Goal: Task Accomplishment & Management: Manage account settings

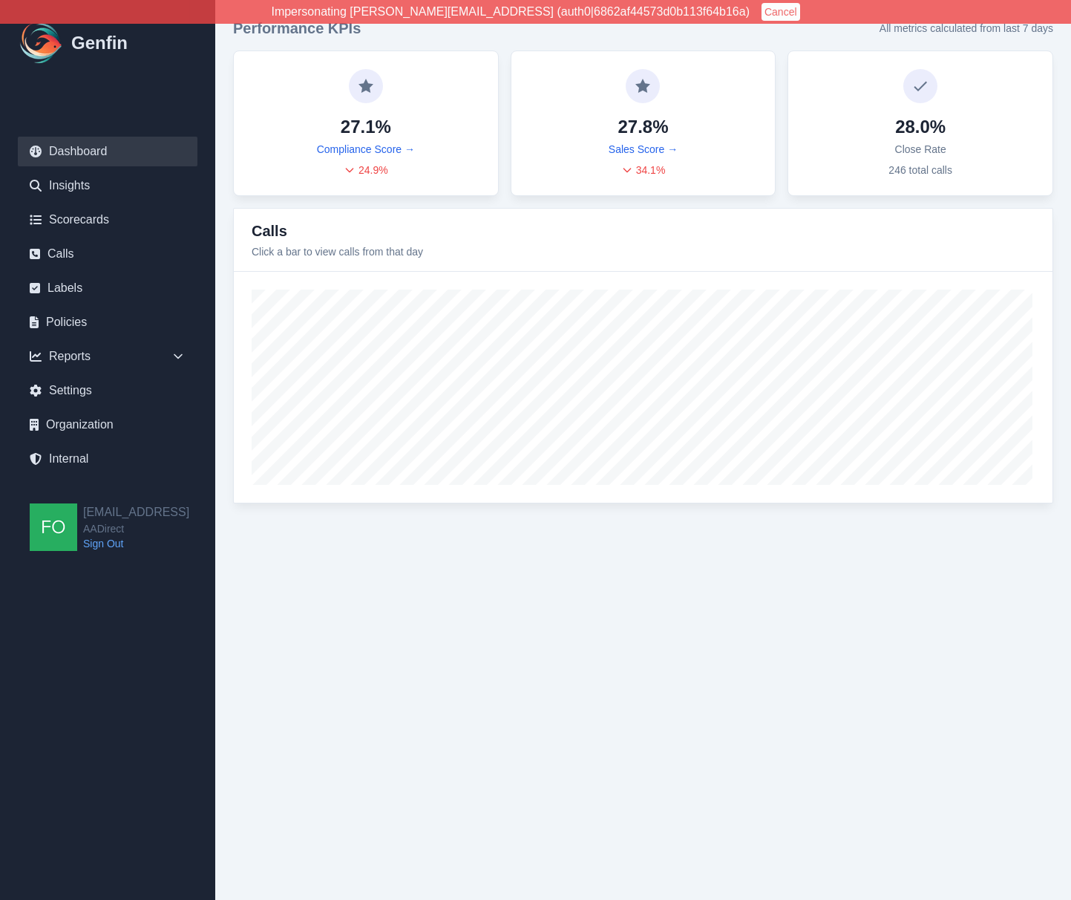
click at [278, 521] on html "Impersonating shane+aadirect@genfin.ai (auth0|6862af44573d0b113f64b16a) Cancel …" at bounding box center [535, 260] width 1071 height 521
click at [93, 257] on link "Calls" at bounding box center [108, 254] width 180 height 30
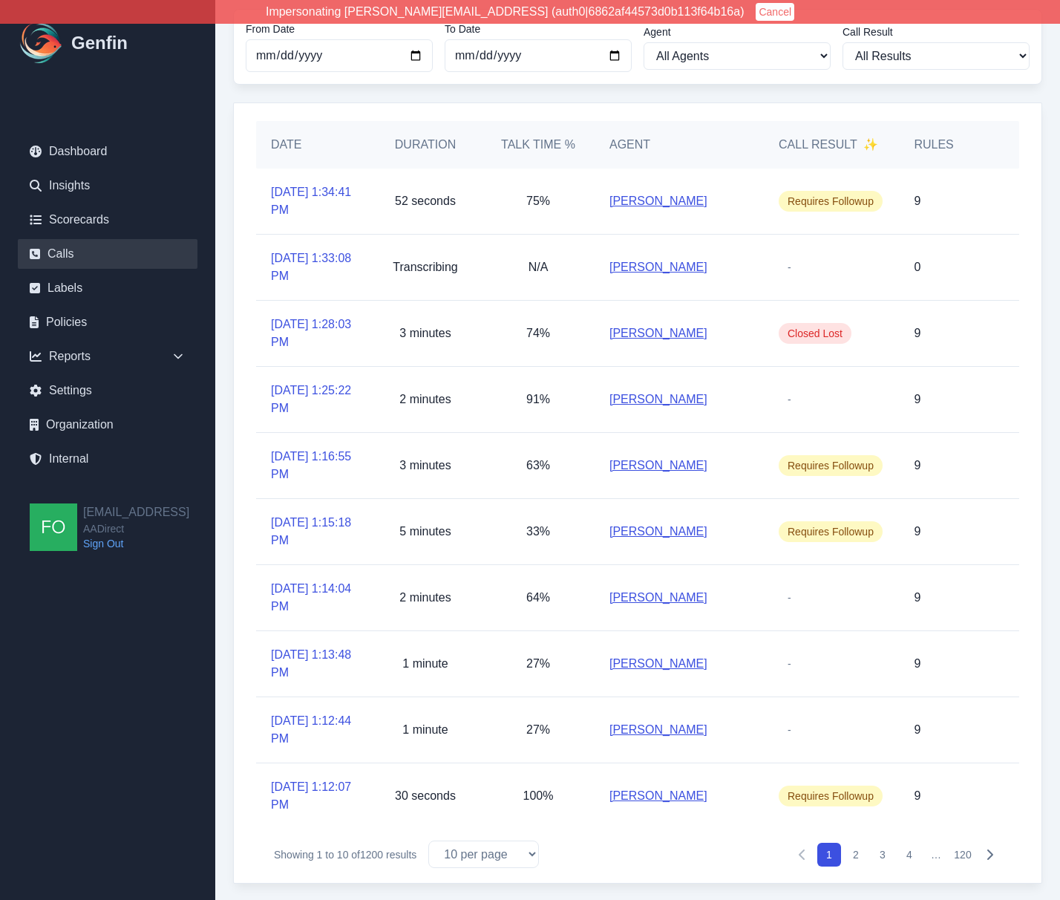
scroll to position [68, 0]
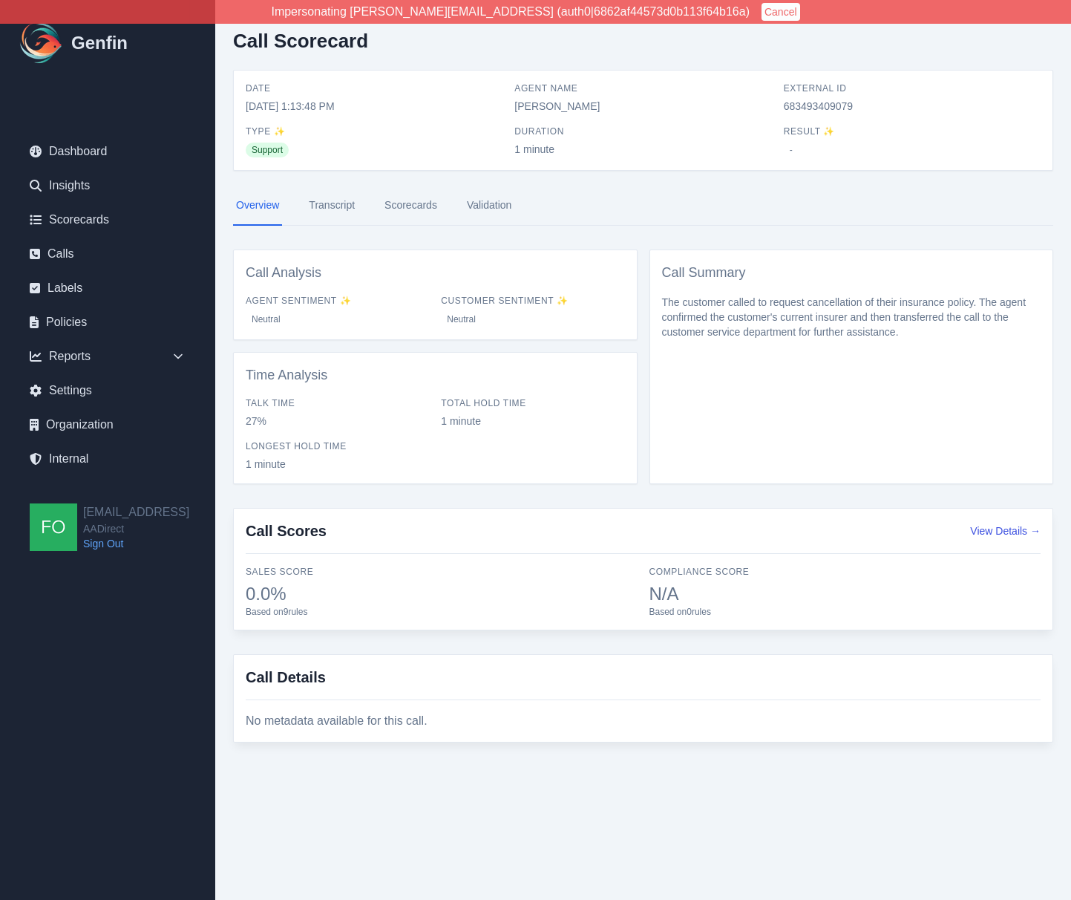
click at [809, 103] on span "683493409079" at bounding box center [912, 106] width 257 height 15
copy span "683493409079"
click at [808, 105] on span "683493409079" at bounding box center [912, 106] width 257 height 15
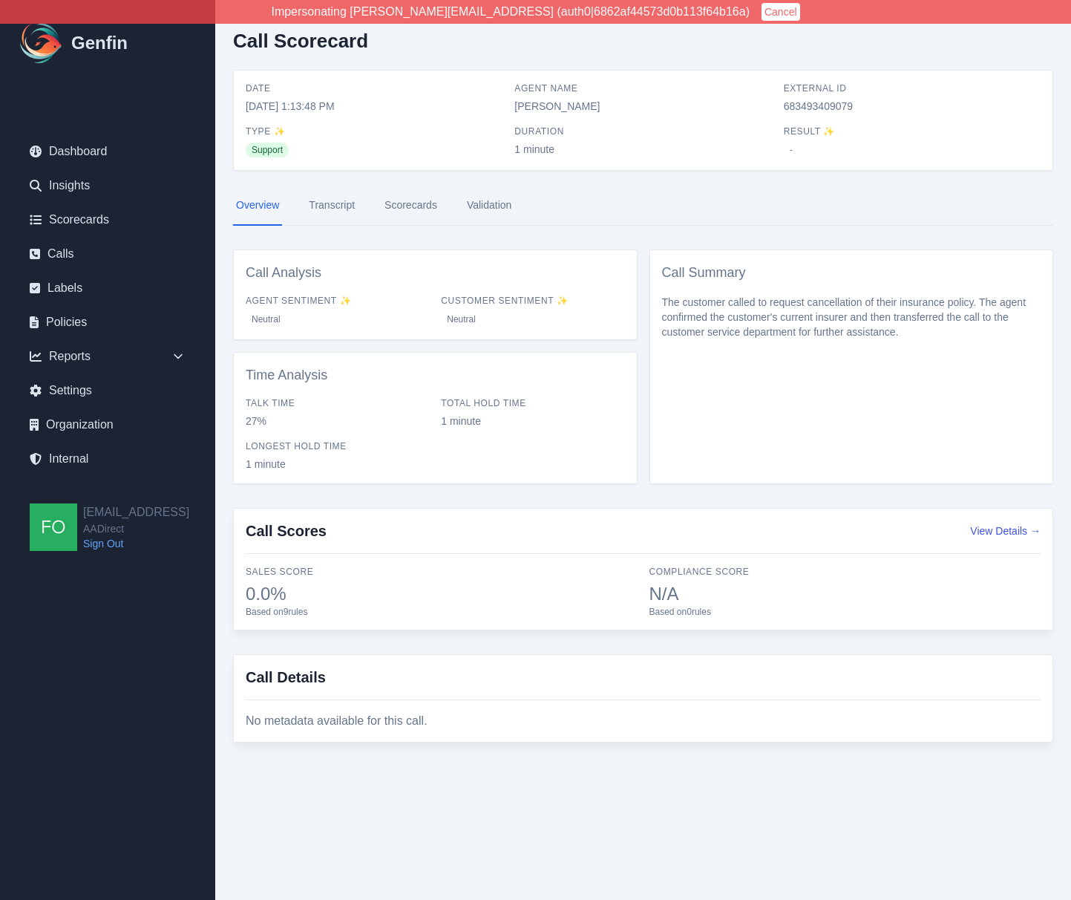
click at [829, 105] on span "683493409079" at bounding box center [912, 106] width 257 height 15
copy span "683493409079"
click at [433, 175] on div "Call Scorecard Date 9/23/2025, 1:13:48 PM Agent Name Joy Flores External ID 683…" at bounding box center [643, 392] width 856 height 784
click at [68, 254] on link "Calls" at bounding box center [108, 254] width 180 height 30
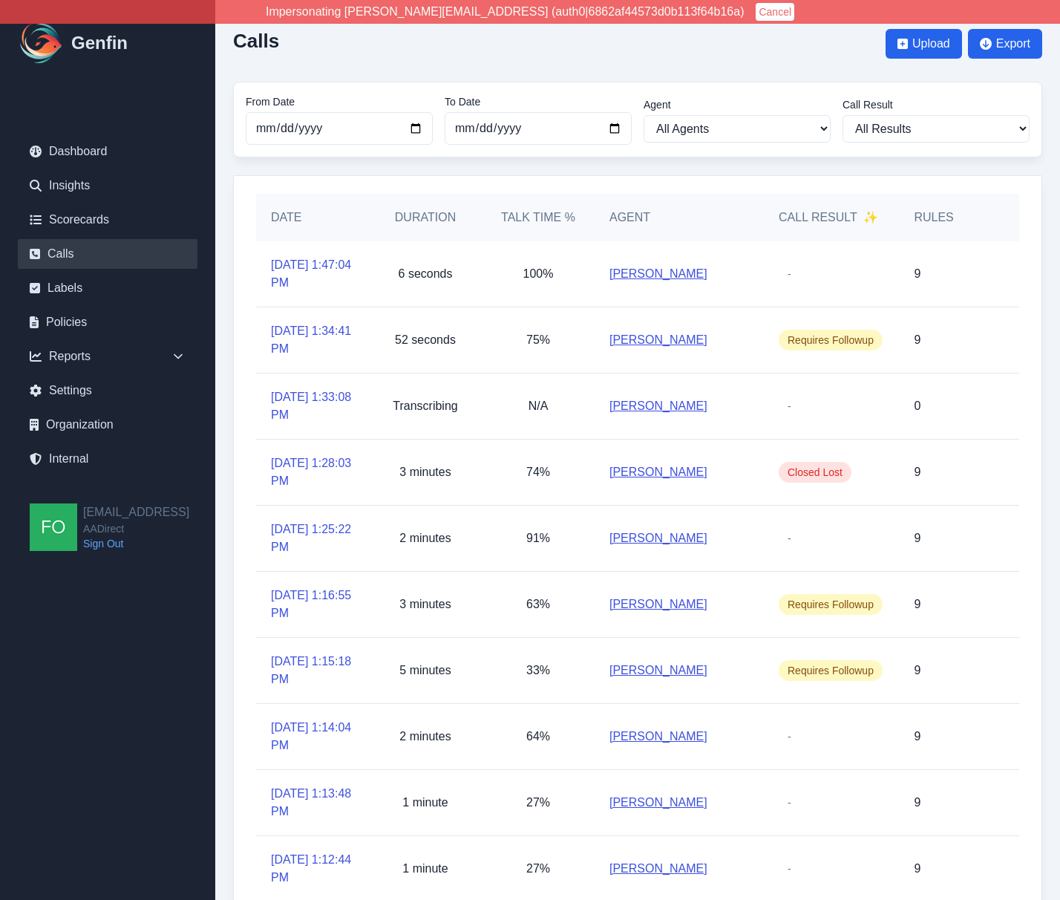
click at [416, 277] on p "6 seconds" at bounding box center [426, 274] width 54 height 18
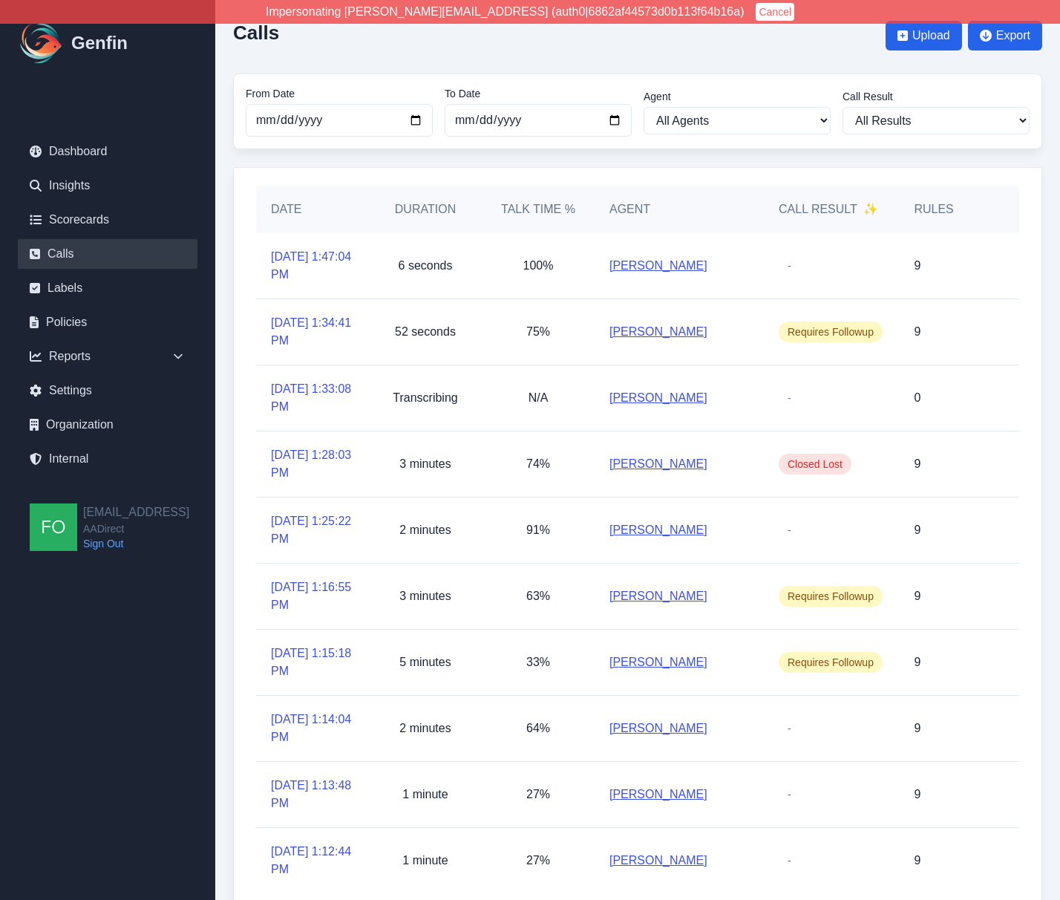
scroll to position [9, 0]
click at [925, 115] on select "All Results Closed Won Closed Lost Requires Followup" at bounding box center [935, 119] width 187 height 27
select select "Yes"
click at [842, 106] on select "All Results Closed Won Closed Lost Requires Followup" at bounding box center [935, 119] width 187 height 27
select select "Yes"
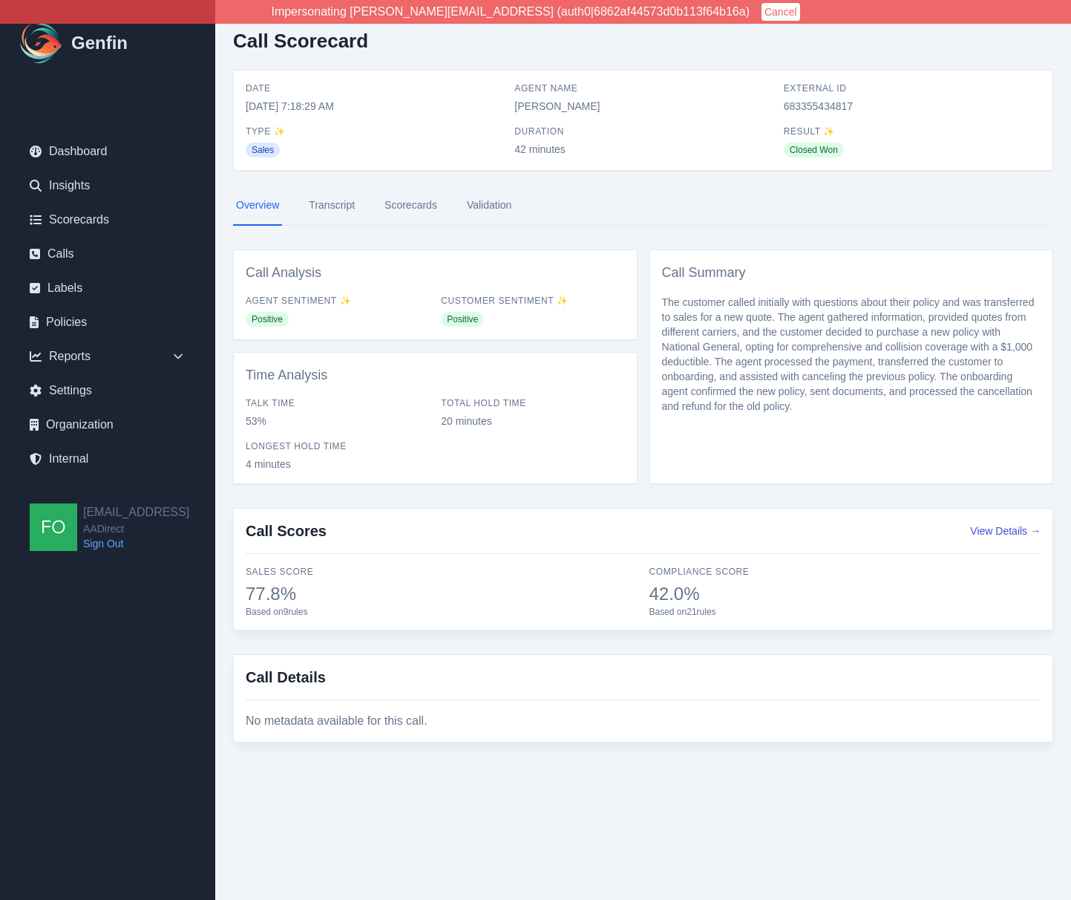
click at [826, 104] on span "683355434817" at bounding box center [912, 106] width 257 height 15
copy span "683355434817"
click at [507, 352] on div "Time Analysis Talk Time 53% Total Hold Time 20 minutes Longest Hold Time 4 minu…" at bounding box center [435, 418] width 405 height 132
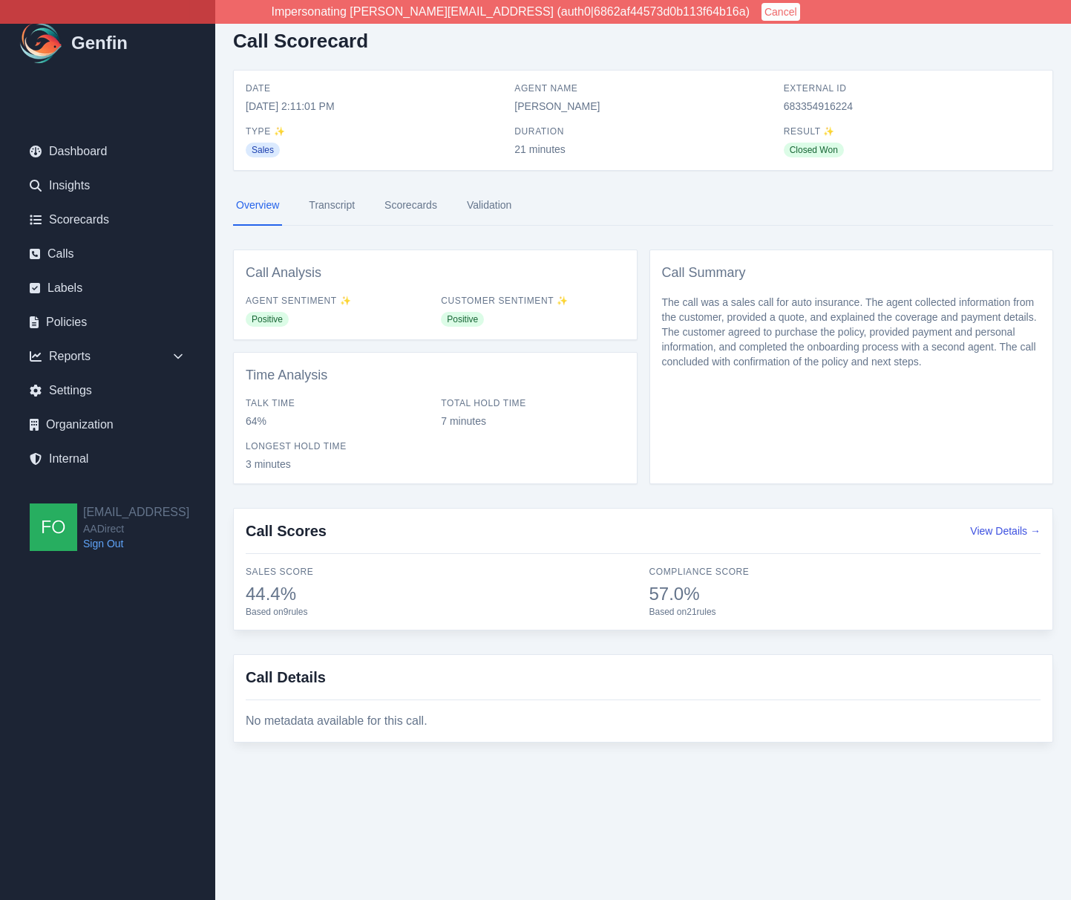
click at [822, 104] on span "683354916224" at bounding box center [912, 106] width 257 height 15
copy span "683354916224"
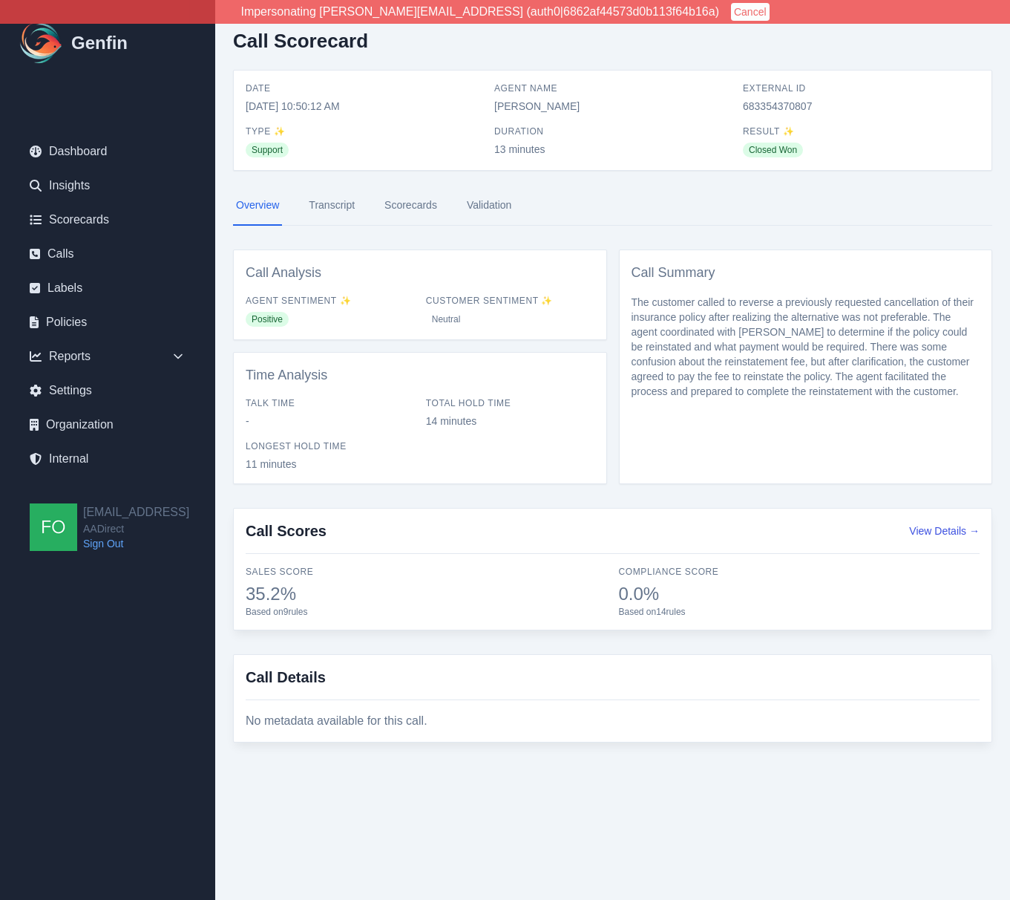
click at [427, 210] on link "Scorecards" at bounding box center [411, 206] width 59 height 40
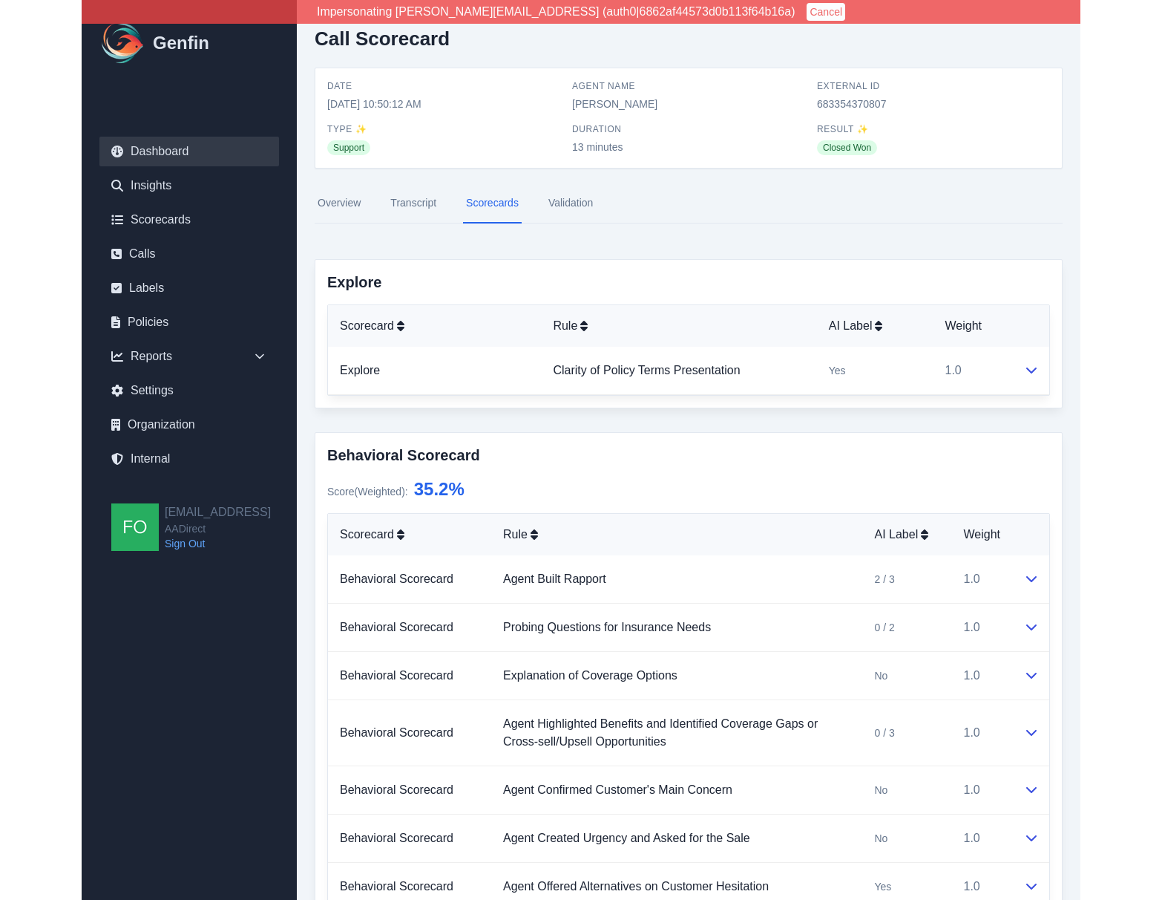
scroll to position [3, 0]
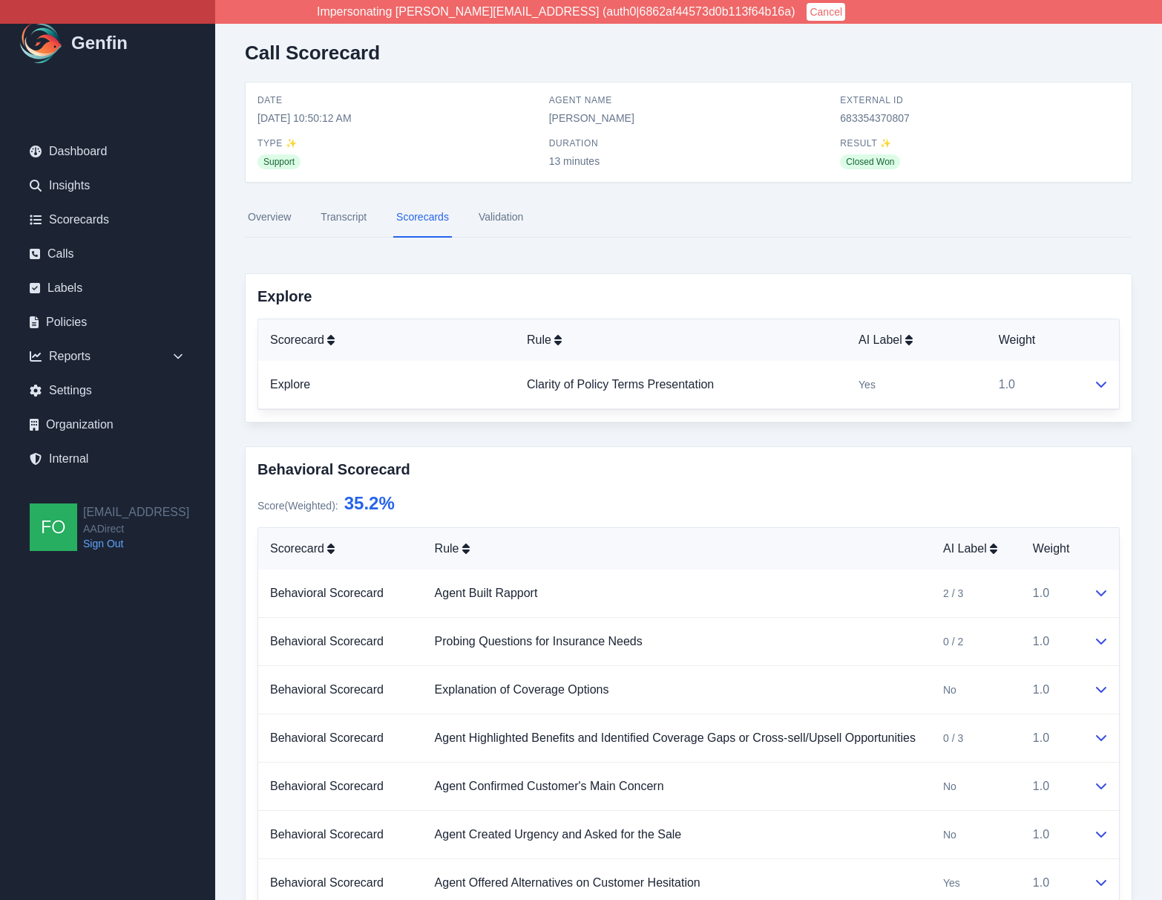
click at [267, 53] on h2 "Call Scorecard" at bounding box center [312, 53] width 135 height 22
click at [307, 53] on h2 "Call Scorecard" at bounding box center [312, 53] width 135 height 22
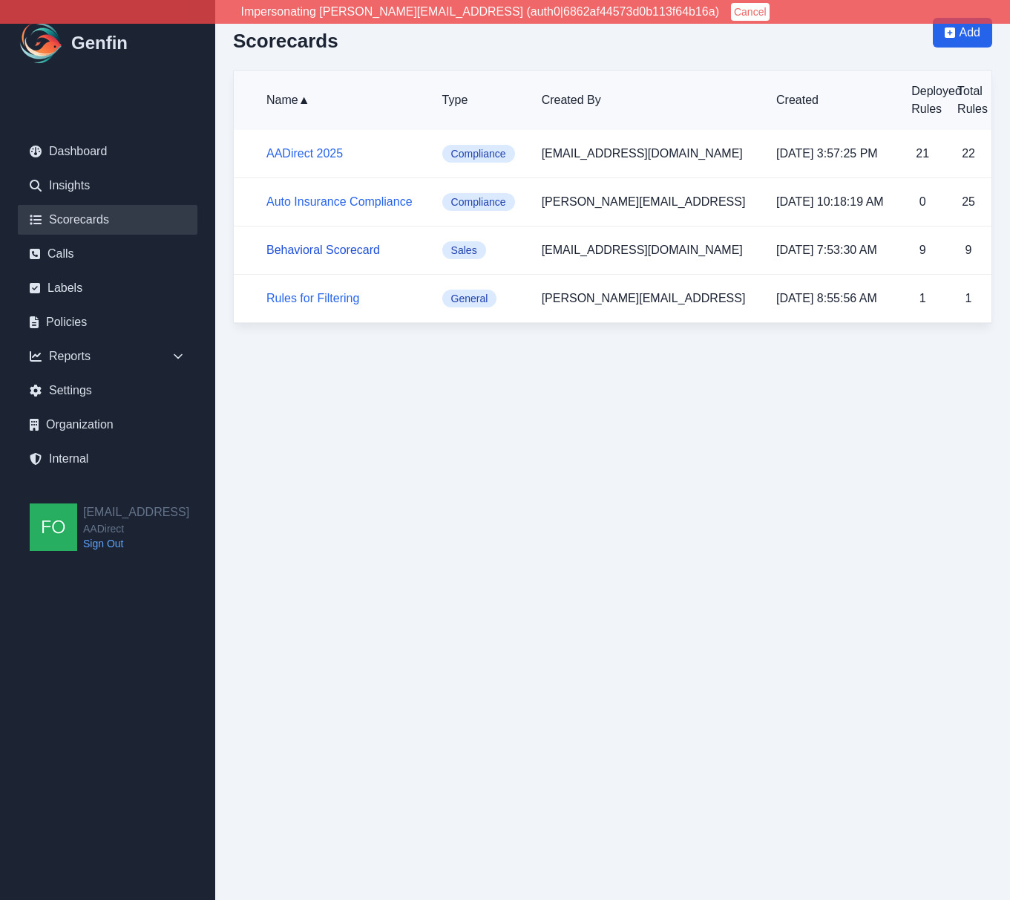
click at [335, 247] on link "Behavioral Scorecard" at bounding box center [323, 249] width 114 height 13
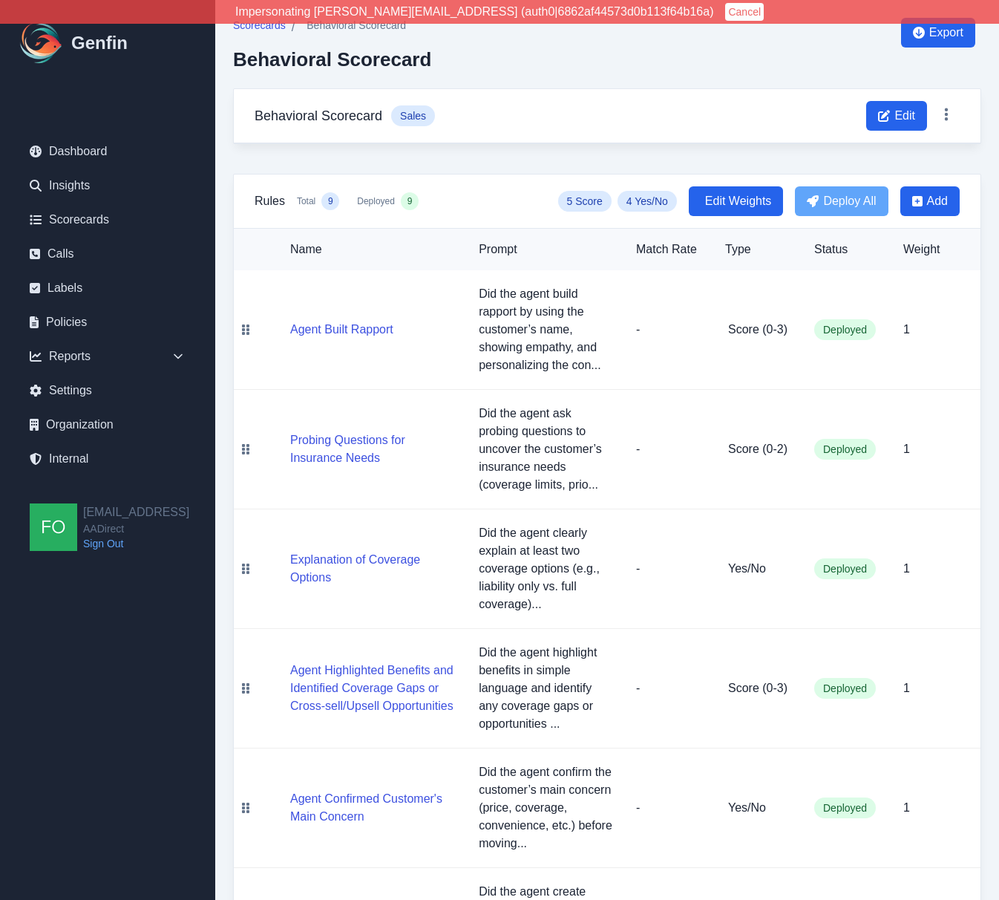
drag, startPoint x: 529, startPoint y: 482, endPoint x: 504, endPoint y: 453, distance: 39.0
click at [529, 482] on p "Did the agent ask probing questions to uncover the customer’s insurance needs (…" at bounding box center [546, 449] width 134 height 89
click at [180, 355] on icon at bounding box center [178, 356] width 15 height 15
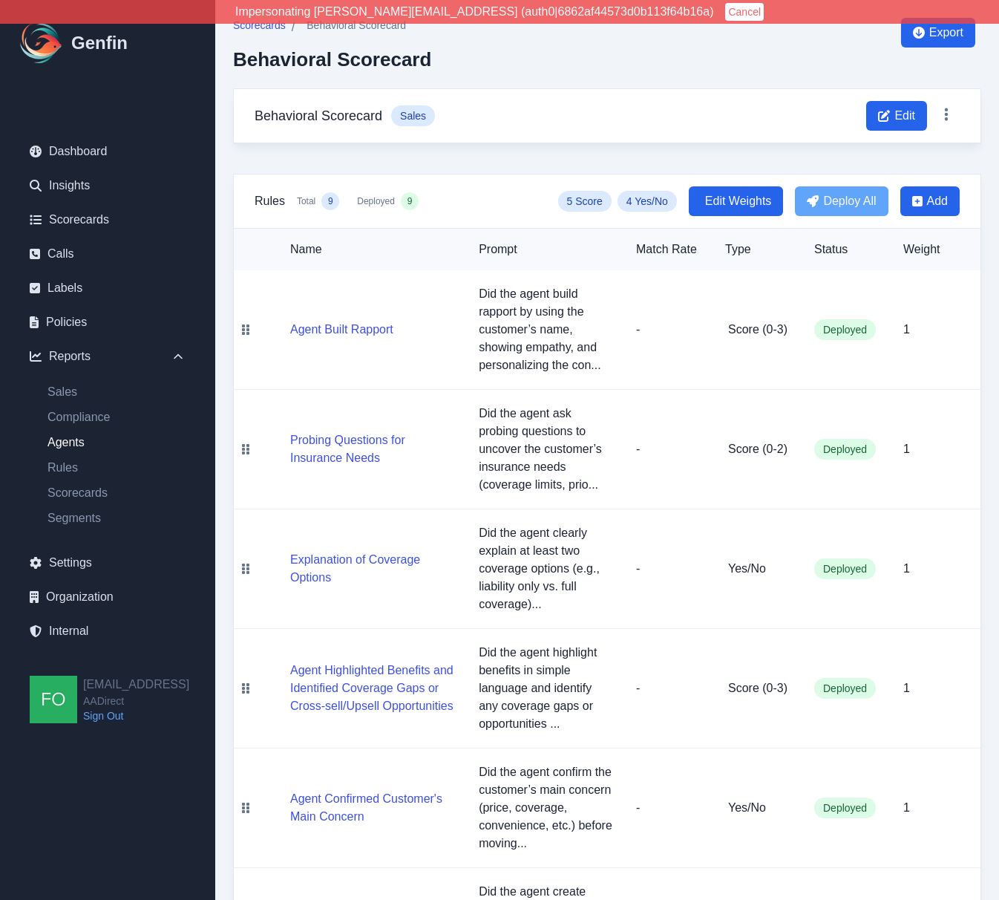
click at [74, 443] on link "Agents" at bounding box center [117, 442] width 162 height 18
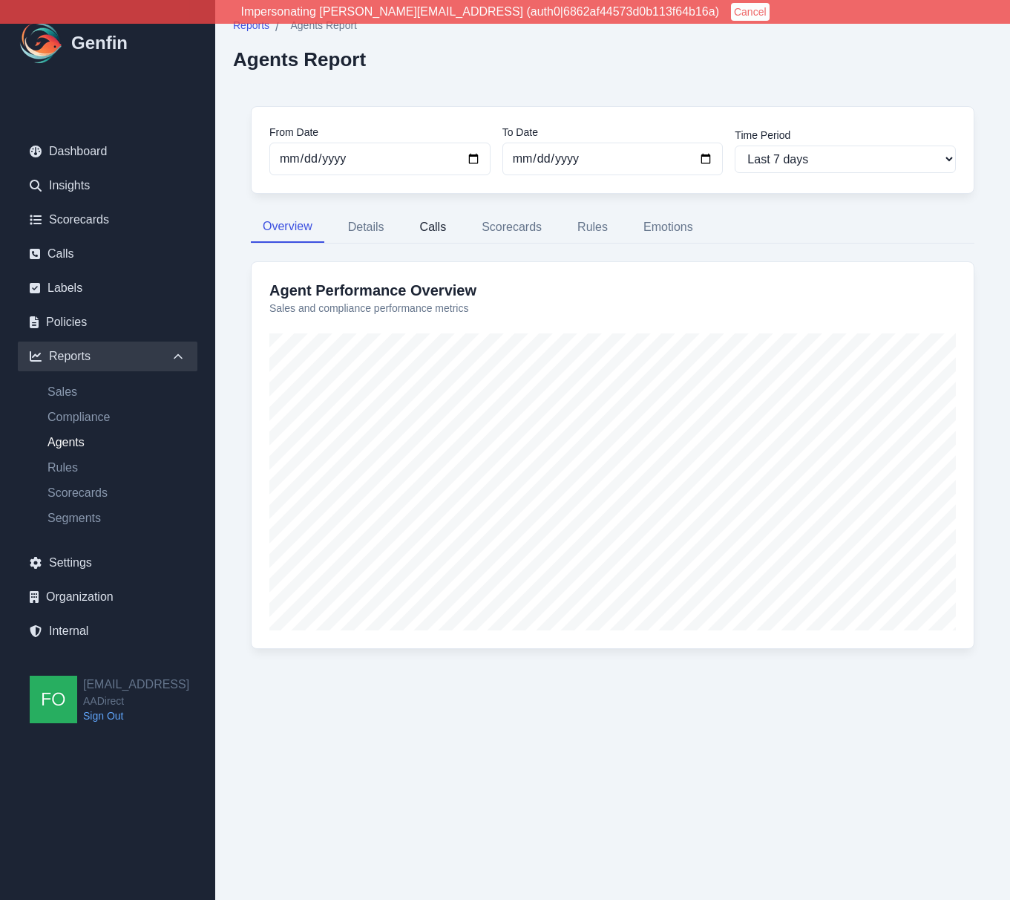
click at [436, 230] on button "Calls" at bounding box center [433, 227] width 50 height 31
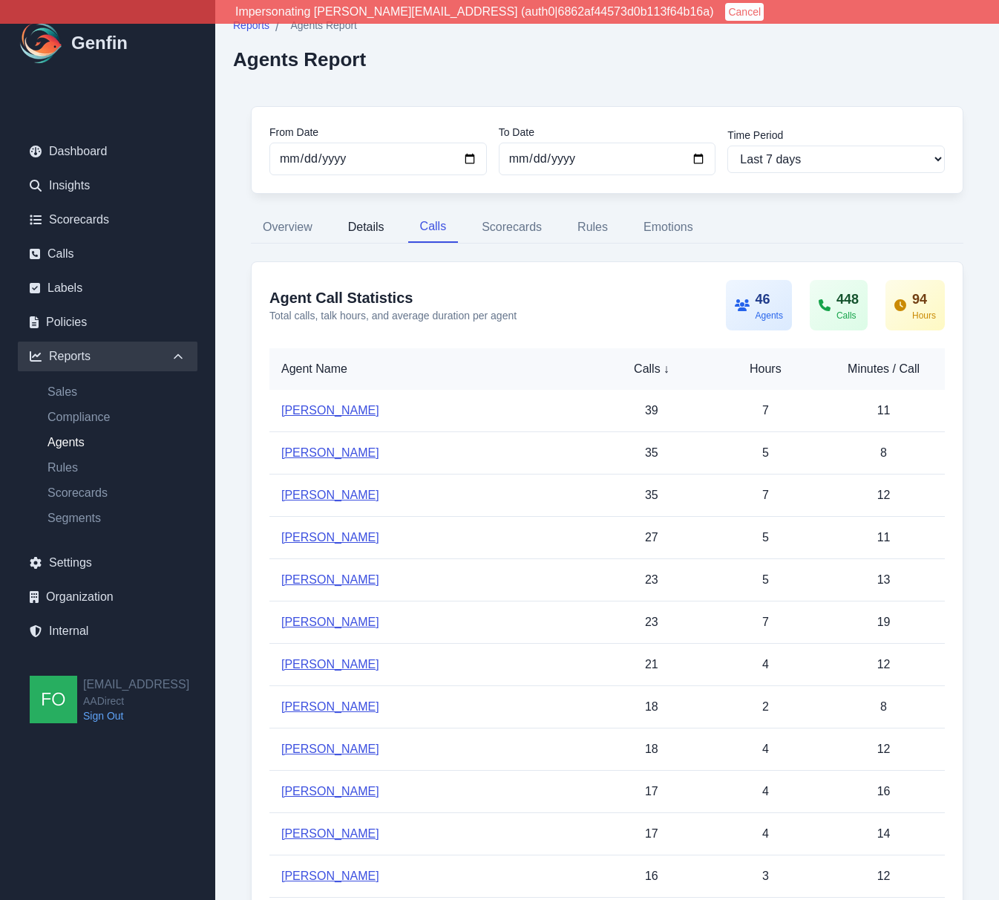
drag, startPoint x: 525, startPoint y: 229, endPoint x: 357, endPoint y: 238, distance: 168.0
click at [357, 238] on nav "Overview Details Calls Scorecards Rules Emotions" at bounding box center [607, 227] width 713 height 31
click at [367, 224] on button "Details" at bounding box center [366, 227] width 60 height 31
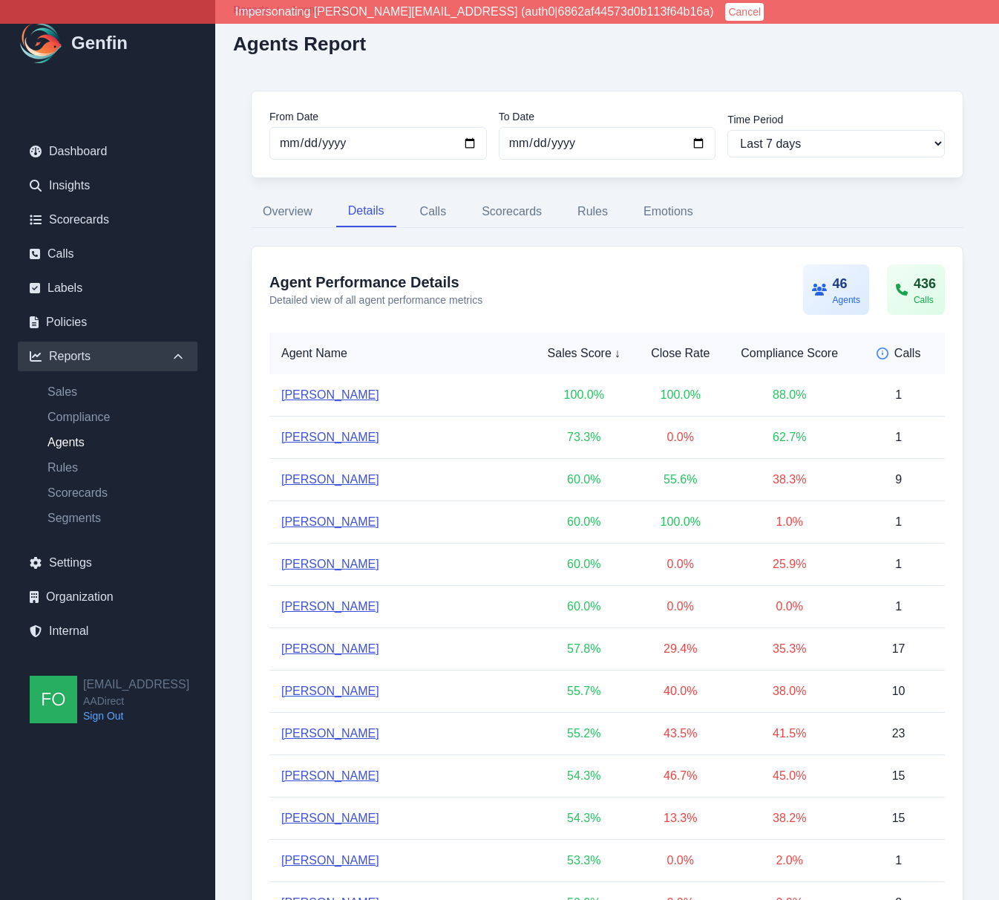
scroll to position [49, 0]
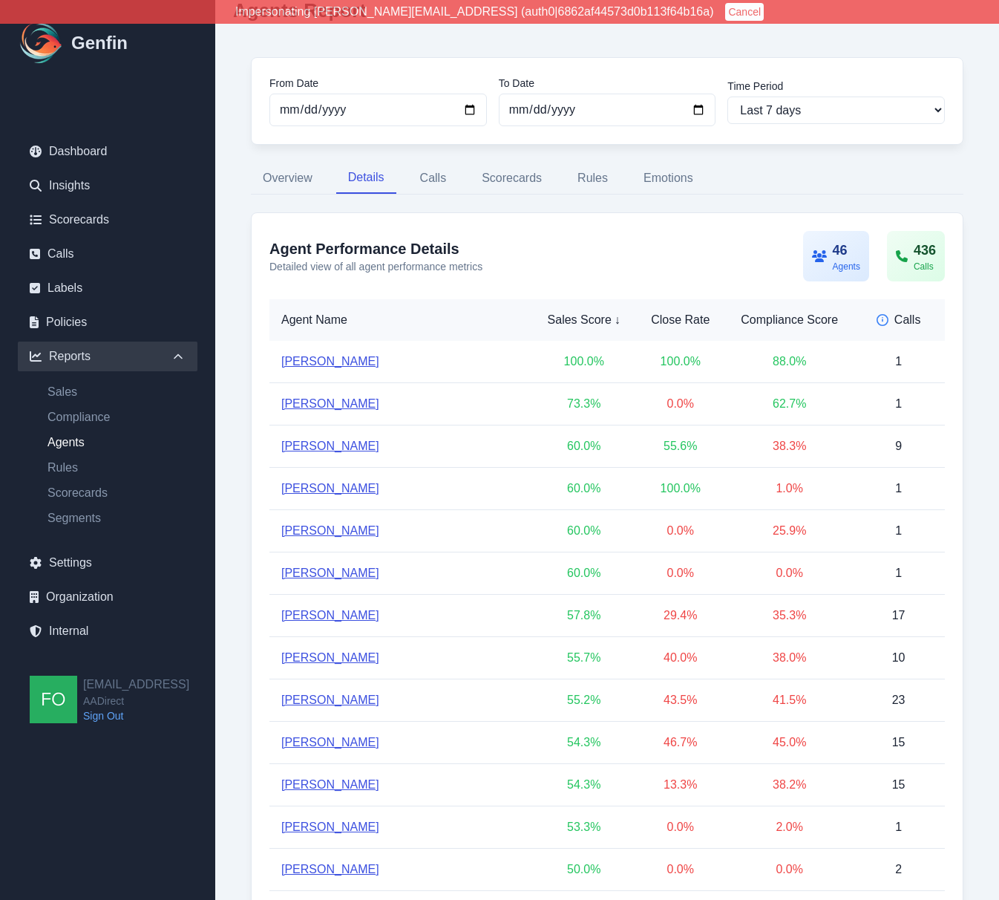
click at [567, 700] on span "55.2 %" at bounding box center [583, 699] width 33 height 13
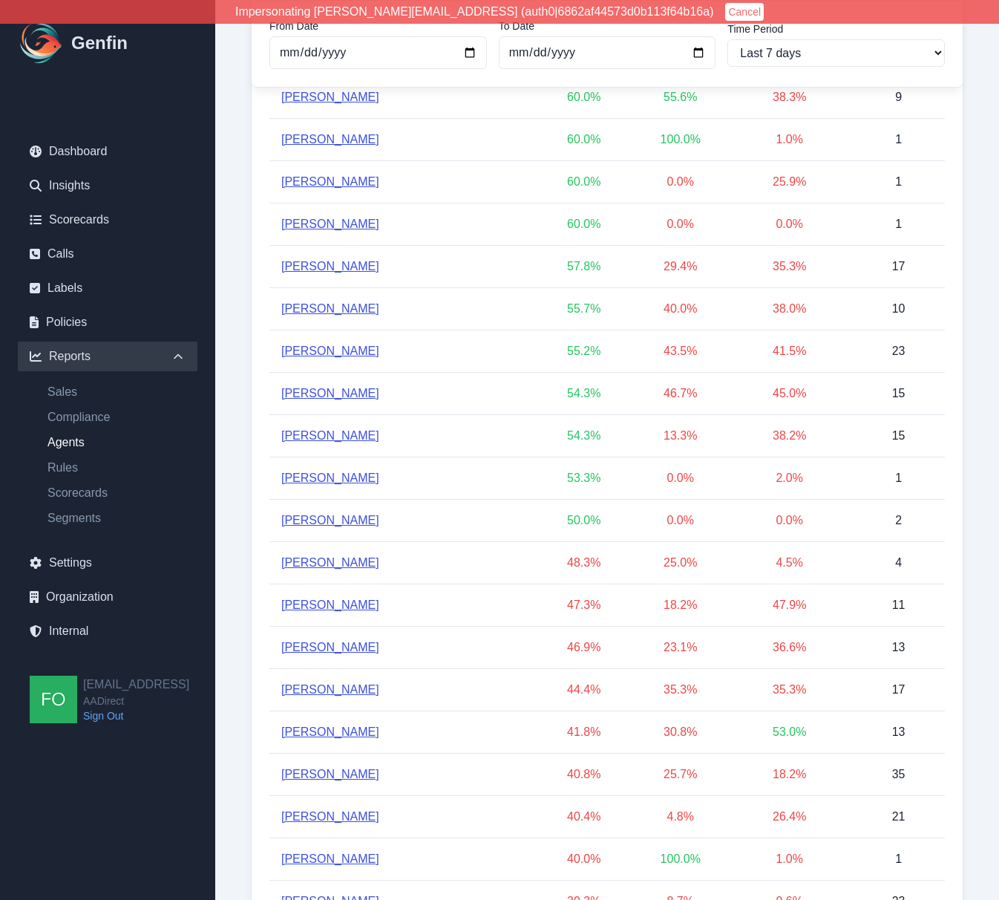
scroll to position [95, 0]
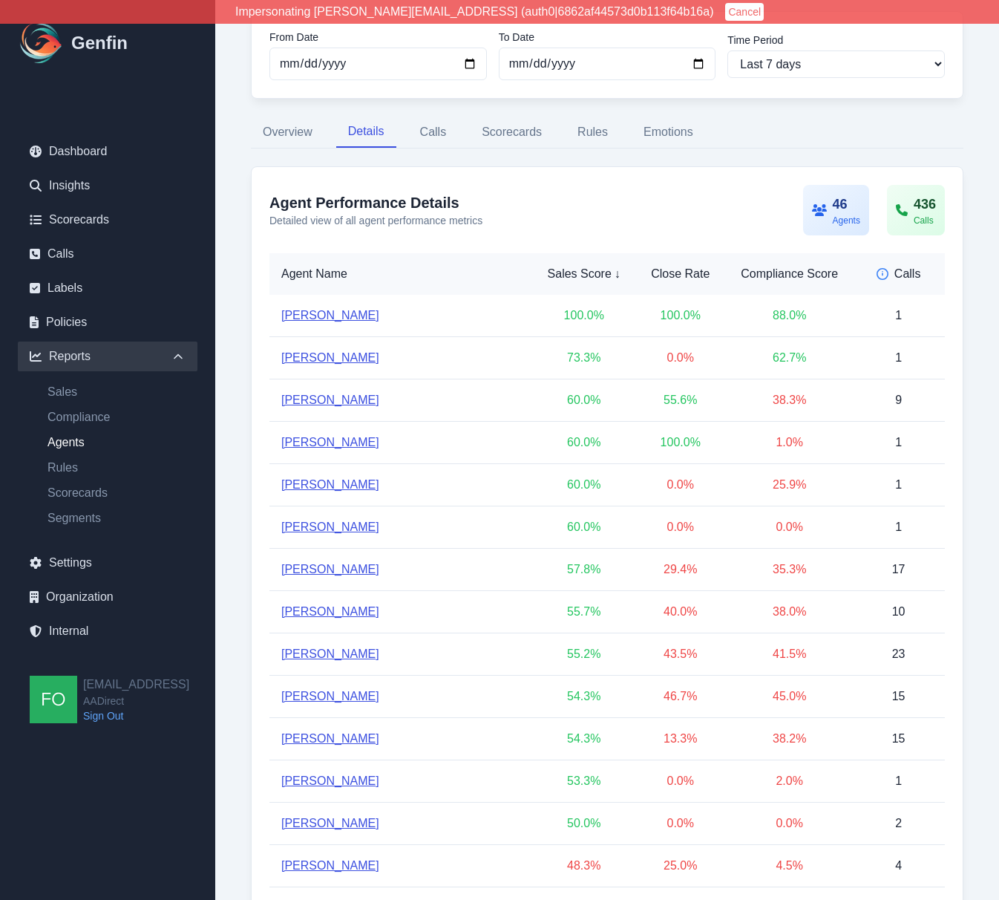
click at [474, 719] on td "Yadira Magana" at bounding box center [401, 739] width 264 height 42
click at [534, 702] on td "54.3 %" at bounding box center [584, 696] width 100 height 42
click at [567, 394] on span "60.0 %" at bounding box center [583, 399] width 33 height 13
click at [567, 403] on span "60.0 %" at bounding box center [583, 399] width 33 height 13
click at [534, 407] on td "60.0 %" at bounding box center [584, 400] width 100 height 42
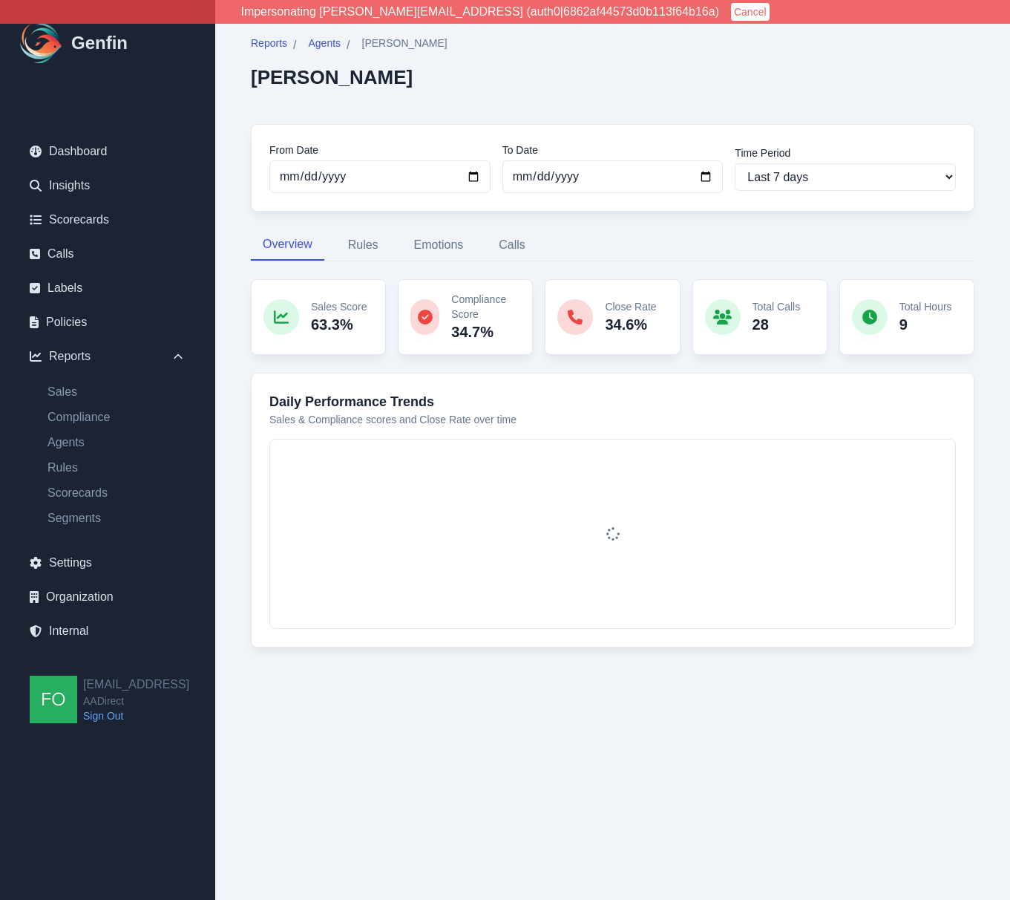
click at [246, 393] on div "Reports / Agents / [PERSON_NAME] [PERSON_NAME] From Date [DATE] To Date [DATE] …" at bounding box center [612, 350] width 759 height 665
drag, startPoint x: 622, startPoint y: 387, endPoint x: 577, endPoint y: 389, distance: 45.3
click at [621, 387] on div "Daily Performance Trends Sales & Compliance scores and Close Rate over time" at bounding box center [613, 510] width 724 height 275
click at [471, 419] on p "Sales & Compliance scores and Close Rate over time" at bounding box center [612, 419] width 687 height 15
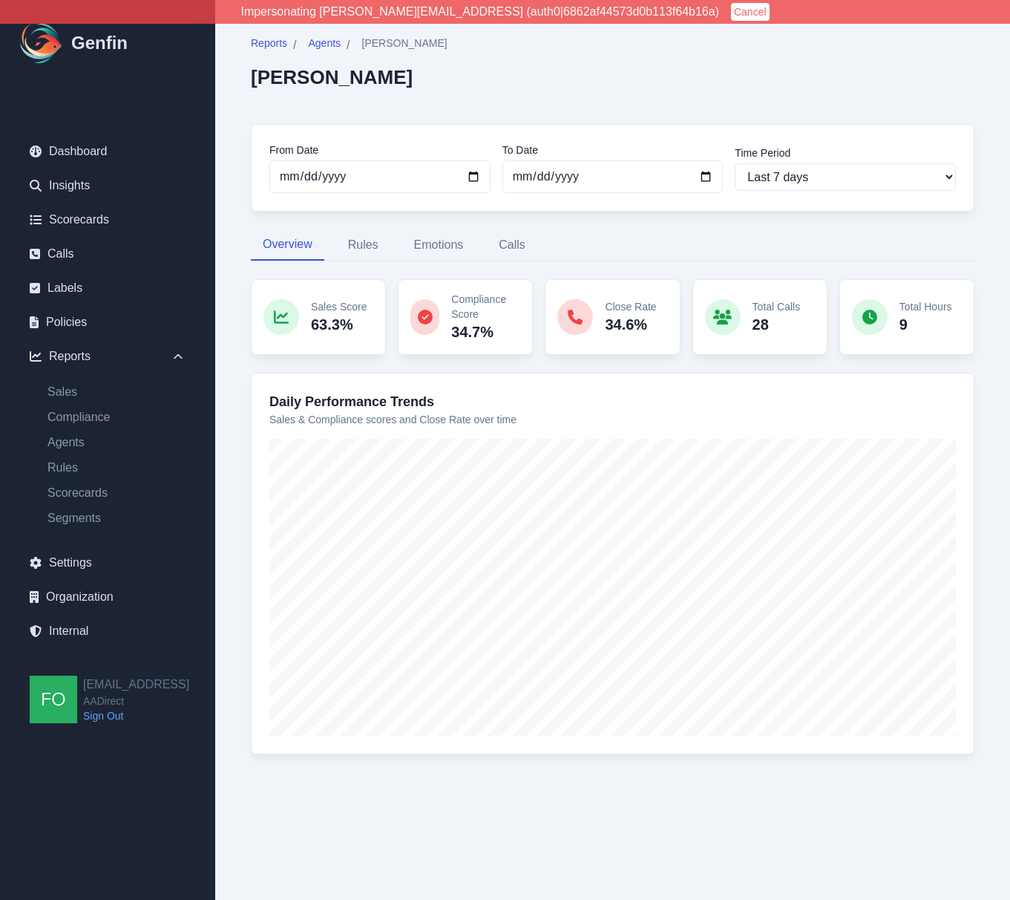
click at [237, 563] on div "Reports / Agents / Maria Vazquez Maria Vazquez From Date 2025-09-09 To Date 202…" at bounding box center [612, 404] width 759 height 772
click at [977, 476] on div "Reports / Agents / Maria Vazquez Maria Vazquez From Date 2025-09-09 To Date 202…" at bounding box center [612, 404] width 759 height 772
click at [233, 393] on div "Reports / Agents / Maria Vazquez Maria Vazquez From Date 2025-09-09 To Date 202…" at bounding box center [612, 404] width 759 height 772
click at [244, 384] on div "Reports / Agents / Maria Vazquez Maria Vazquez From Date 2025-09-09 To Date 202…" at bounding box center [612, 404] width 759 height 772
click at [632, 324] on p "34.6%" at bounding box center [630, 324] width 51 height 21
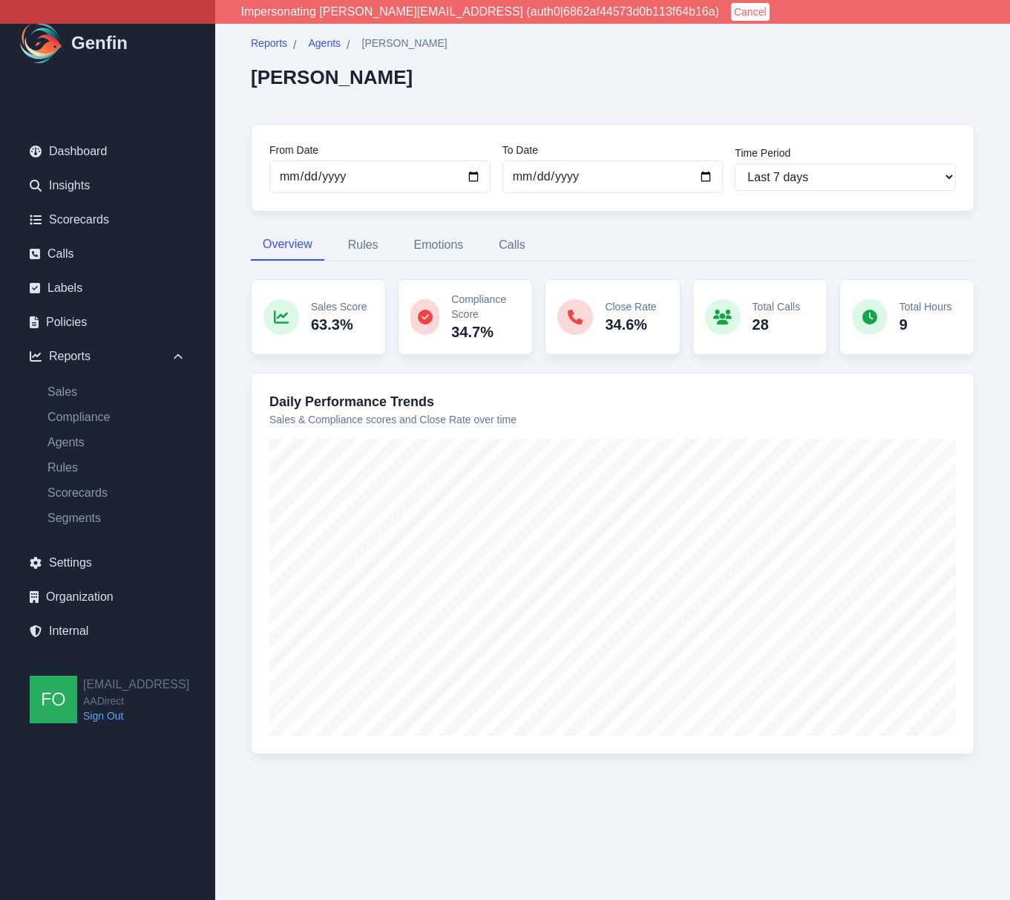
click at [623, 327] on p "34.6%" at bounding box center [630, 324] width 51 height 21
click at [99, 622] on link "Internal" at bounding box center [108, 631] width 180 height 30
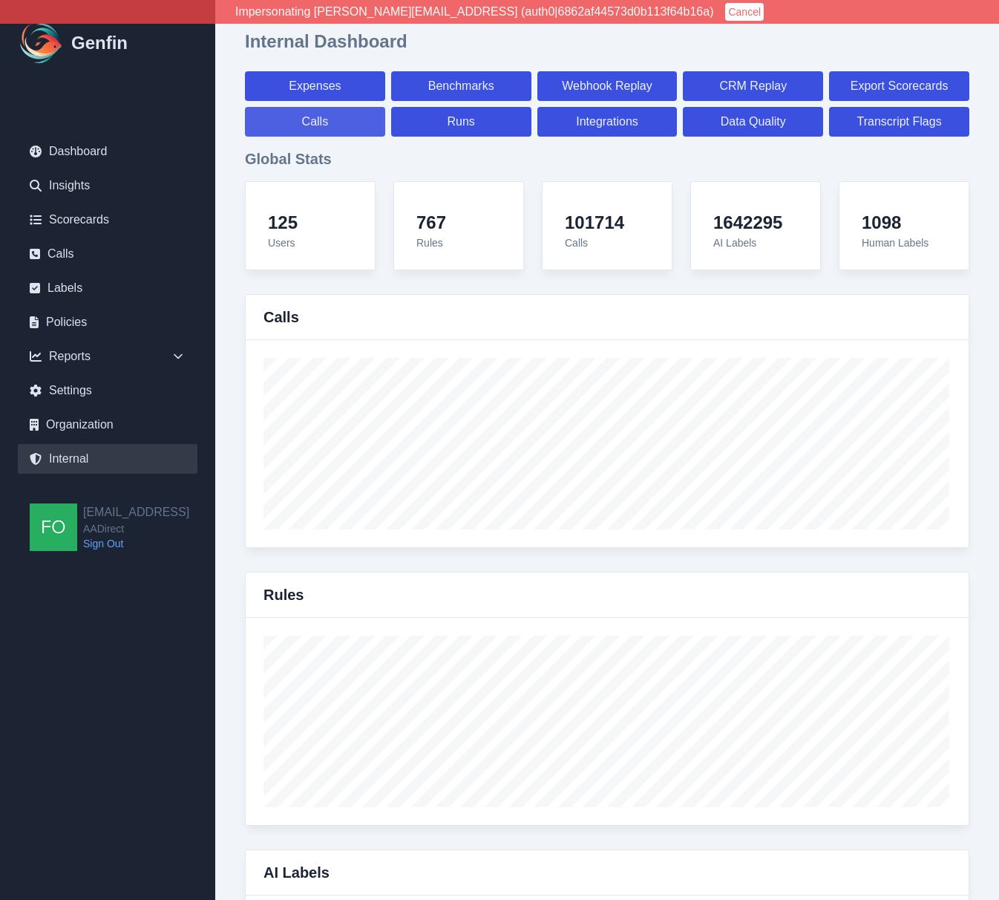
click at [325, 120] on link "Calls" at bounding box center [315, 122] width 140 height 30
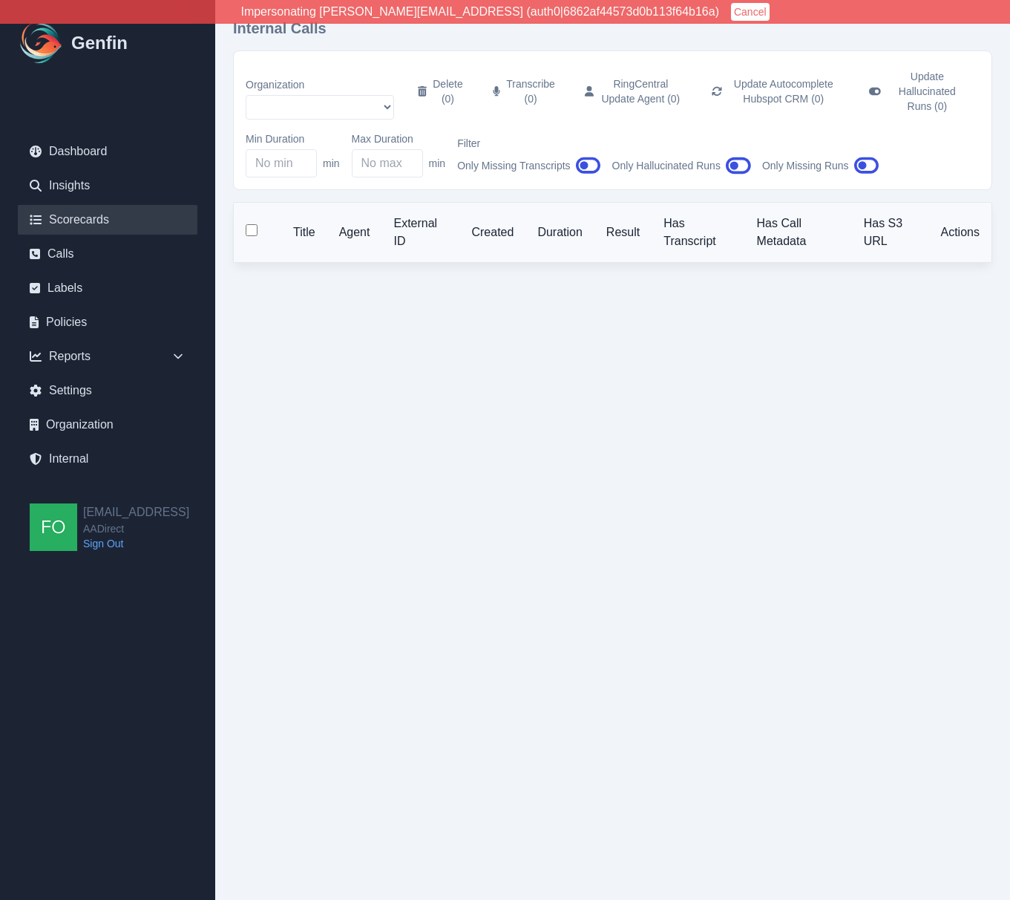
select select "51"
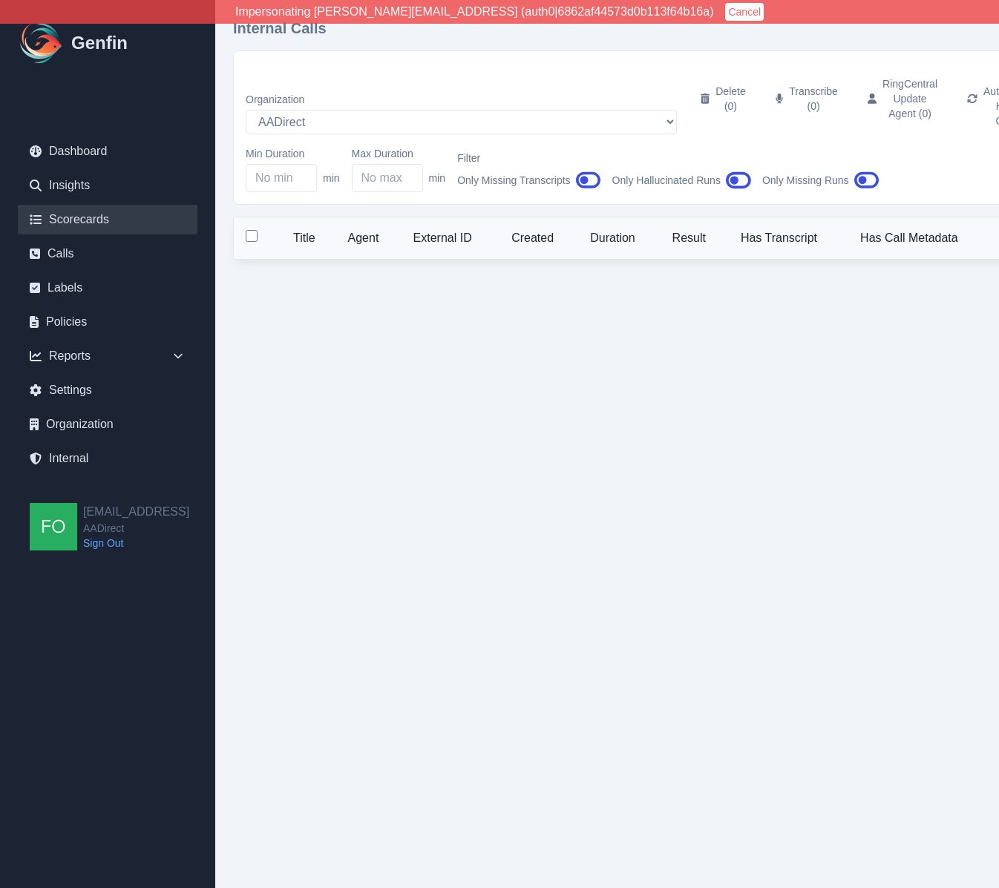
click at [99, 217] on link "Scorecards" at bounding box center [108, 220] width 180 height 30
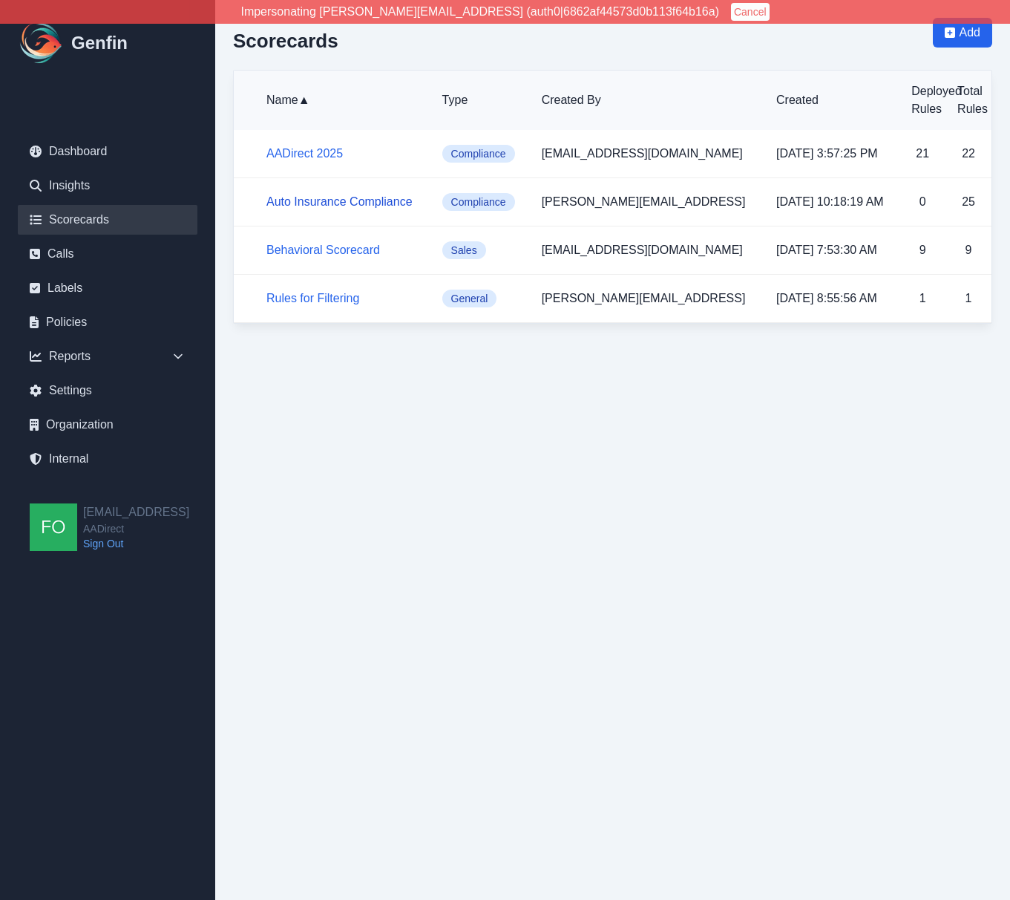
click at [339, 198] on link "Auto Insurance Compliance" at bounding box center [339, 201] width 146 height 13
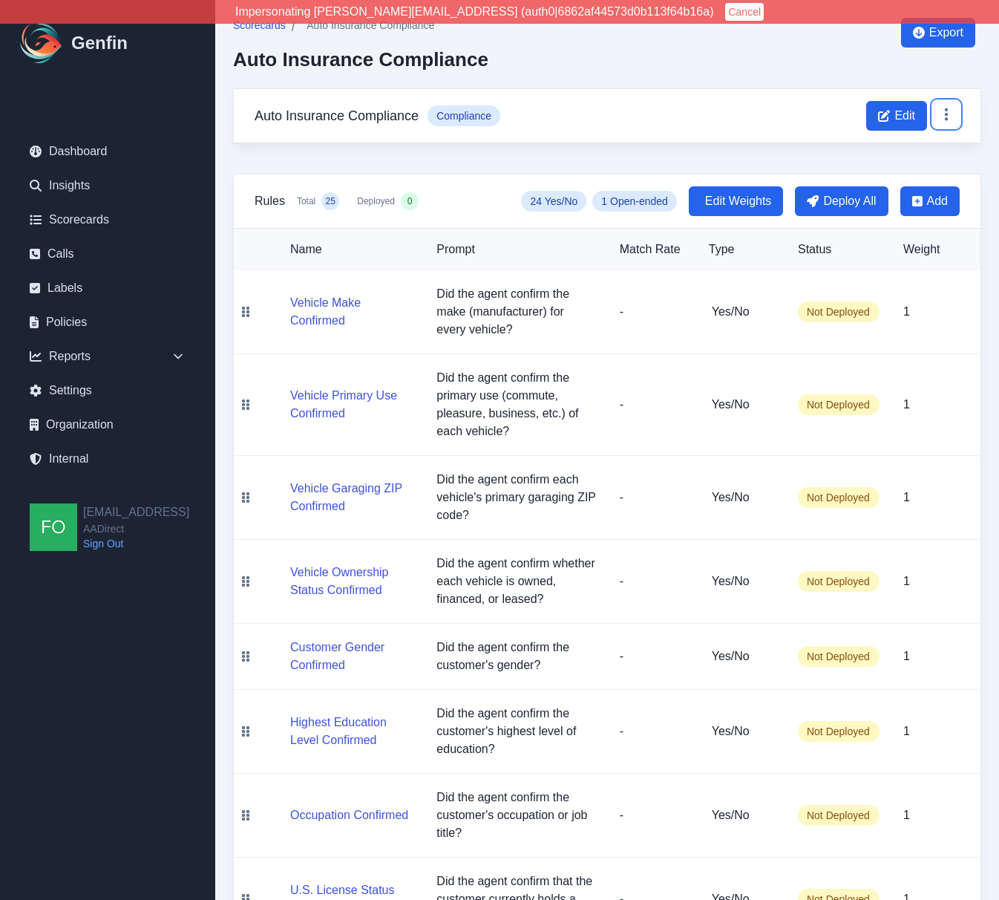
click at [951, 111] on icon at bounding box center [946, 114] width 15 height 15
click at [885, 174] on button "Delete" at bounding box center [900, 176] width 119 height 27
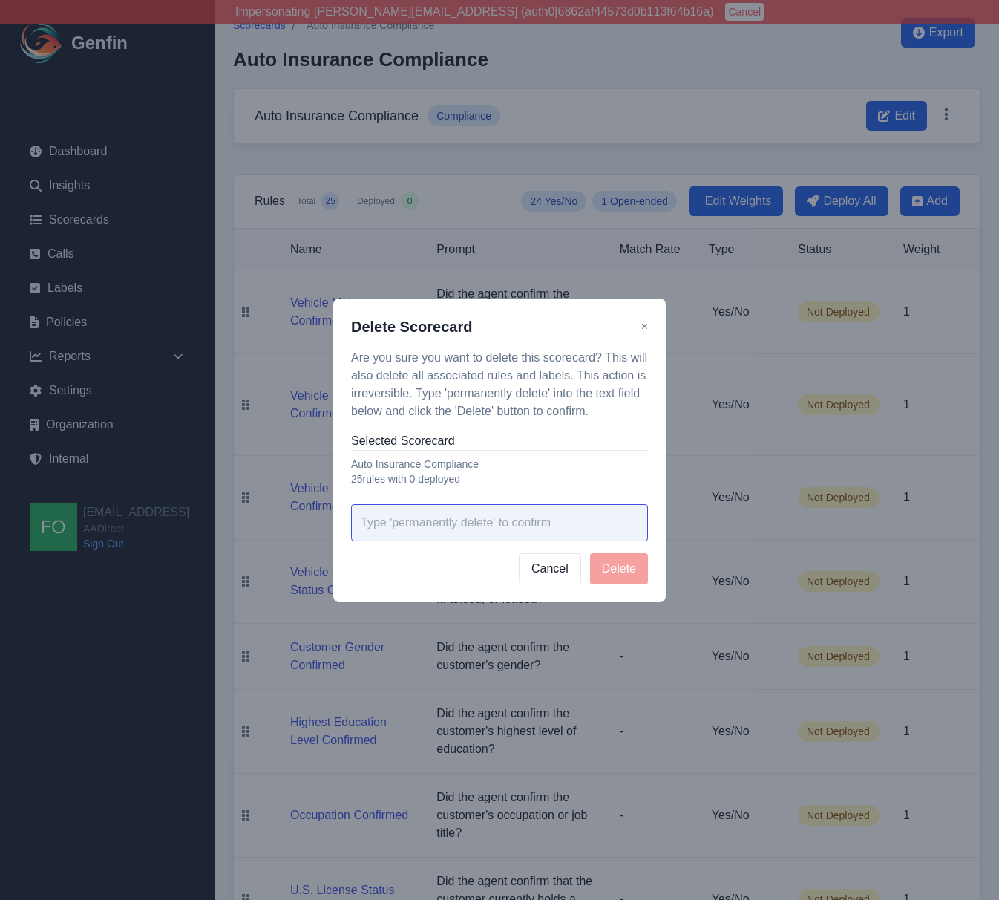
click at [462, 517] on input "text" at bounding box center [499, 522] width 297 height 37
type input "permanently delete"
click at [621, 567] on button "Delete" at bounding box center [619, 568] width 58 height 31
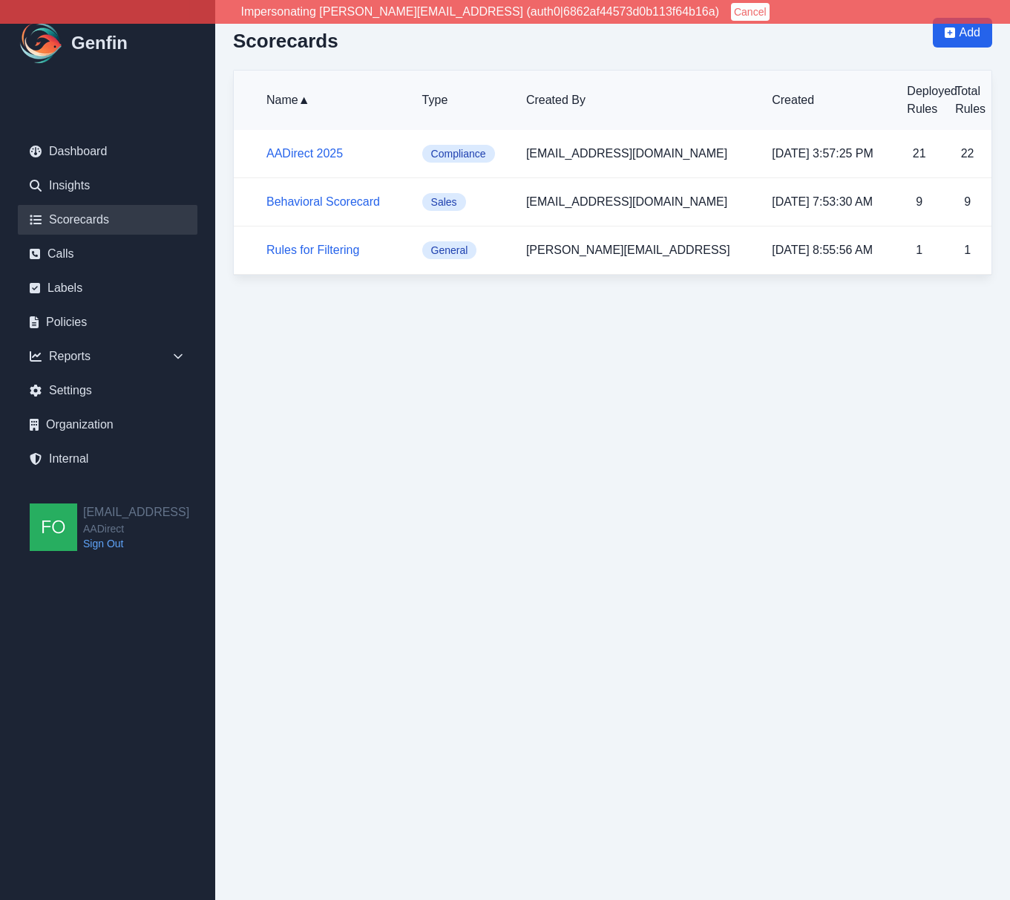
click at [491, 293] on html "Impersonating shane+aadirect@genfin.ai (auth0|6862af44573d0b113f64b16a) Cancel …" at bounding box center [505, 146] width 1010 height 293
click at [465, 293] on html "Impersonating shane+aadirect@genfin.ai (auth0|6862af44573d0b113f64b16a) Cancel …" at bounding box center [505, 146] width 1010 height 293
click at [382, 293] on html "Impersonating shane+aadirect@genfin.ai (auth0|6862af44573d0b113f64b16a) Cancel …" at bounding box center [505, 146] width 1010 height 293
click at [537, 293] on html "Impersonating shane+aadirect@genfin.ai (auth0|6862af44573d0b113f64b16a) Cancel …" at bounding box center [505, 146] width 1010 height 293
click at [522, 293] on html "Impersonating shane+aadirect@genfin.ai (auth0|6862af44573d0b113f64b16a) Cancel …" at bounding box center [505, 146] width 1010 height 293
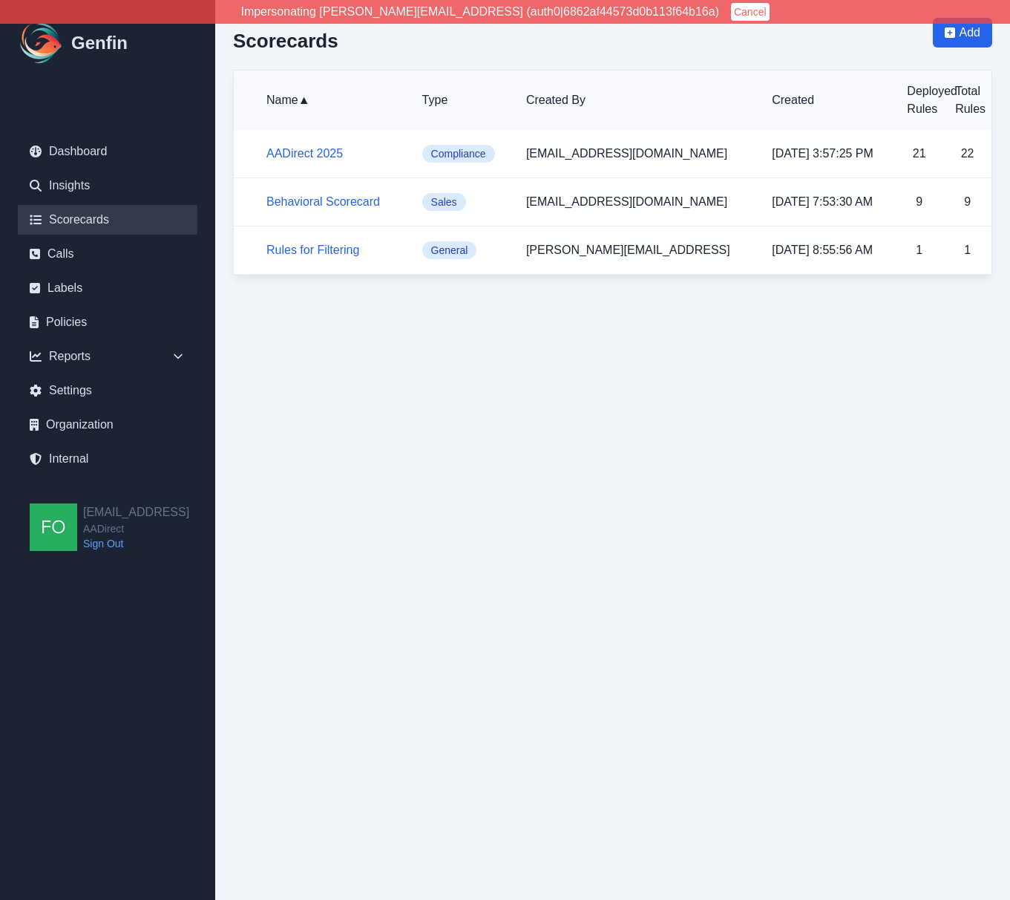
click at [533, 293] on html "Impersonating shane+aadirect@genfin.ai (auth0|6862af44573d0b113f64b16a) Cancel …" at bounding box center [505, 146] width 1010 height 293
click at [484, 293] on html "Impersonating shane+aadirect@genfin.ai (auth0|6862af44573d0b113f64b16a) Cancel …" at bounding box center [505, 146] width 1010 height 293
click at [526, 293] on html "Impersonating shane+aadirect@genfin.ai (auth0|6862af44573d0b113f64b16a) Cancel …" at bounding box center [505, 146] width 1010 height 293
click at [523, 293] on html "Impersonating shane+aadirect@genfin.ai (auth0|6862af44573d0b113f64b16a) Cancel …" at bounding box center [505, 146] width 1010 height 293
click at [482, 293] on html "Impersonating shane+aadirect@genfin.ai (auth0|6862af44573d0b113f64b16a) Cancel …" at bounding box center [505, 146] width 1010 height 293
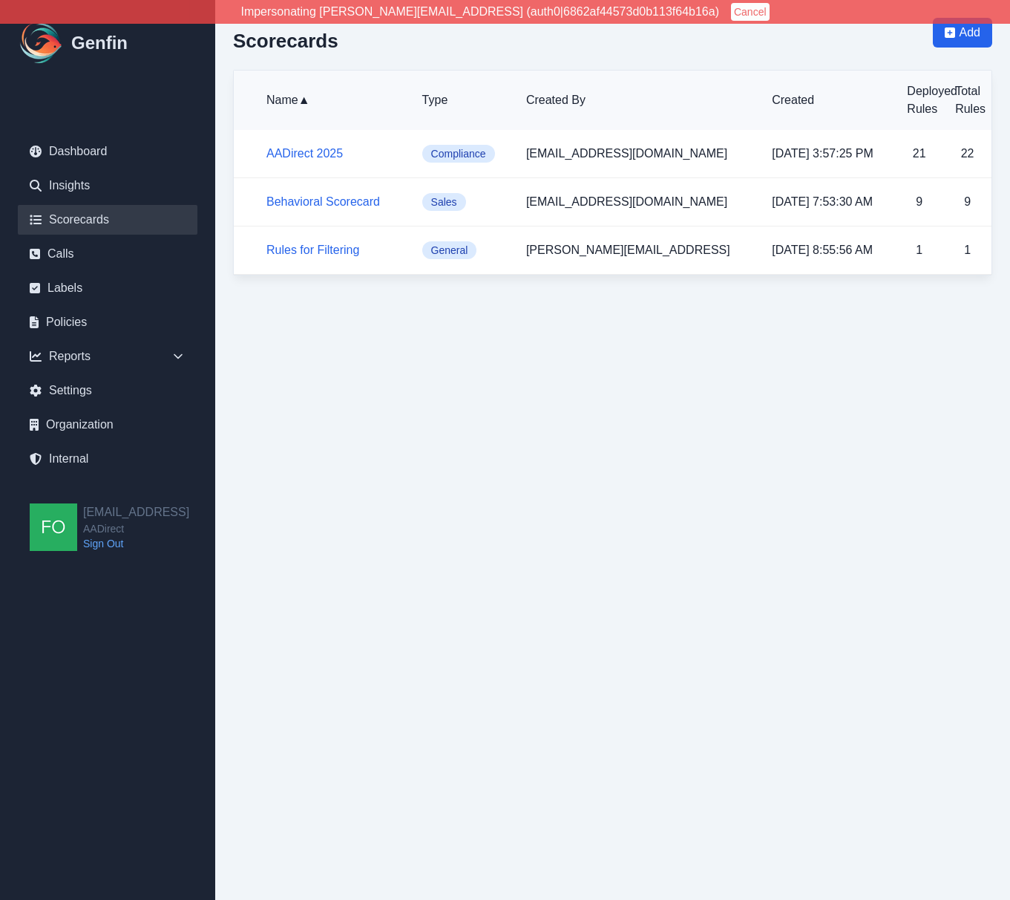
click at [609, 293] on html "Impersonating shane+aadirect@genfin.ai (auth0|6862af44573d0b113f64b16a) Cancel …" at bounding box center [505, 146] width 1010 height 293
click at [569, 293] on html "Impersonating shane+aadirect@genfin.ai (auth0|6862af44573d0b113f64b16a) Cancel …" at bounding box center [505, 146] width 1010 height 293
click at [530, 293] on html "Impersonating shane+aadirect@genfin.ai (auth0|6862af44573d0b113f64b16a) Cancel …" at bounding box center [505, 146] width 1010 height 293
click at [457, 293] on html "Impersonating shane+aadirect@genfin.ai (auth0|6862af44573d0b113f64b16a) Cancel …" at bounding box center [505, 146] width 1010 height 293
click at [315, 203] on link "Behavioral Scorecard" at bounding box center [323, 201] width 114 height 13
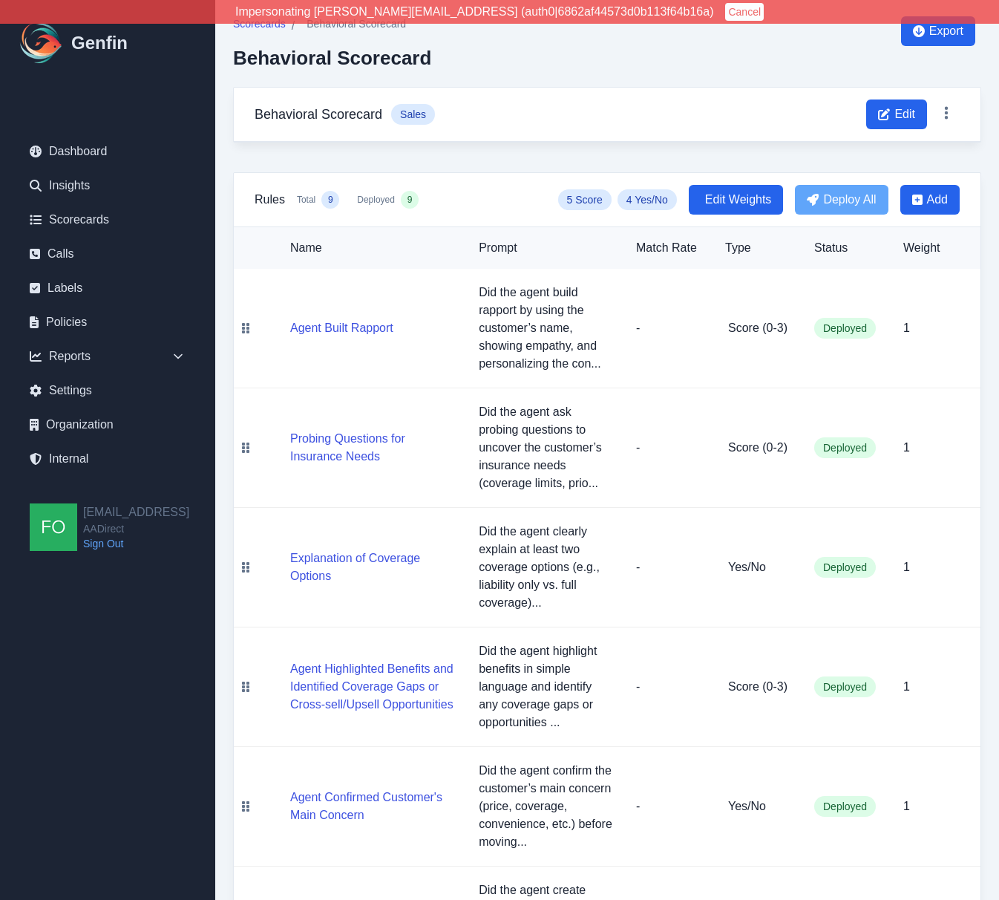
scroll to position [3, 0]
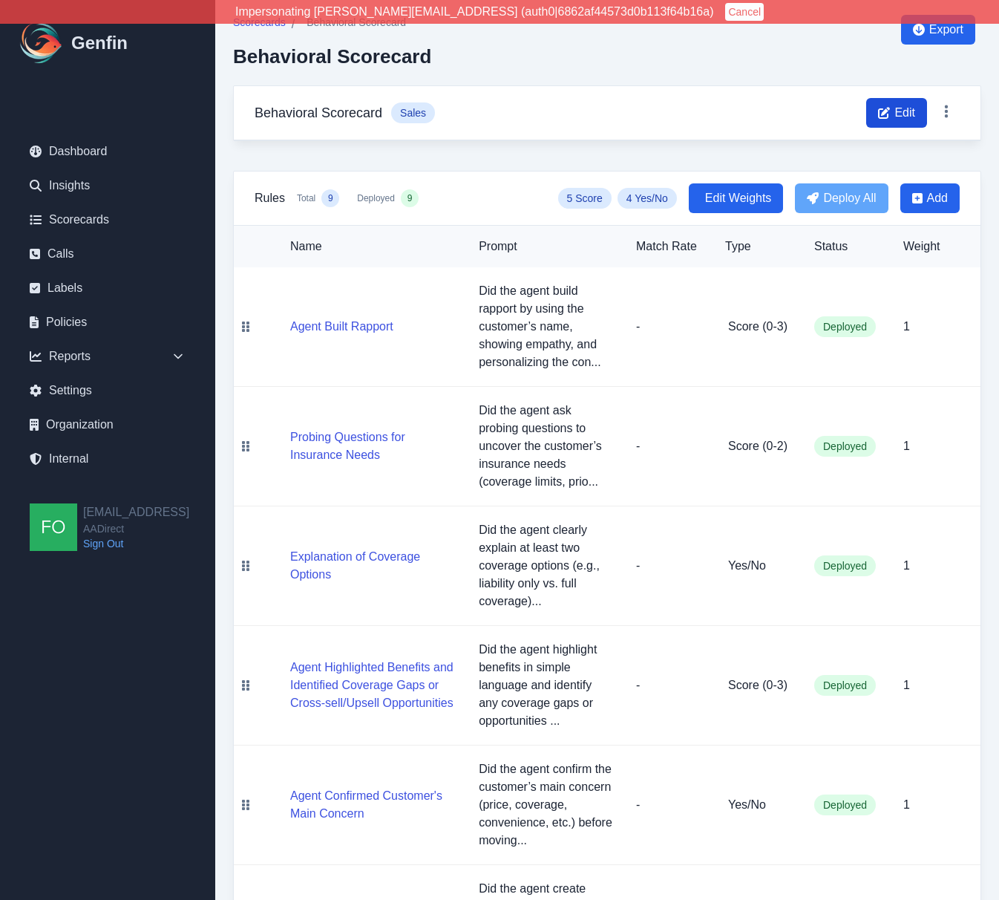
click at [903, 111] on span "Edit" at bounding box center [904, 113] width 21 height 18
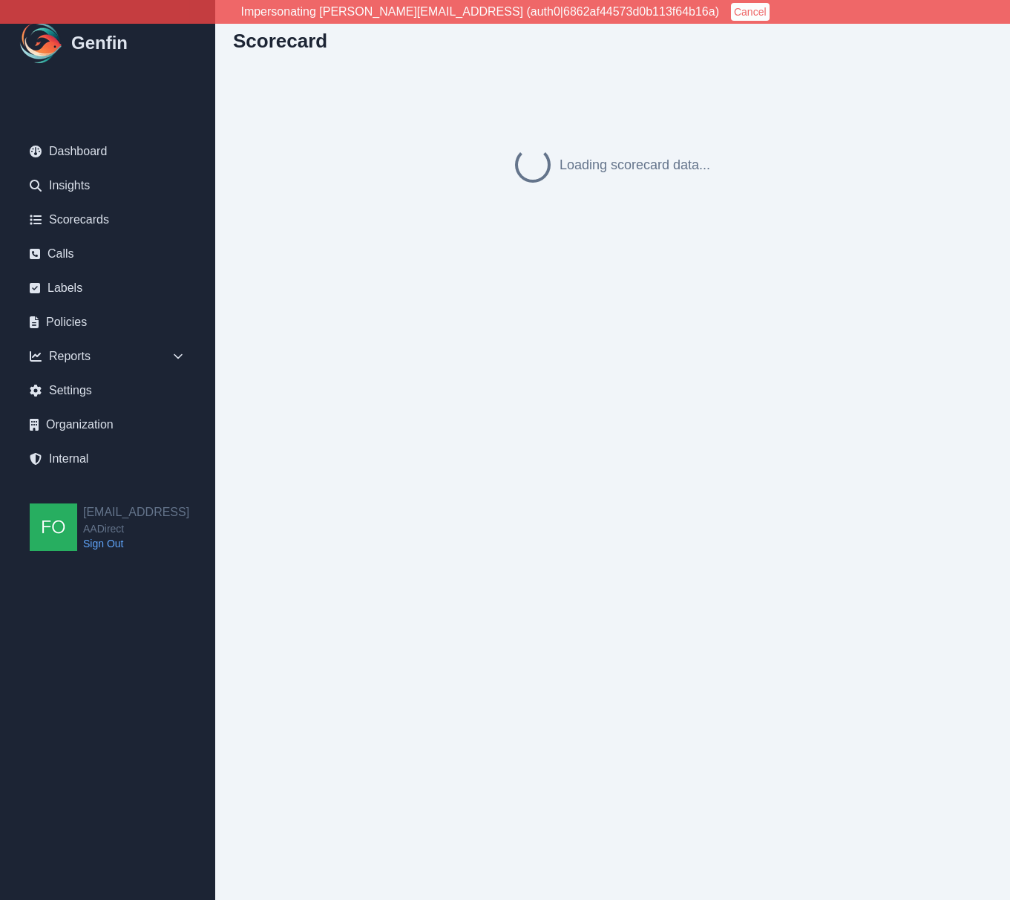
select select "sales"
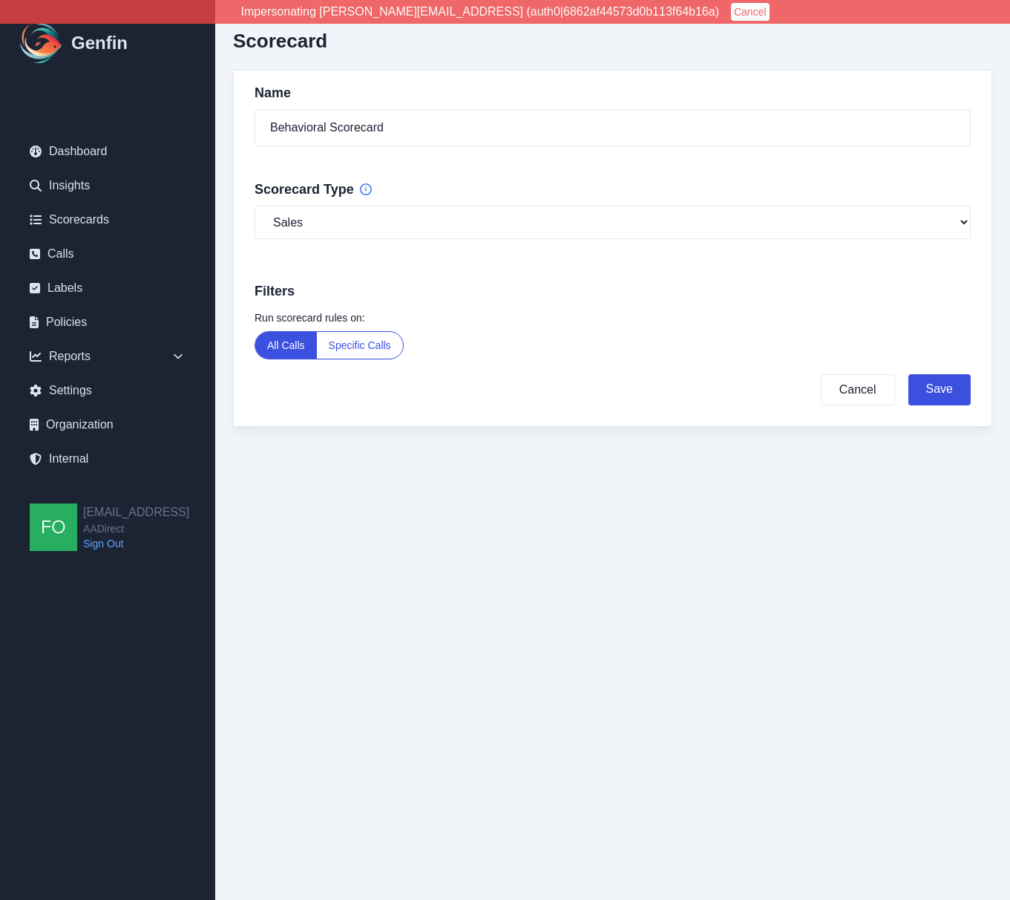
click at [368, 344] on button "Specific Calls" at bounding box center [360, 345] width 86 height 27
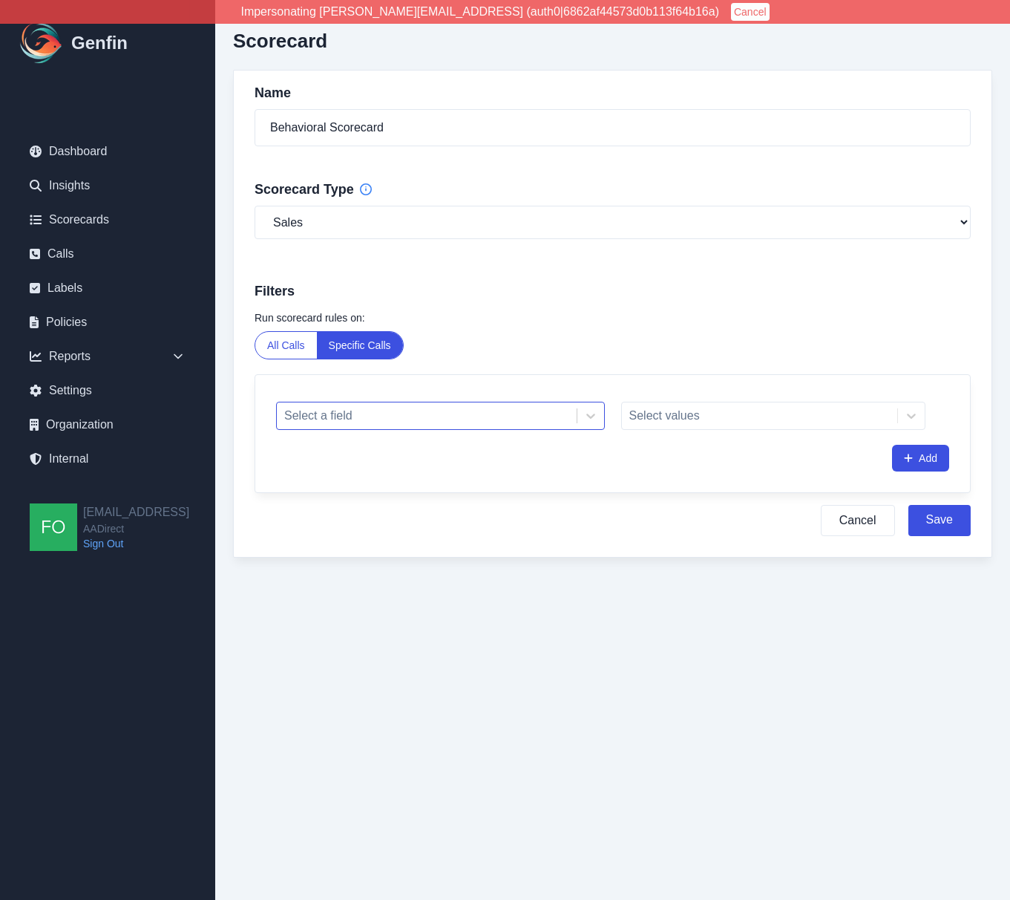
click at [405, 413] on div at bounding box center [426, 415] width 285 height 21
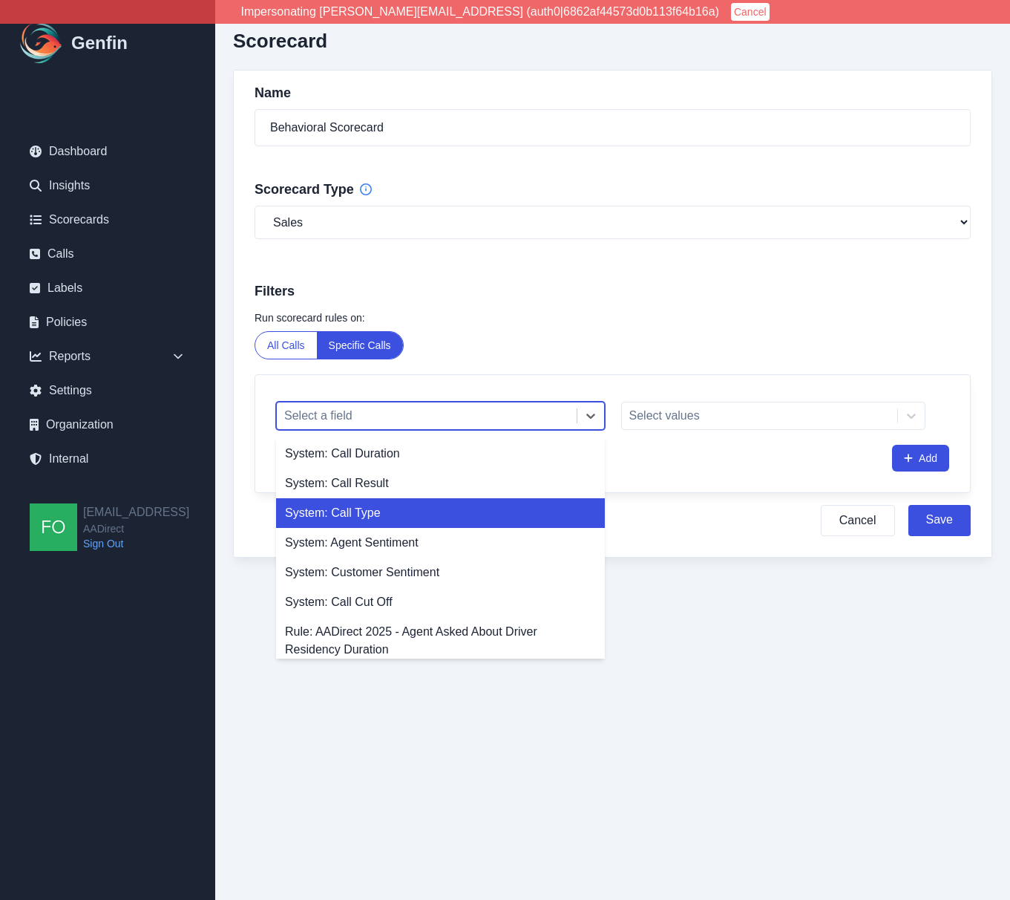
click at [379, 515] on div "System: Call Type" at bounding box center [440, 513] width 329 height 30
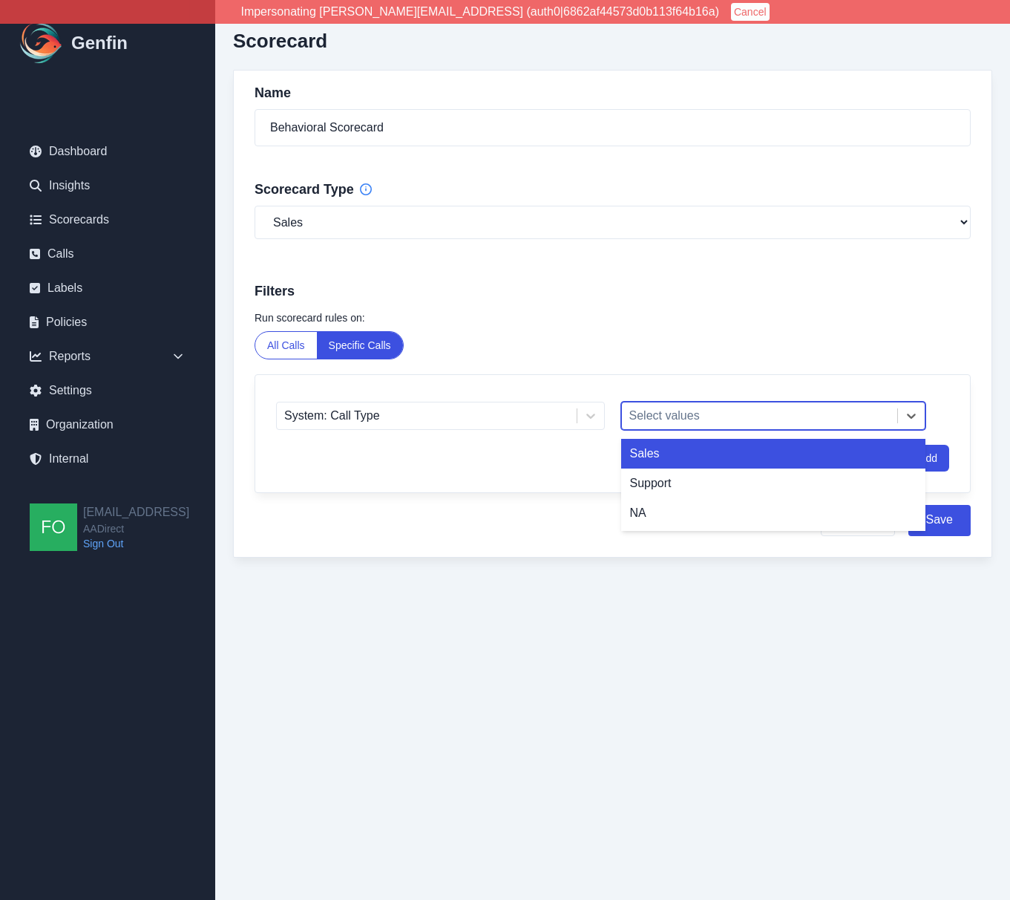
click at [727, 410] on div at bounding box center [759, 415] width 261 height 21
click at [688, 466] on div "Sales" at bounding box center [773, 454] width 305 height 30
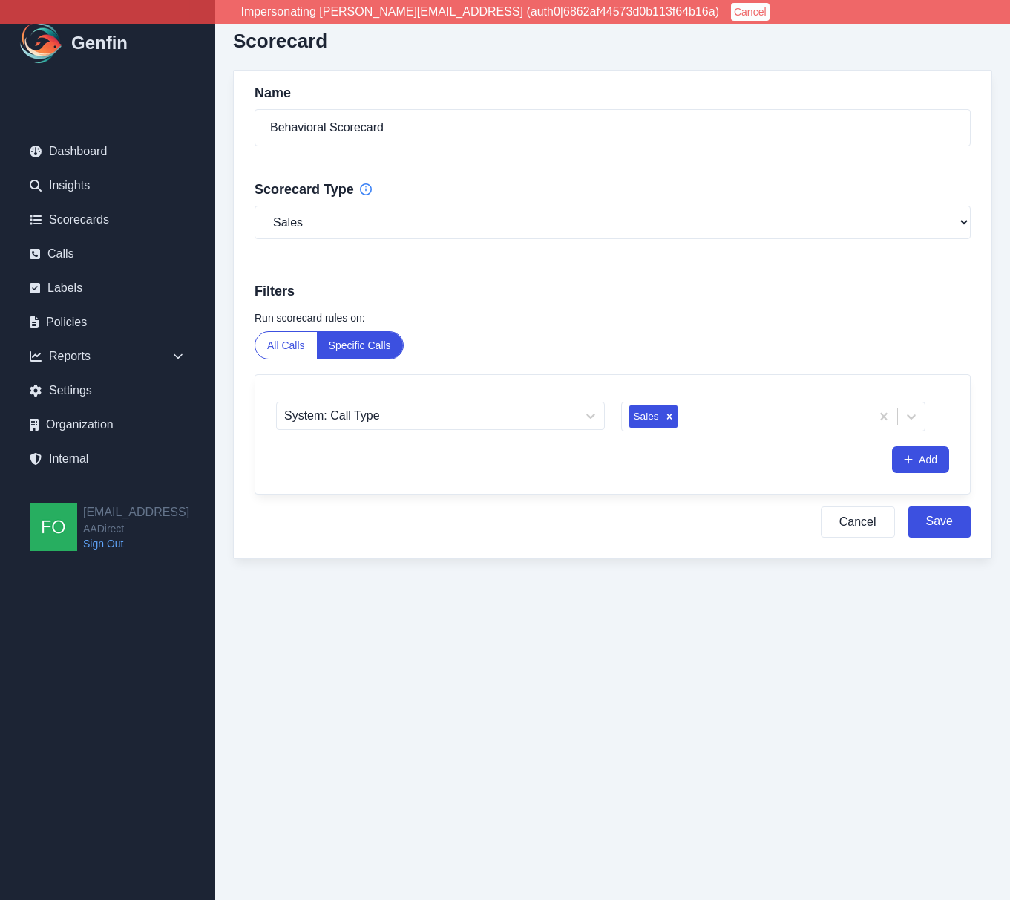
click at [743, 479] on div "System: Call Type Sales Add" at bounding box center [612, 434] width 715 height 119
click at [725, 551] on div "Run scorecard rules on: All Calls Specific Calls System: Call Type Sales Add Ca…" at bounding box center [613, 431] width 758 height 254
click at [944, 523] on button "Save" at bounding box center [940, 521] width 62 height 31
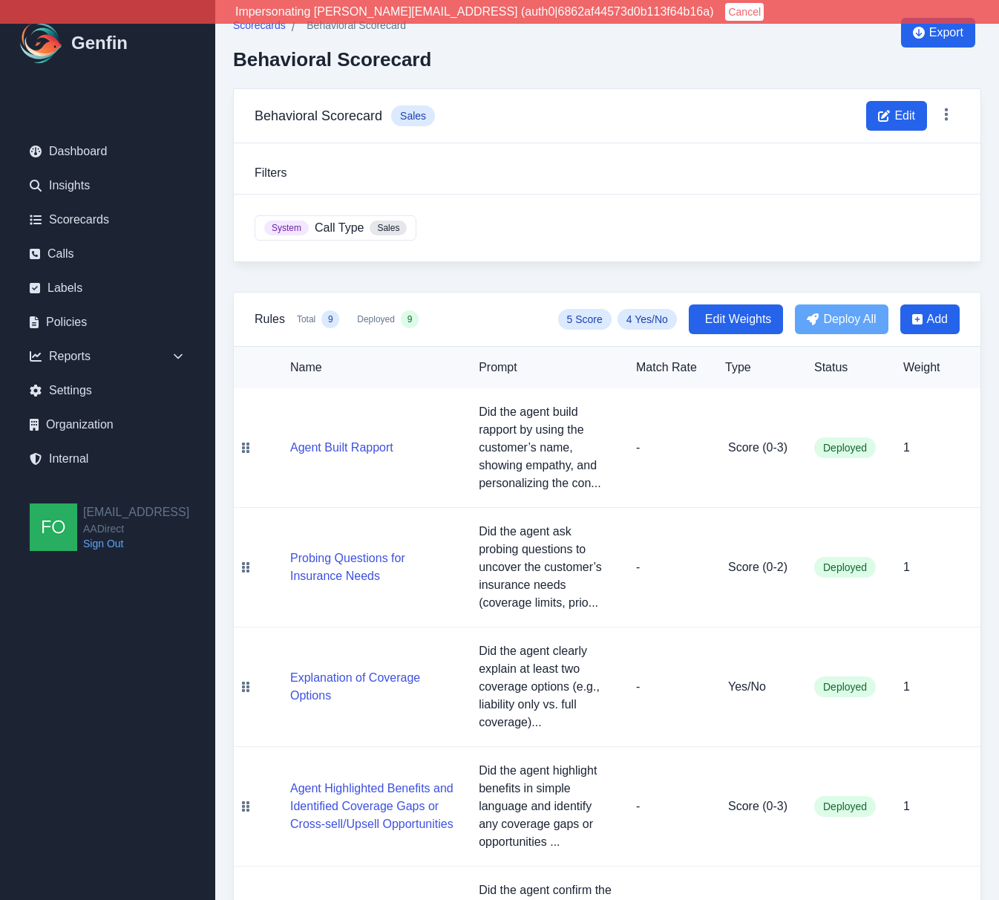
click at [589, 245] on div "System Call Type Sales" at bounding box center [607, 227] width 747 height 67
click at [273, 278] on div "Scorecards / Behavioral Scorecard Behavioral Scorecard Export Behavioral Scorec…" at bounding box center [607, 733] width 784 height 1467
click at [279, 281] on div "Scorecards / Behavioral Scorecard Behavioral Scorecard Export Behavioral Scorec…" at bounding box center [607, 733] width 784 height 1467
click at [172, 354] on icon at bounding box center [178, 356] width 15 height 15
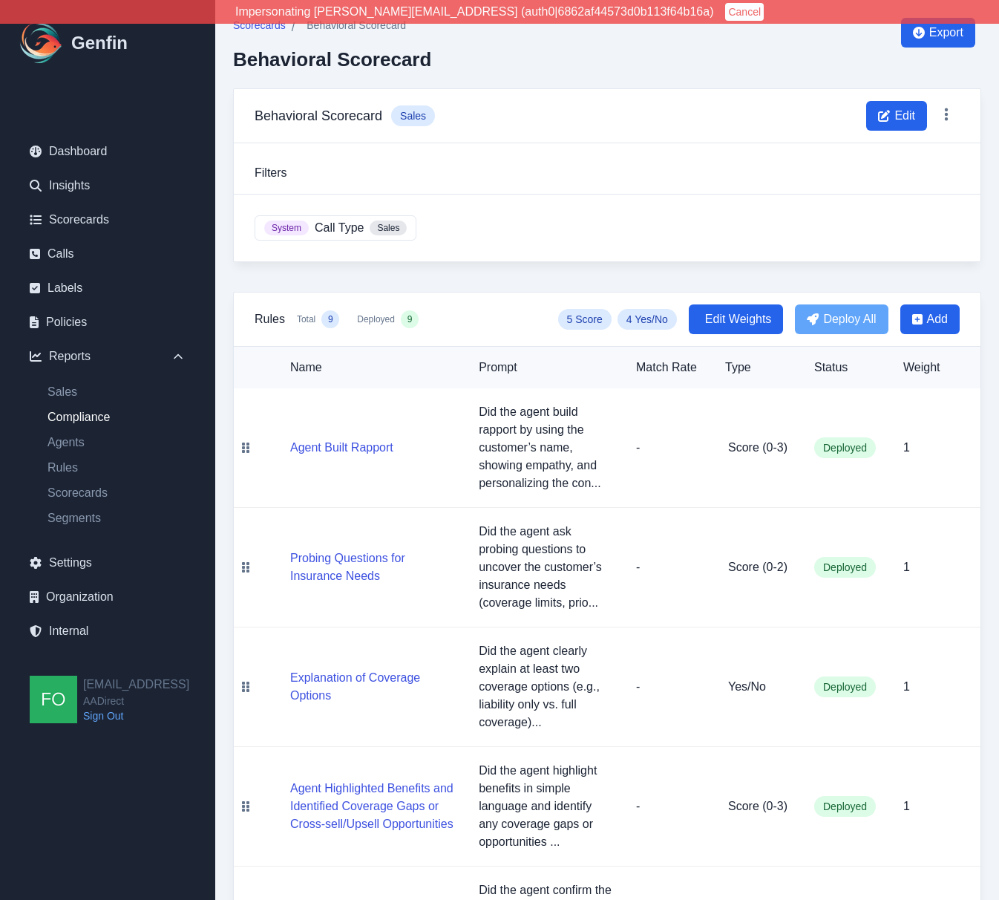
click at [89, 417] on link "Compliance" at bounding box center [117, 417] width 162 height 18
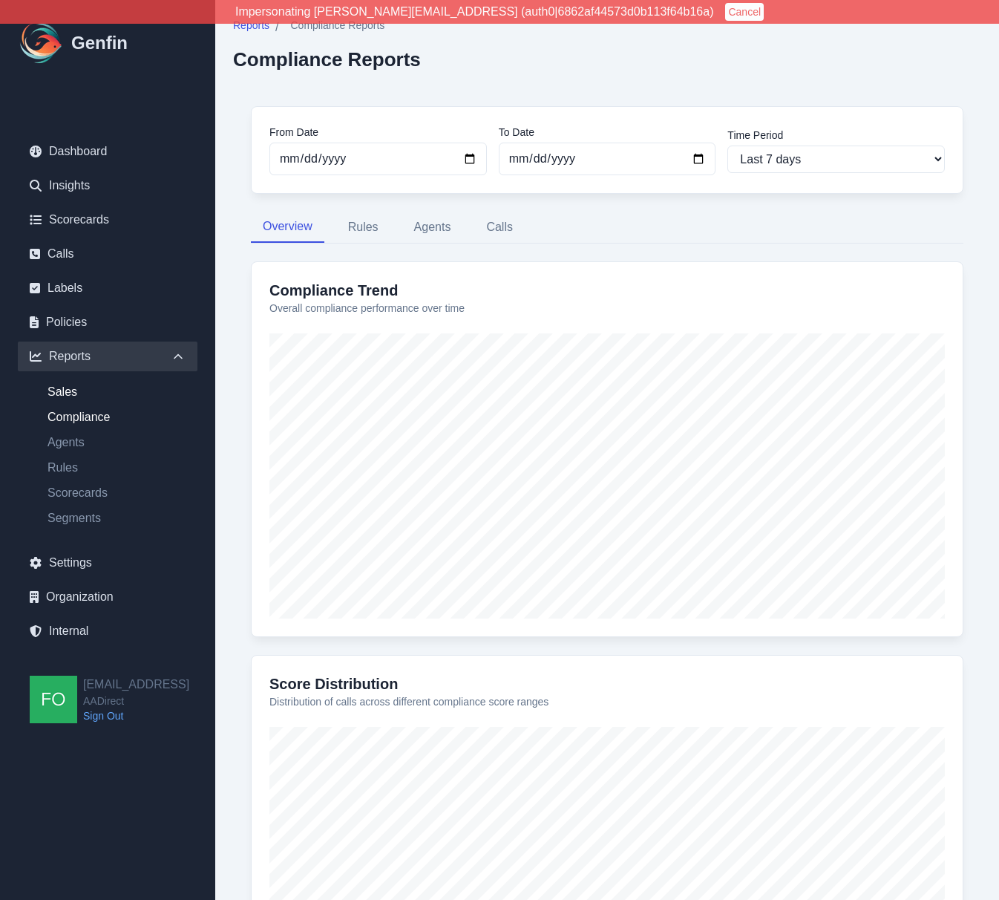
click at [62, 389] on link "Sales" at bounding box center [117, 392] width 162 height 18
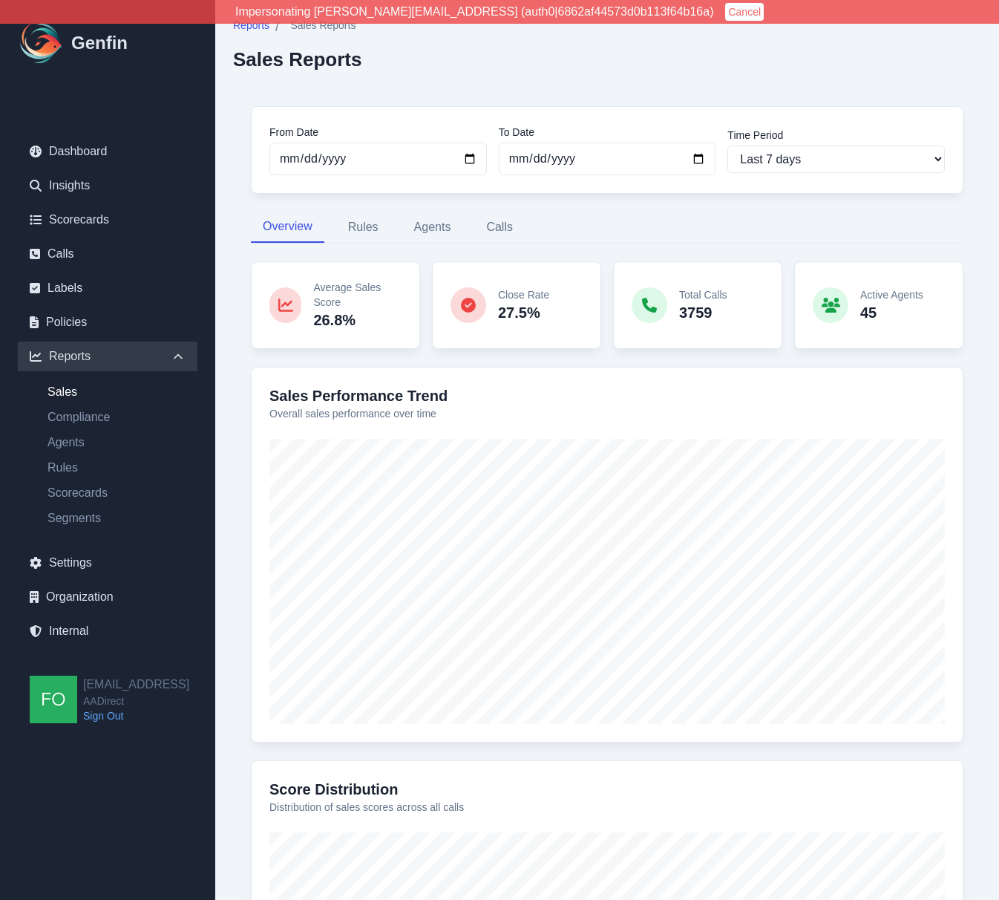
click at [238, 316] on div "From Date 2025-09-16 To Date 2025-09-23 Time Period Last 7 days Last 14 days La…" at bounding box center [607, 629] width 748 height 1083
click at [73, 441] on link "Agents" at bounding box center [117, 442] width 162 height 18
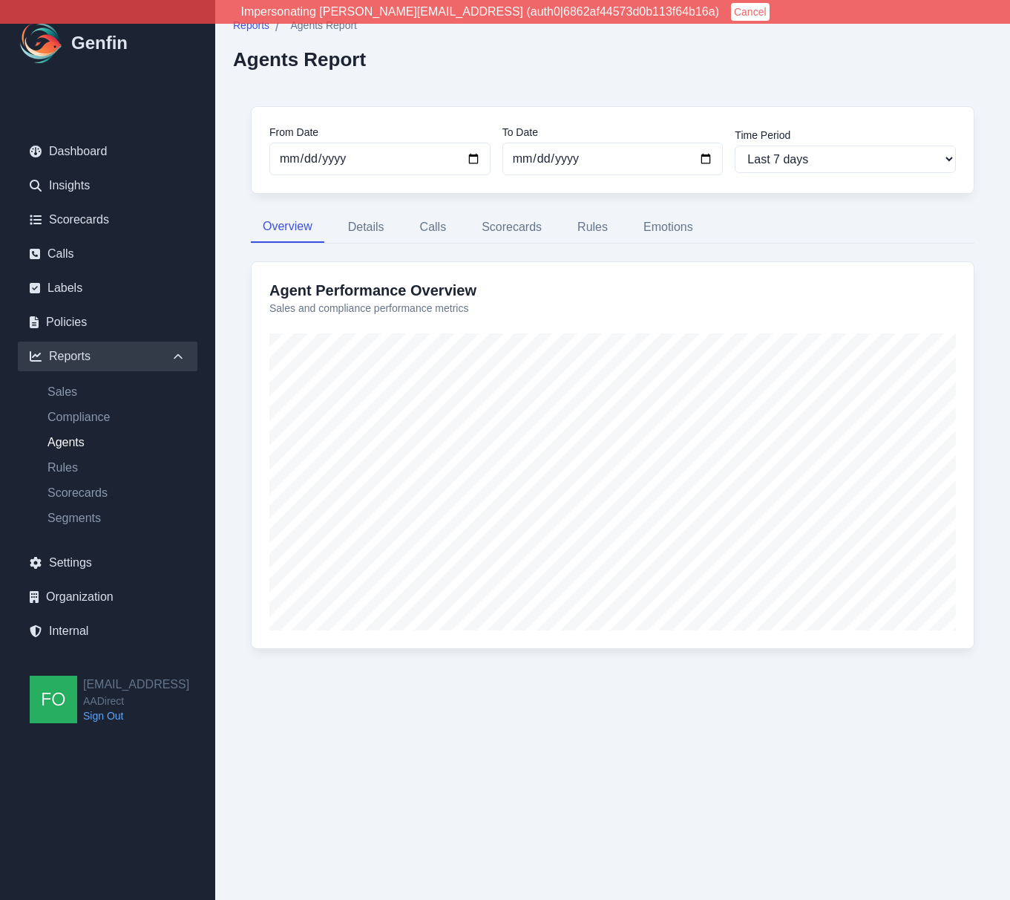
click at [234, 410] on div "From Date 2025-09-16 To Date 2025-09-23 Time Period Last 7 days Last 14 days La…" at bounding box center [612, 386] width 759 height 596
click at [237, 393] on div "From Date 2025-09-16 To Date 2025-09-23 Time Period Last 7 days Last 14 days La…" at bounding box center [612, 386] width 759 height 596
click at [83, 256] on link "Calls" at bounding box center [108, 254] width 180 height 30
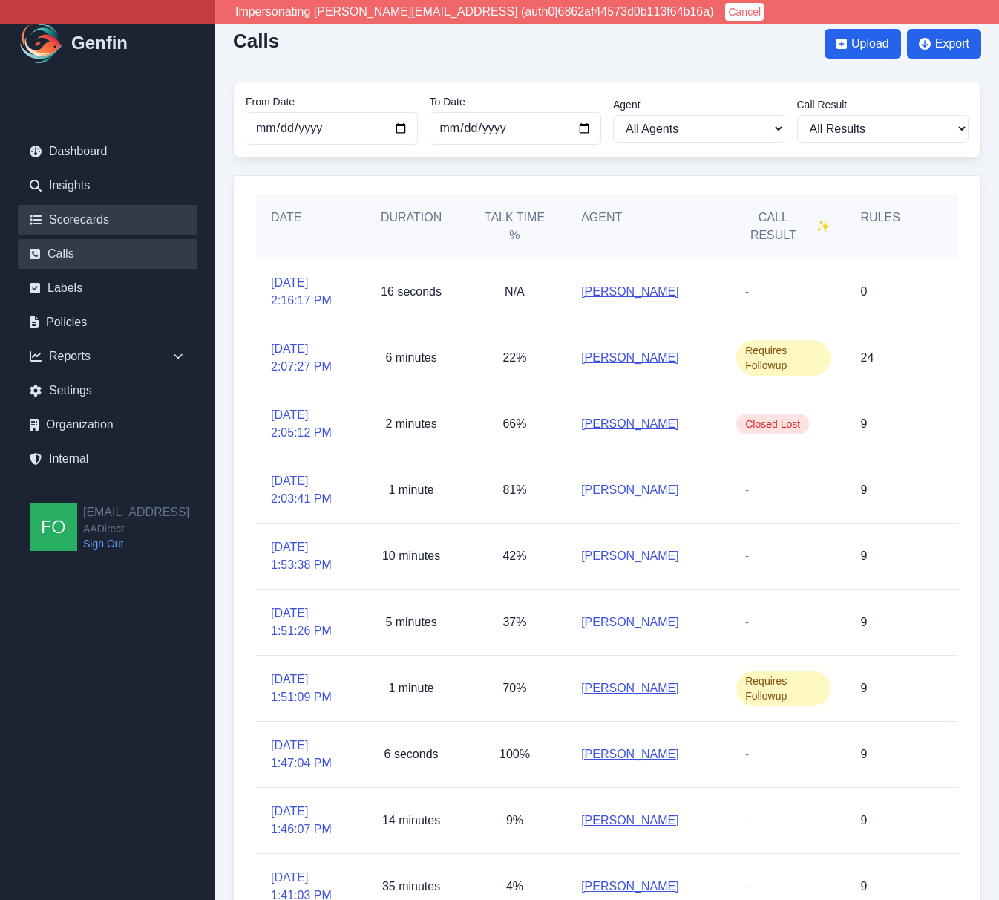
click at [104, 217] on link "Scorecards" at bounding box center [108, 220] width 180 height 30
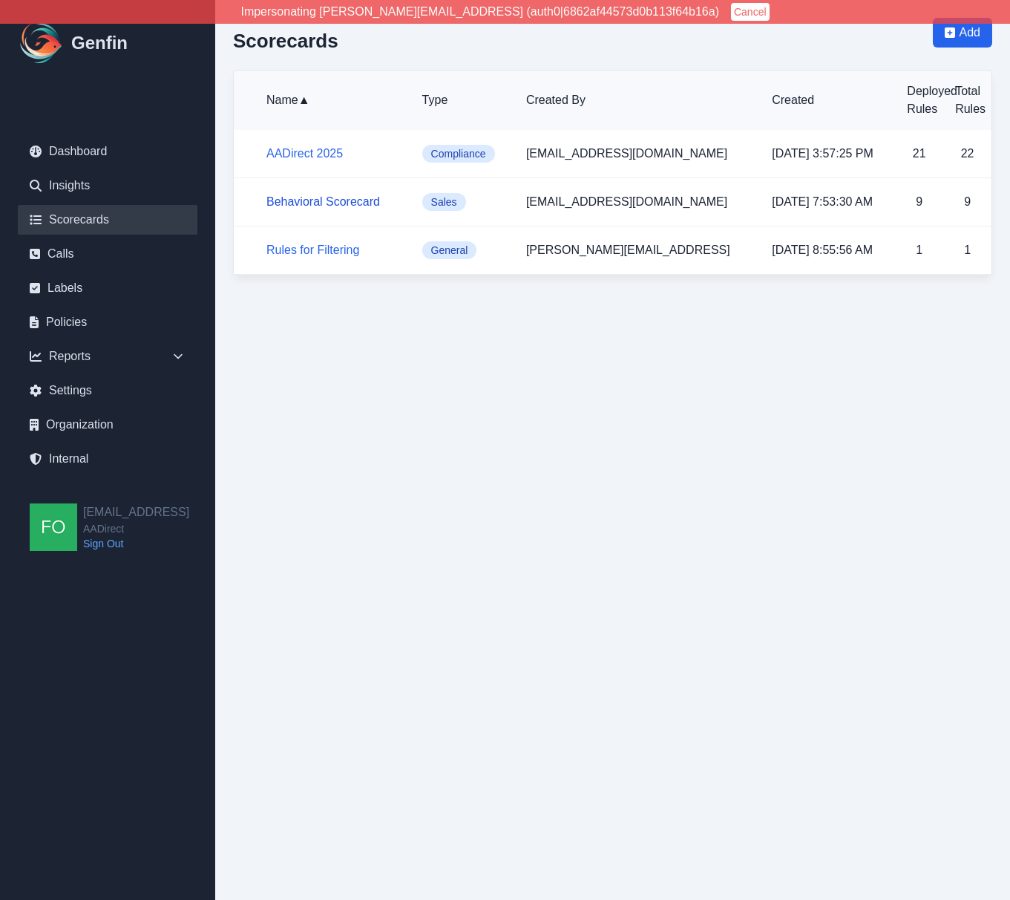
click at [341, 200] on link "Behavioral Scorecard" at bounding box center [323, 201] width 114 height 13
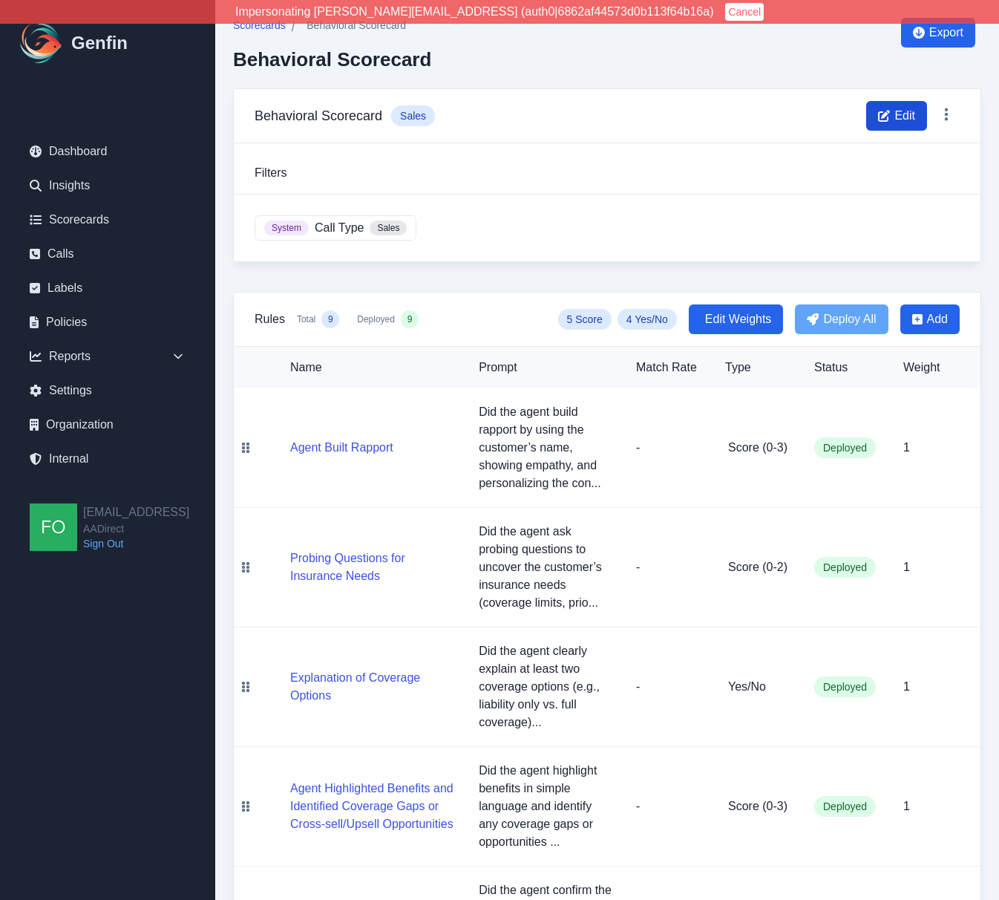
click at [892, 109] on span "Edit" at bounding box center [896, 116] width 61 height 30
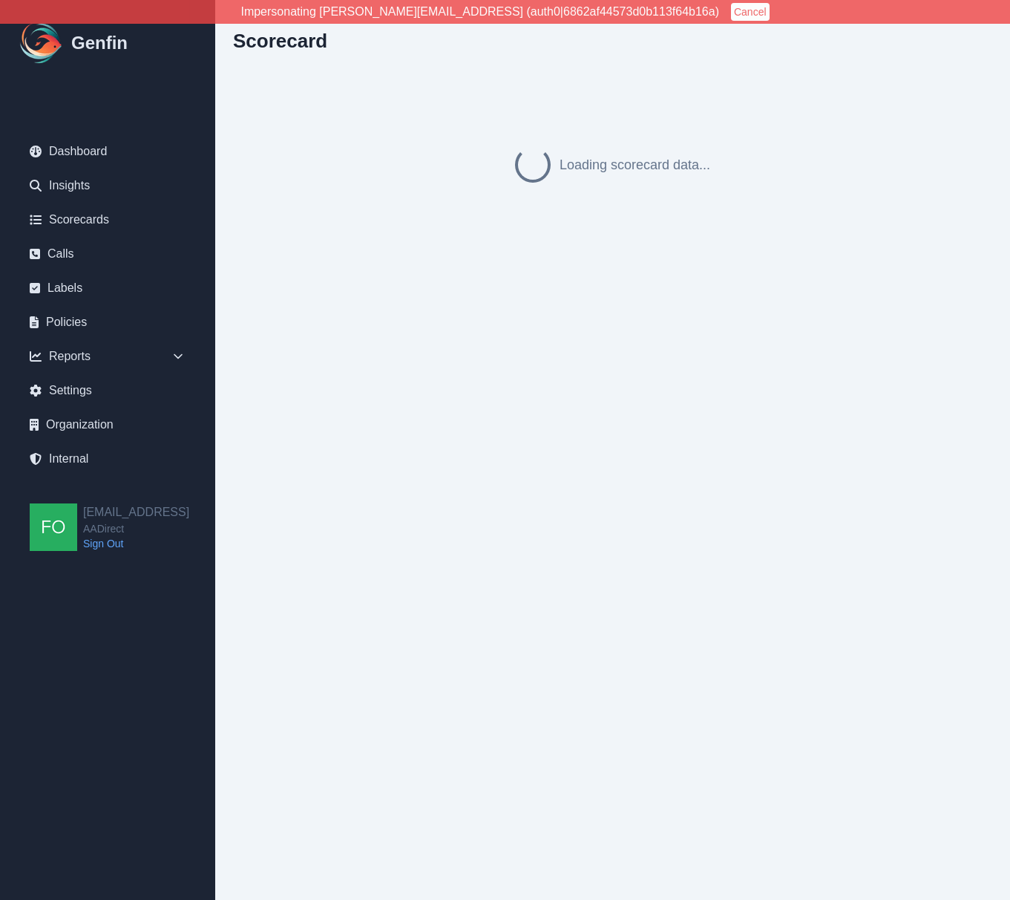
select select "sales"
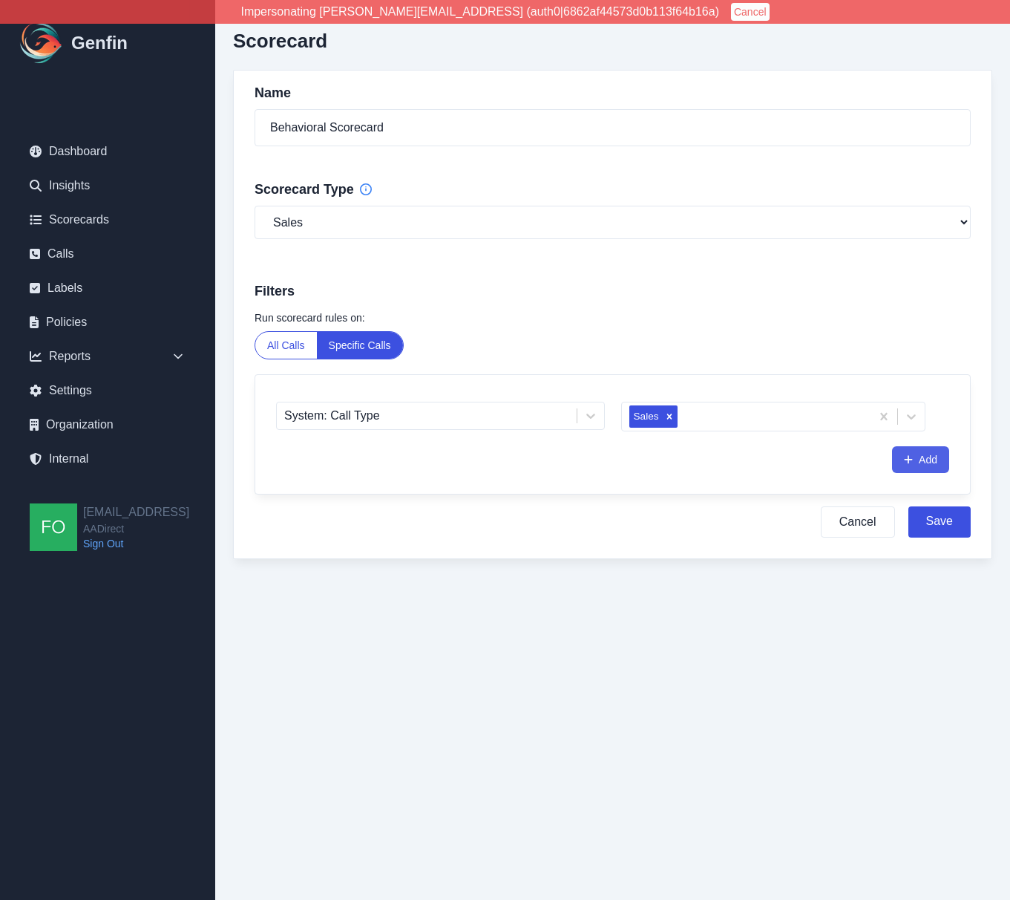
click at [936, 460] on button "Add" at bounding box center [920, 459] width 57 height 27
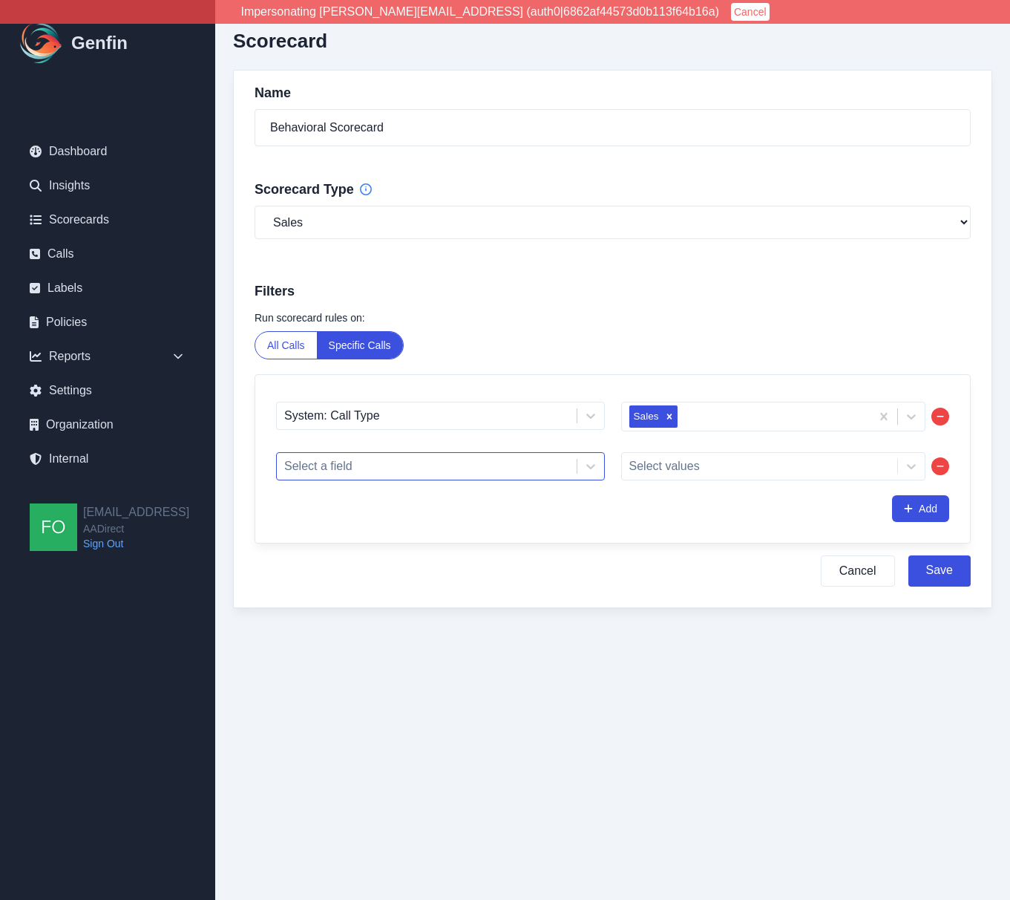
click at [390, 469] on div at bounding box center [426, 466] width 285 height 21
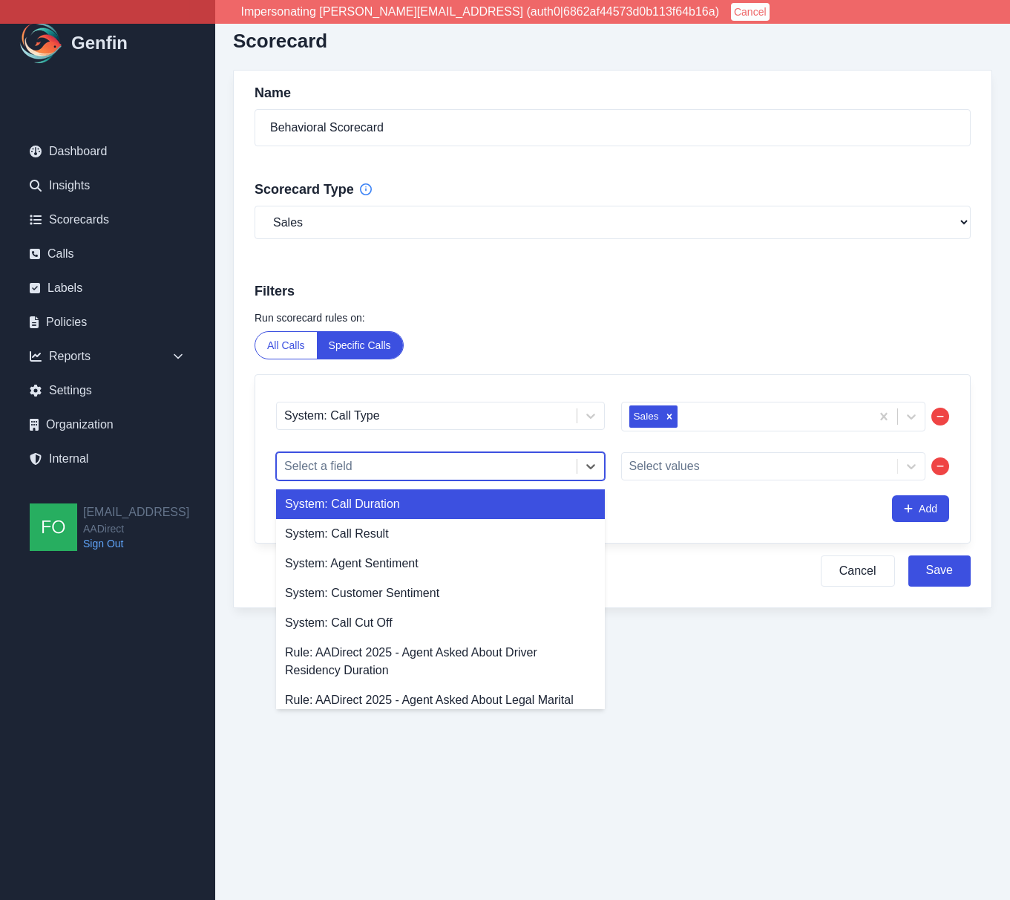
click at [427, 510] on div "System: Call Duration" at bounding box center [440, 504] width 329 height 30
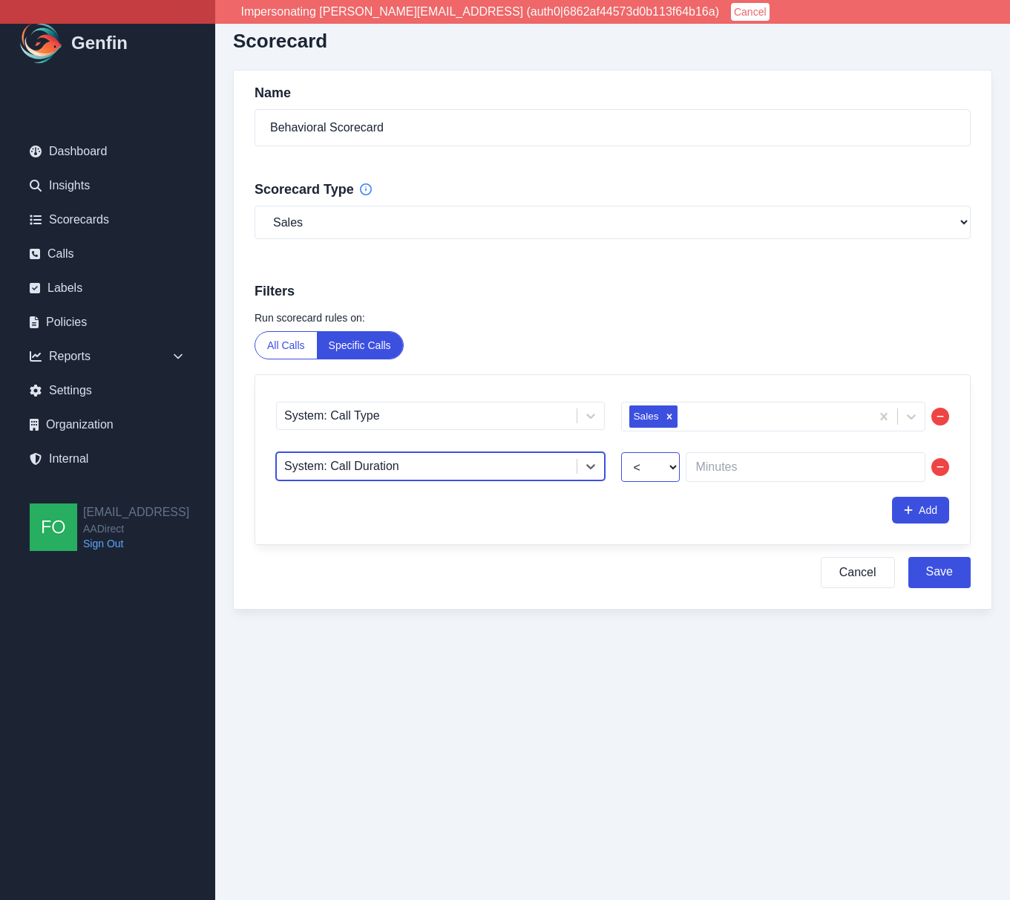
click at [666, 468] on select "< >" at bounding box center [650, 467] width 59 height 30
select select ">"
click at [621, 453] on select "< >" at bounding box center [650, 467] width 59 height 30
click at [759, 468] on input "number" at bounding box center [806, 467] width 240 height 30
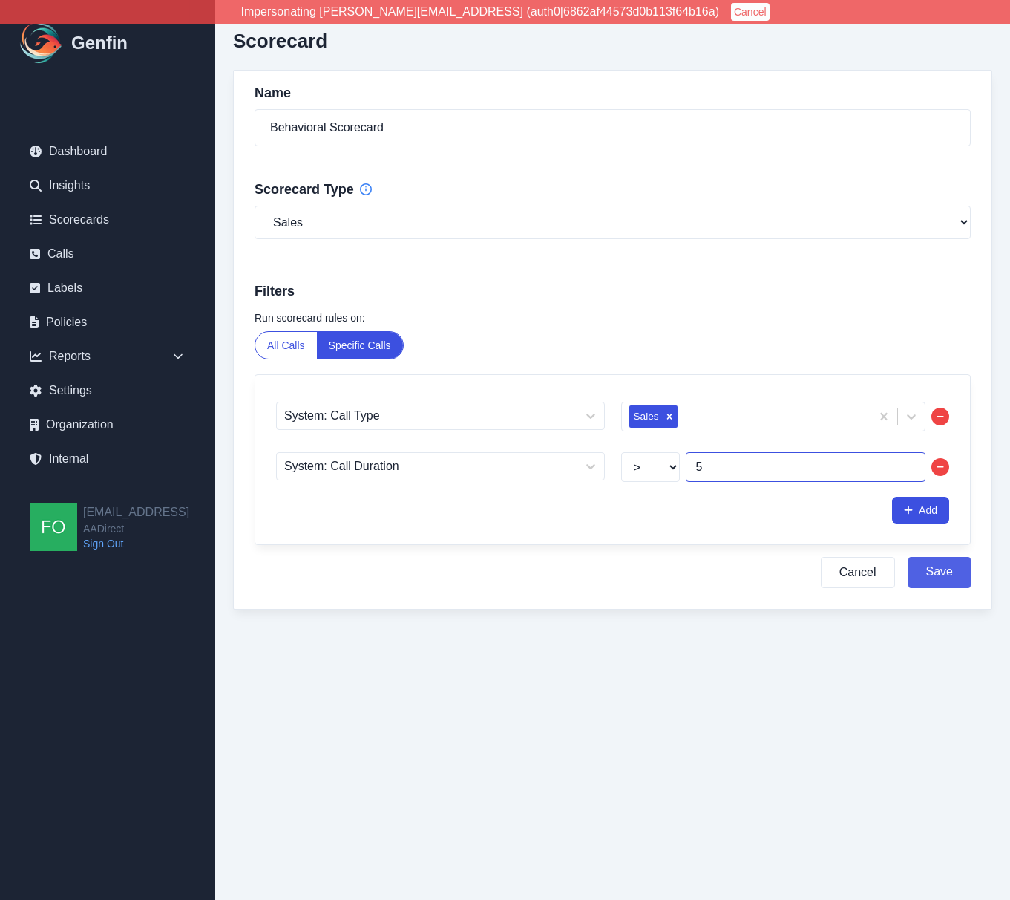
type input "5"
click at [947, 566] on button "Save" at bounding box center [940, 572] width 62 height 31
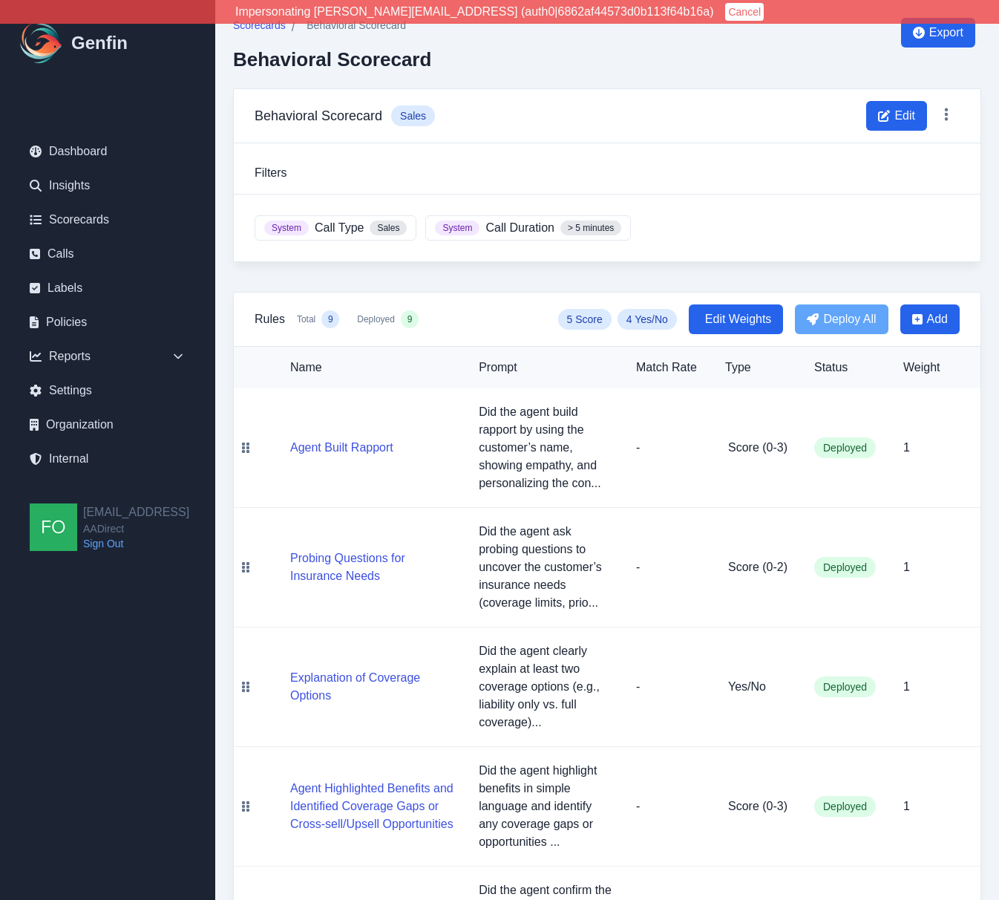
click at [992, 544] on div "Scorecards / Behavioral Scorecard Behavioral Scorecard Export Behavioral Scorec…" at bounding box center [607, 733] width 784 height 1467
click at [990, 467] on div "Scorecards / Behavioral Scorecard Behavioral Scorecard Export Behavioral Scorec…" at bounding box center [607, 733] width 784 height 1467
click at [736, 245] on div "System Call Type Sales System Call Duration > 5 minutes" at bounding box center [607, 227] width 747 height 67
click at [996, 526] on div "Scorecards / Behavioral Scorecard Behavioral Scorecard Export Behavioral Scorec…" at bounding box center [607, 733] width 784 height 1467
click at [993, 528] on div "Scorecards / Behavioral Scorecard Behavioral Scorecard Export Behavioral Scorec…" at bounding box center [607, 733] width 784 height 1467
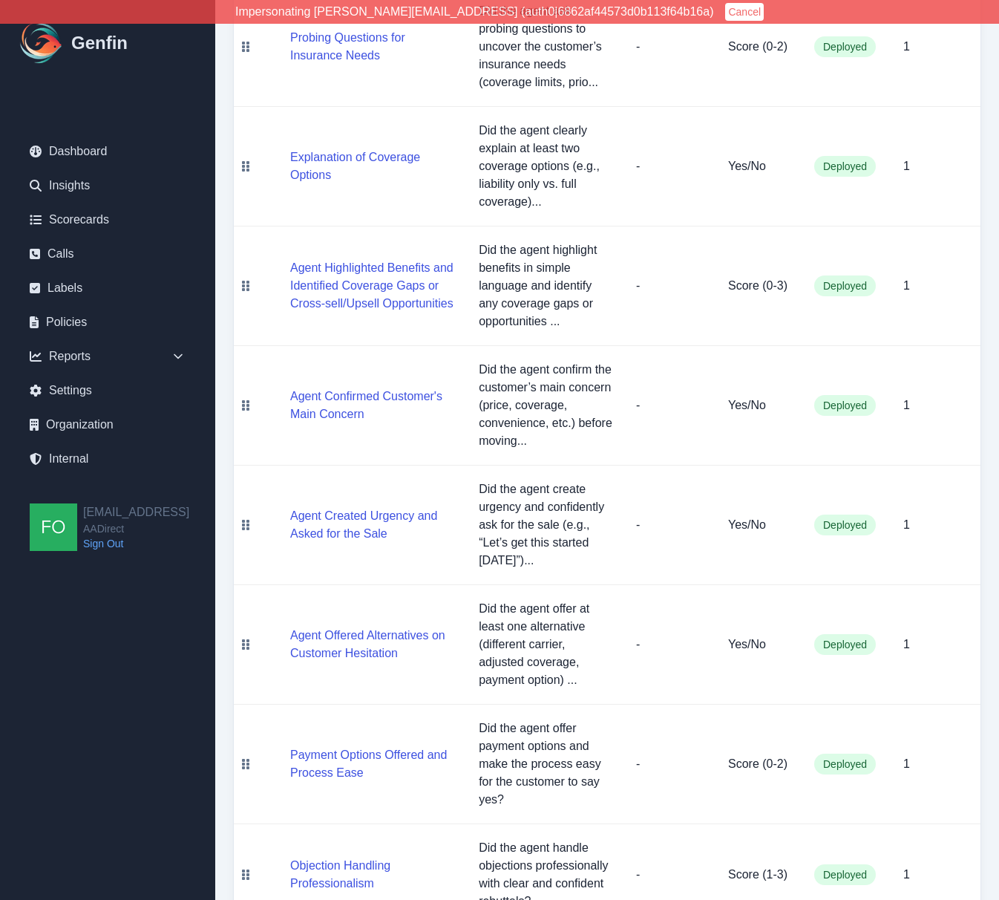
scroll to position [568, 0]
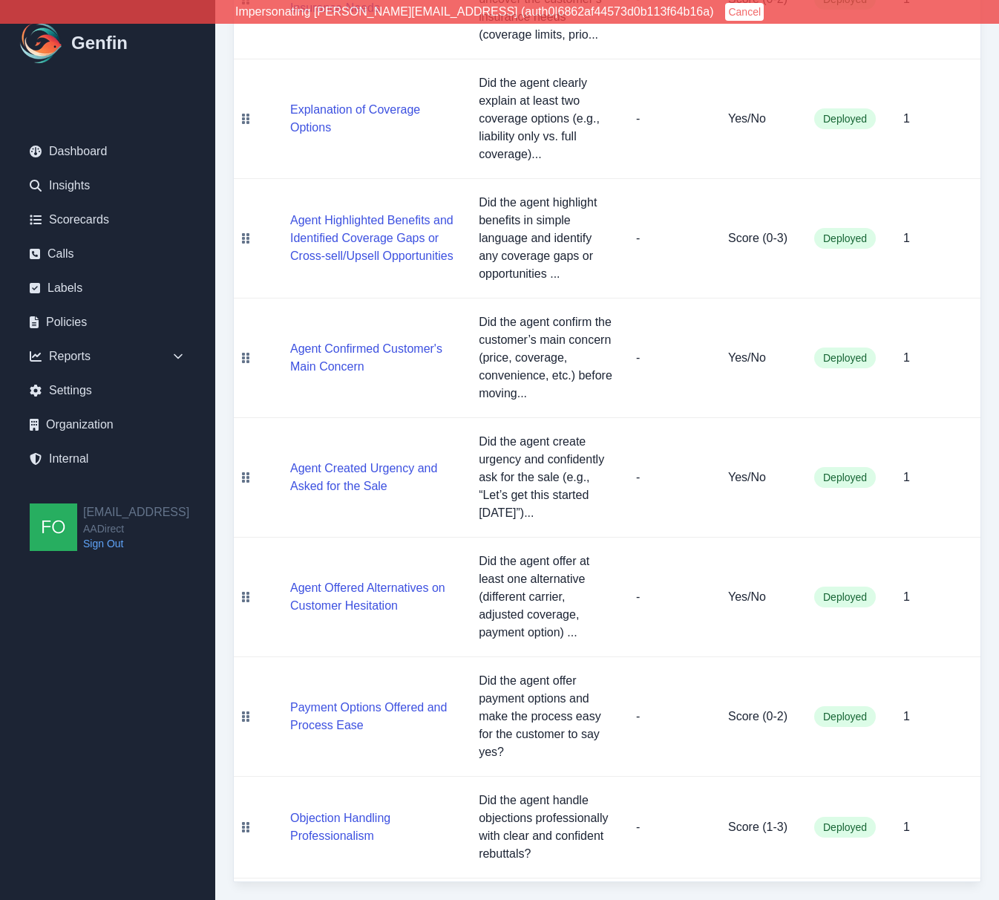
click at [326, 310] on td "Agent Confirmed Customer's Main Concern" at bounding box center [362, 358] width 209 height 120
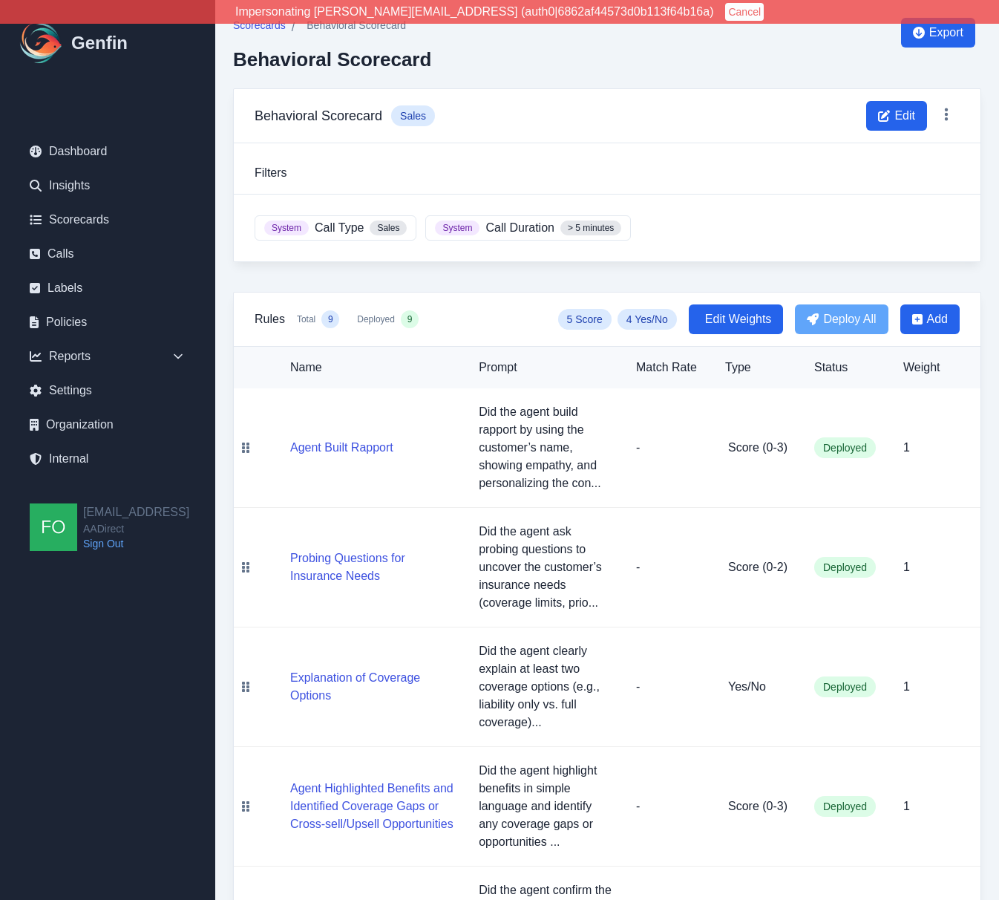
scroll to position [3, 0]
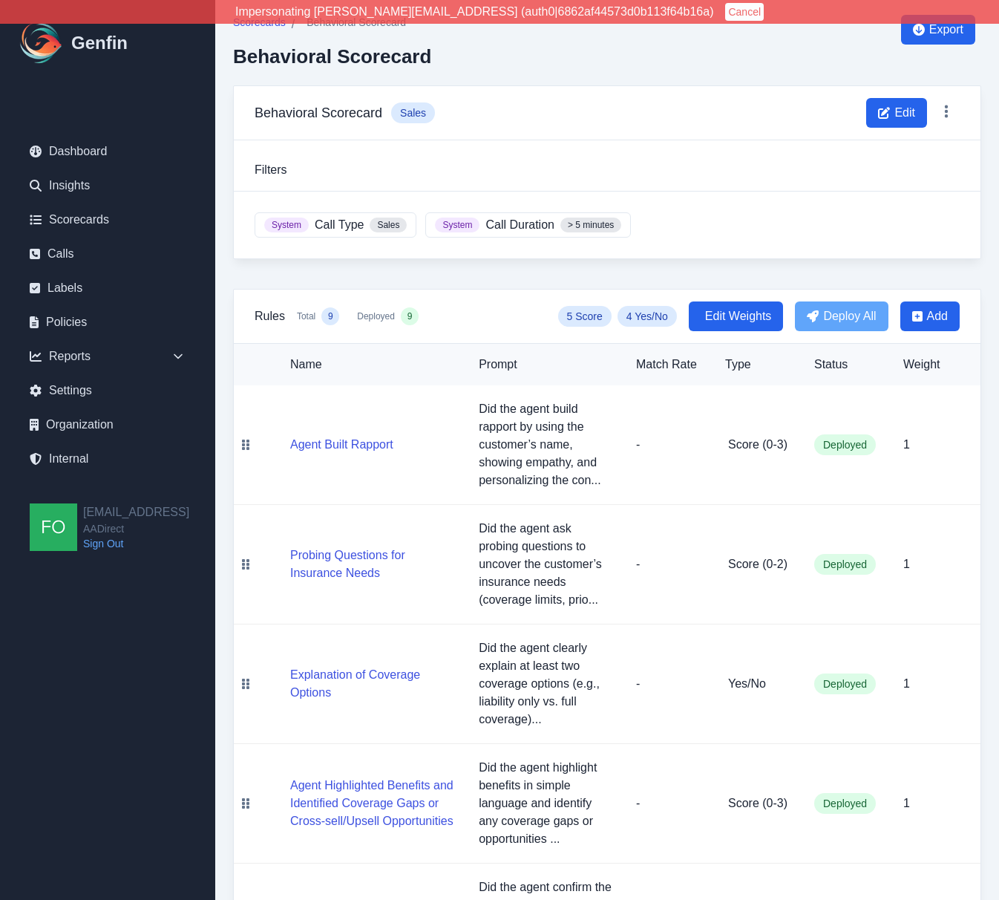
click at [992, 527] on div "Scorecards / Behavioral Scorecard Behavioral Scorecard Export Behavioral Scorec…" at bounding box center [607, 730] width 784 height 1467
click at [995, 537] on div "Scorecards / Behavioral Scorecard Behavioral Scorecard Export Behavioral Scorec…" at bounding box center [607, 730] width 784 height 1467
click at [247, 281] on div "Scorecards / Behavioral Scorecard Behavioral Scorecard Export Behavioral Scorec…" at bounding box center [607, 730] width 784 height 1467
click at [996, 452] on div "Scorecards / Behavioral Scorecard Behavioral Scorecard Export Behavioral Scorec…" at bounding box center [607, 730] width 784 height 1467
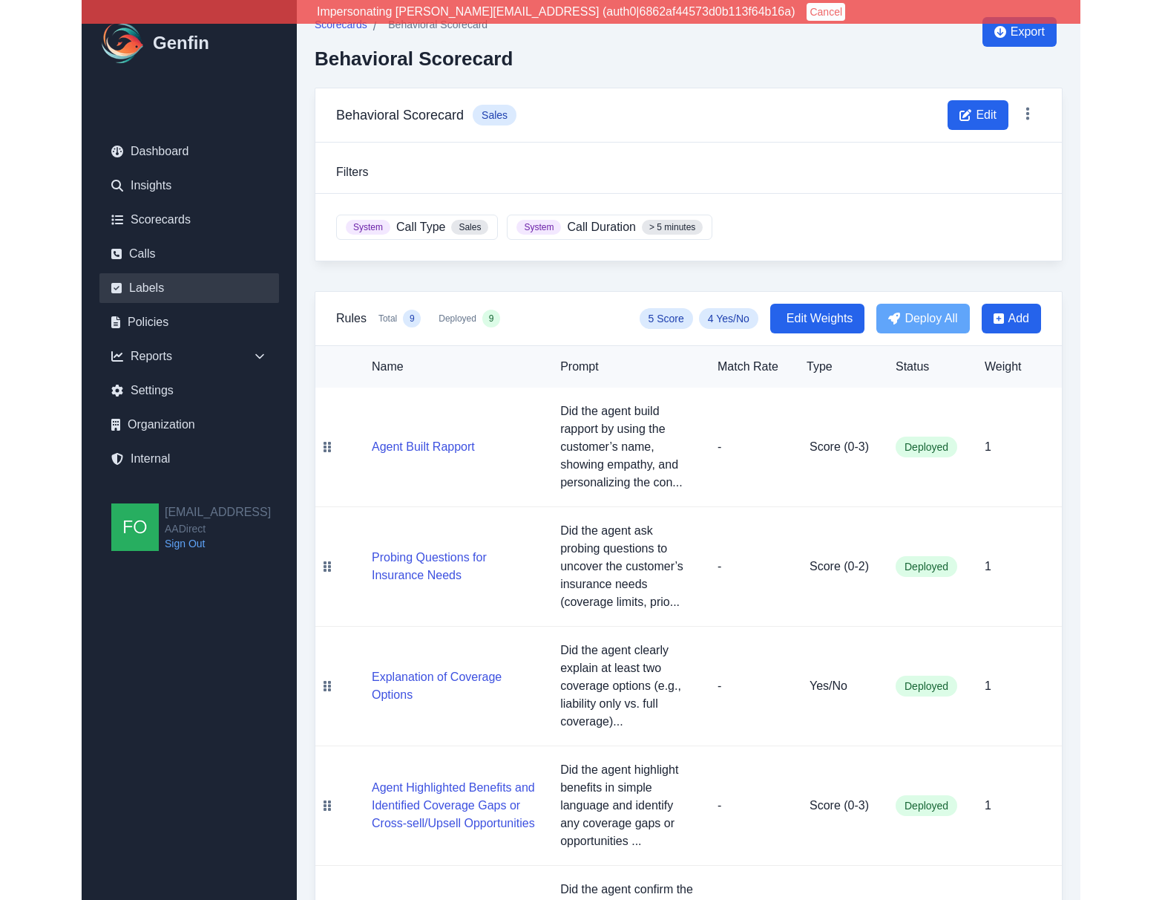
scroll to position [0, 0]
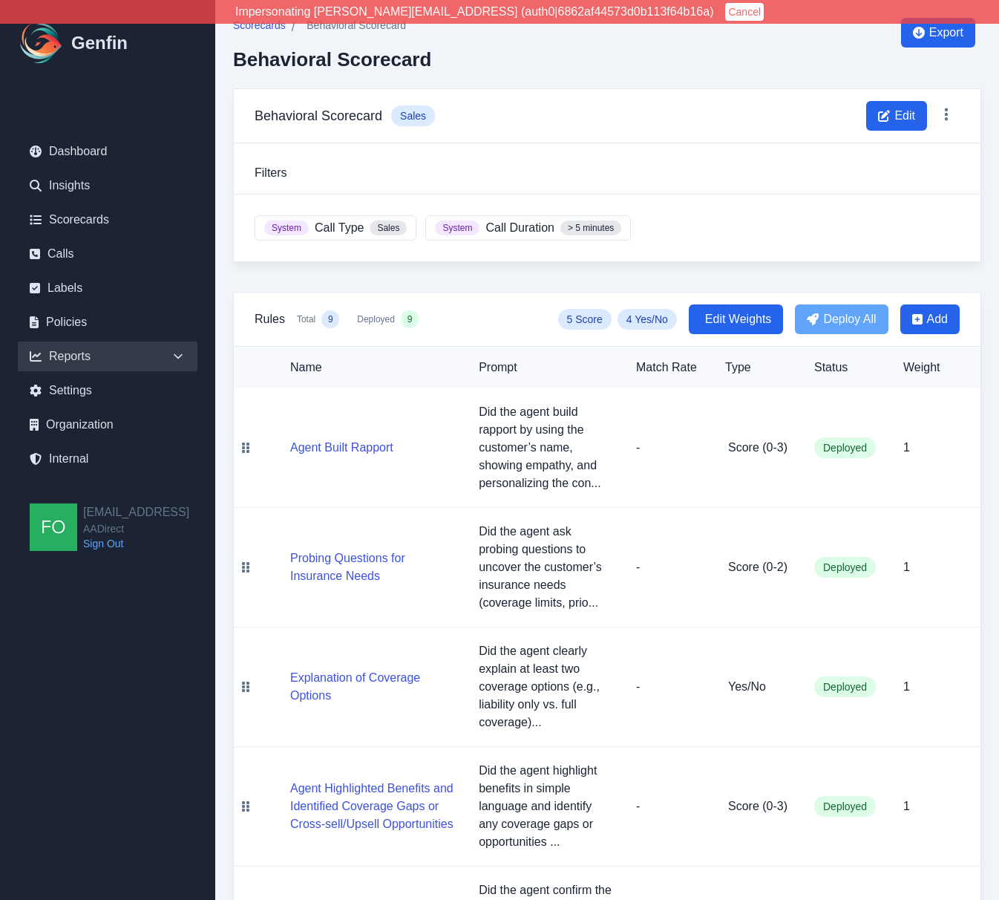
click at [174, 352] on icon at bounding box center [178, 356] width 15 height 15
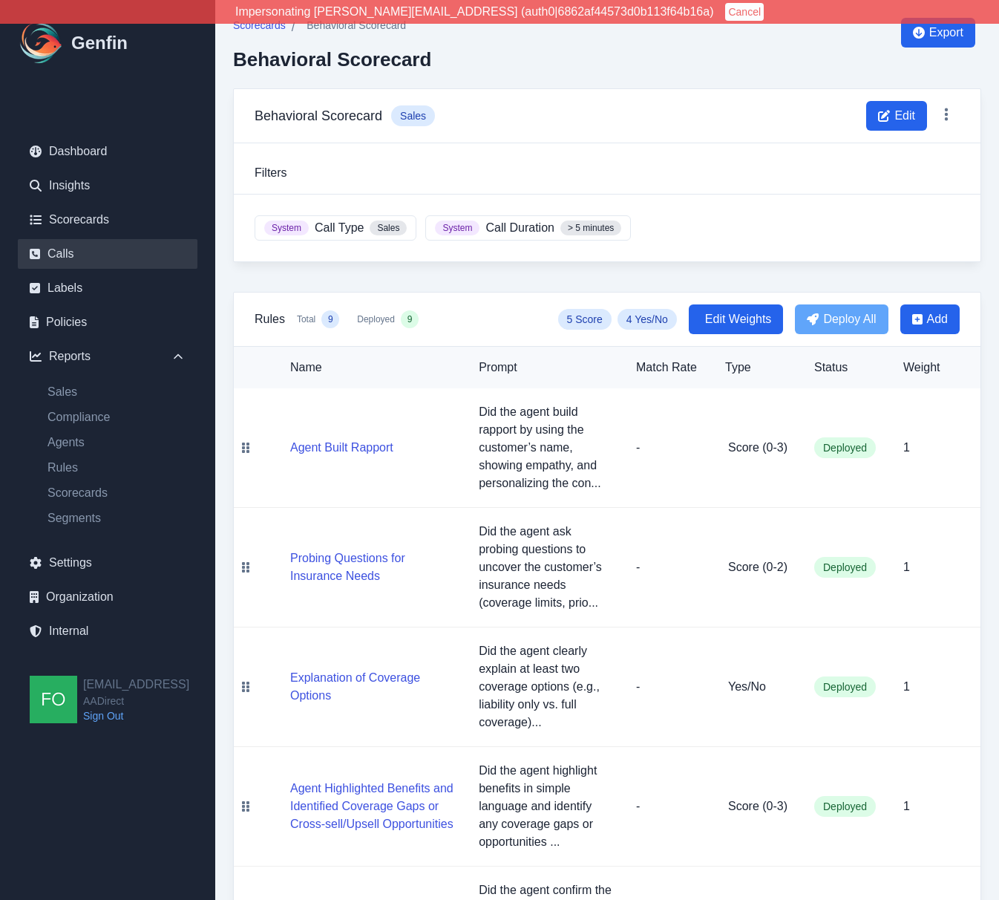
click at [56, 251] on link "Calls" at bounding box center [108, 254] width 180 height 30
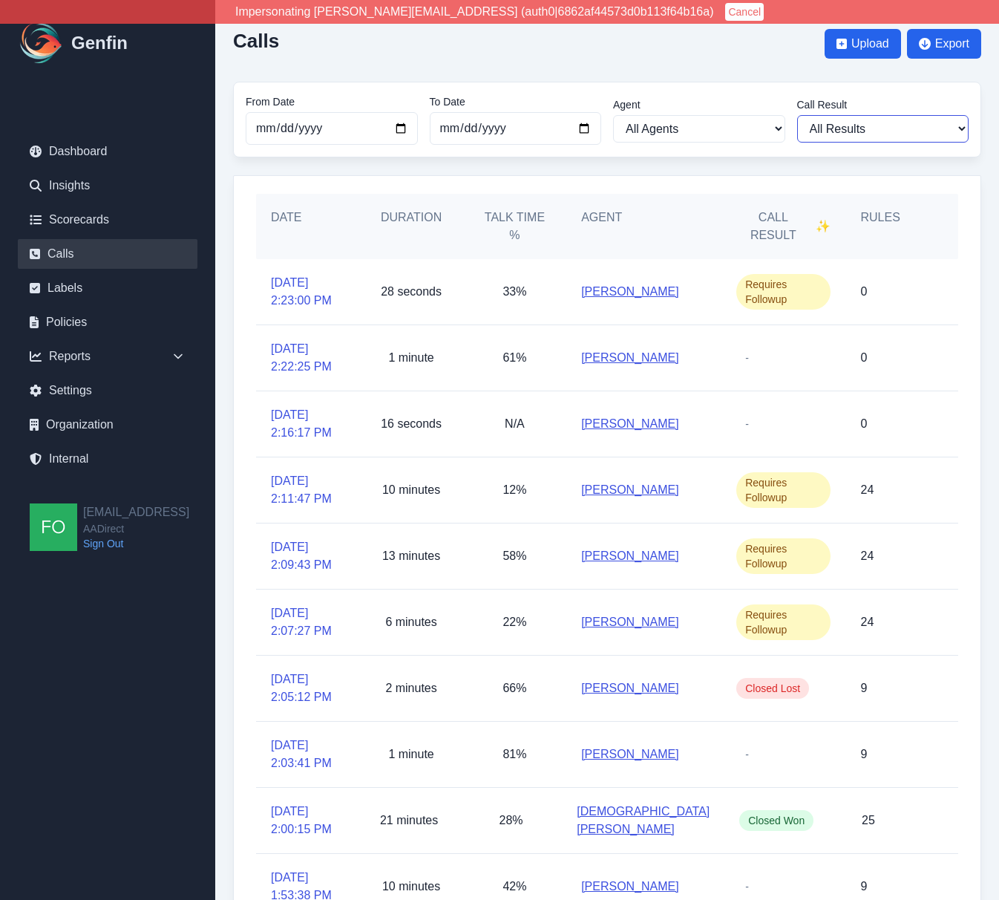
click at [894, 129] on select "All Results Closed Won Closed Lost Requires Followup" at bounding box center [883, 128] width 172 height 27
select select "Yes"
click at [797, 115] on select "All Results Closed Won Closed Lost Requires Followup" at bounding box center [883, 128] width 172 height 27
select select "Yes"
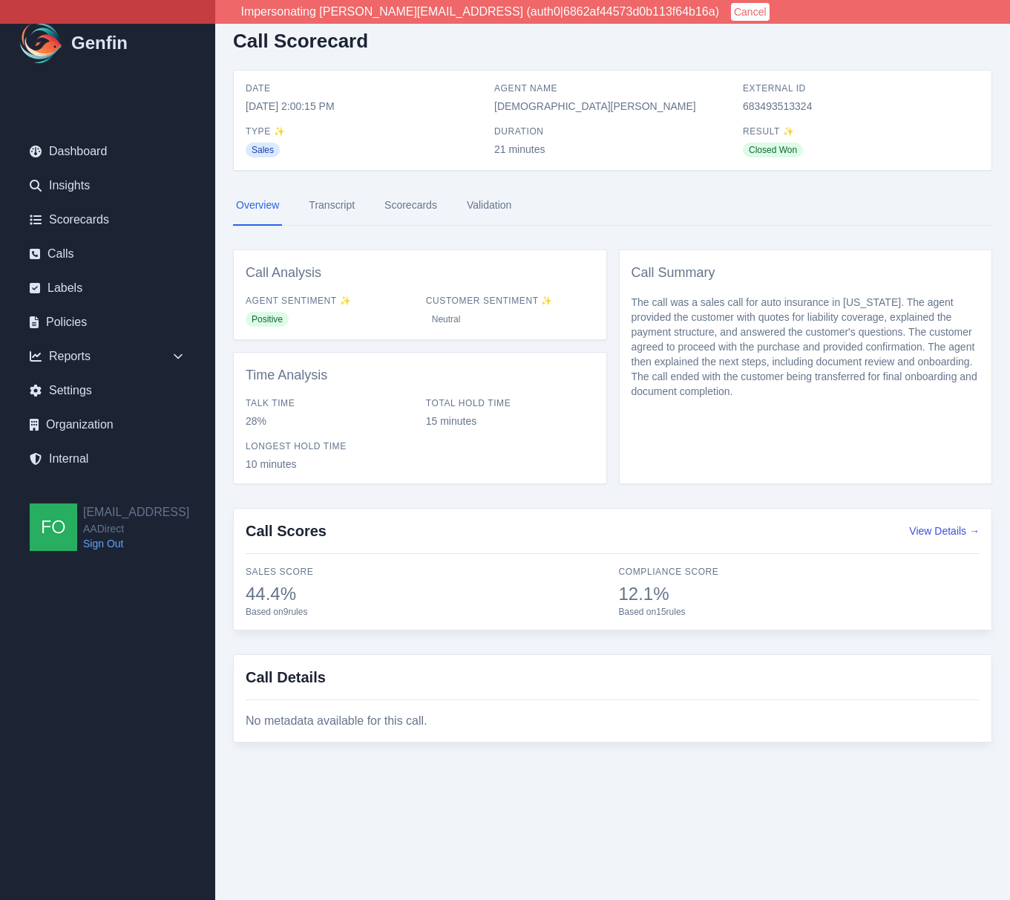
click at [415, 207] on link "Scorecards" at bounding box center [411, 206] width 59 height 40
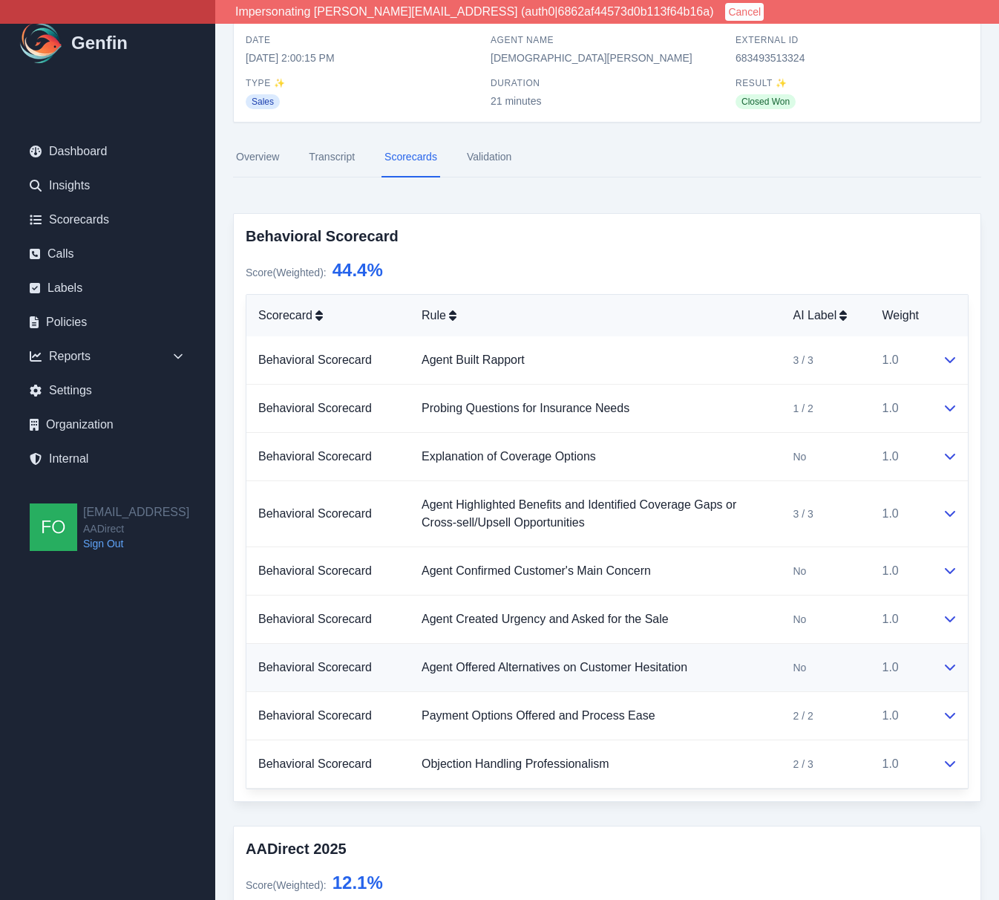
scroll to position [52, 0]
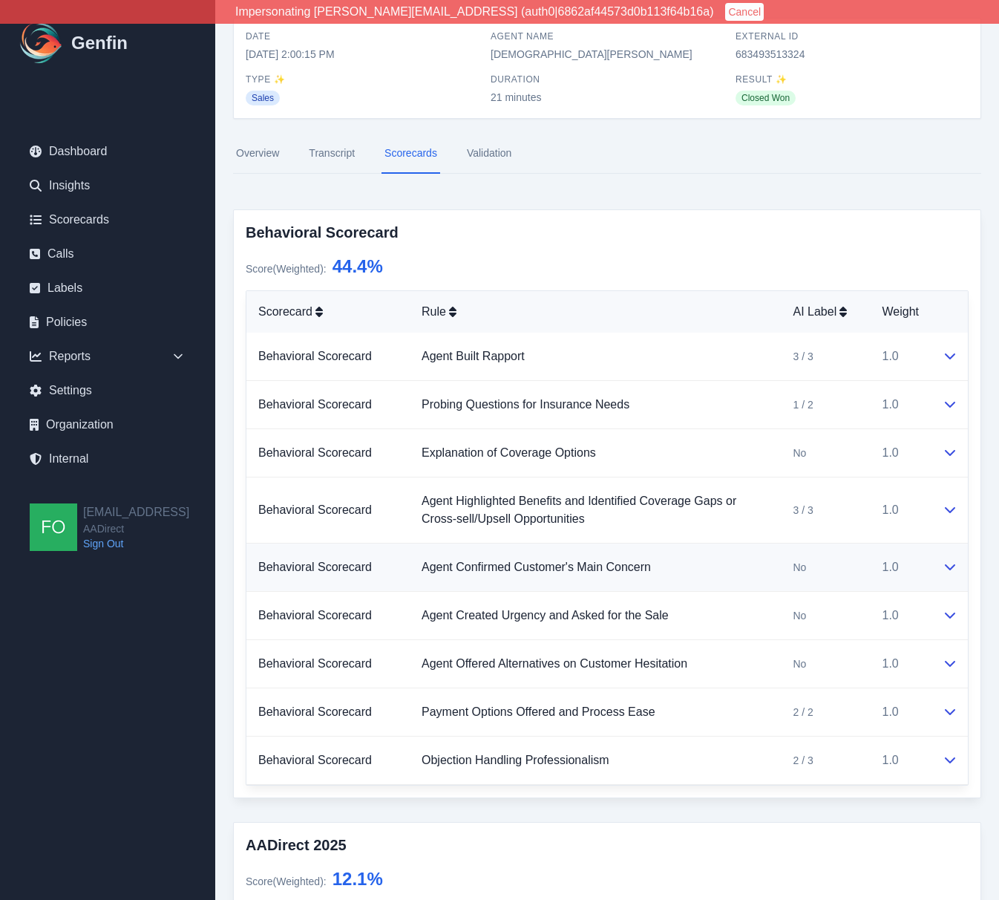
click at [754, 572] on td "Agent Confirmed Customer's Main Concern" at bounding box center [595, 567] width 371 height 48
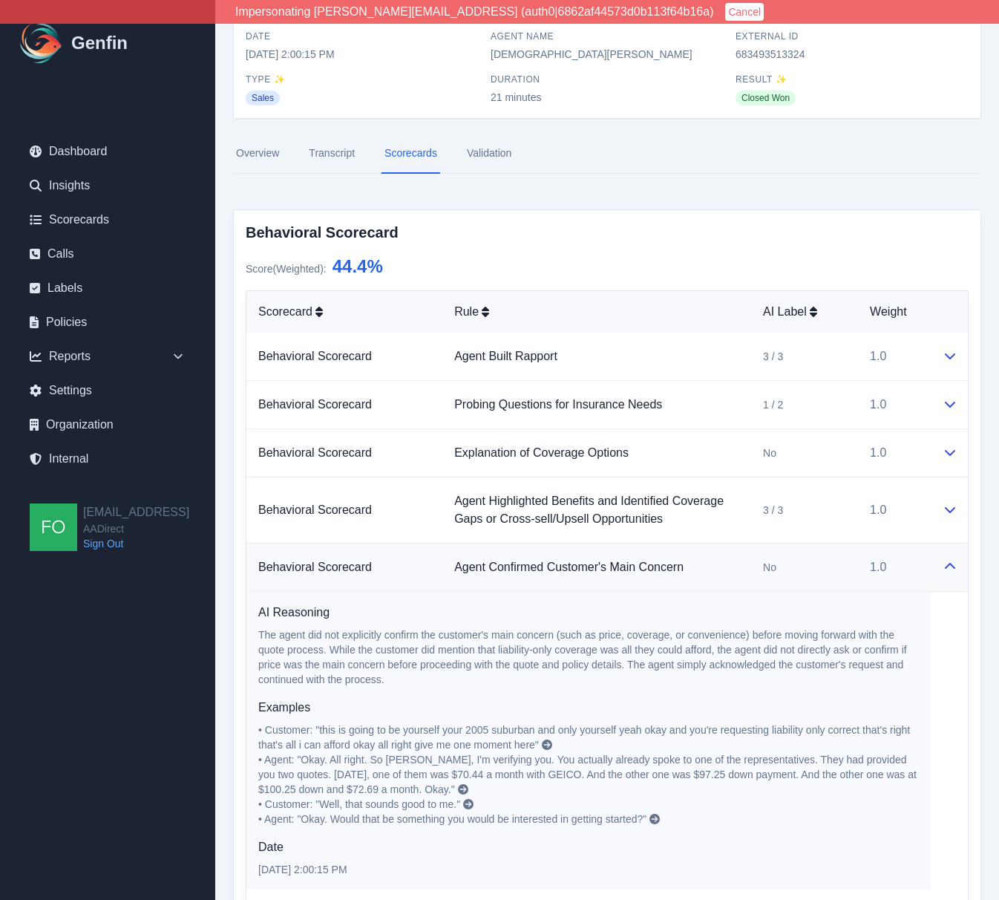
click at [763, 572] on span "No" at bounding box center [769, 567] width 13 height 15
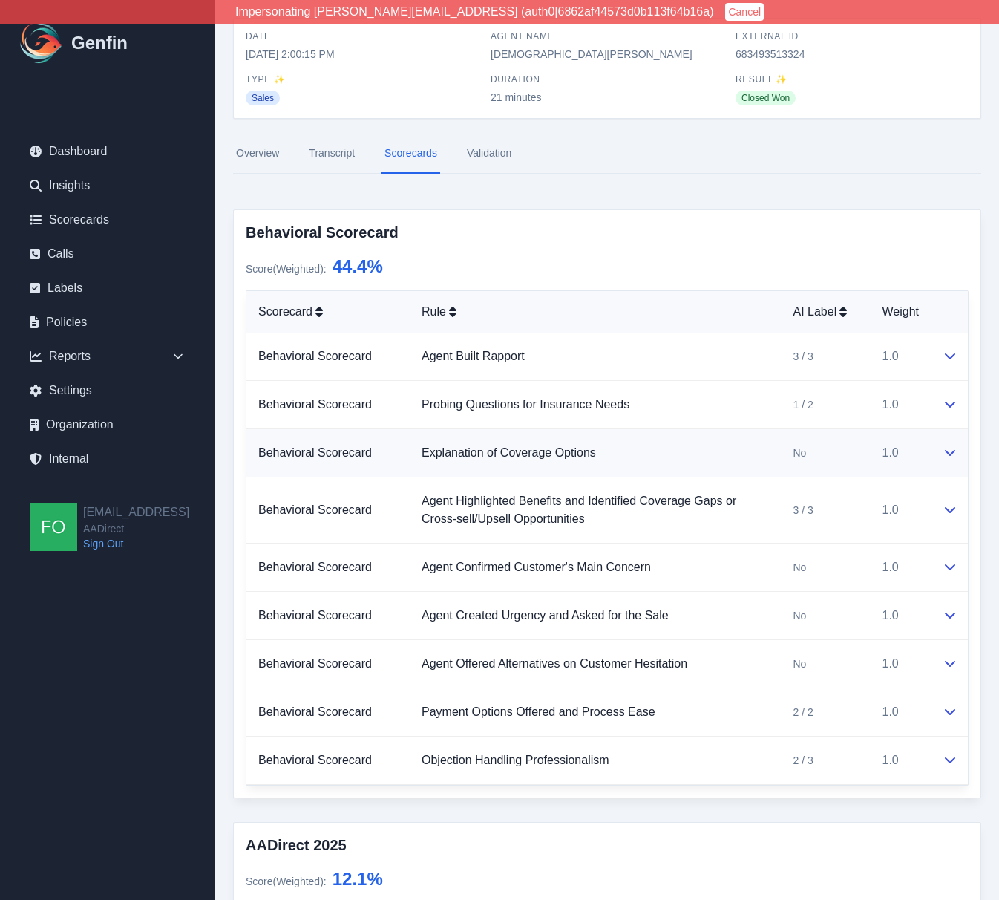
click at [823, 459] on div "No" at bounding box center [825, 452] width 65 height 15
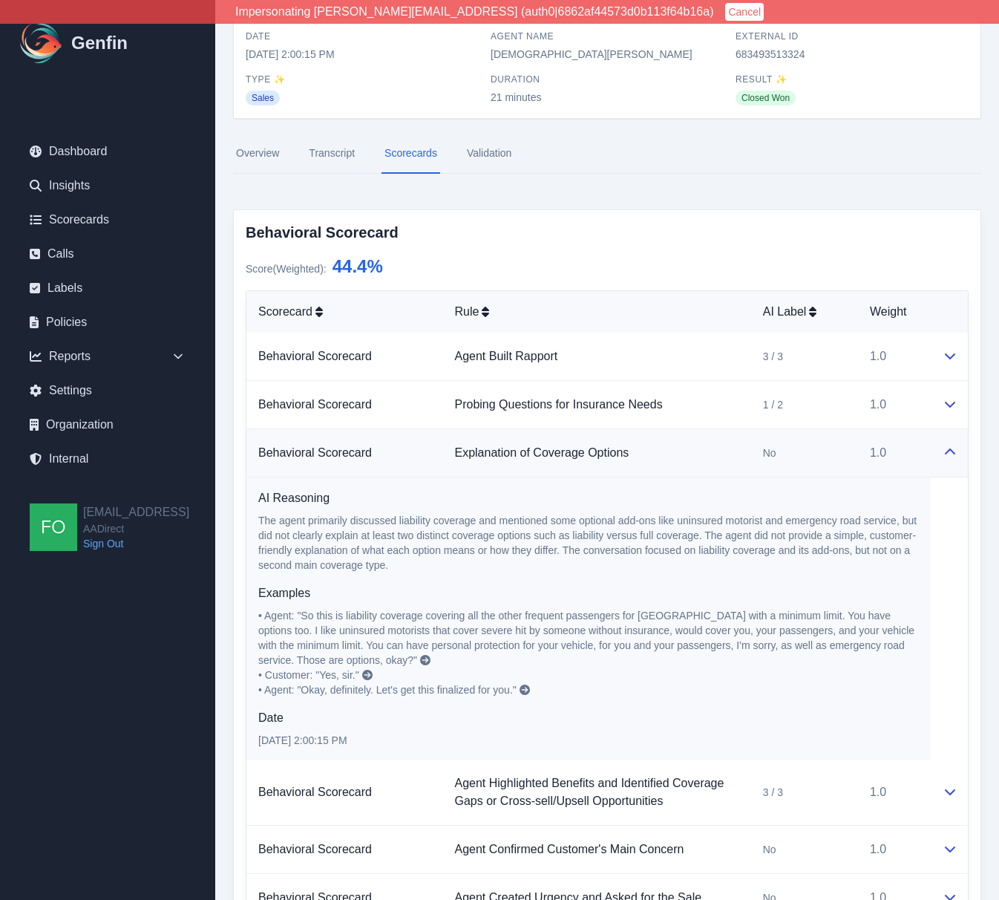
click at [822, 454] on div "No" at bounding box center [804, 452] width 83 height 15
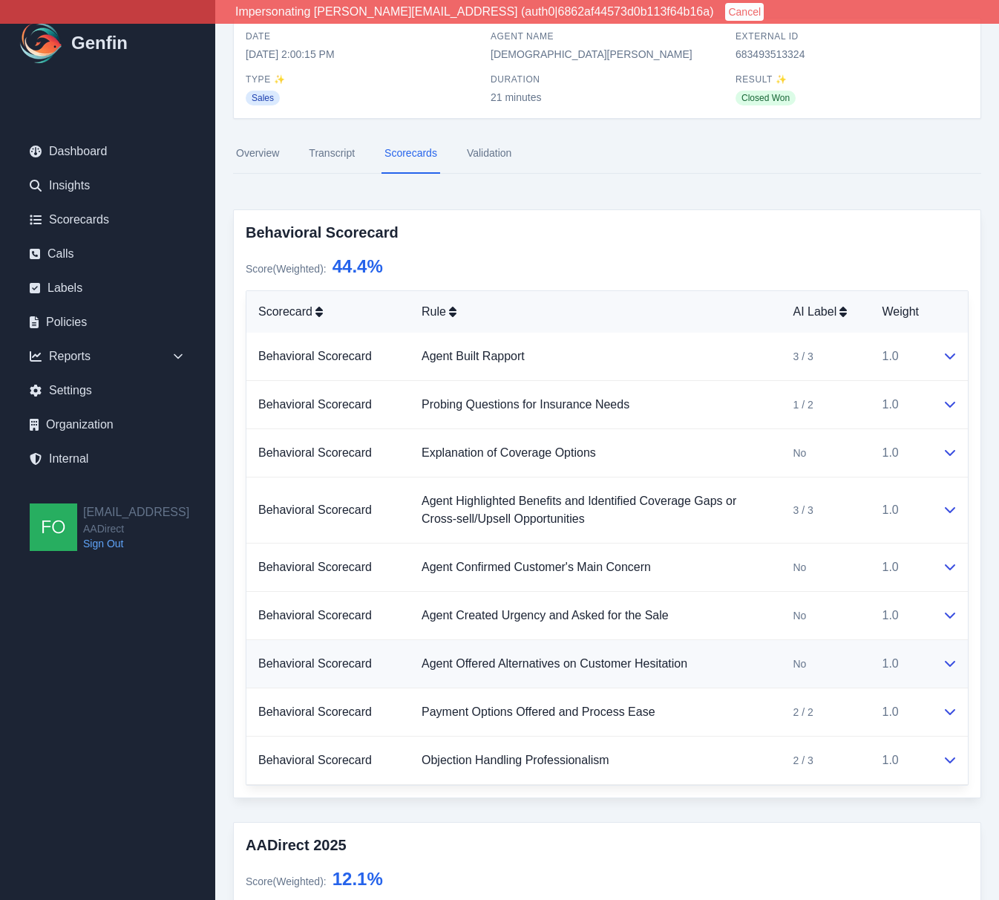
click at [847, 664] on div "No" at bounding box center [825, 663] width 65 height 15
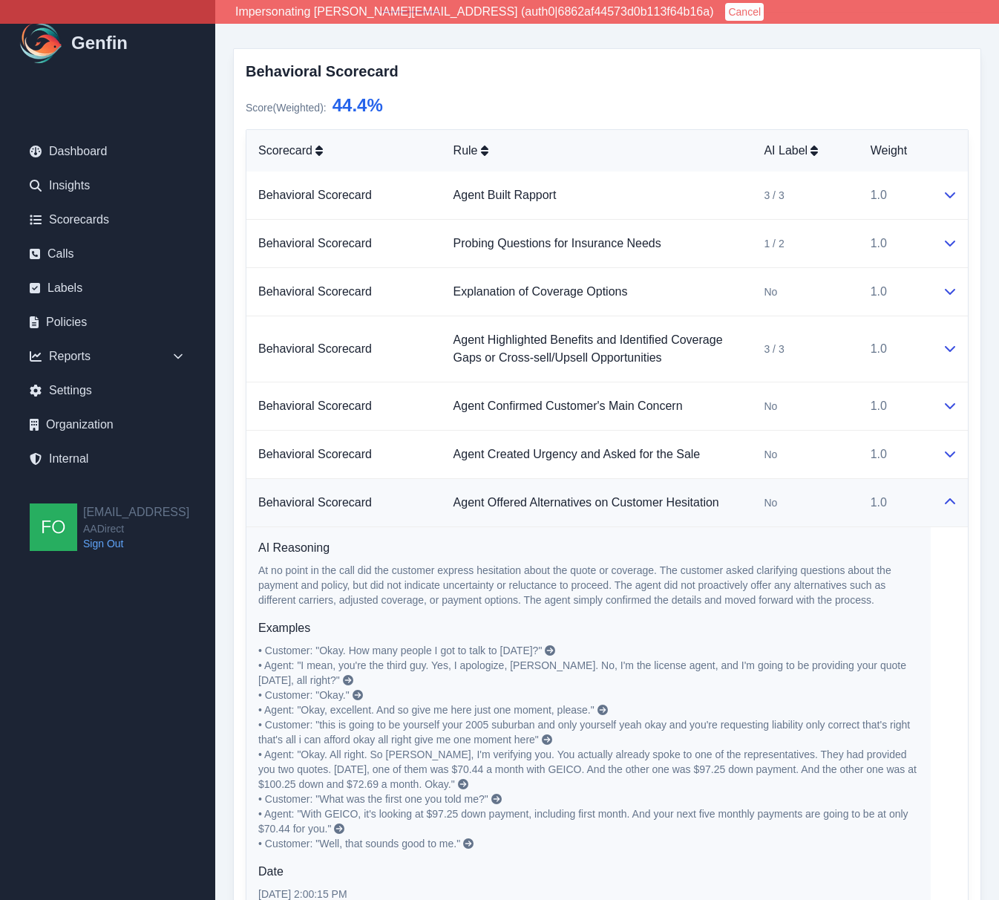
scroll to position [235, 0]
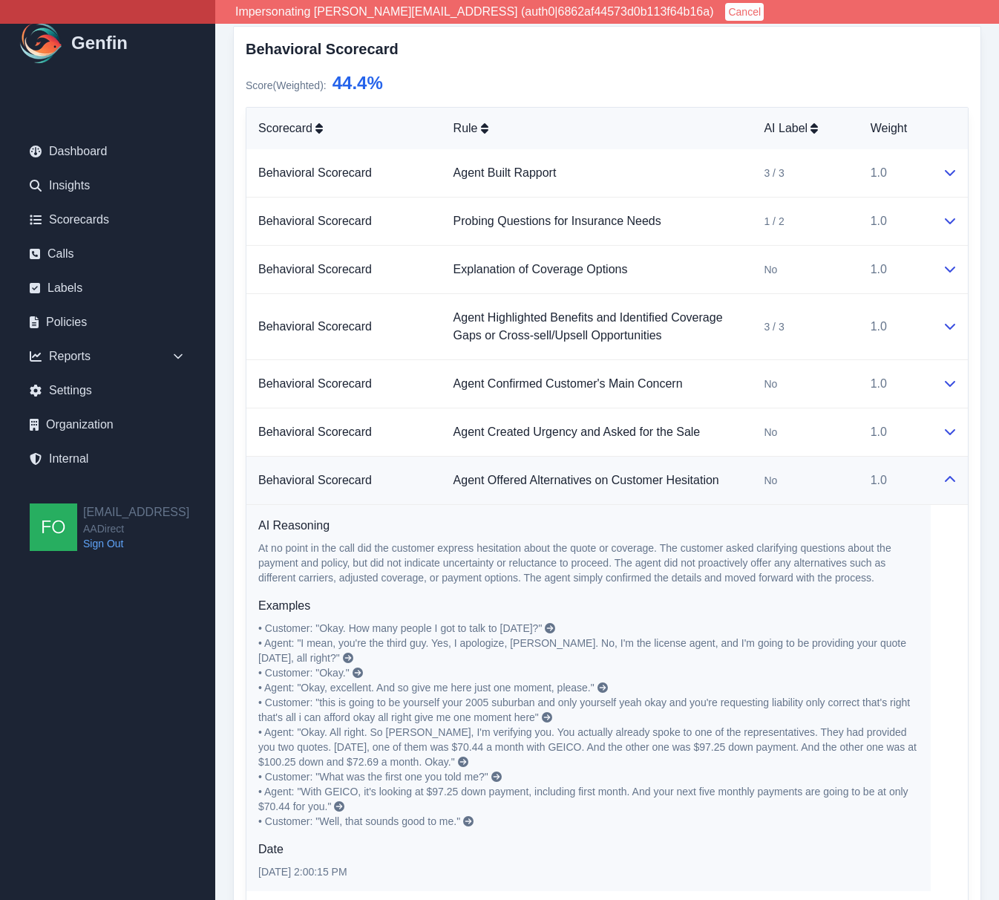
click at [831, 485] on div "No" at bounding box center [805, 480] width 82 height 15
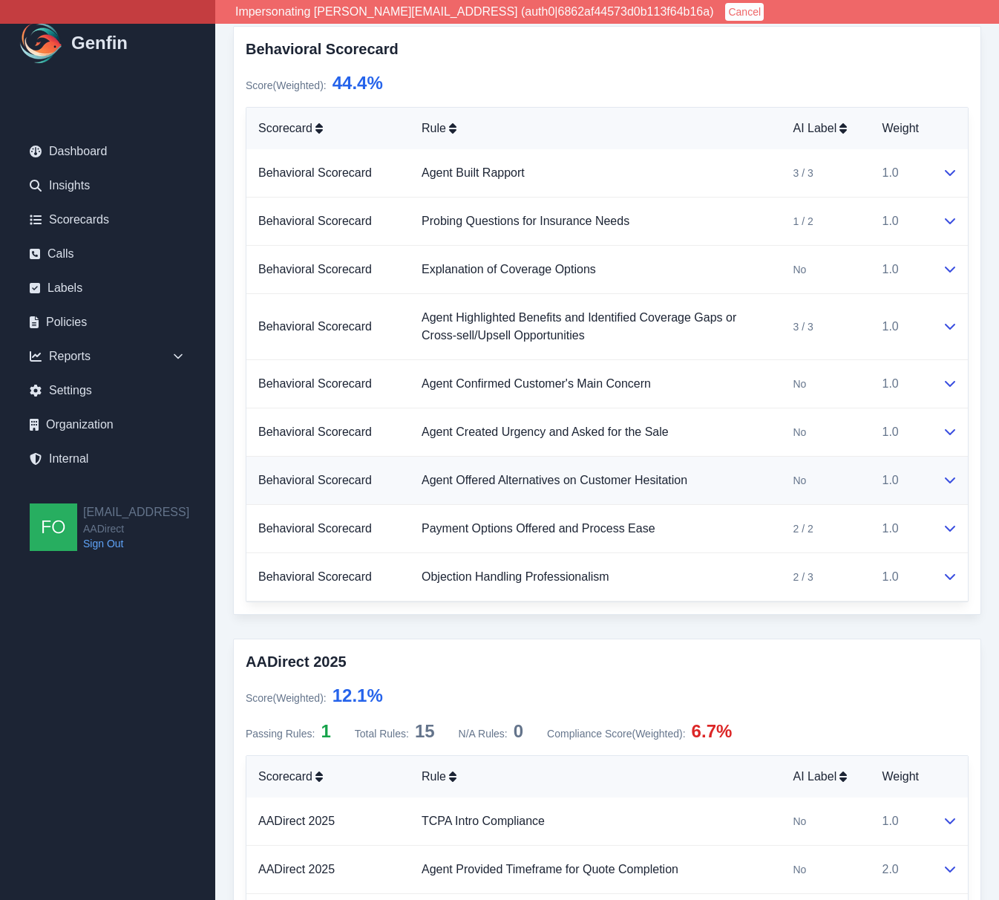
click at [824, 482] on div "No" at bounding box center [825, 480] width 65 height 15
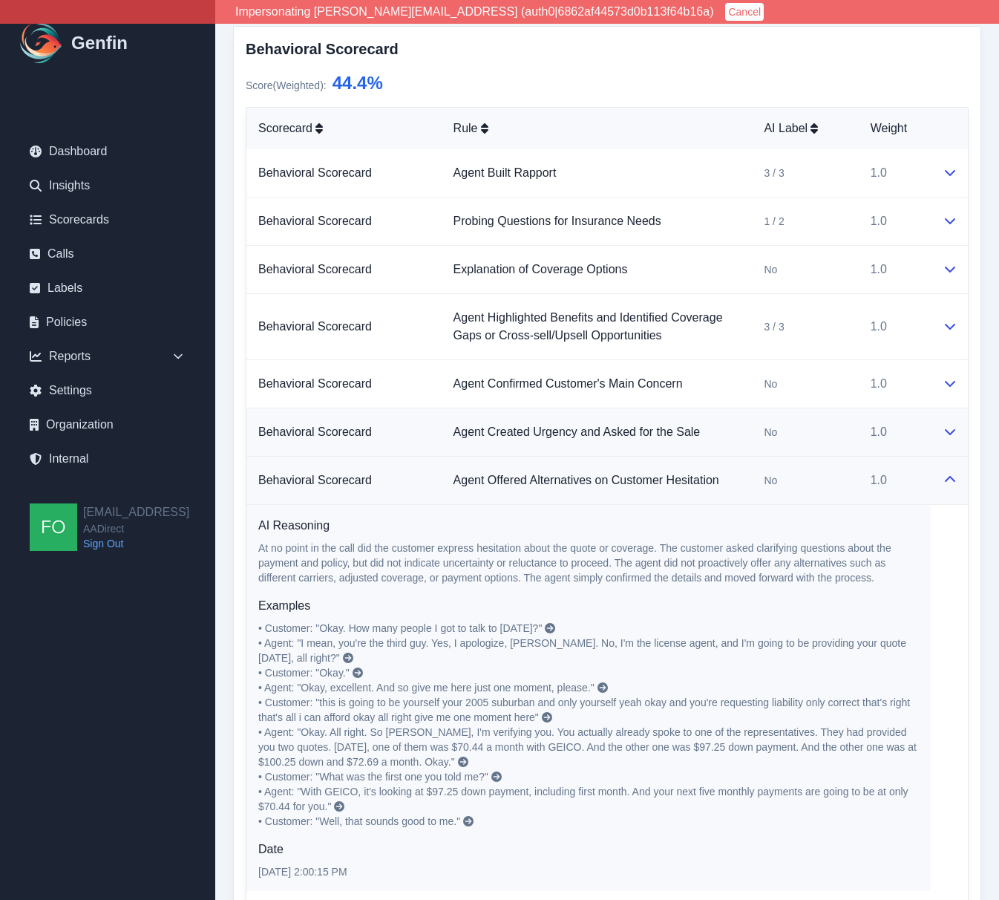
click at [817, 428] on div "No" at bounding box center [805, 432] width 82 height 15
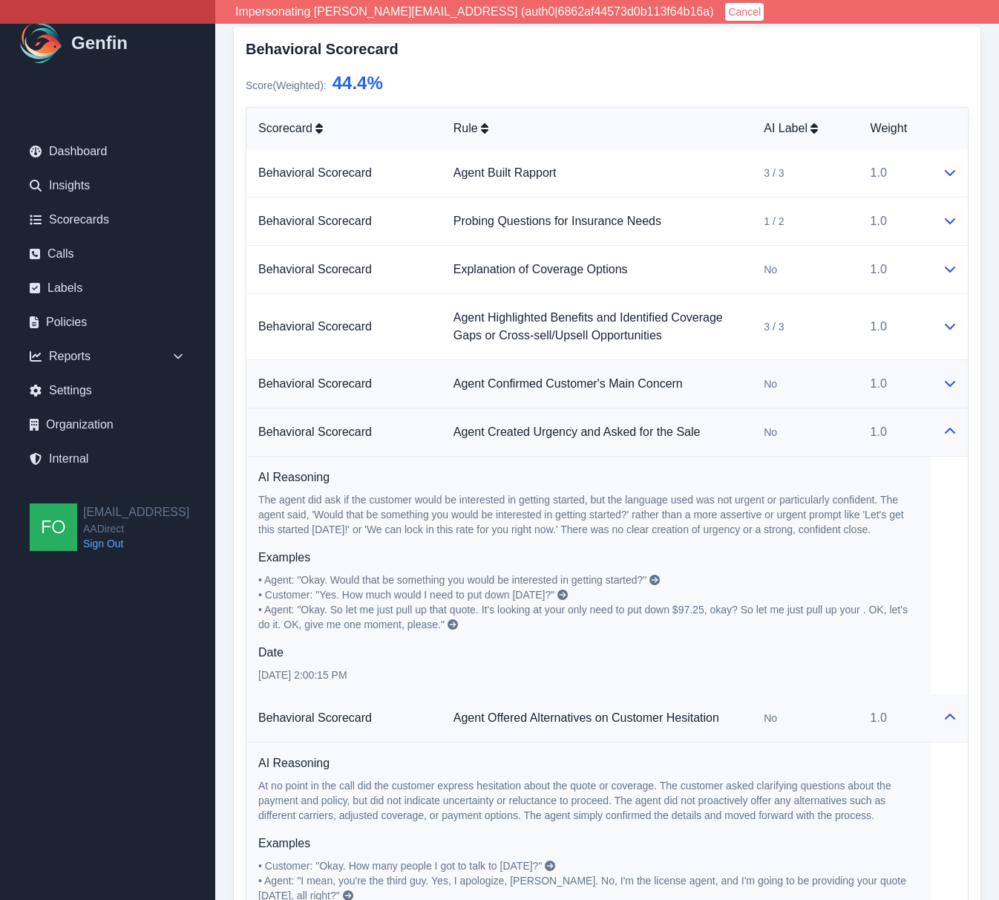
click at [822, 387] on div "No" at bounding box center [805, 383] width 82 height 15
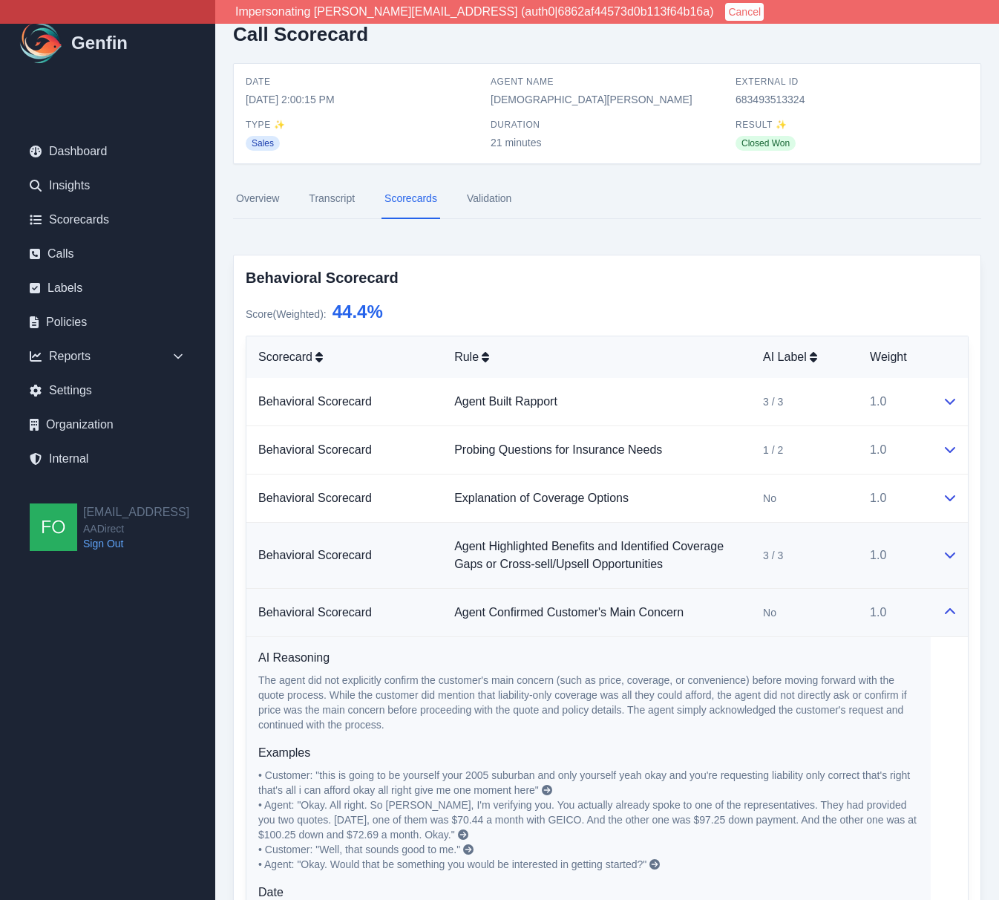
scroll to position [0, 0]
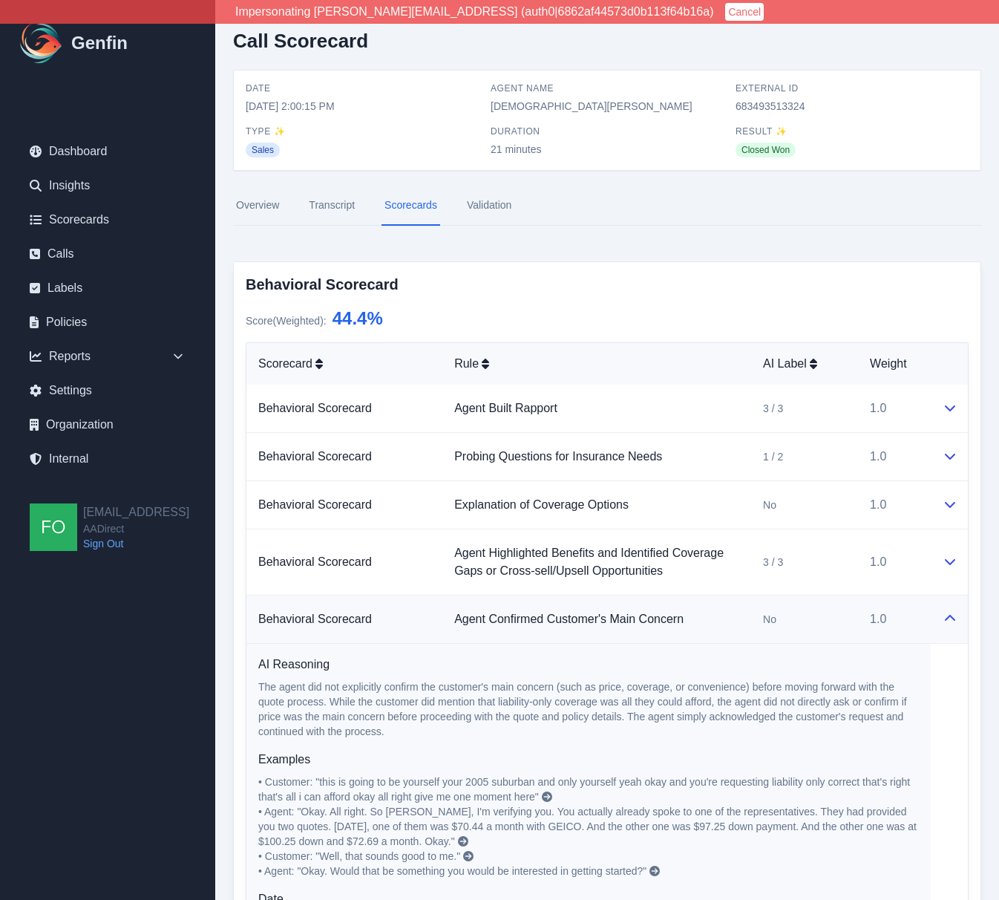
click at [333, 202] on link "Transcript" at bounding box center [332, 206] width 52 height 40
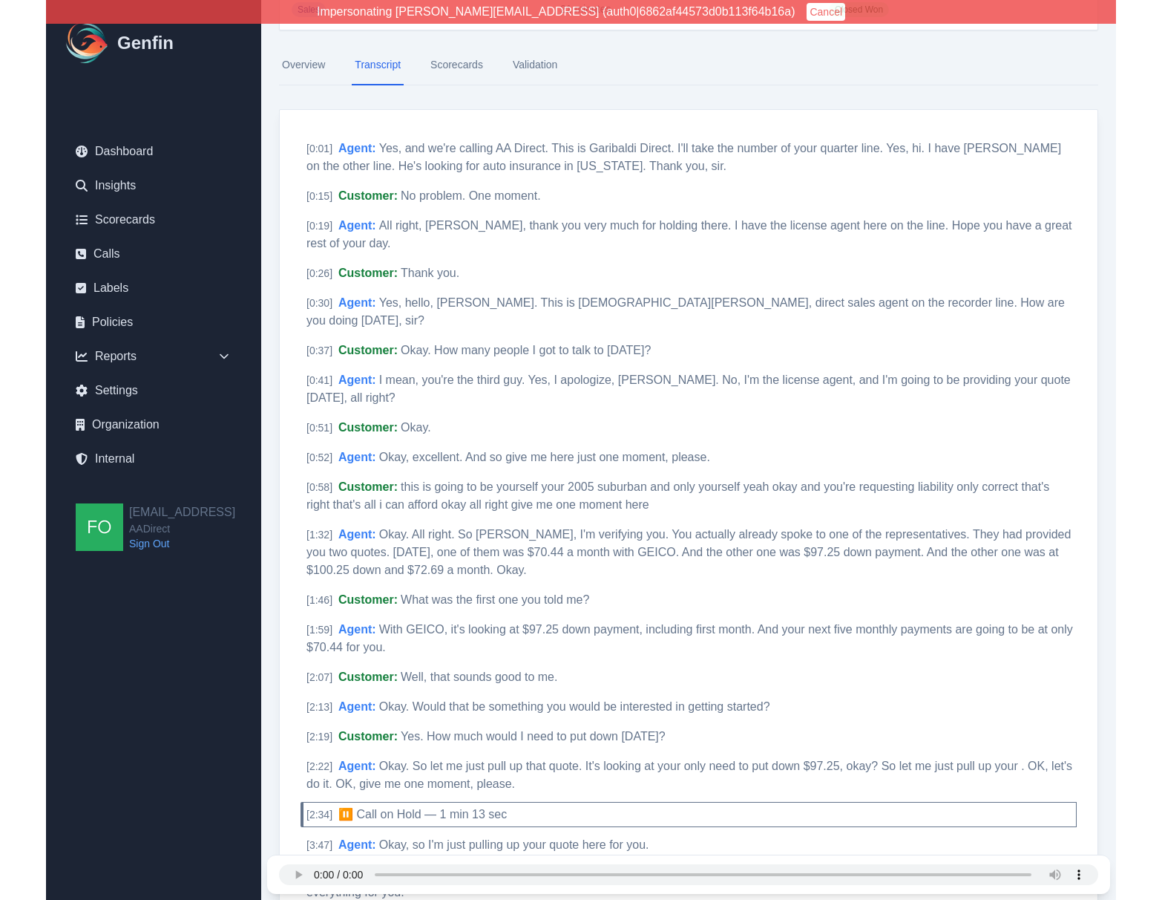
scroll to position [141, 0]
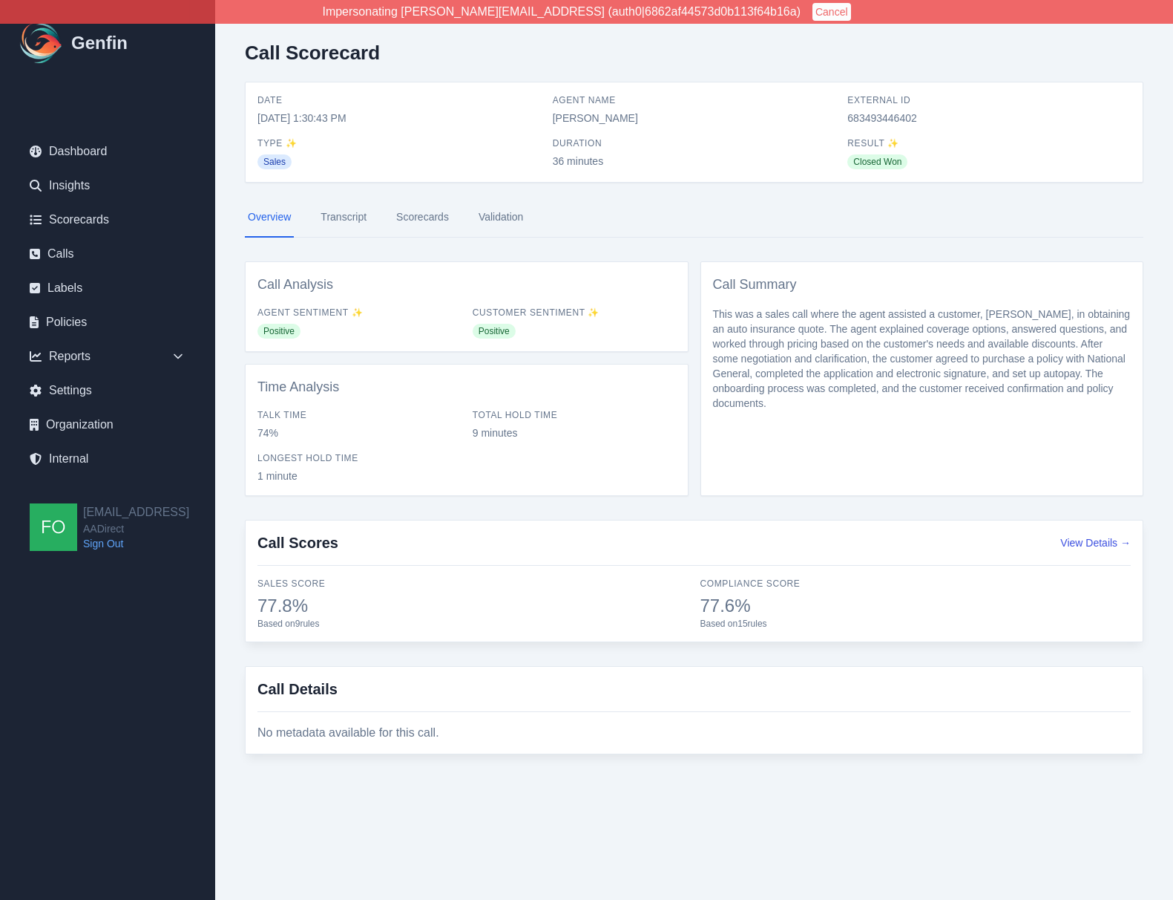
click at [354, 219] on link "Transcript" at bounding box center [344, 217] width 52 height 40
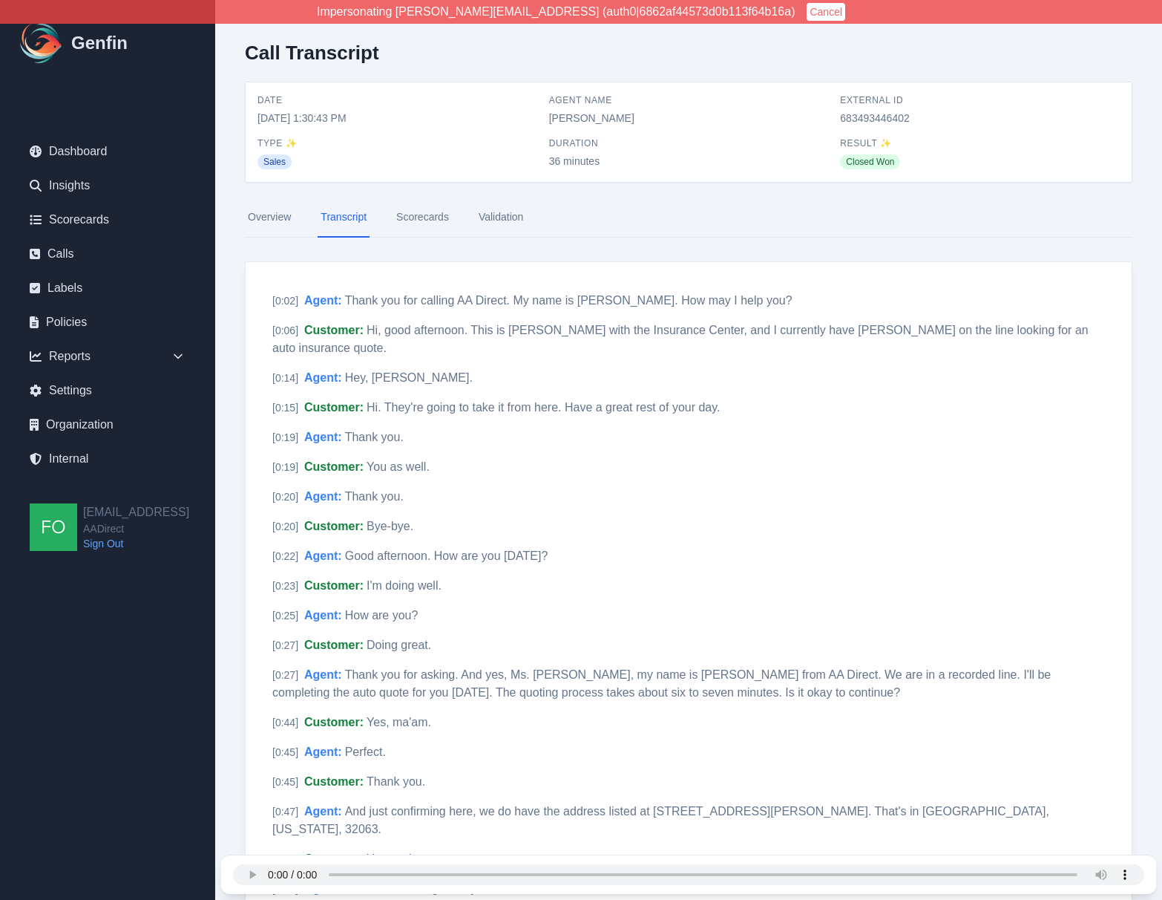
click at [427, 212] on link "Scorecards" at bounding box center [422, 217] width 59 height 40
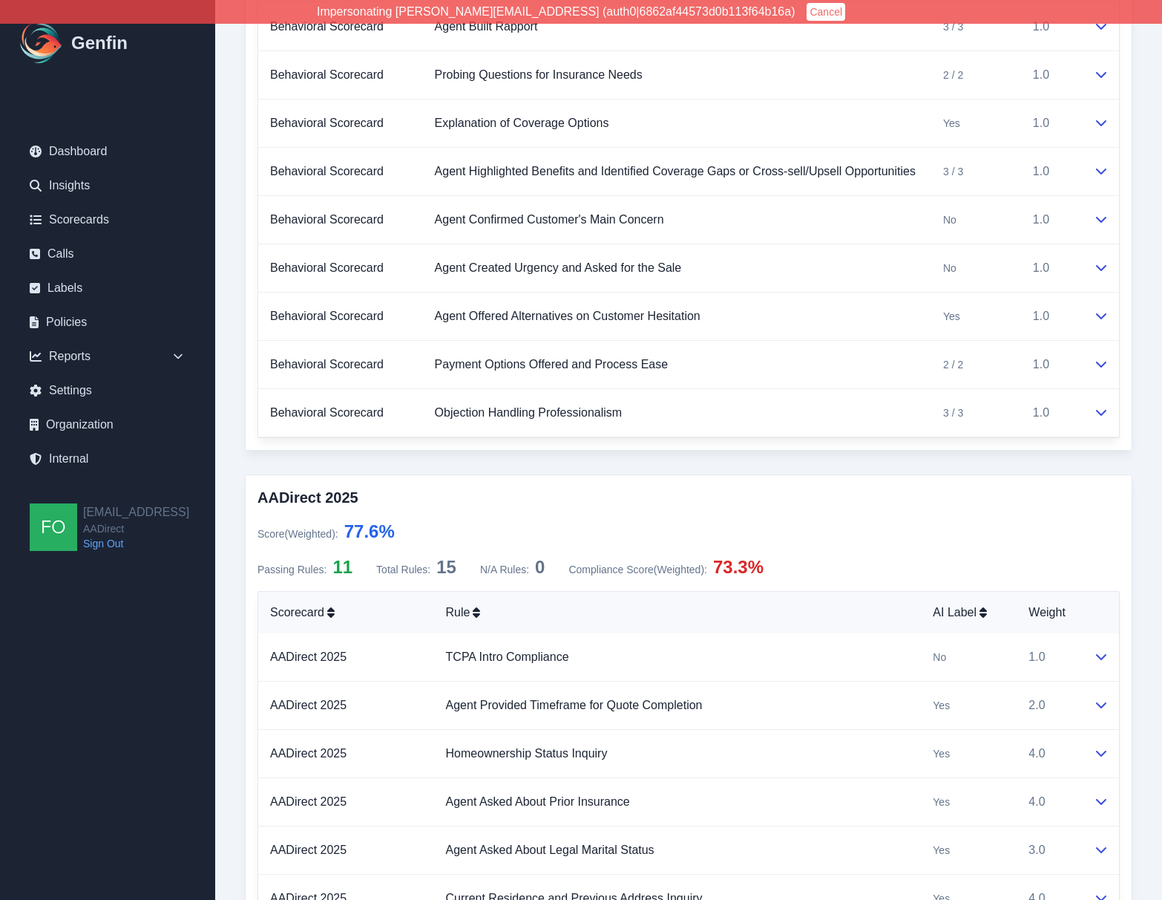
scroll to position [392, 0]
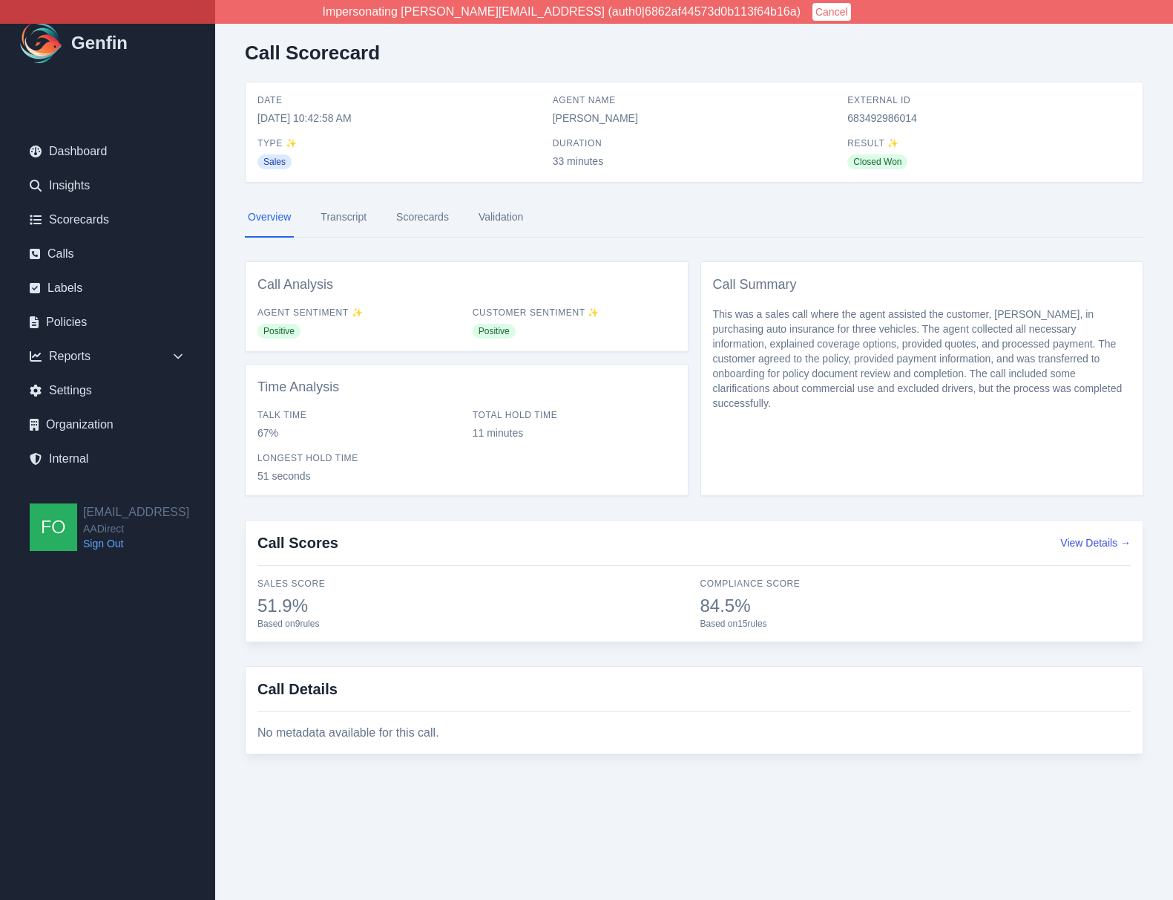
click at [425, 212] on link "Scorecards" at bounding box center [422, 217] width 59 height 40
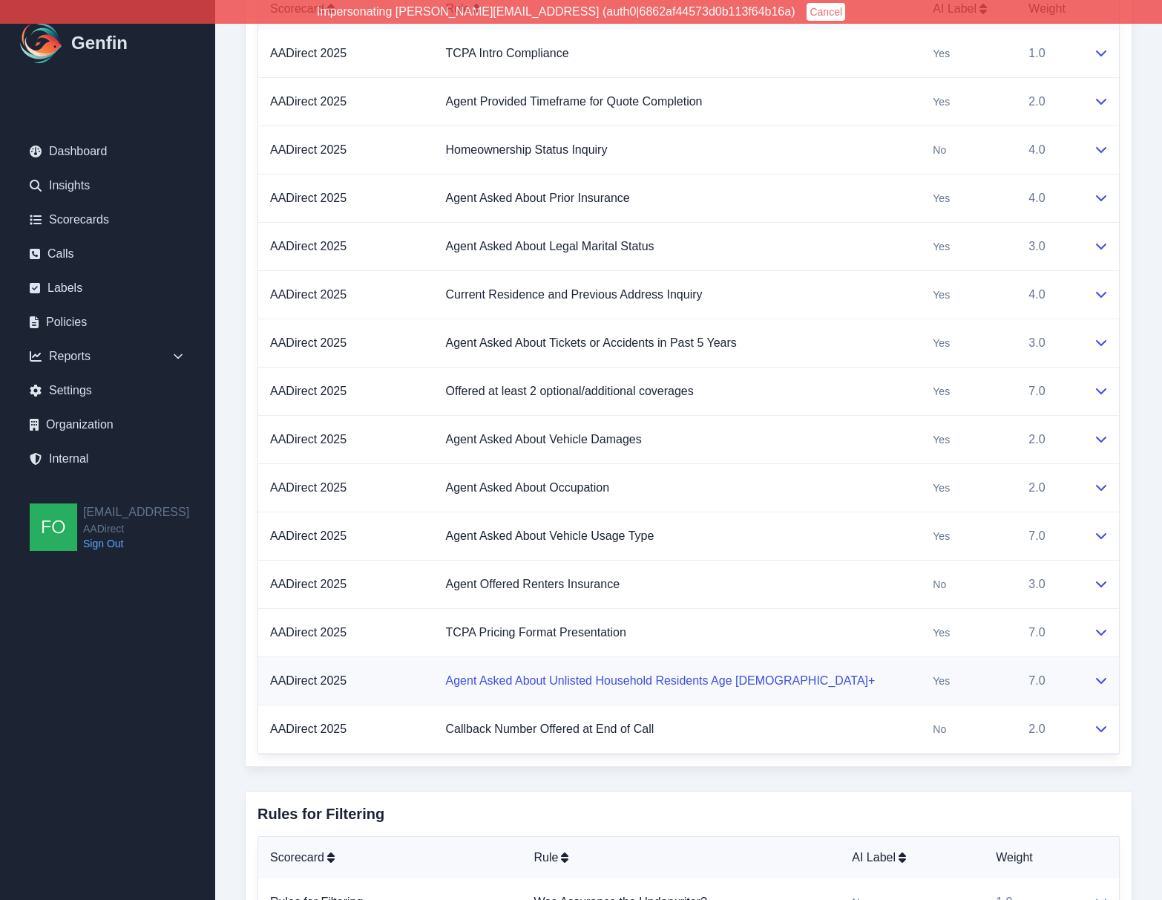
scroll to position [1056, 0]
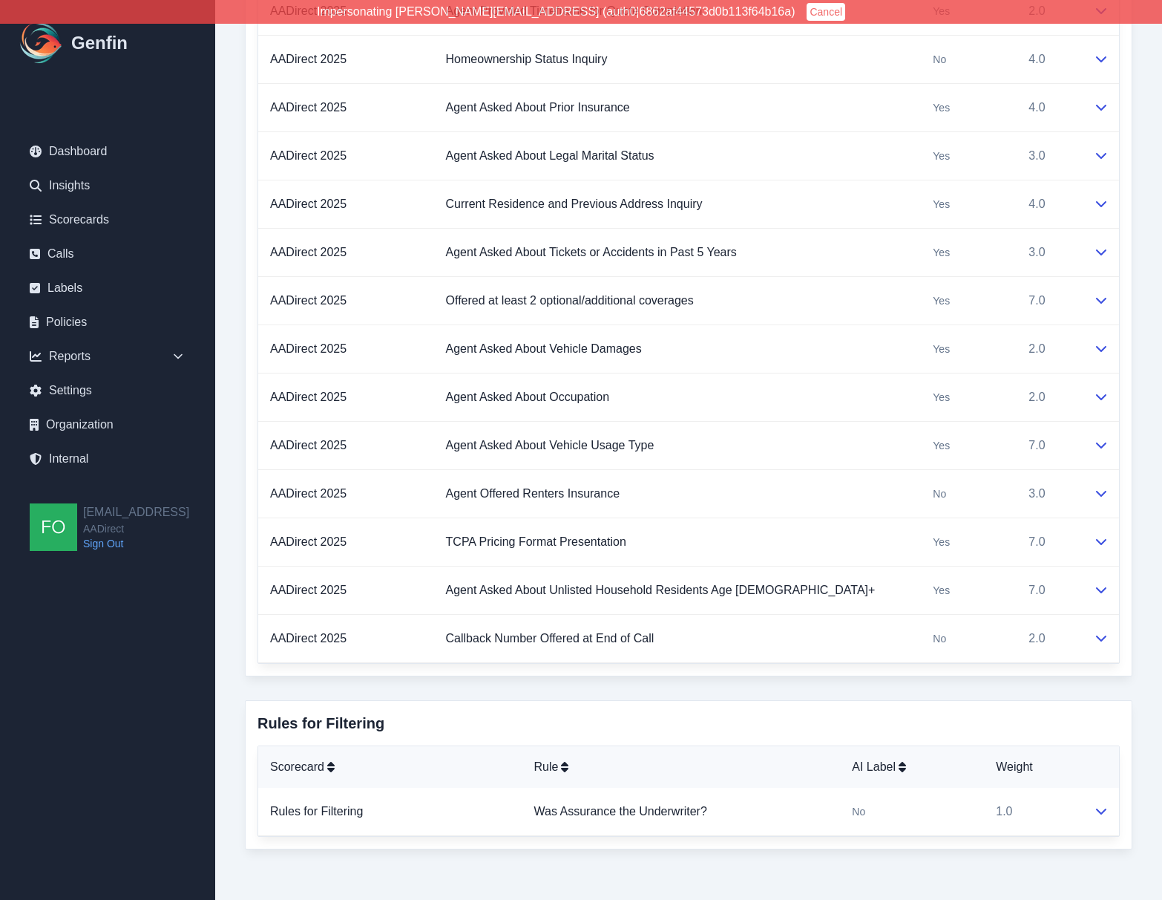
scroll to position [1086, 0]
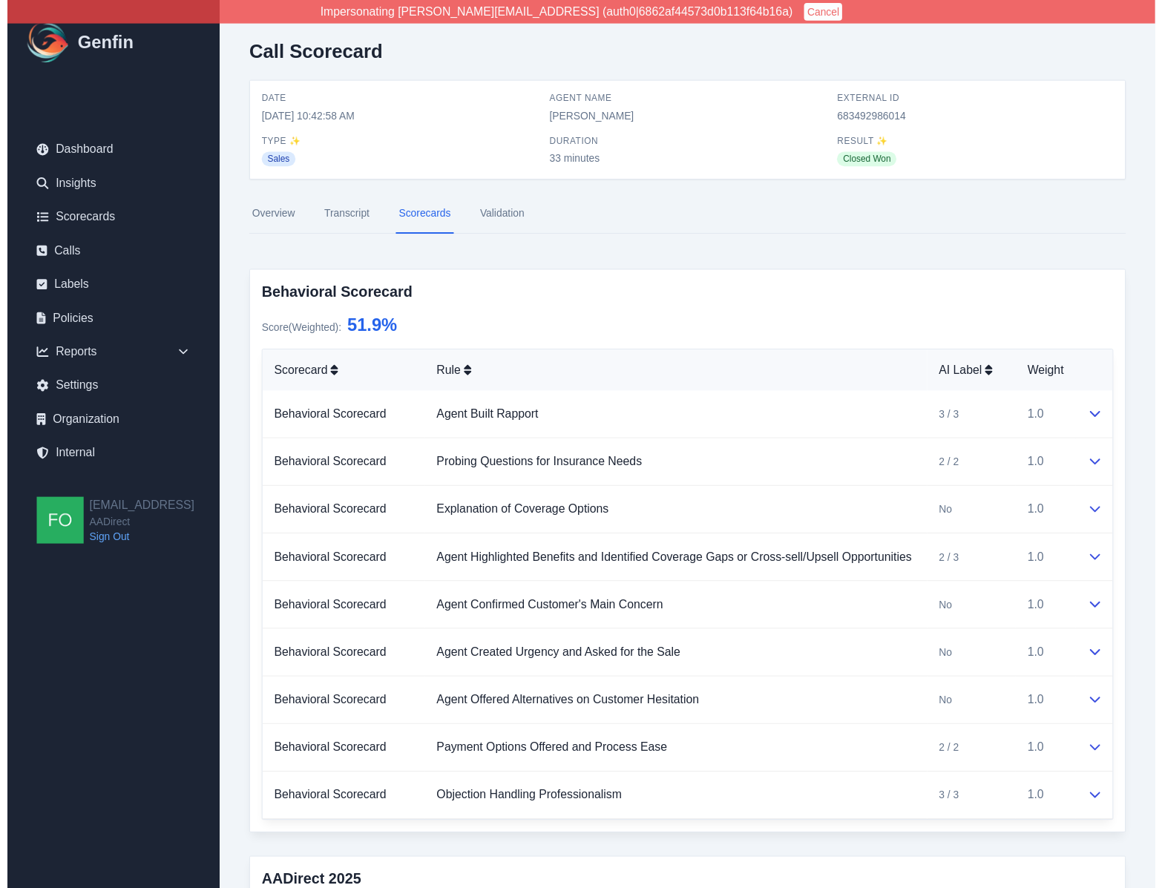
scroll to position [0, 0]
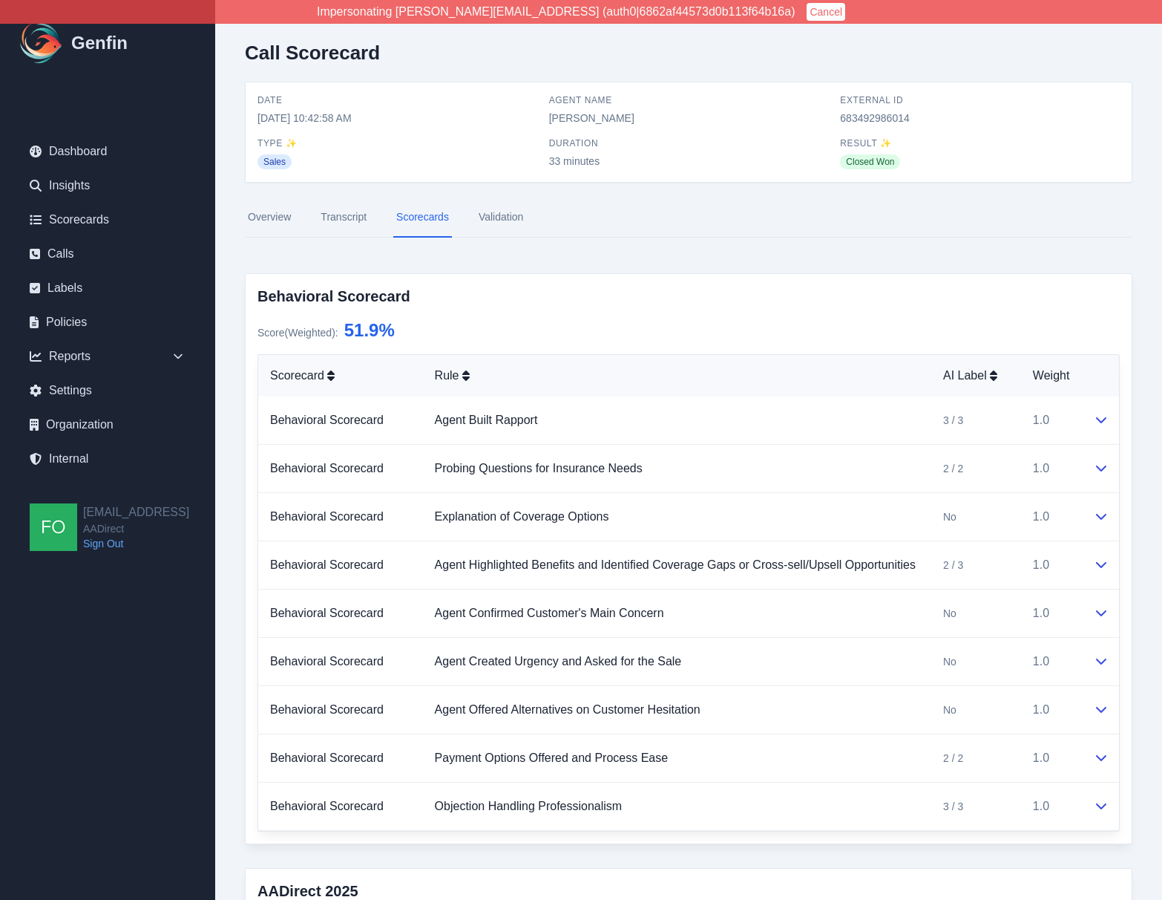
click at [81, 456] on link "Internal" at bounding box center [108, 459] width 180 height 30
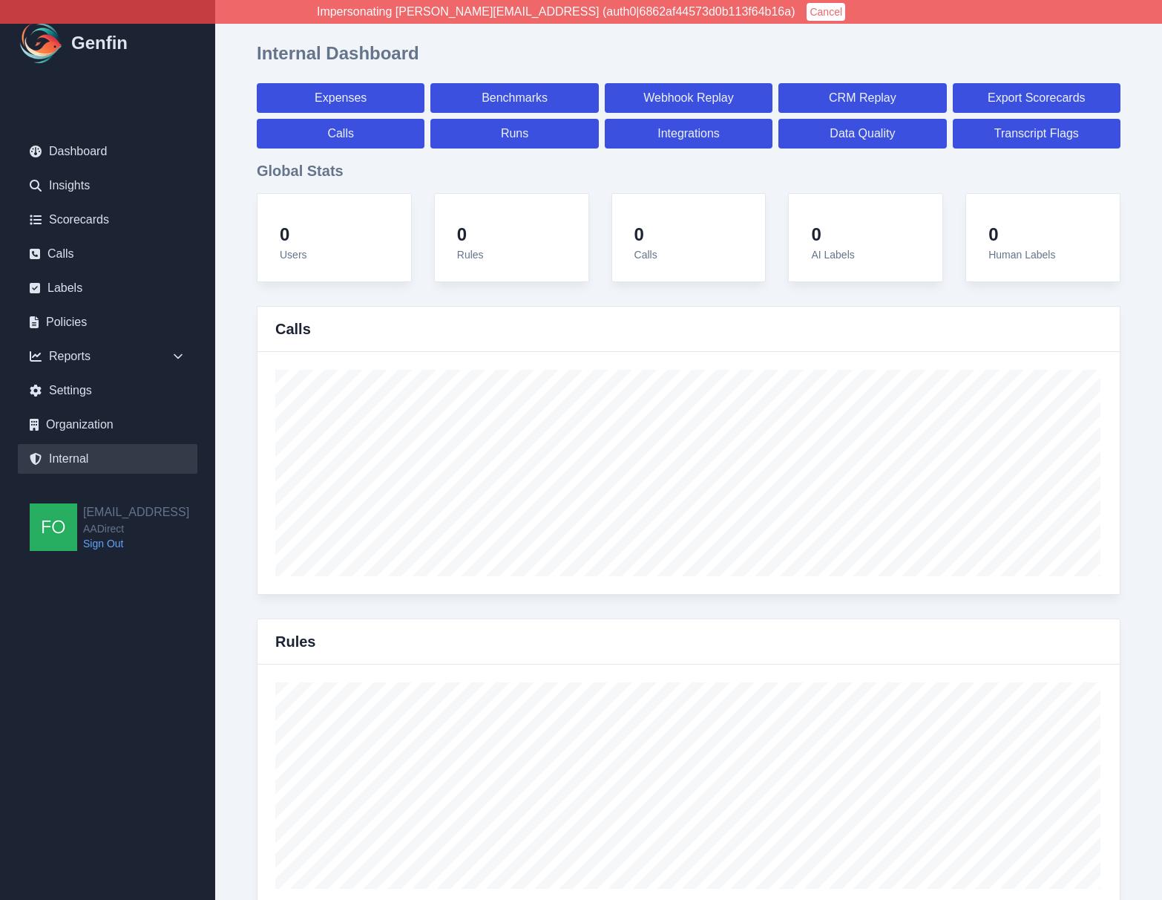
select select "paid"
select select "7"
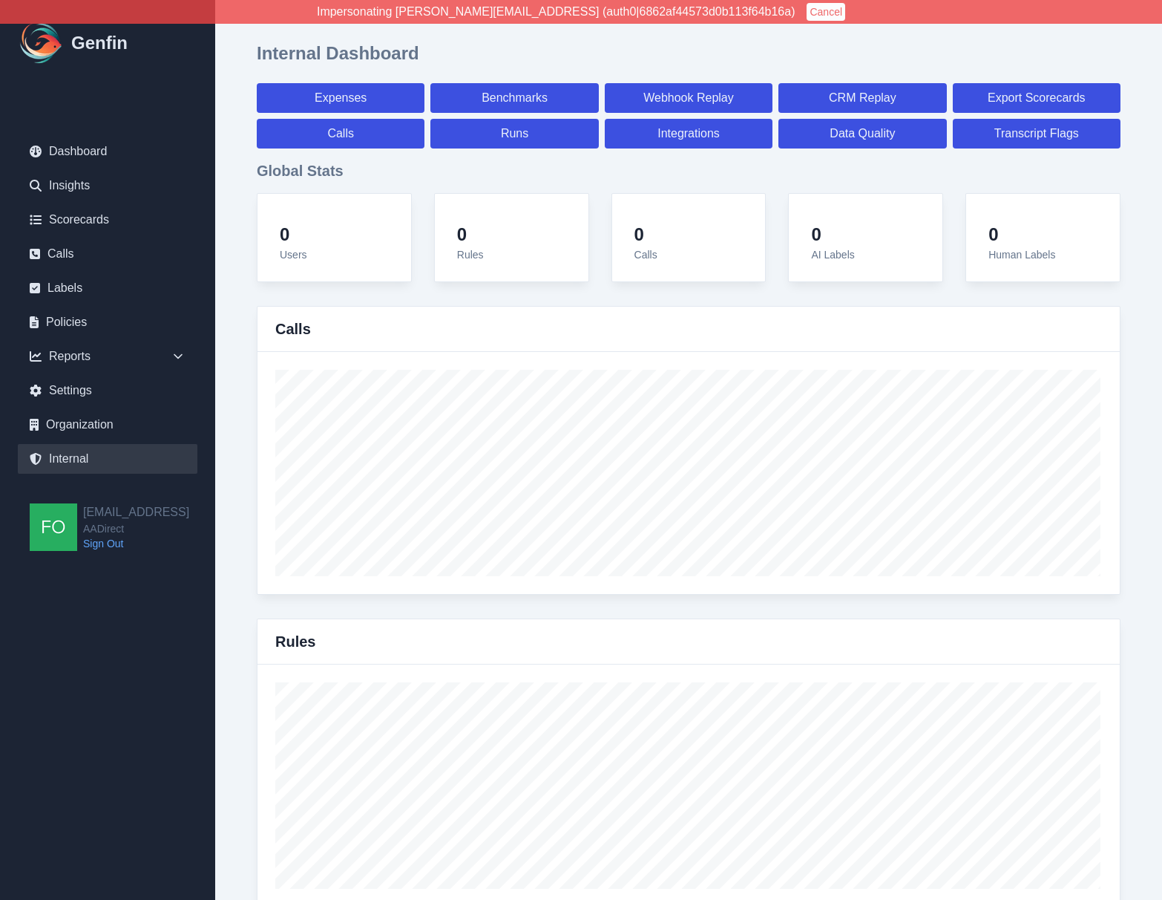
select select "paid"
select select "7"
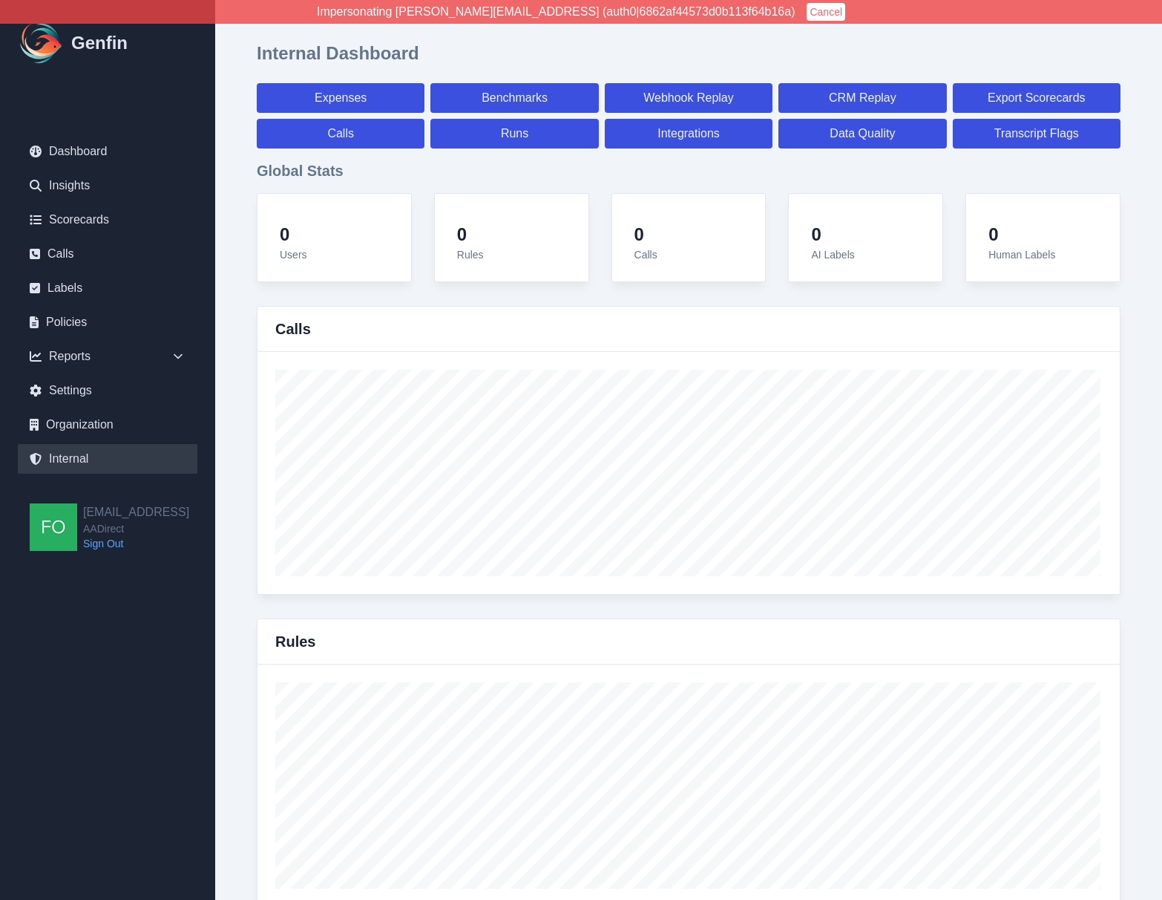
select select "7"
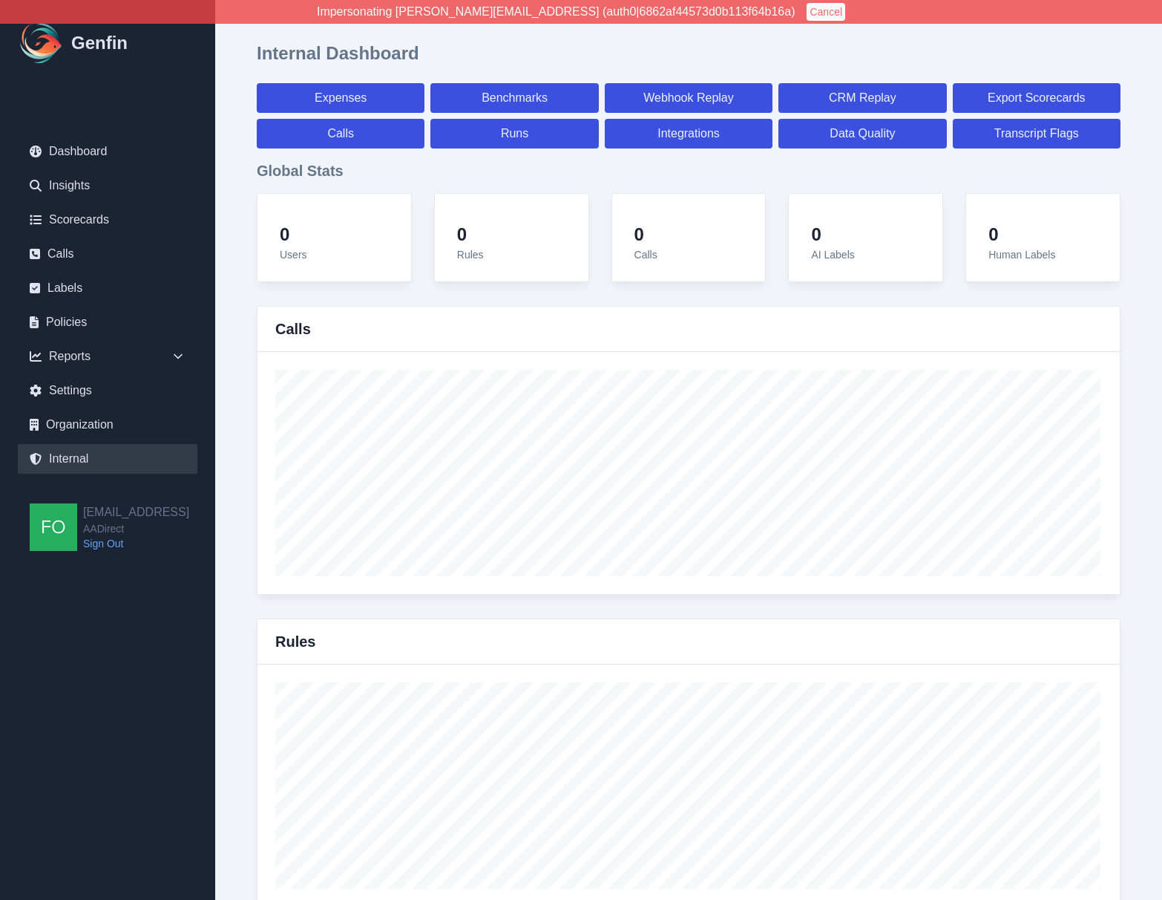
select select "7"
select select "paid"
select select "7"
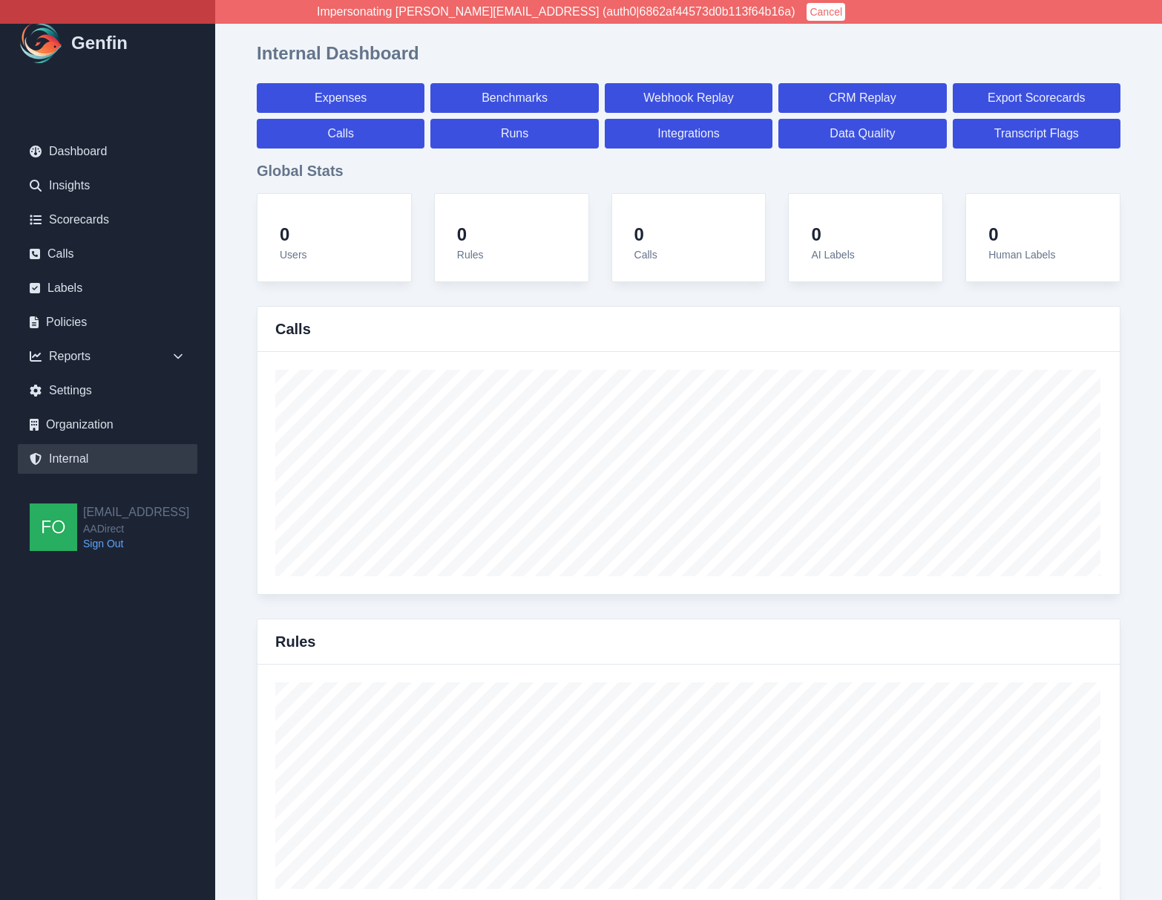
select select "7"
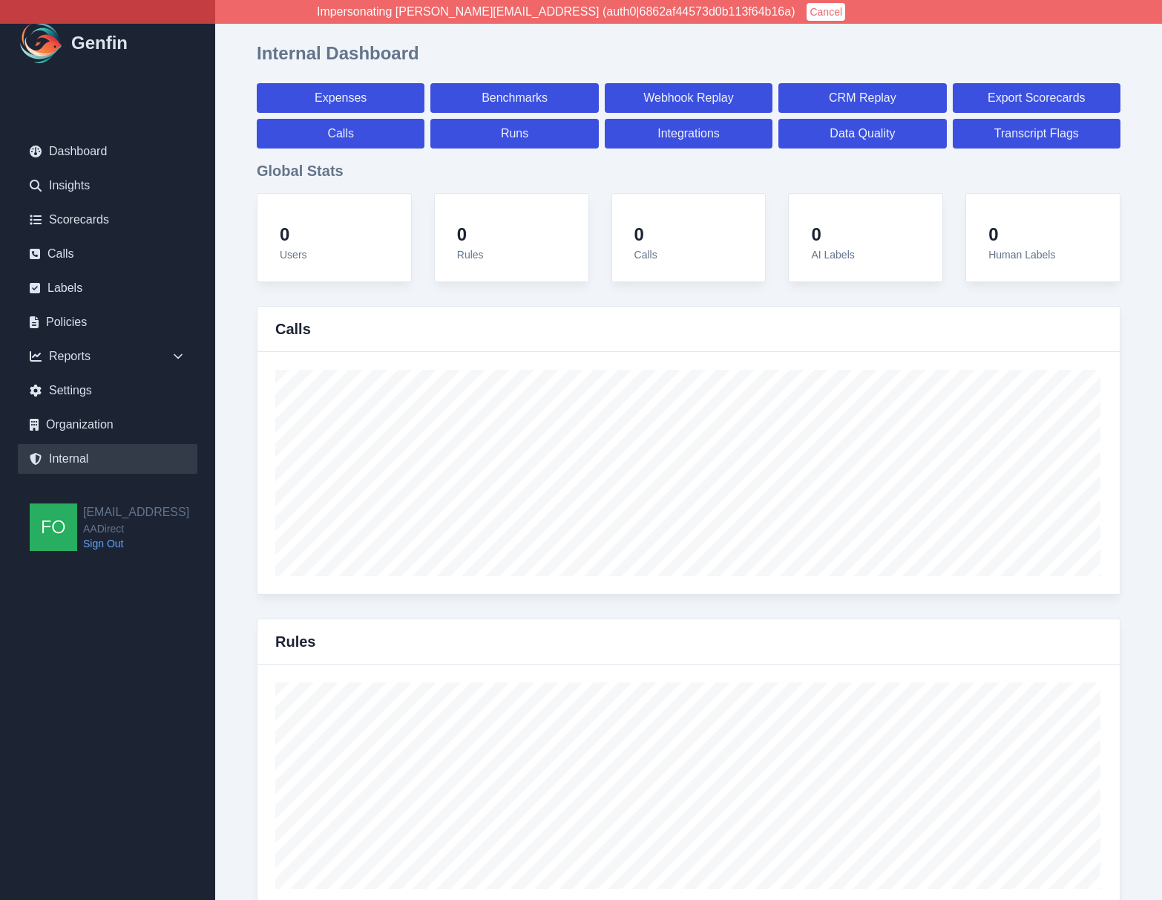
select select "7"
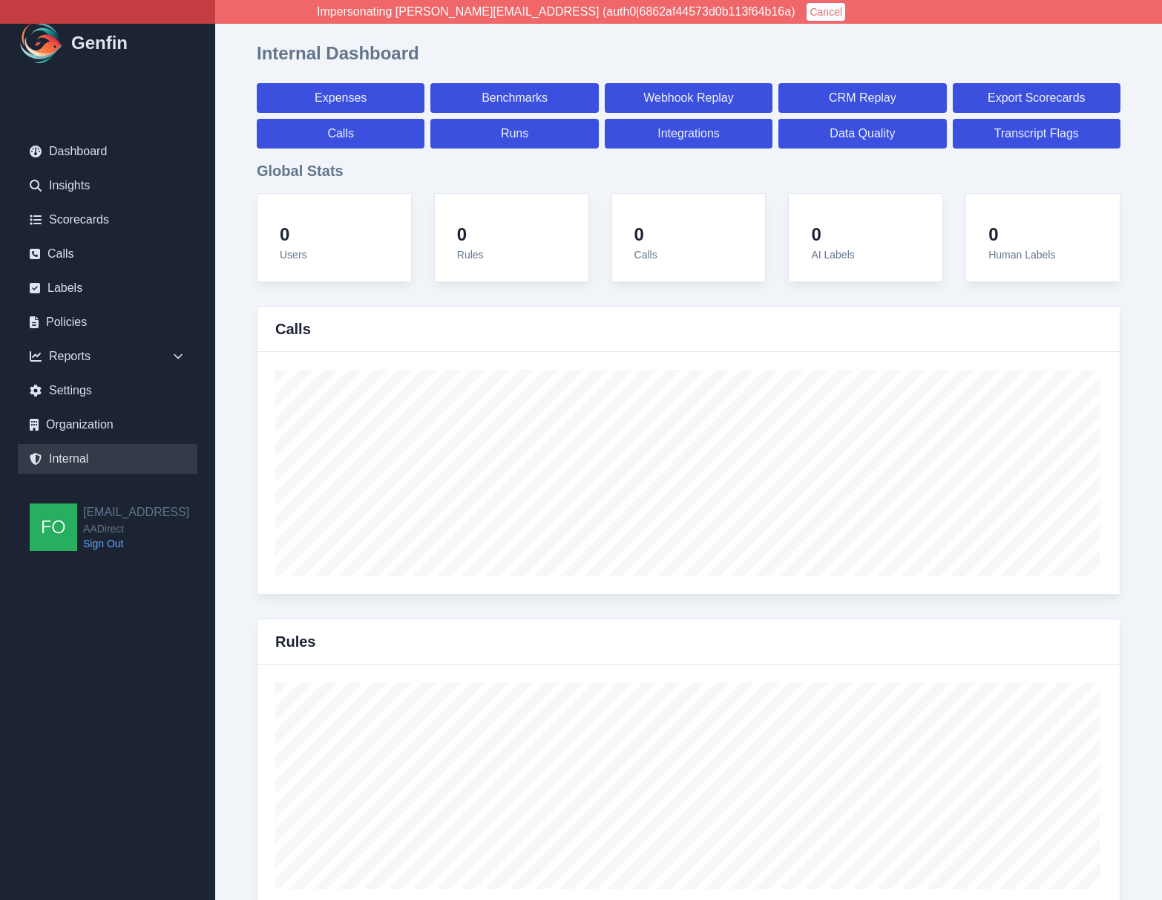
select select "7"
select select "paid"
select select "7"
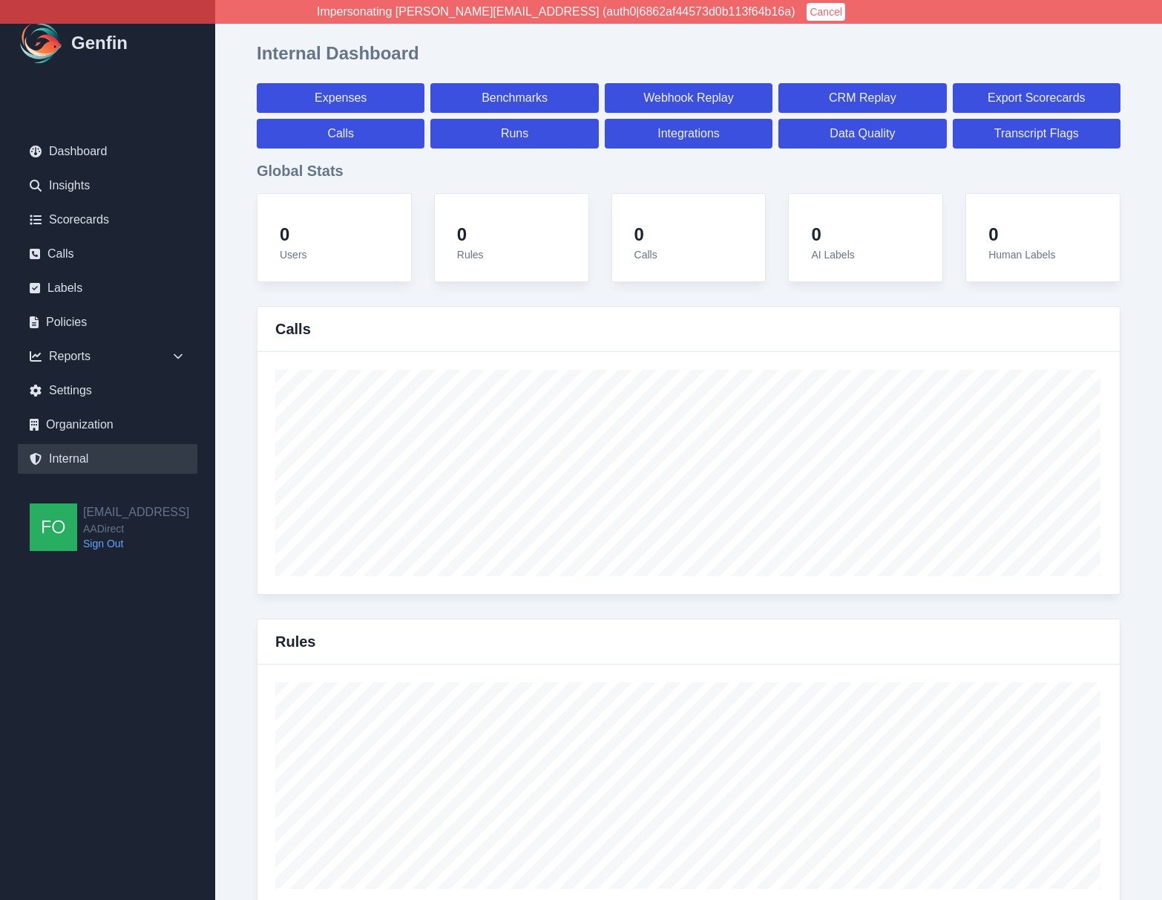
select select "7"
select select "paid"
select select "7"
select select "paid"
select select "7"
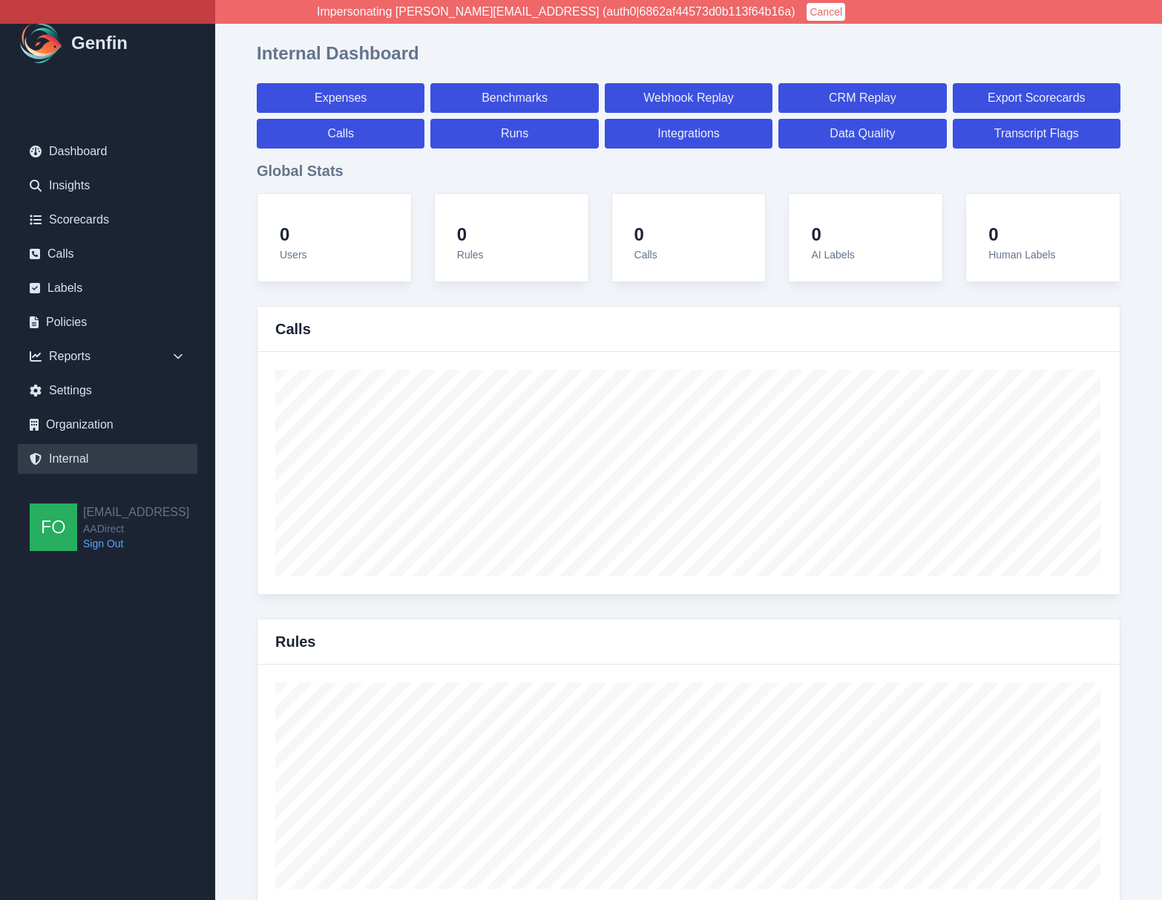
select select "7"
select select "paid"
select select "7"
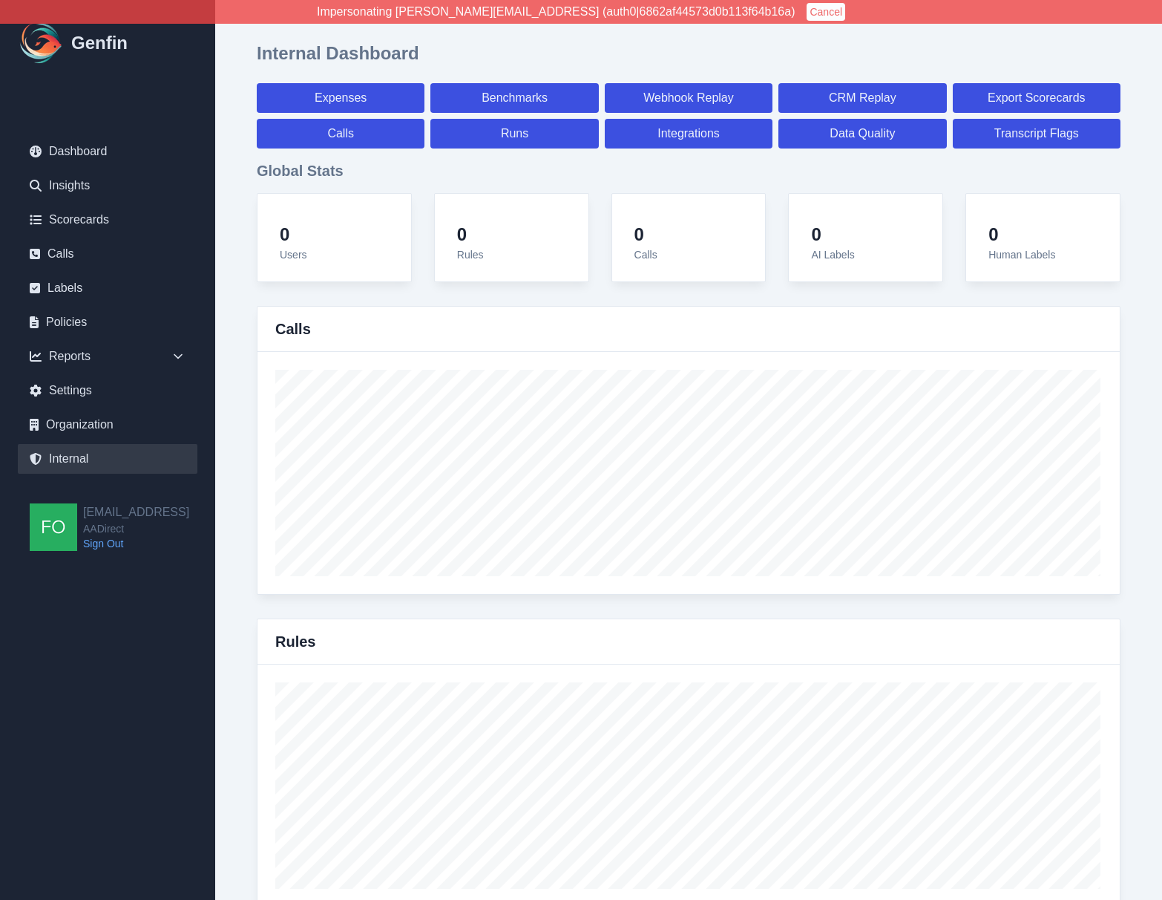
select select "7"
select select "paid"
select select "7"
select select "paid"
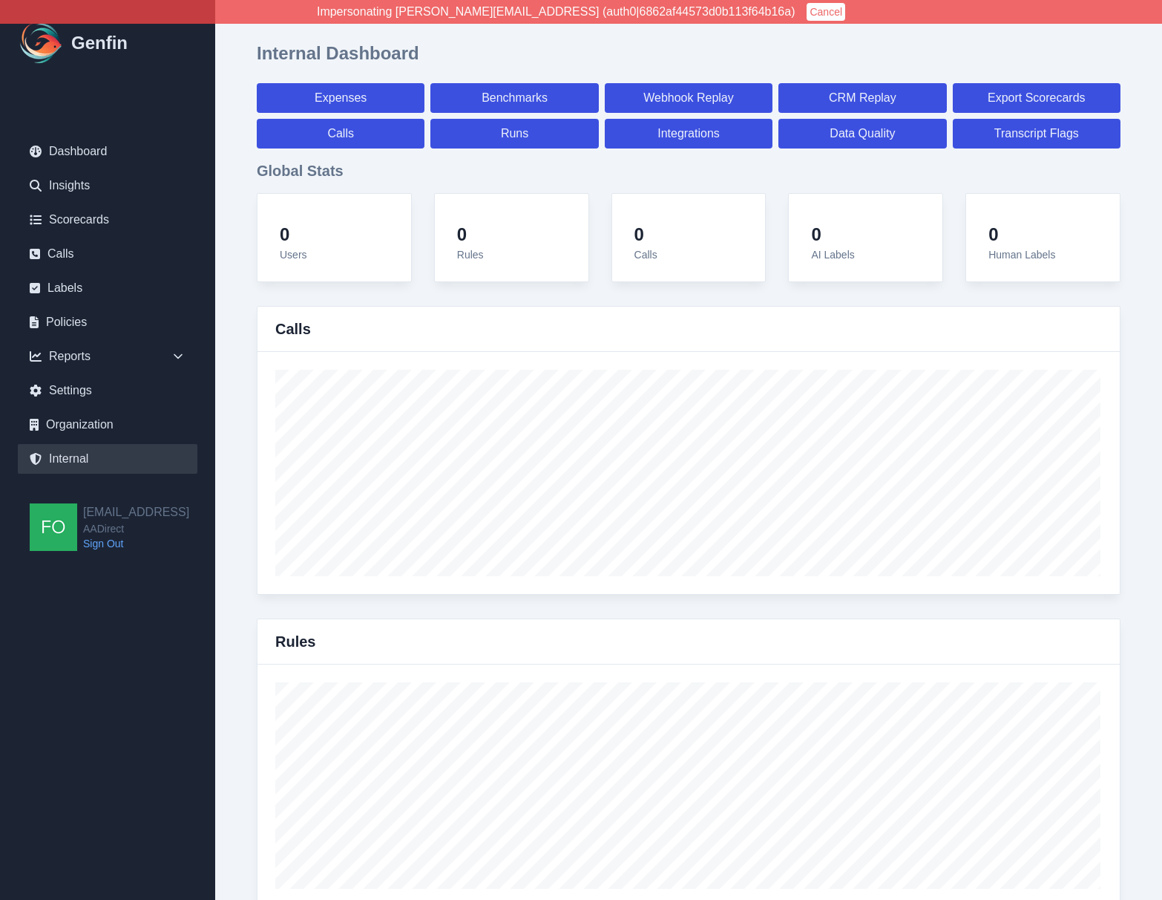
select select "7"
select select "paid"
select select "7"
select select "paid"
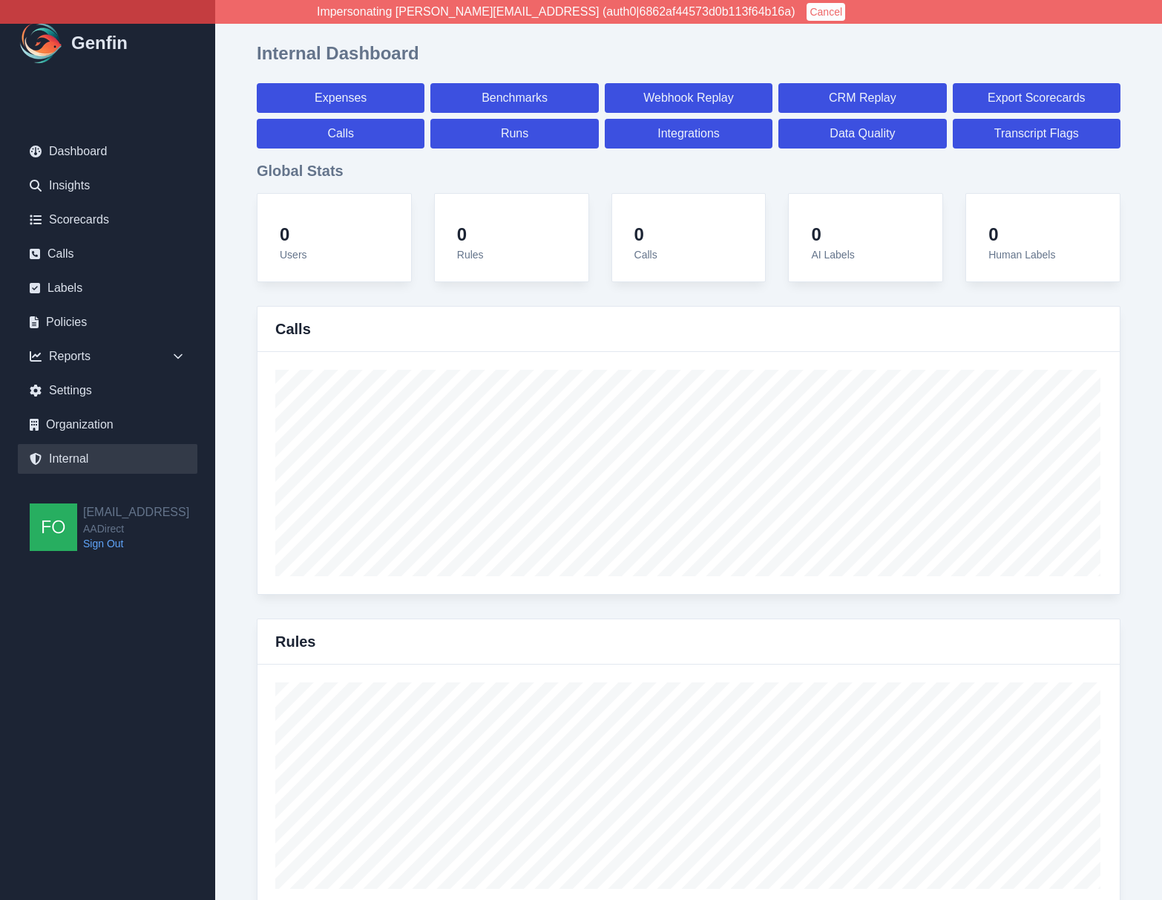
select select "7"
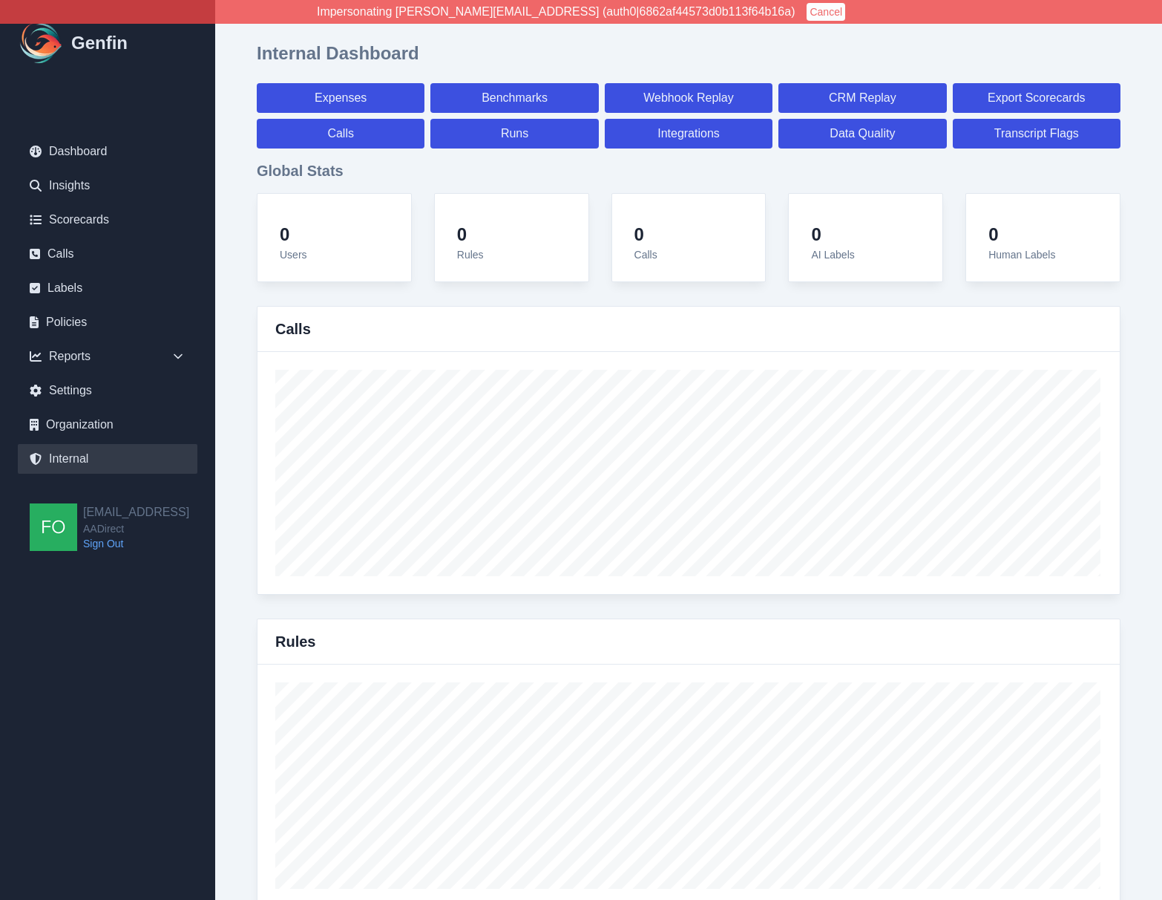
select select "7"
select select "paid"
select select "7"
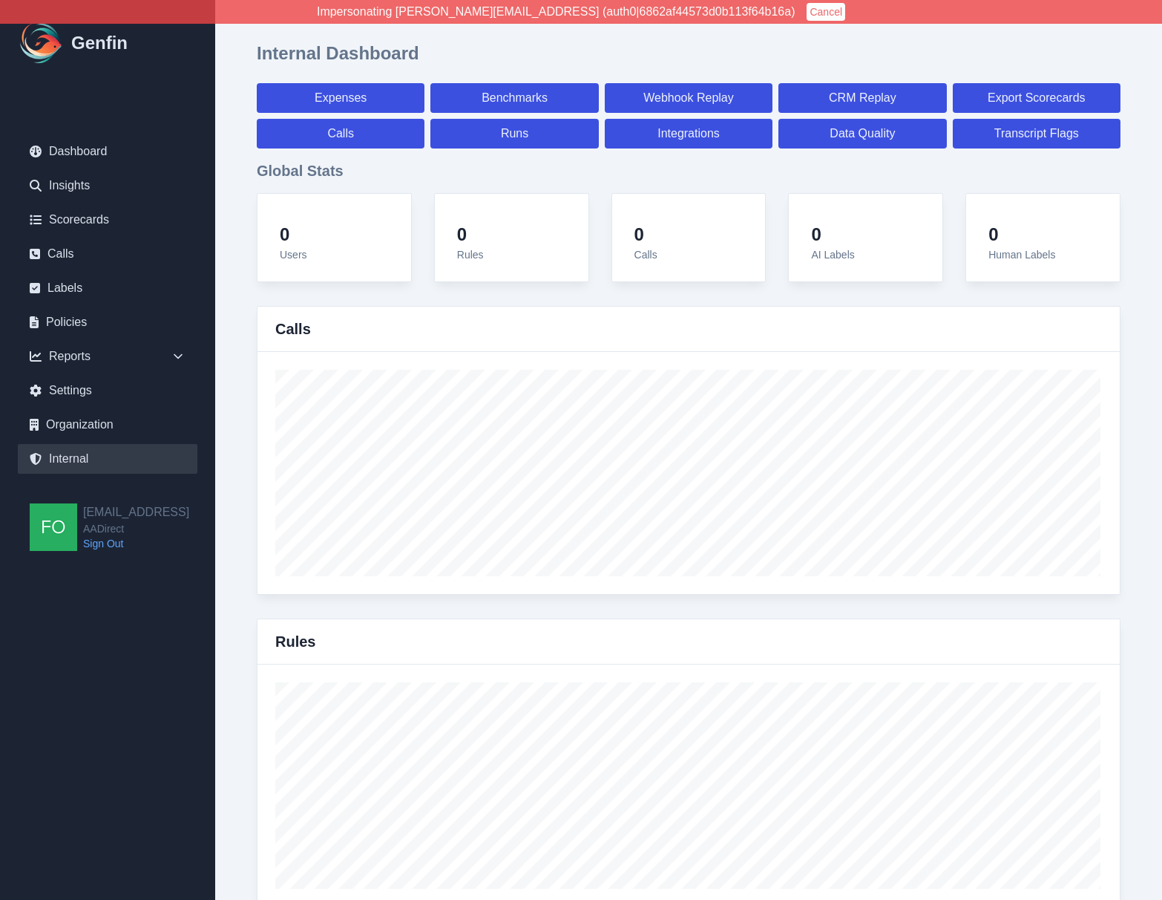
select select "7"
select select "paid"
select select "7"
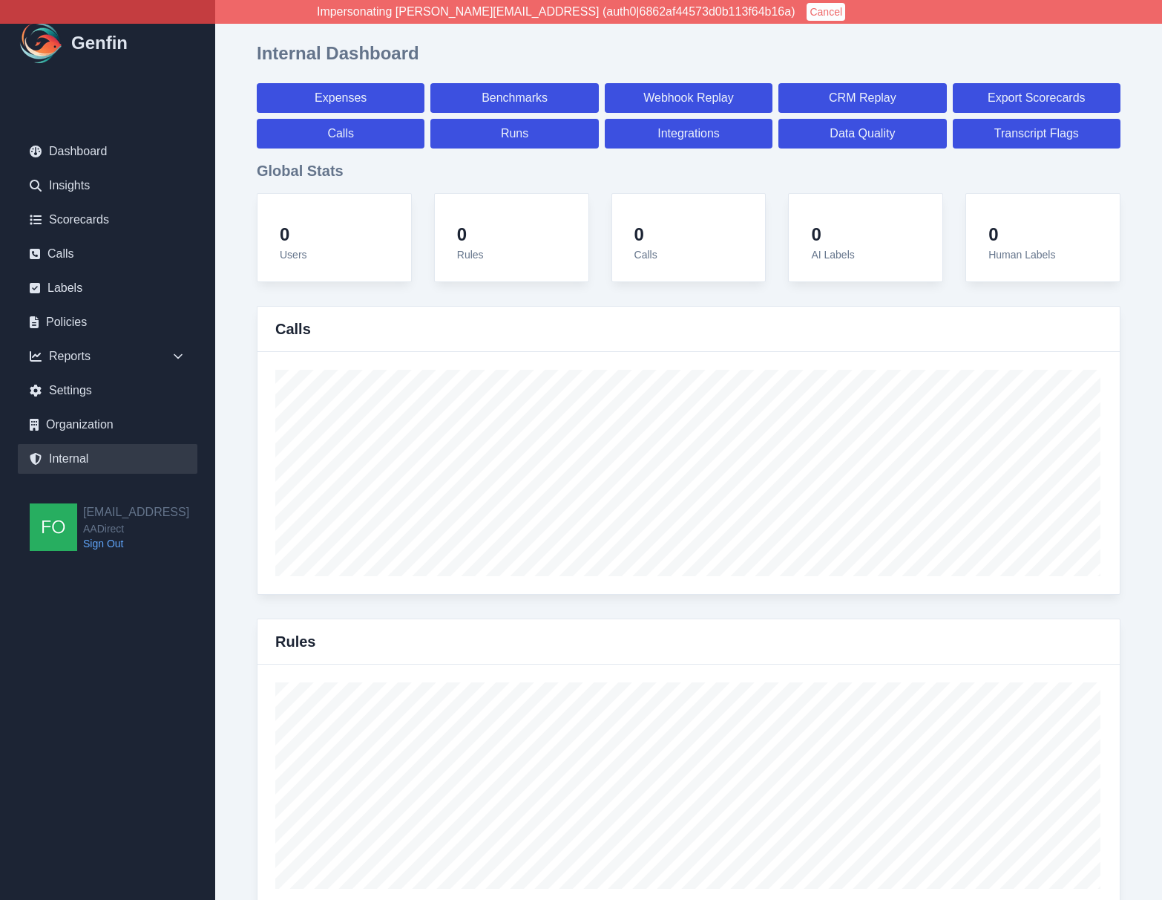
select select "7"
select select "paid"
select select "7"
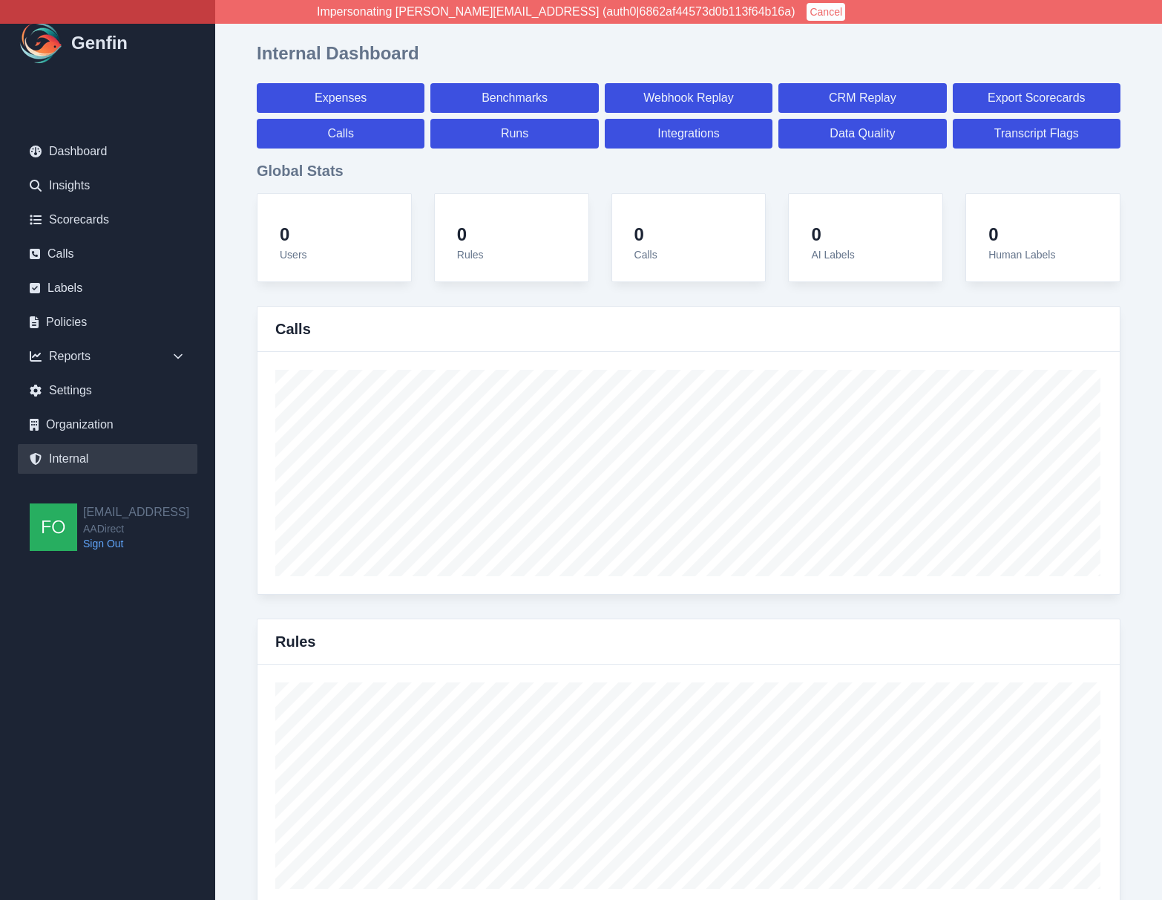
select select "7"
click at [365, 131] on link "Calls" at bounding box center [341, 134] width 168 height 30
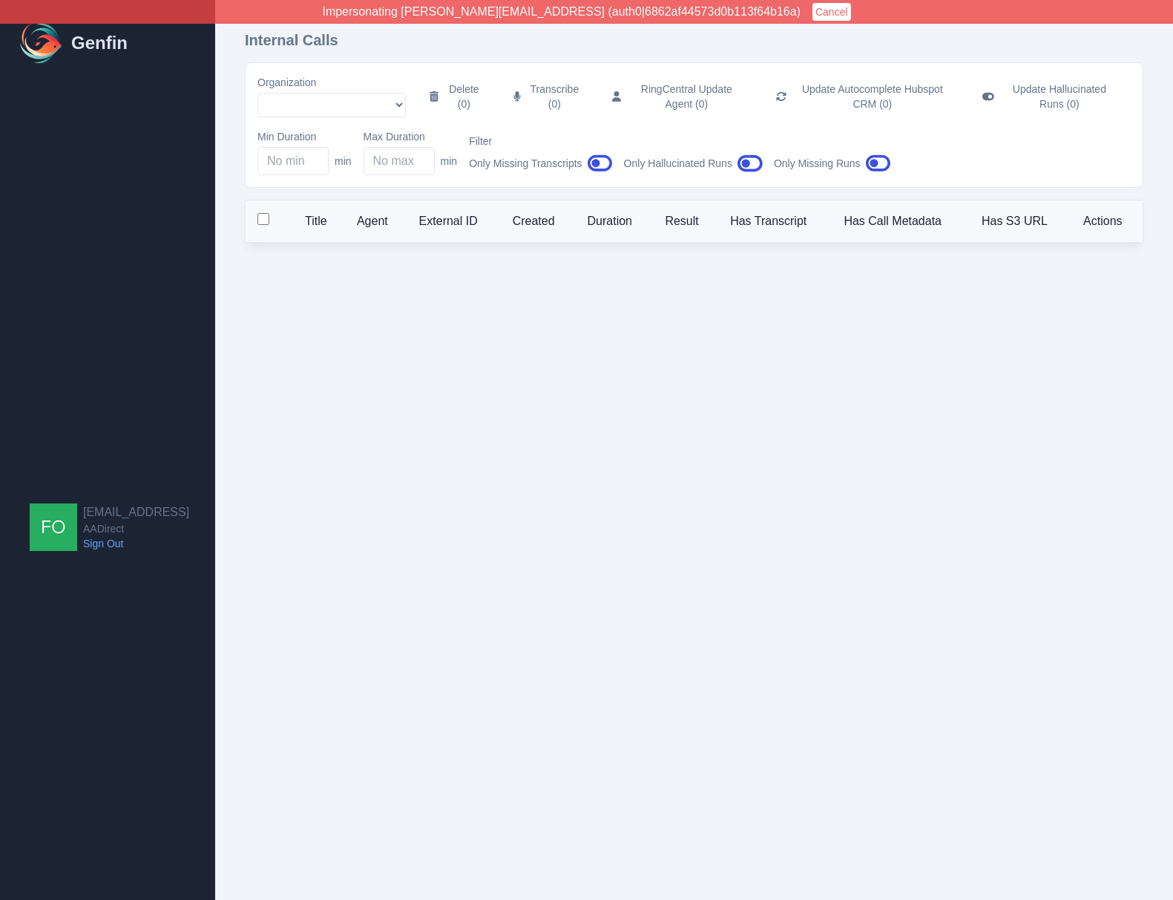
select select "51"
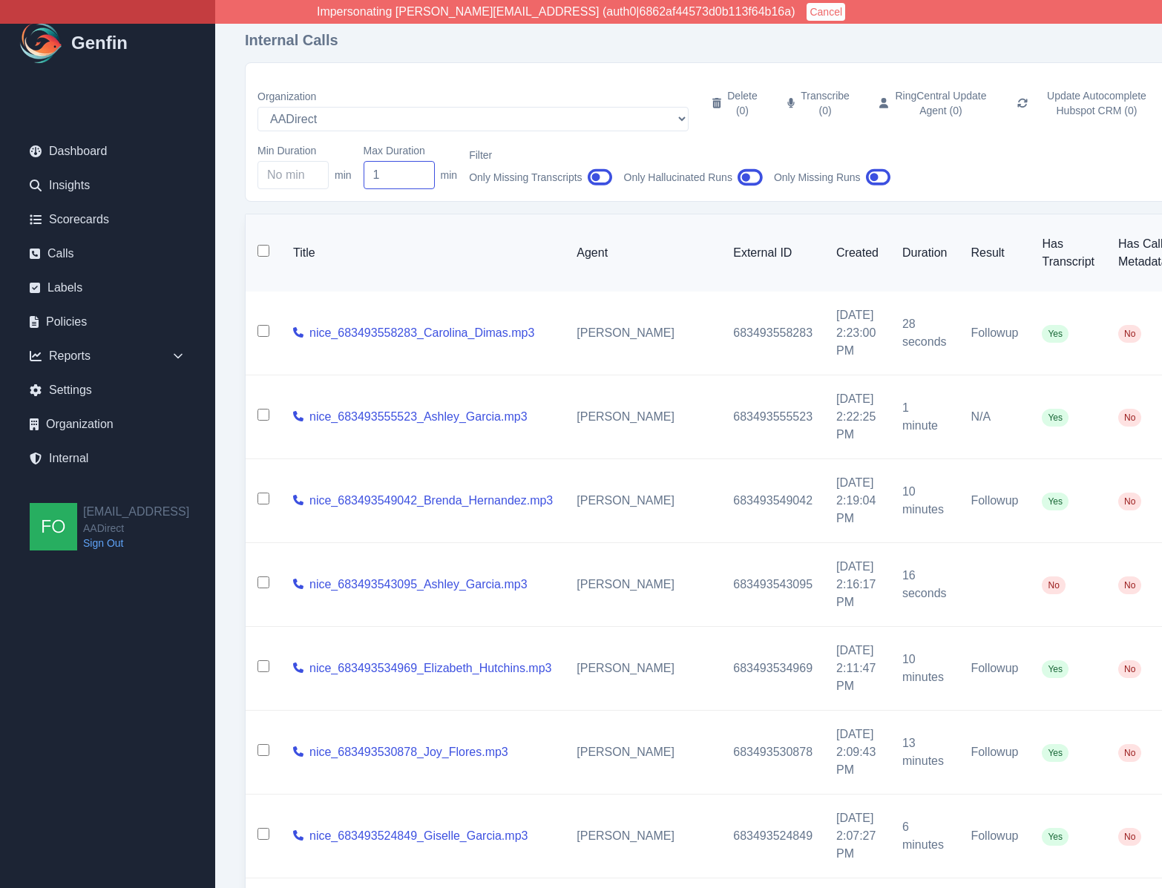
click at [419, 161] on input "1" at bounding box center [399, 175] width 71 height 28
click at [419, 161] on input "2" at bounding box center [399, 175] width 71 height 28
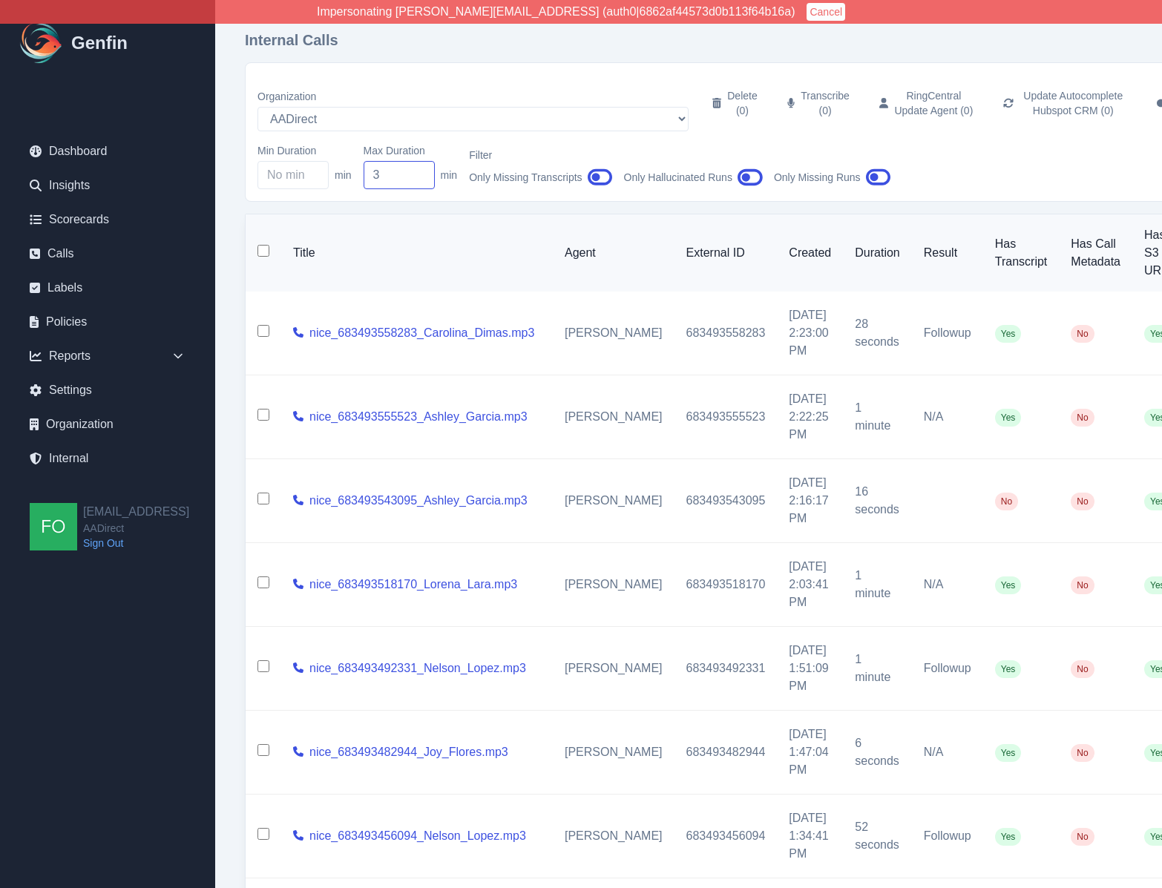
click at [419, 161] on input "3" at bounding box center [399, 175] width 71 height 28
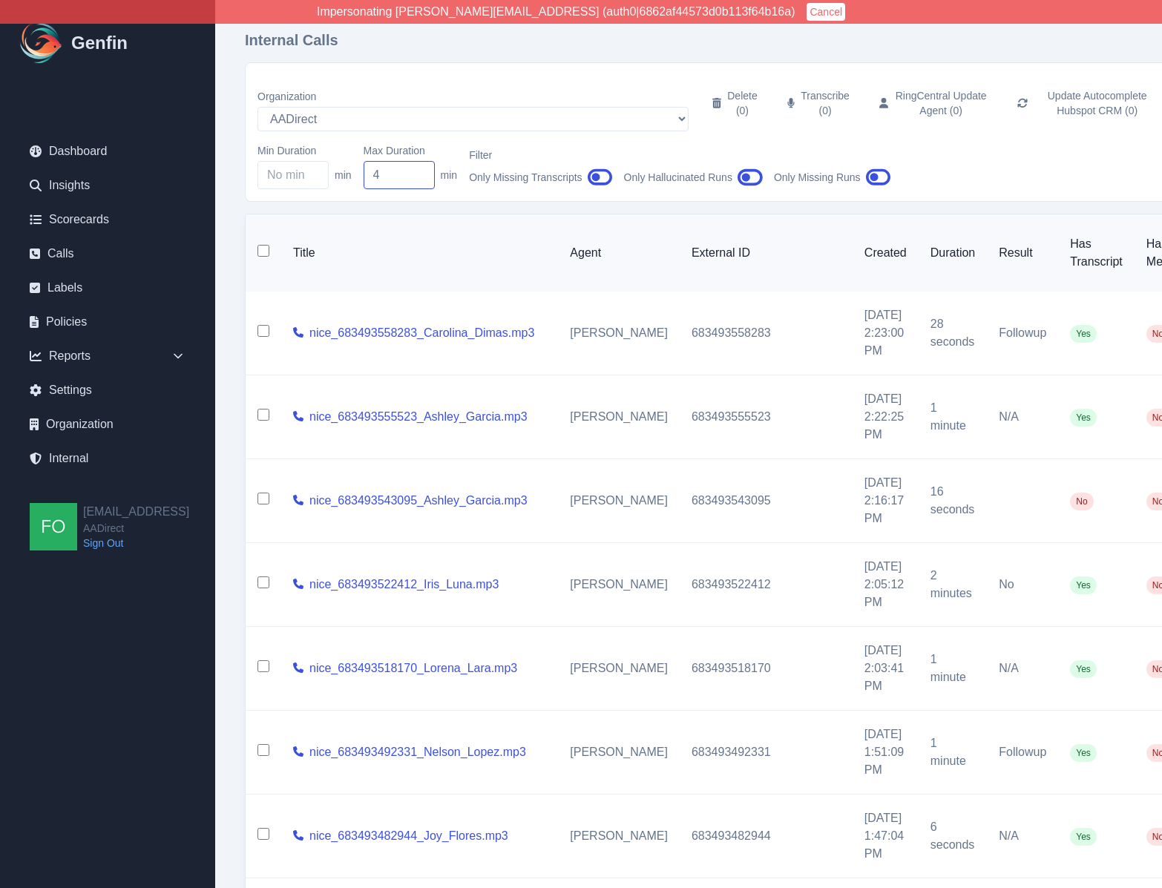
type input "4"
click at [421, 161] on input "4" at bounding box center [399, 175] width 71 height 28
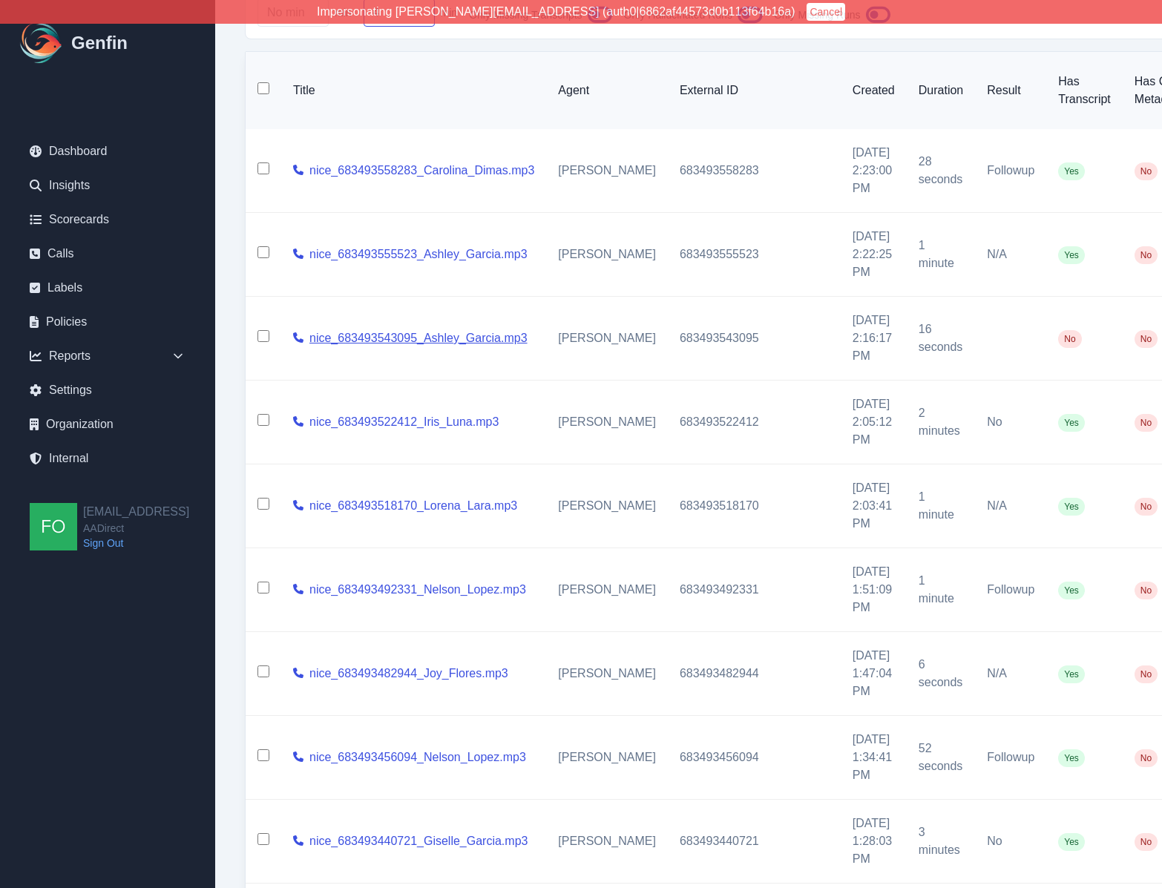
scroll to position [341, 0]
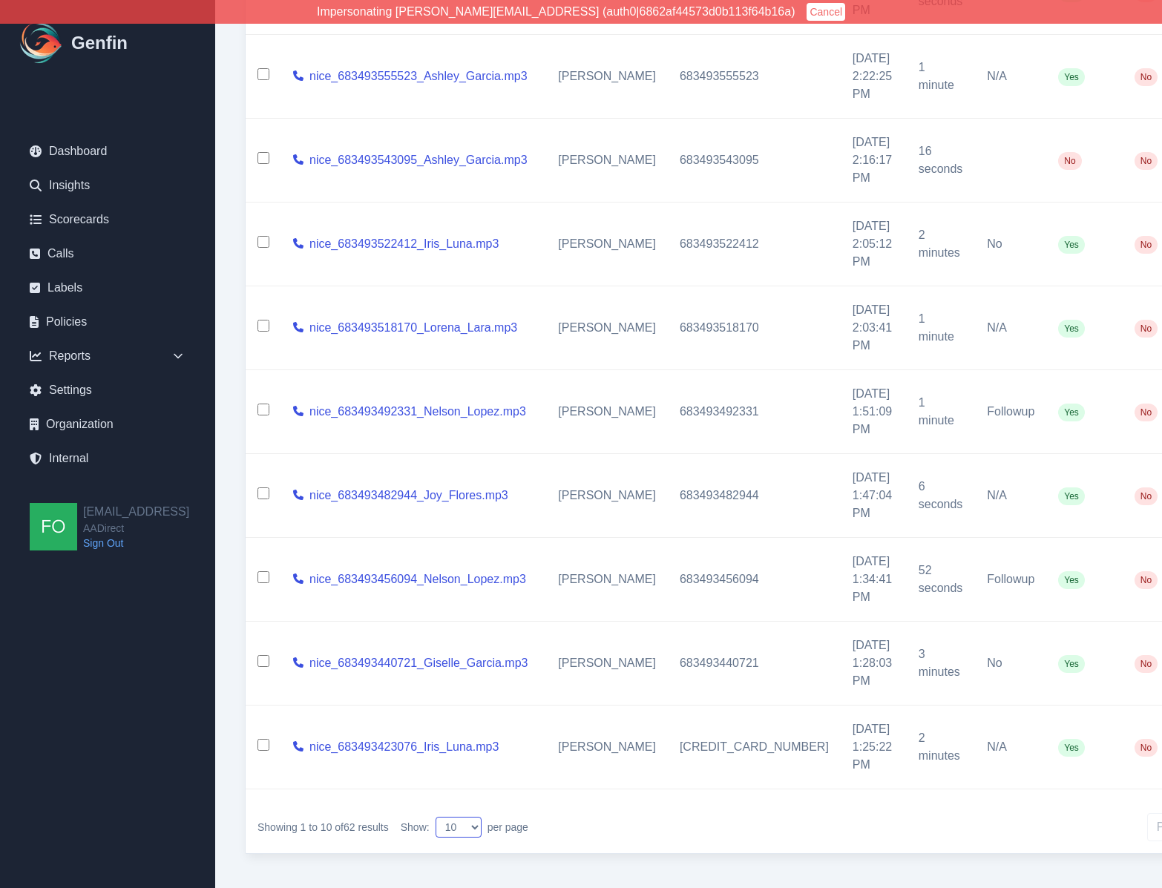
click at [468, 817] on select "10 25 50 100 200" at bounding box center [459, 827] width 46 height 21
select select "100"
click at [438, 817] on select "10 25 50 100 200" at bounding box center [459, 827] width 46 height 21
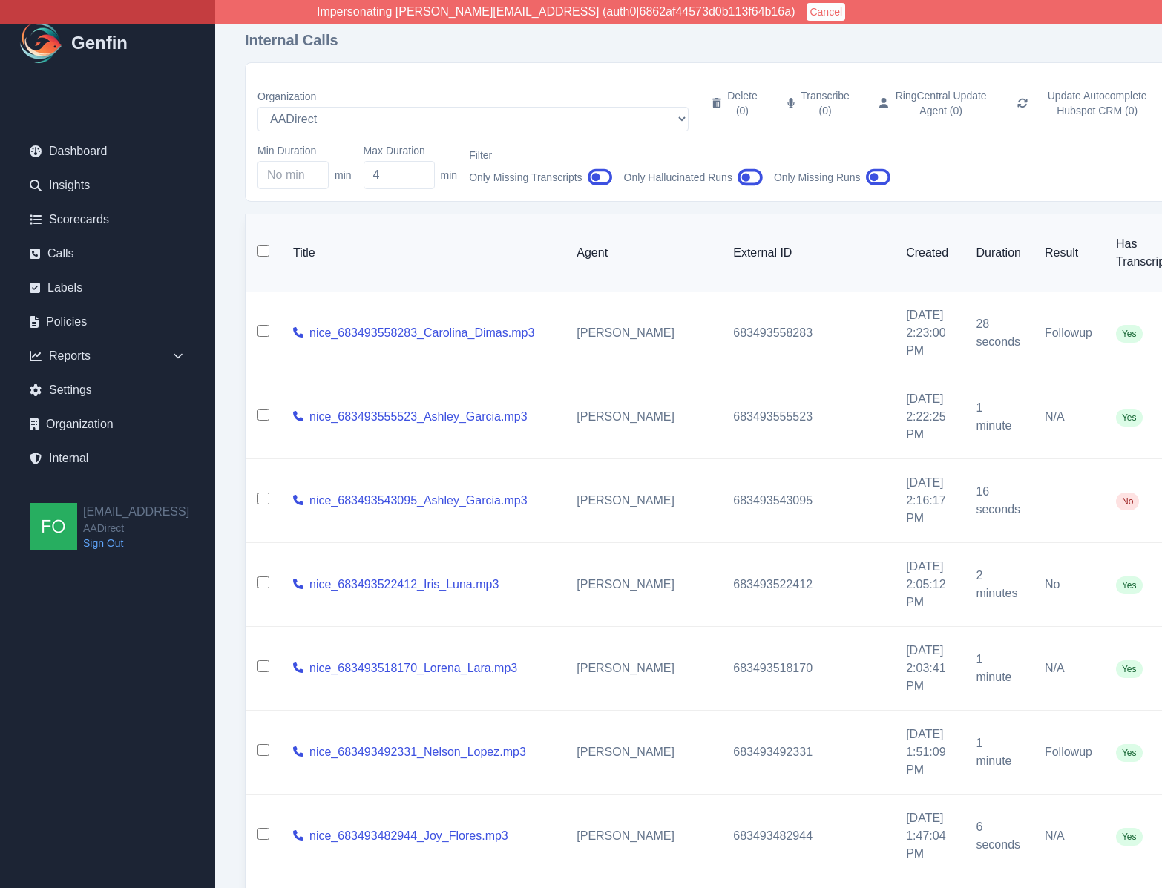
click at [262, 245] on input "checkbox" at bounding box center [264, 251] width 12 height 12
checkbox input "true"
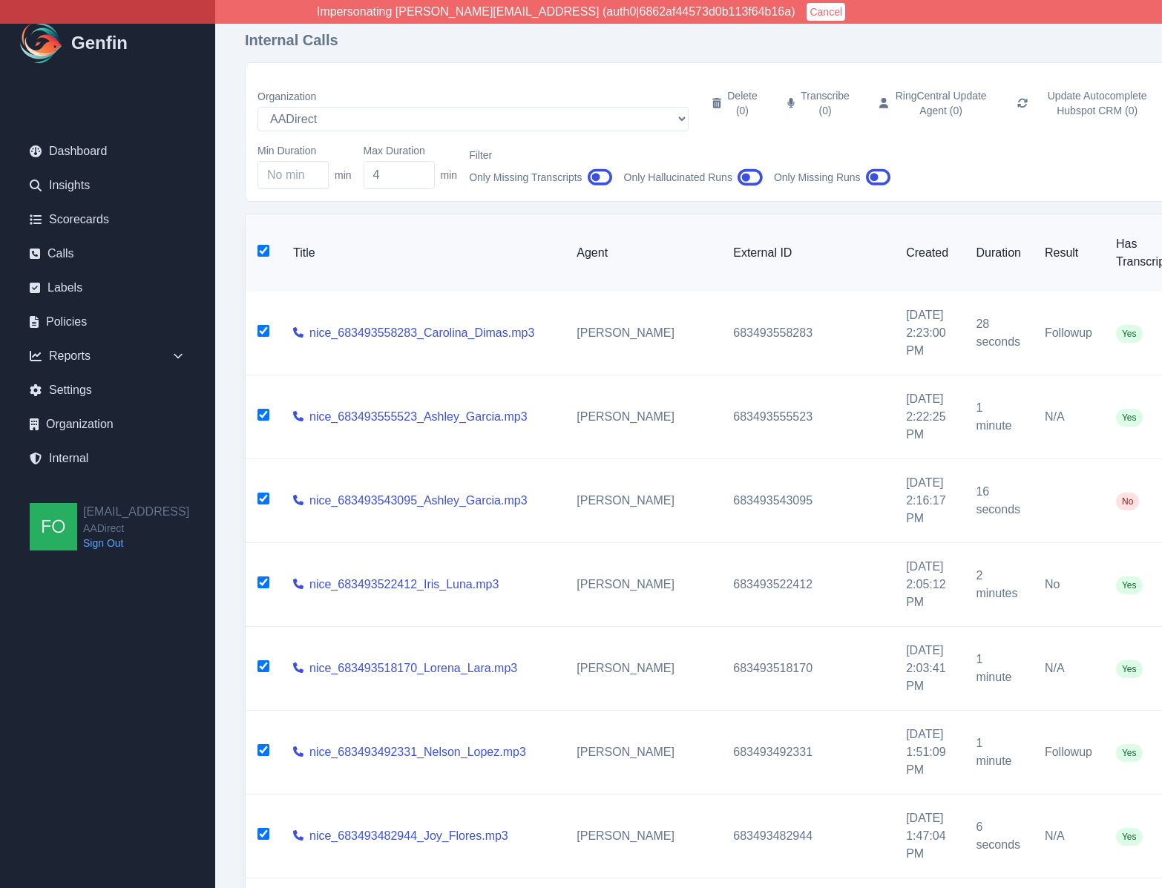
checkbox input "true"
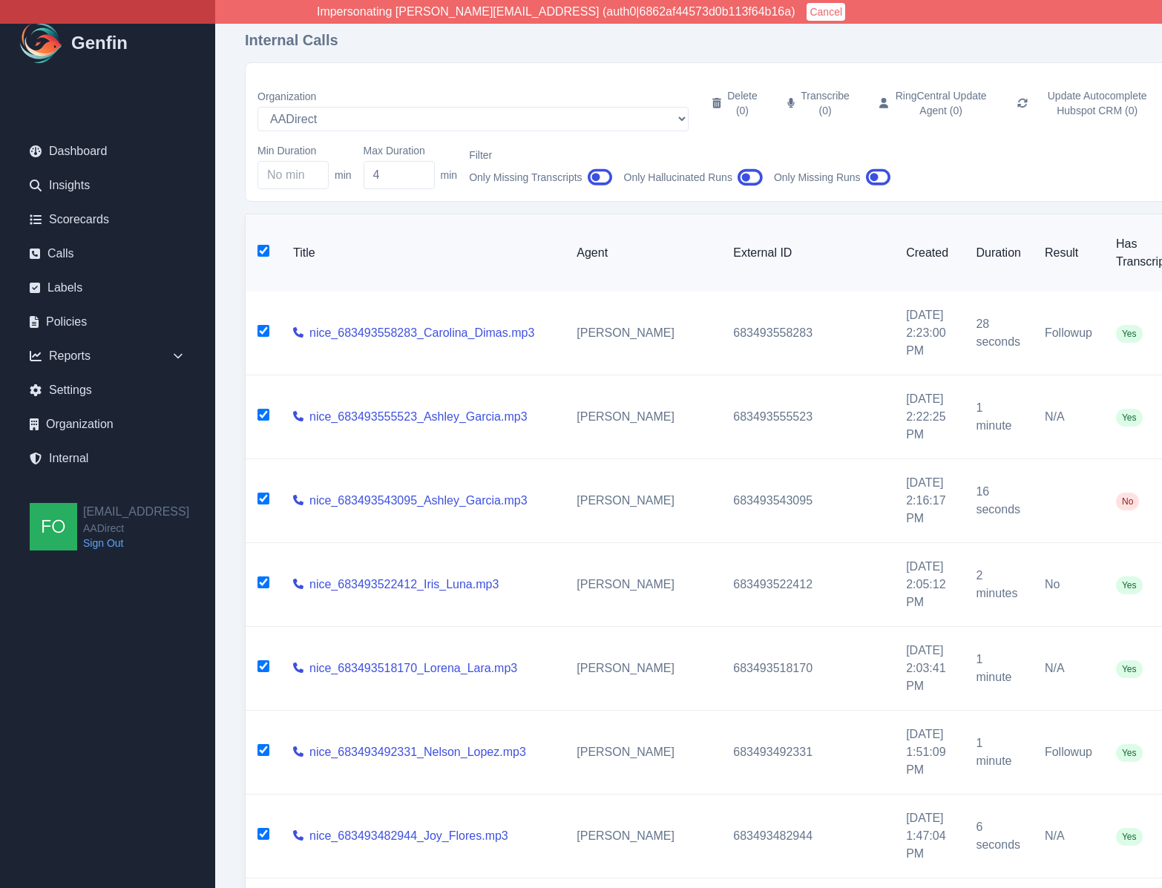
checkbox input "true"
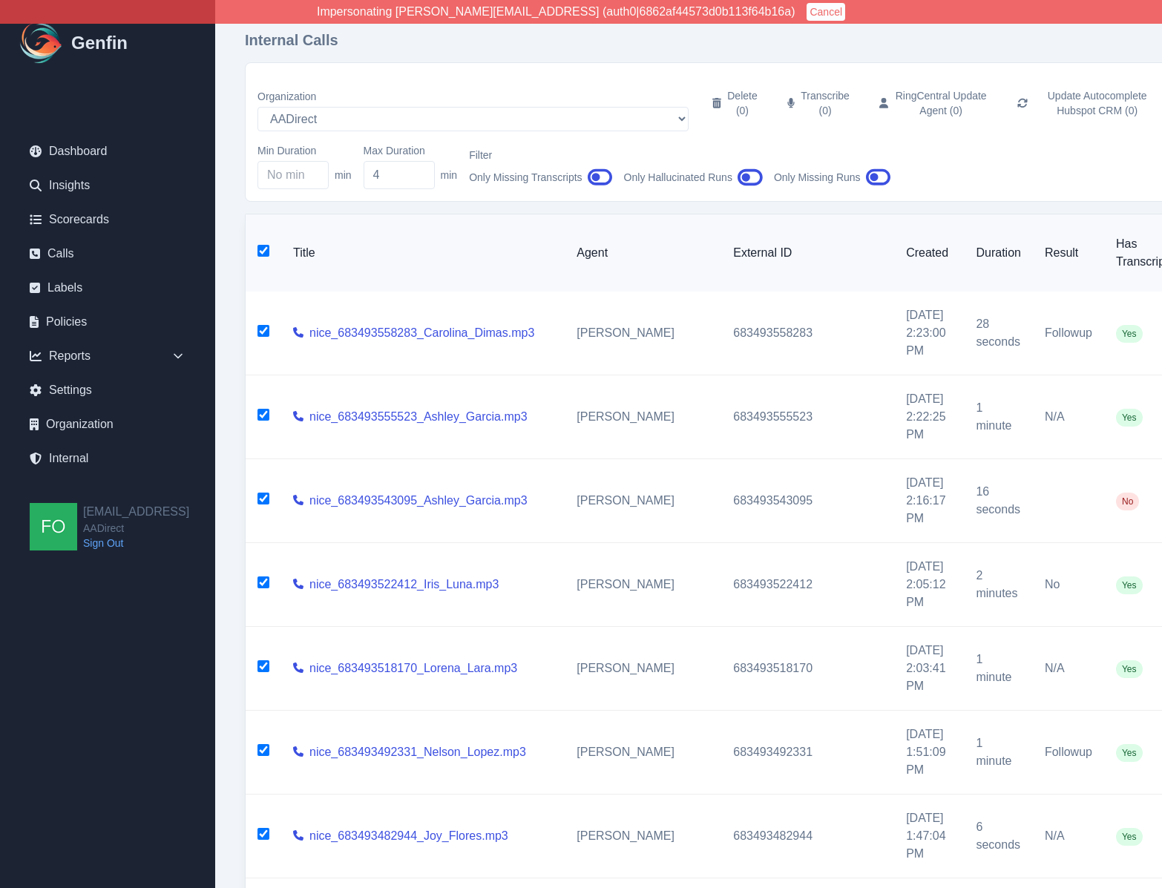
checkbox input "true"
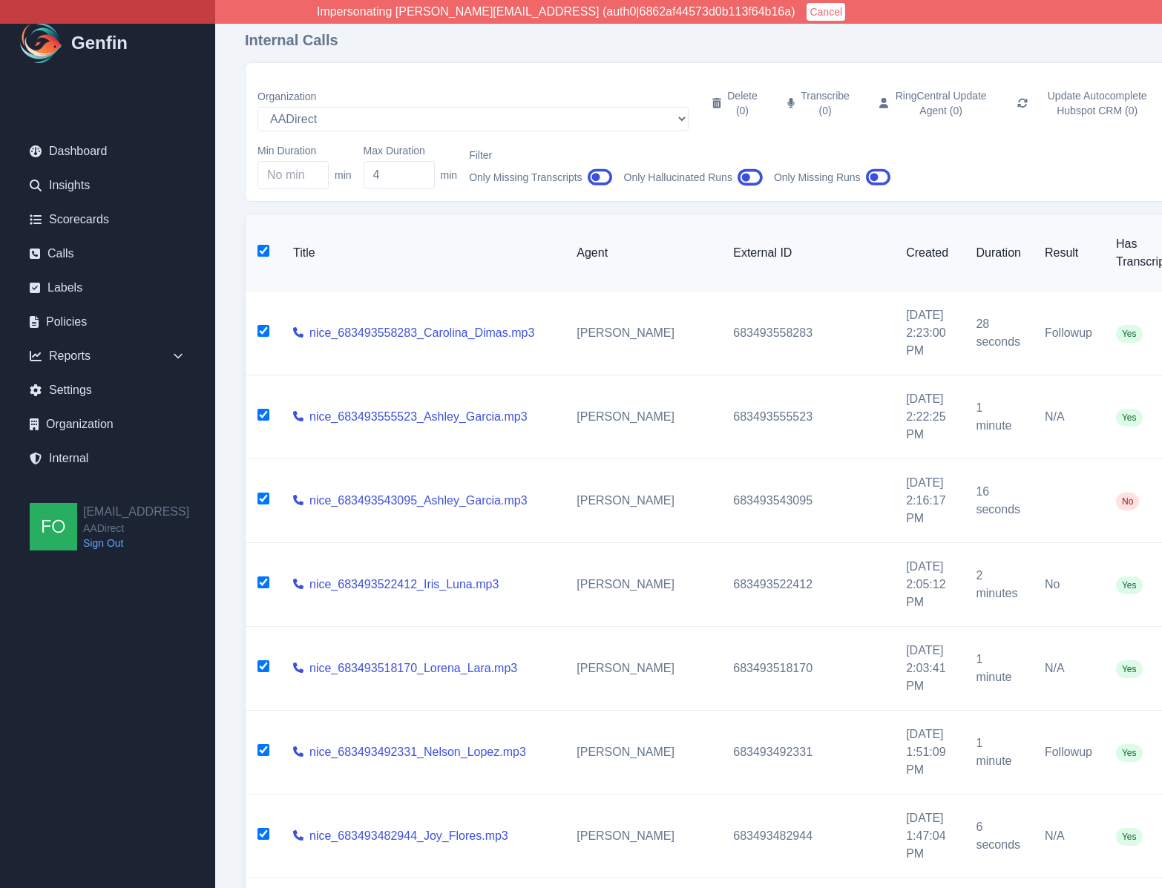
checkbox input "true"
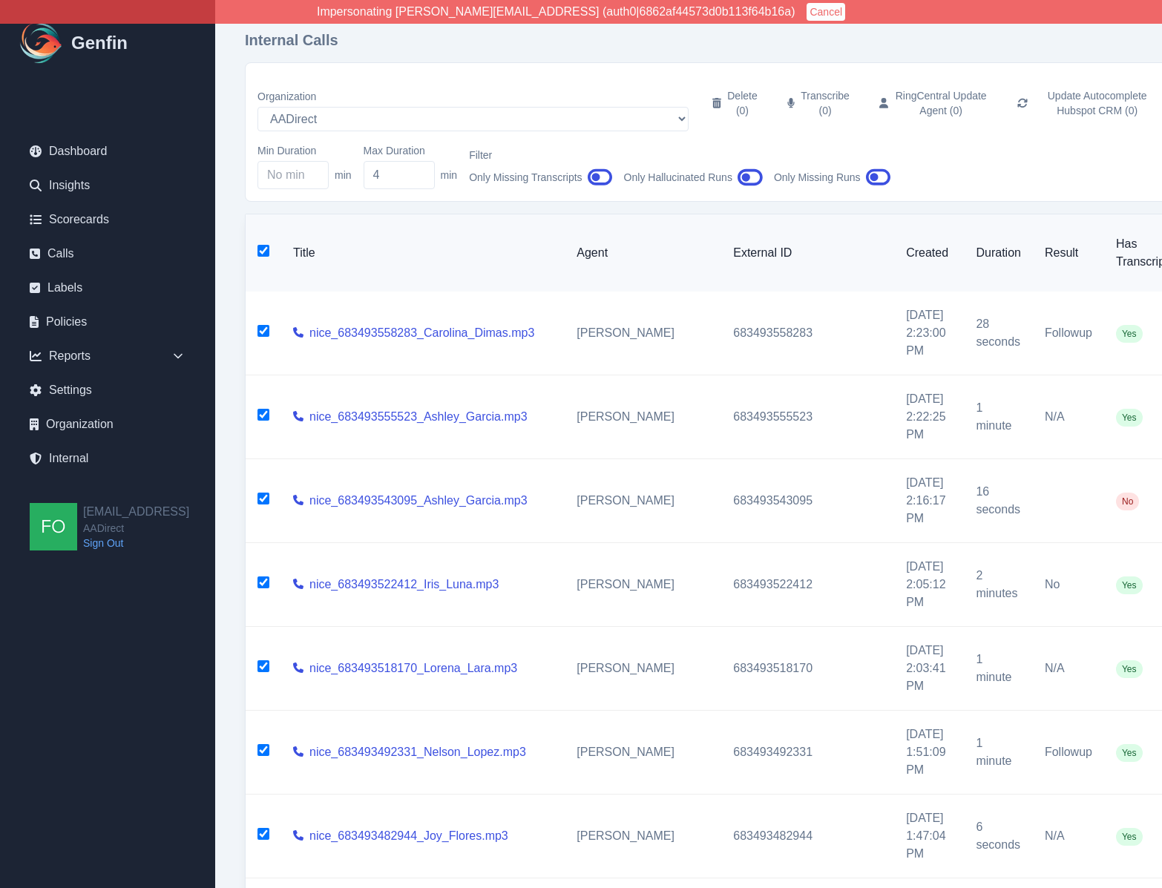
checkbox input "true"
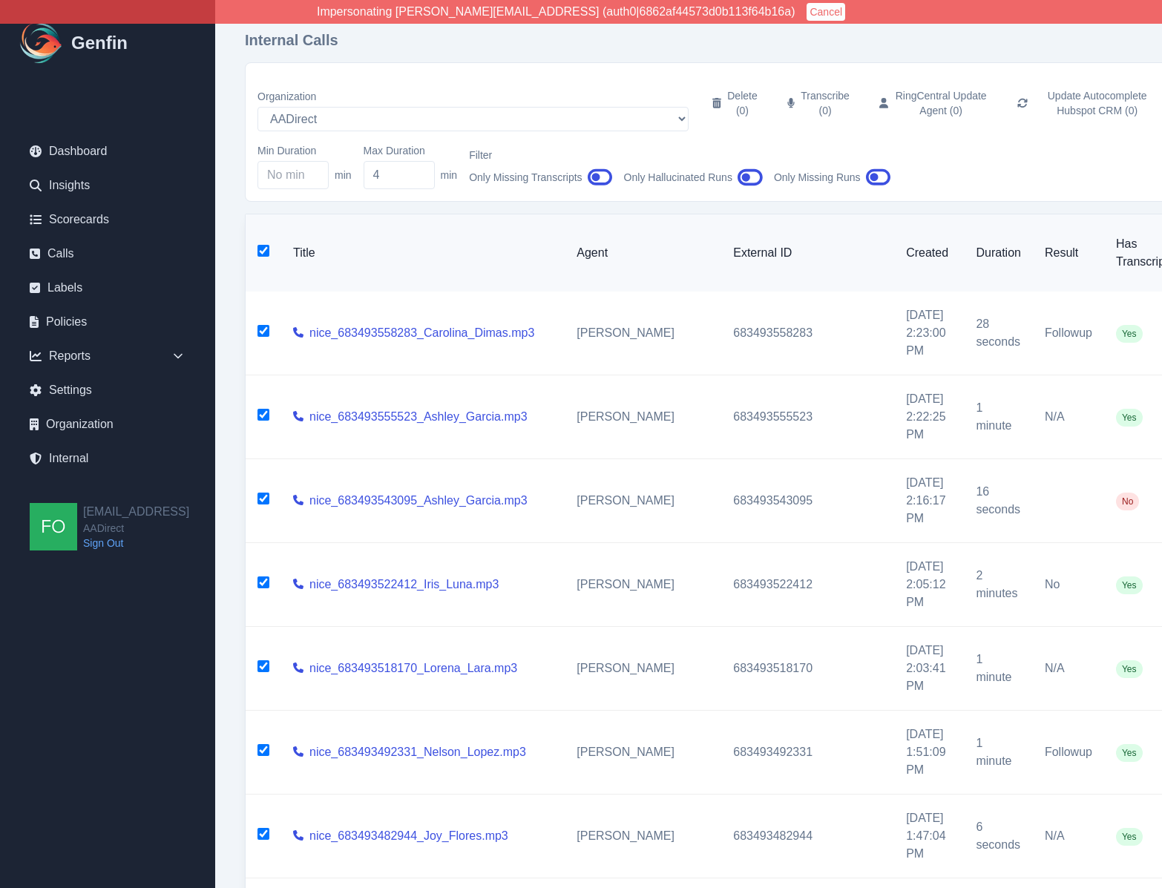
checkbox input "true"
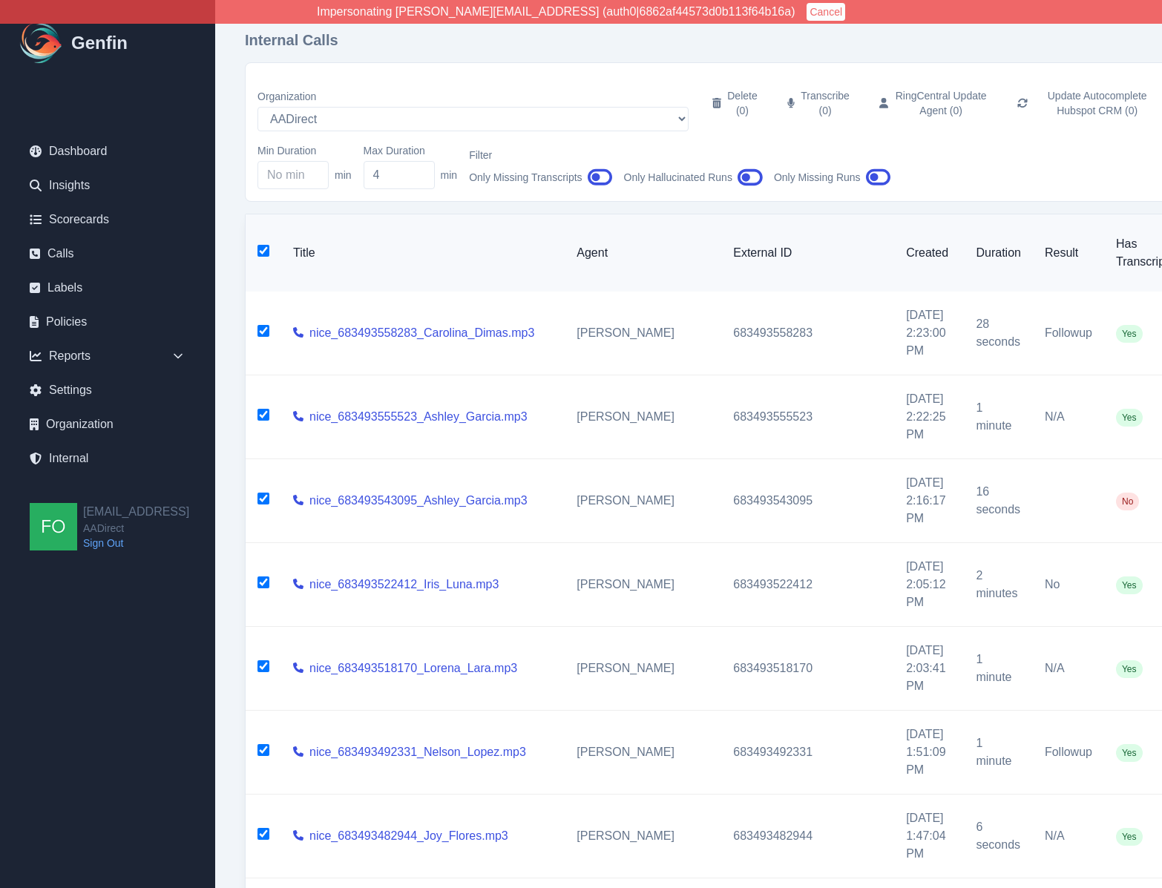
checkbox input "true"
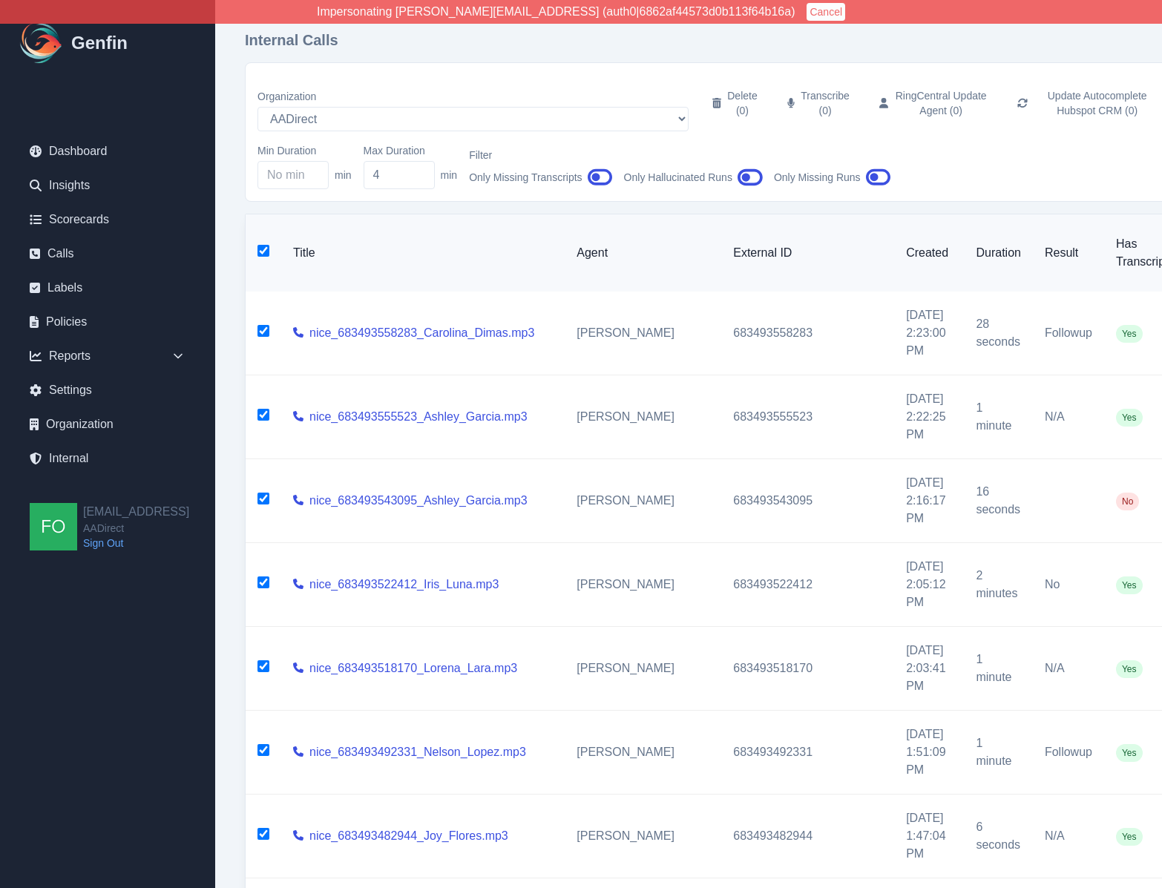
checkbox input "true"
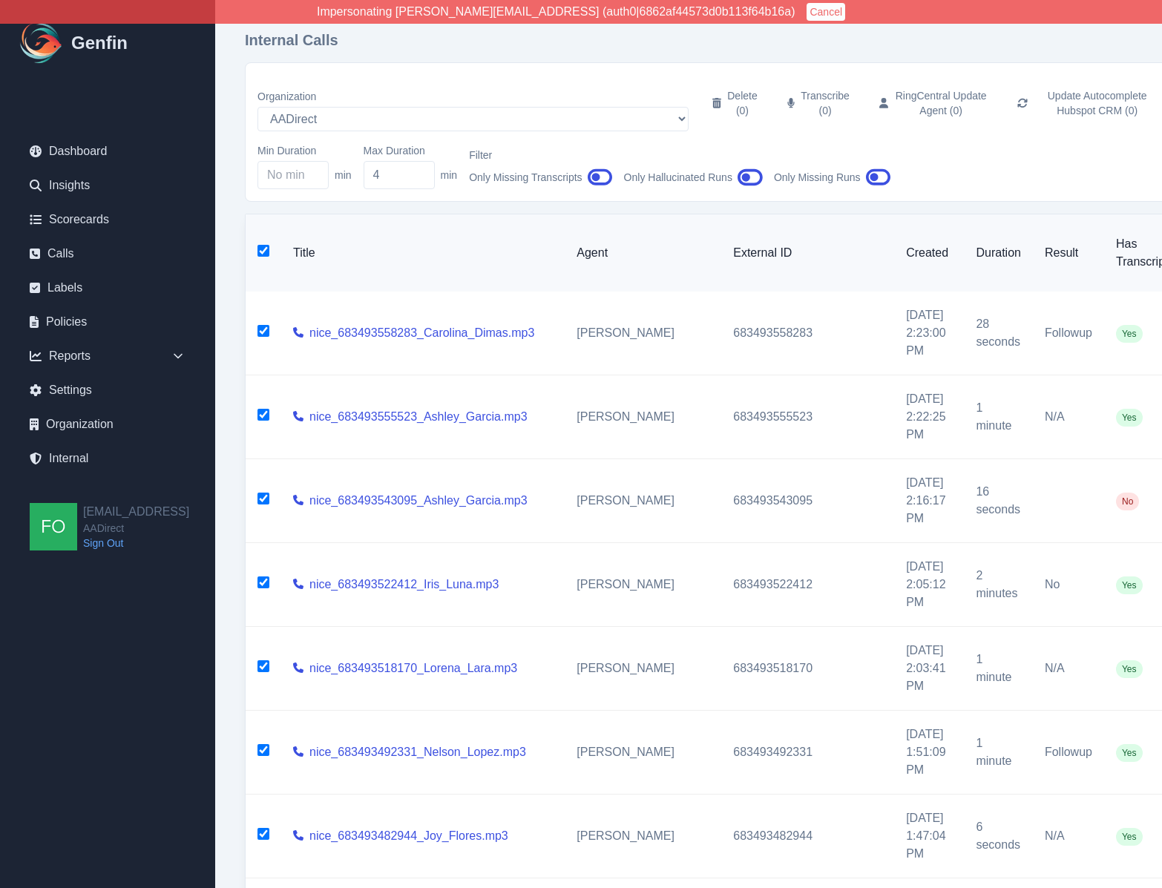
checkbox input "true"
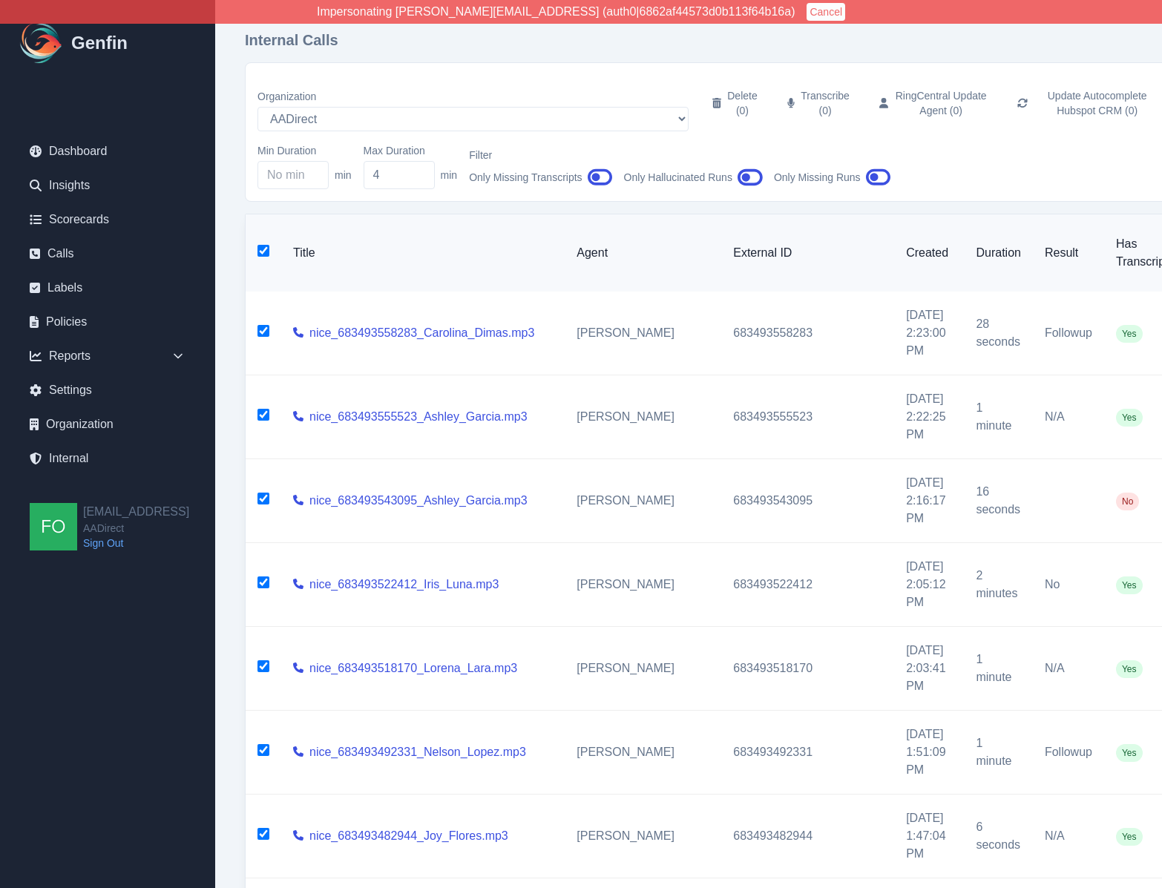
checkbox input "true"
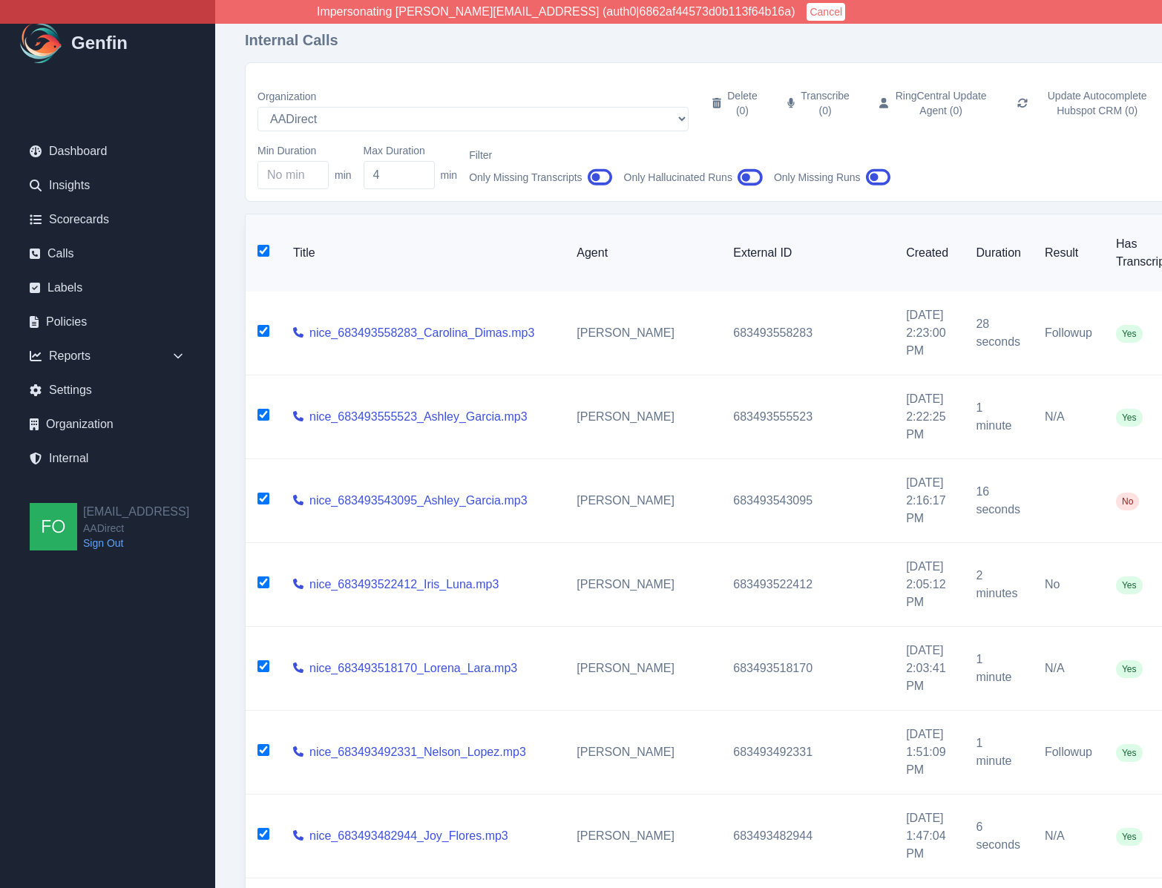
checkbox input "true"
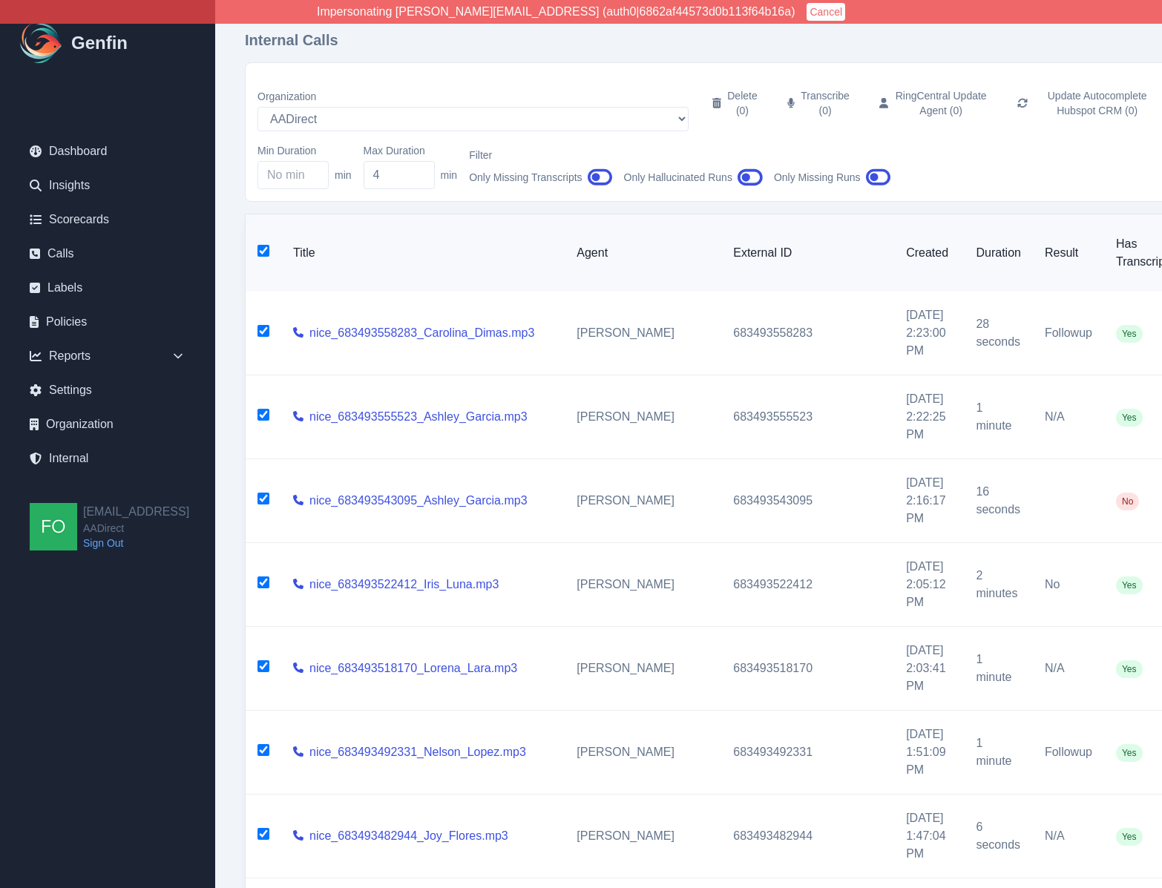
checkbox input "true"
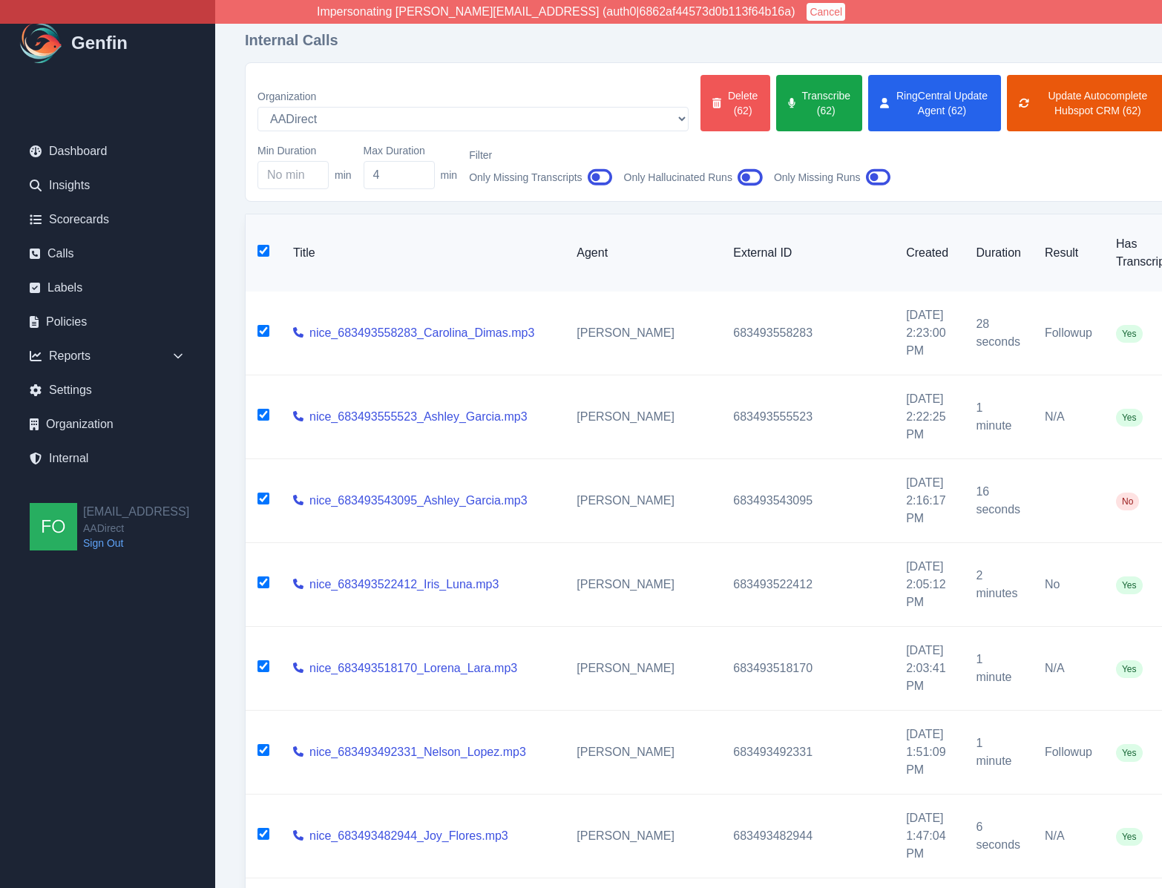
click at [701, 97] on button "Delete (62)" at bounding box center [736, 103] width 70 height 56
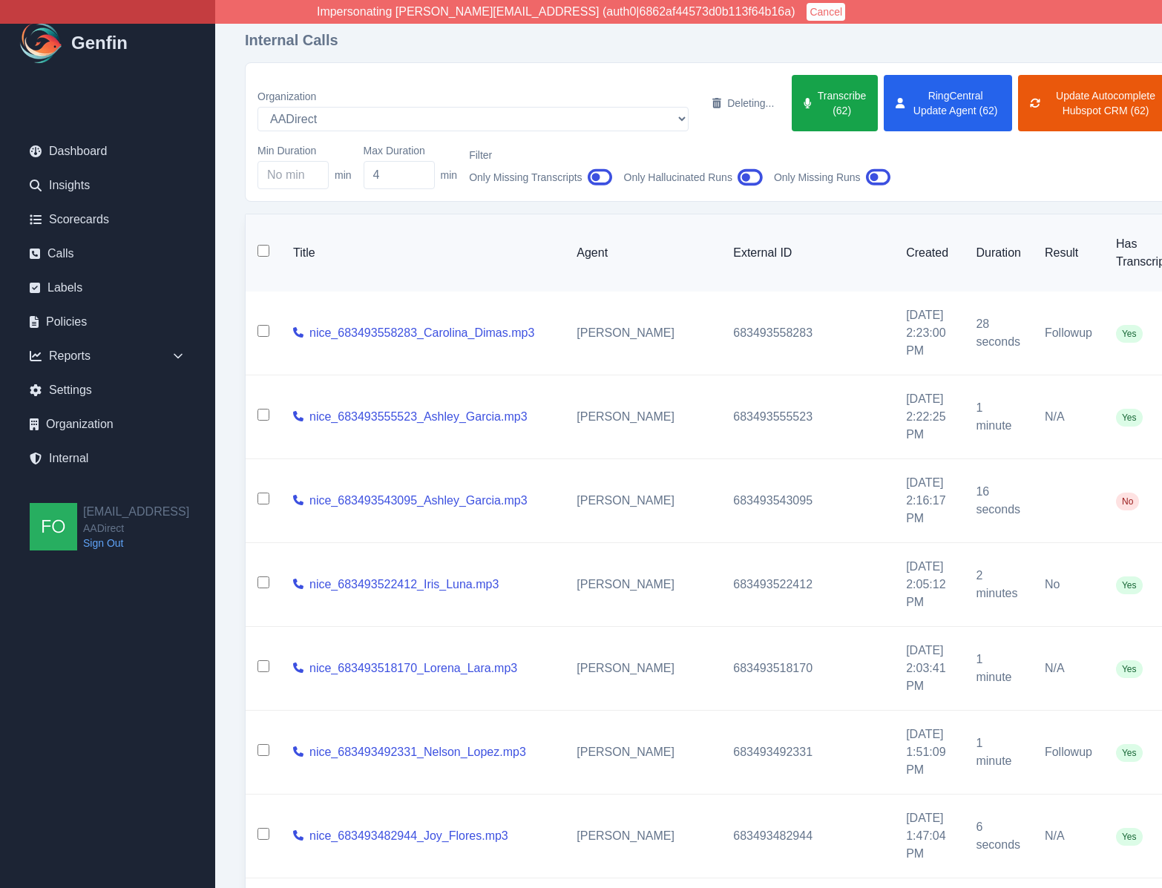
checkbox input "false"
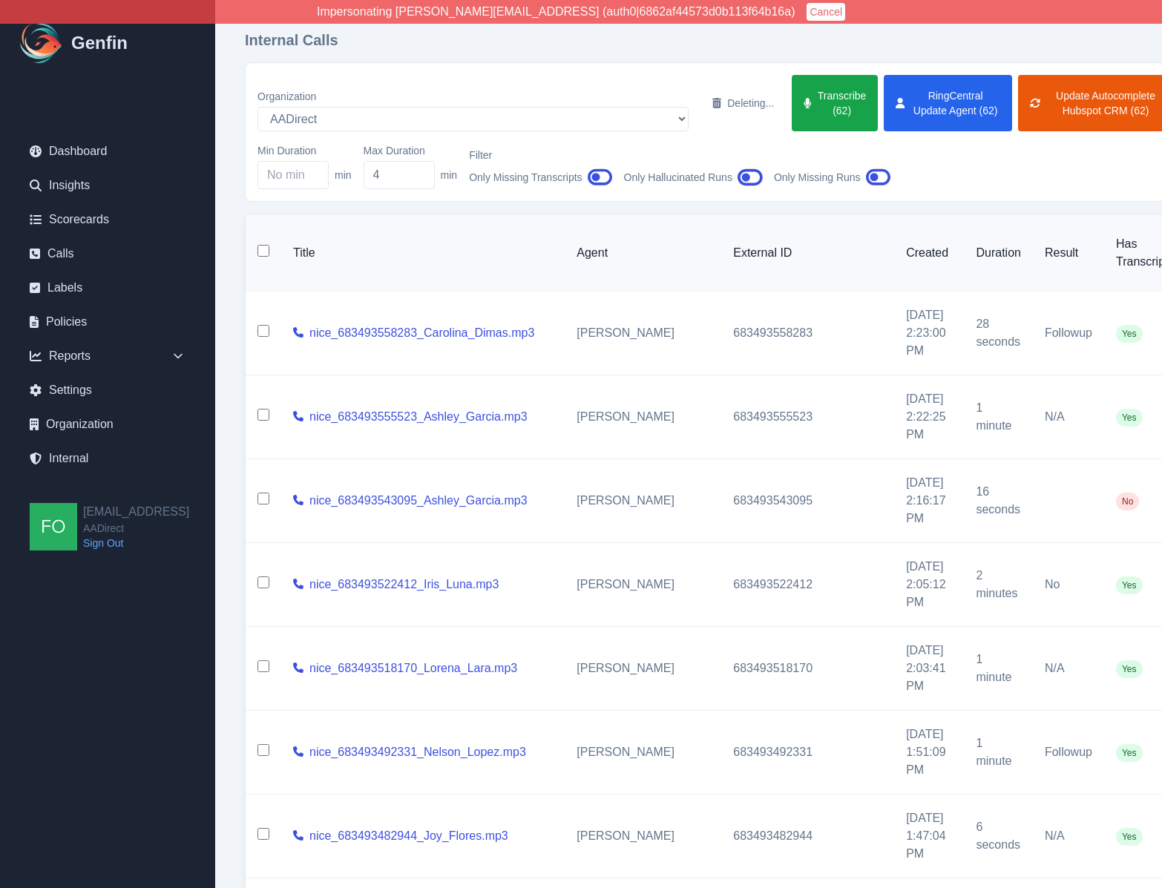
checkbox input "false"
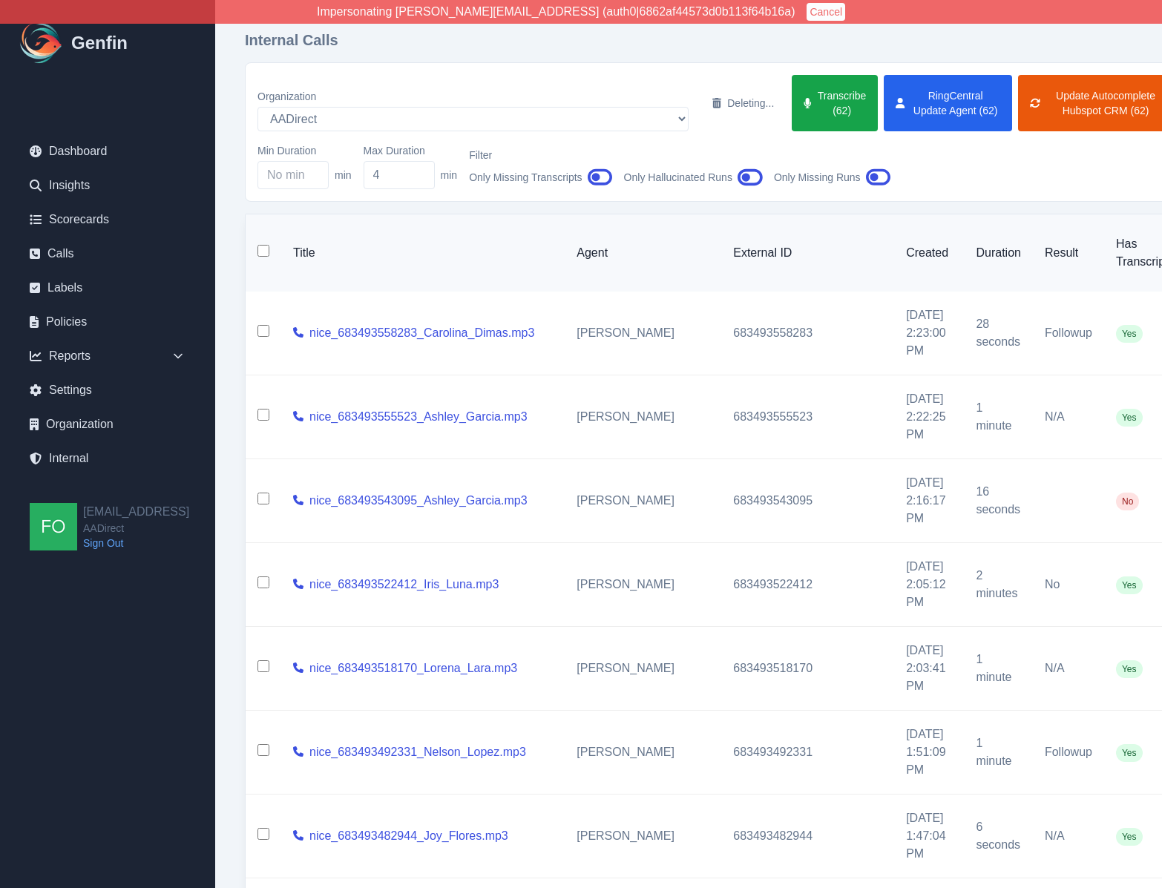
checkbox input "false"
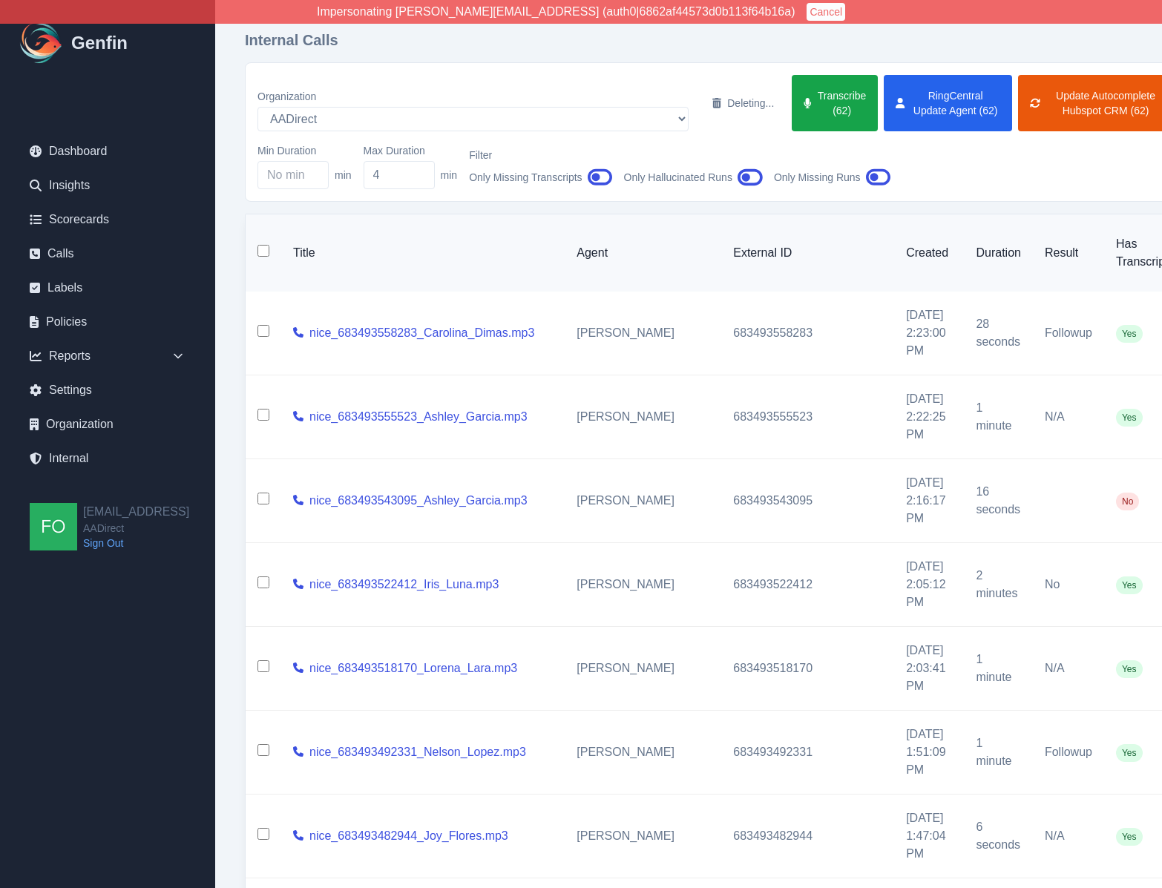
checkbox input "false"
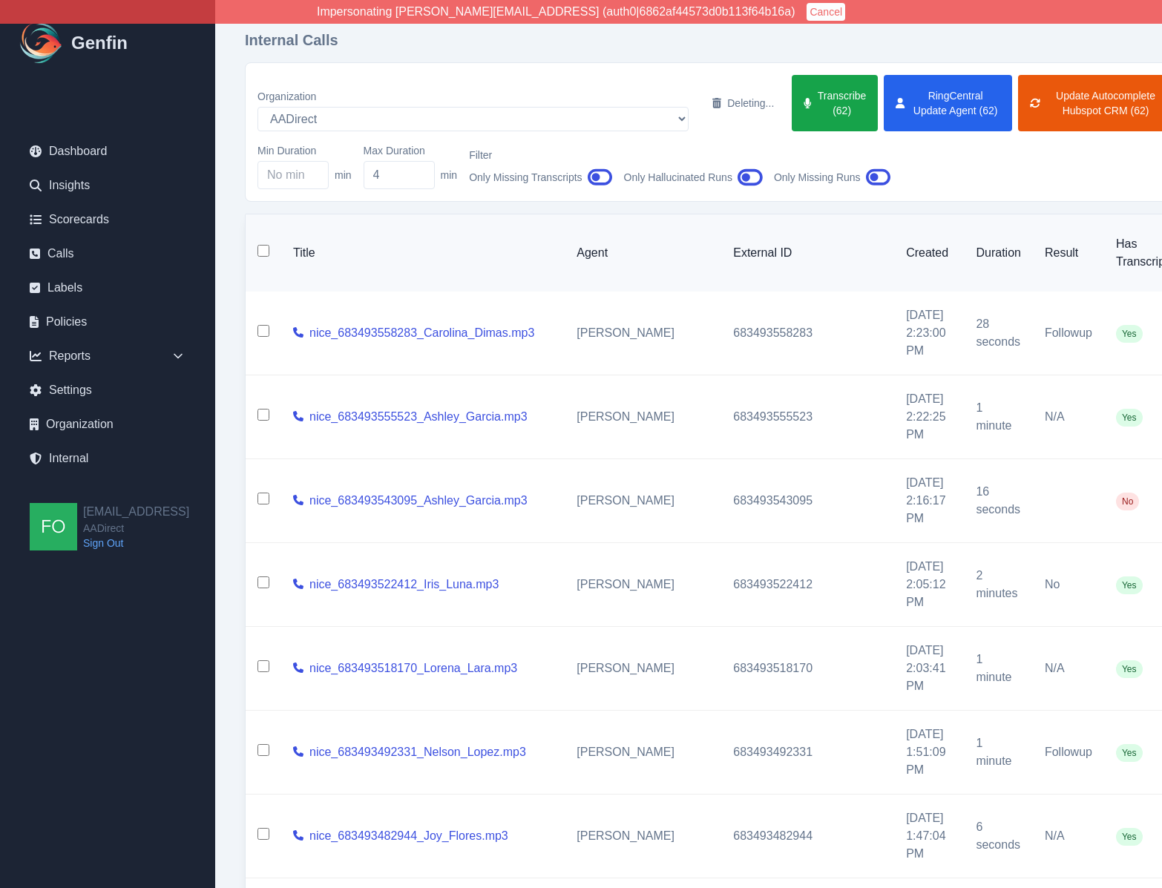
checkbox input "false"
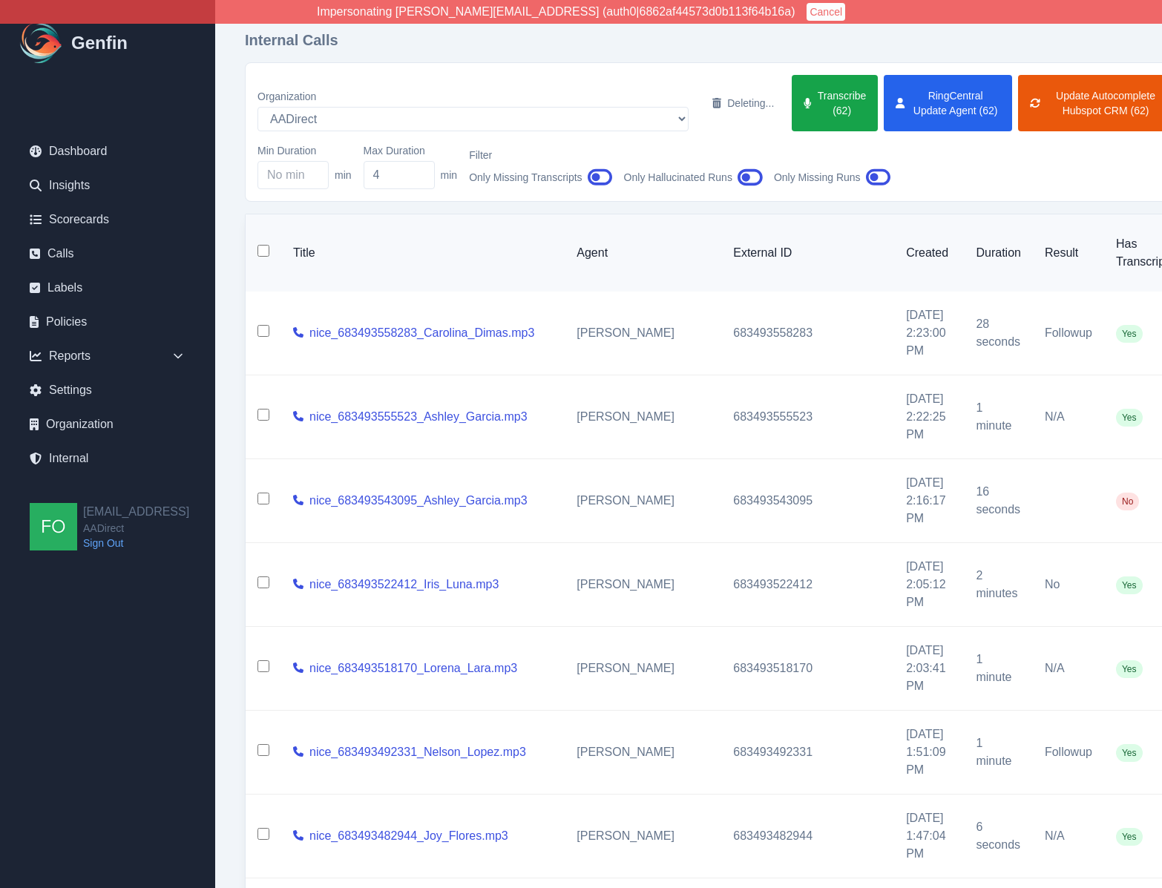
checkbox input "false"
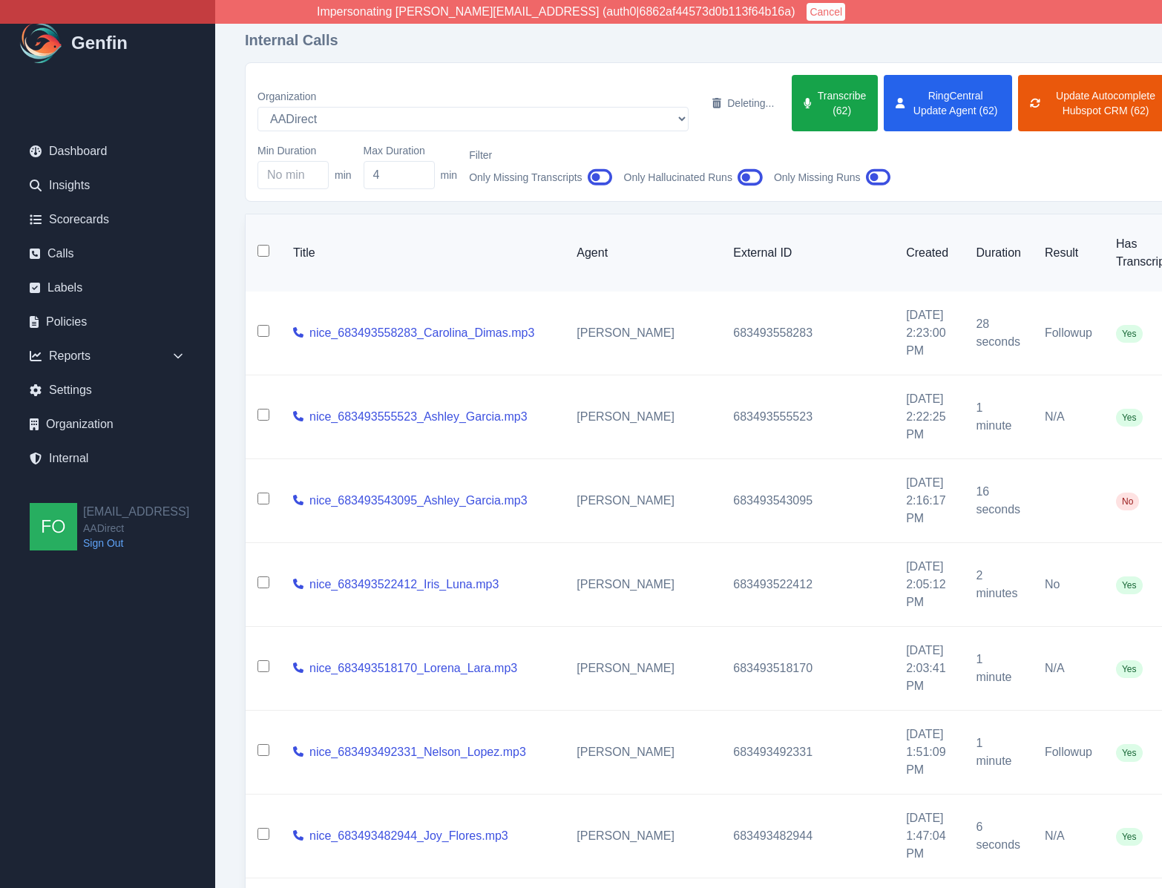
checkbox input "false"
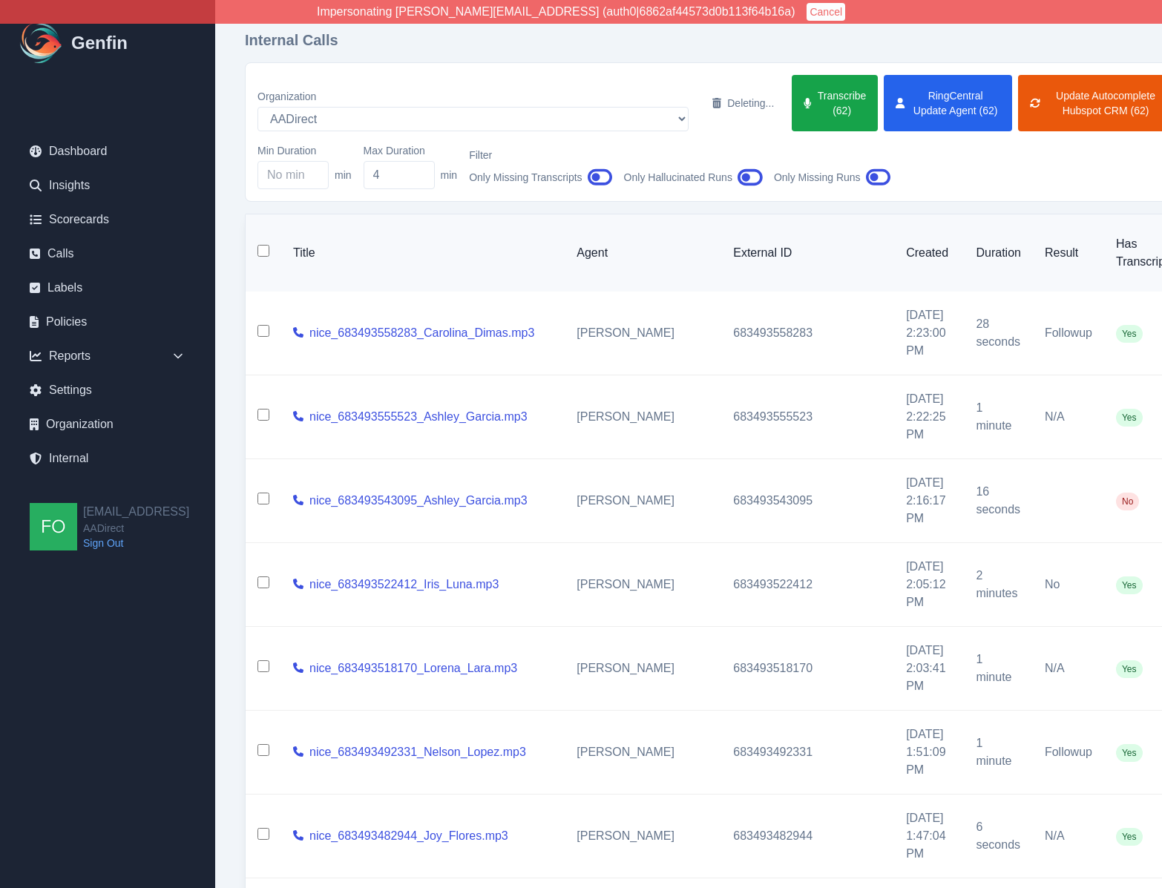
checkbox input "false"
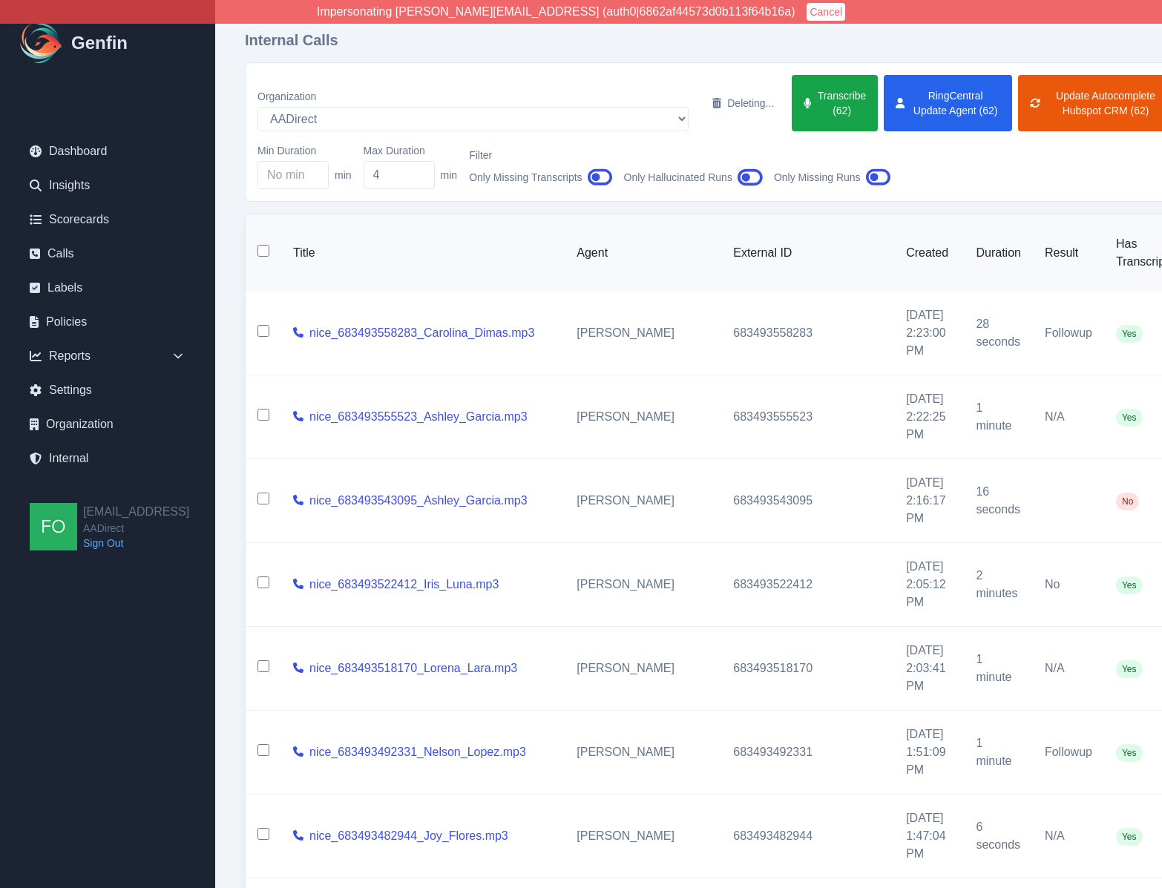
checkbox input "false"
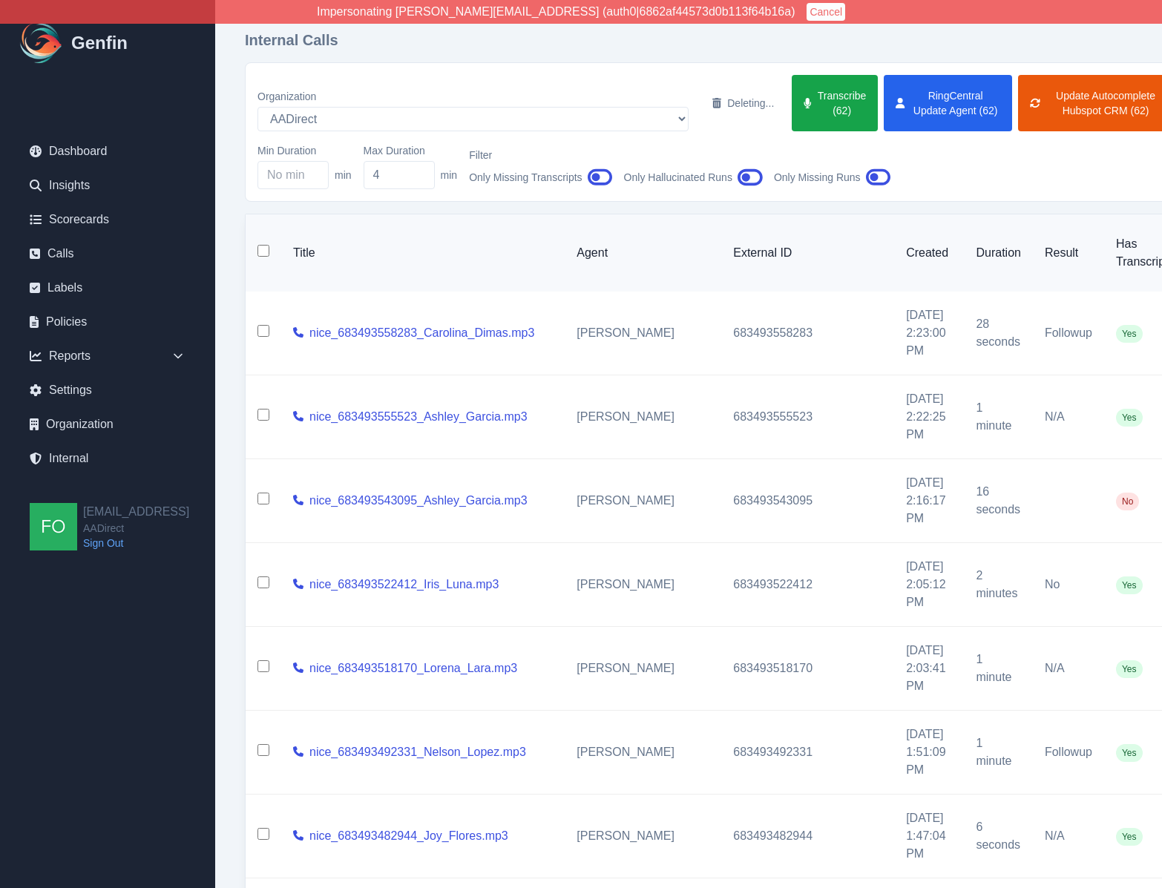
checkbox input "false"
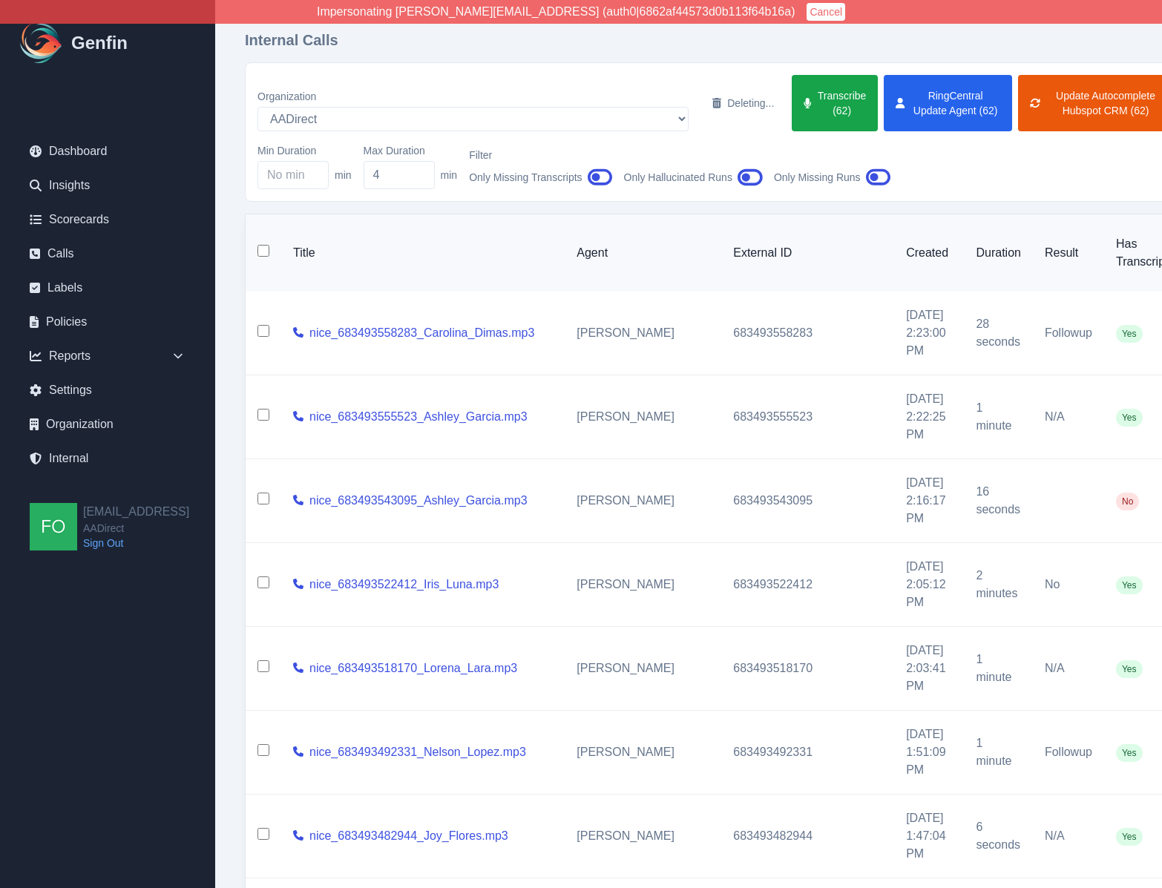
checkbox input "false"
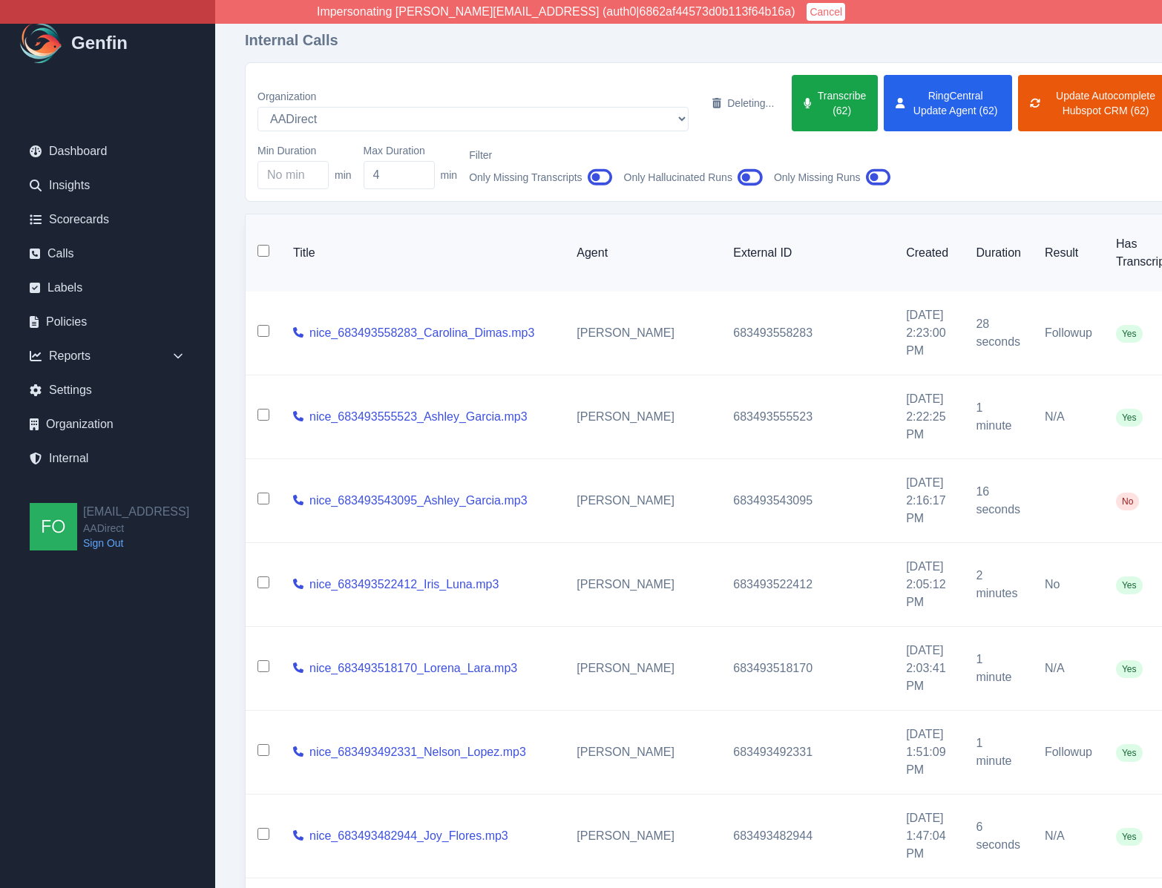
checkbox input "false"
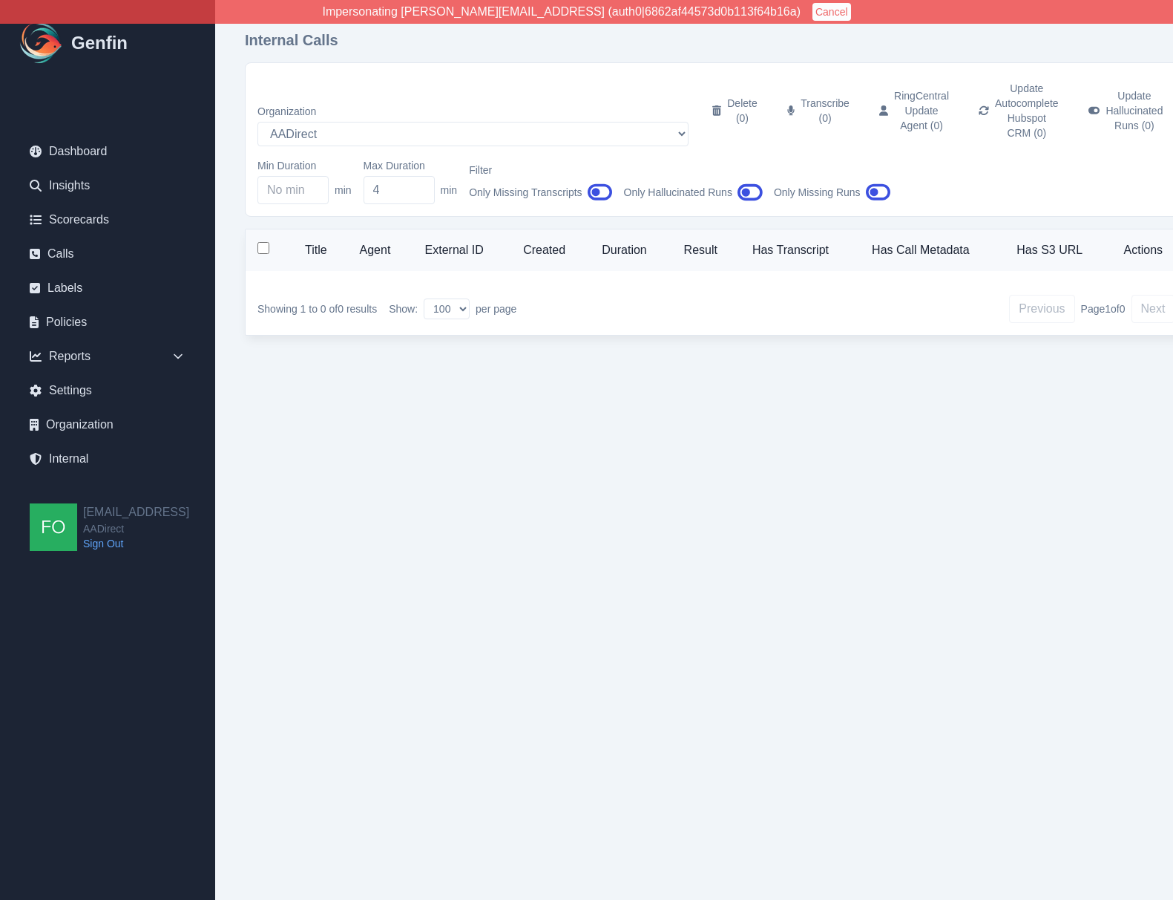
click at [542, 383] on html "Impersonating shane+aadirect@genfin.ai (auth0|6862af44573d0b113f64b16a) Cancel …" at bounding box center [586, 191] width 1173 height 383
click at [95, 350] on div "Reports" at bounding box center [108, 356] width 180 height 30
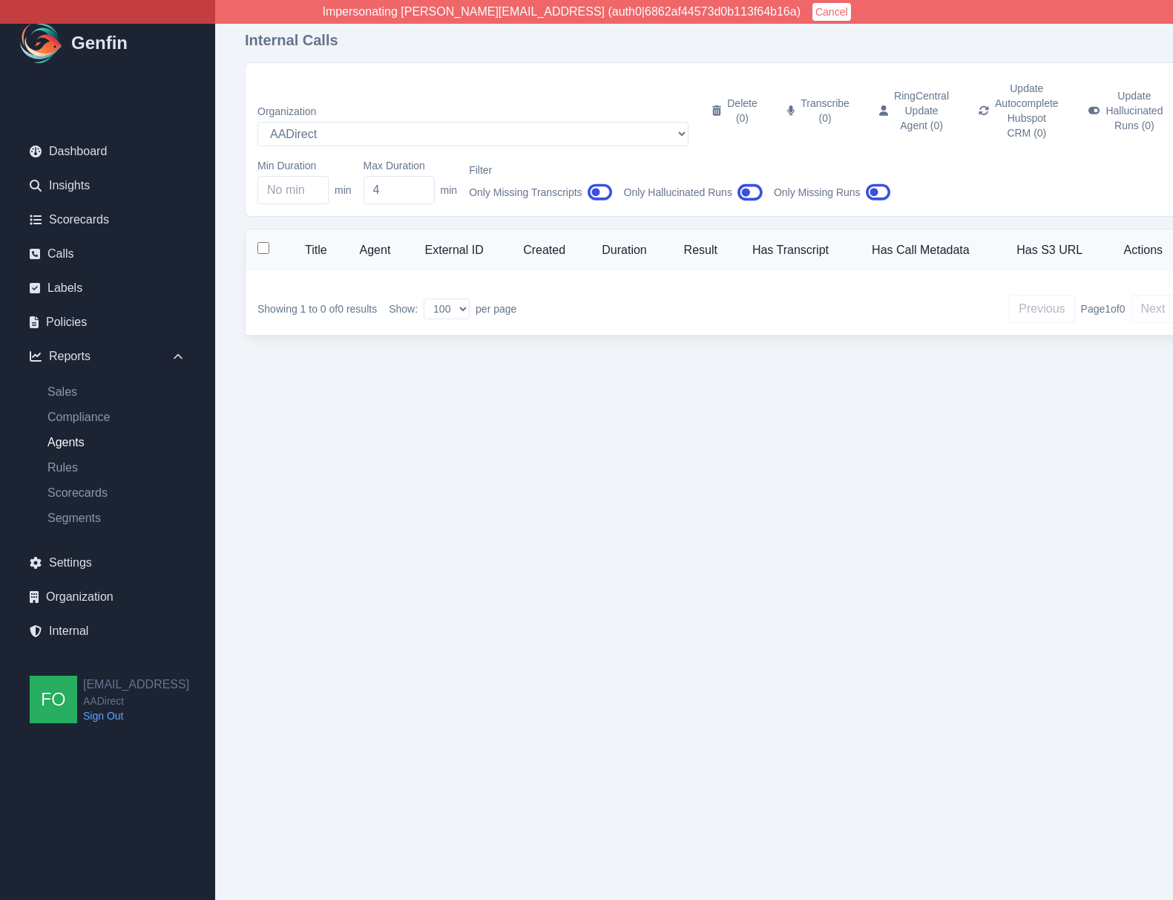
click at [73, 437] on link "Agents" at bounding box center [117, 442] width 162 height 18
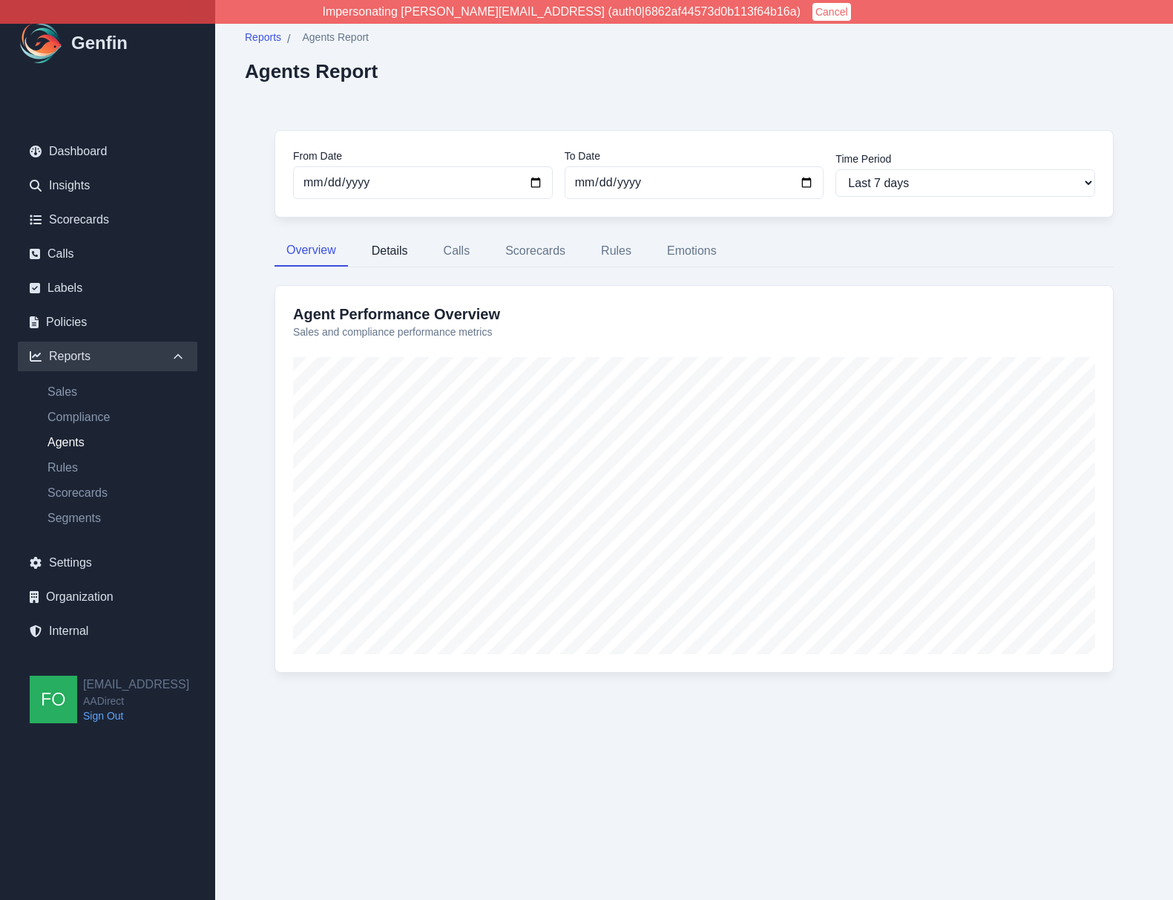
click at [377, 247] on button "Details" at bounding box center [390, 250] width 60 height 31
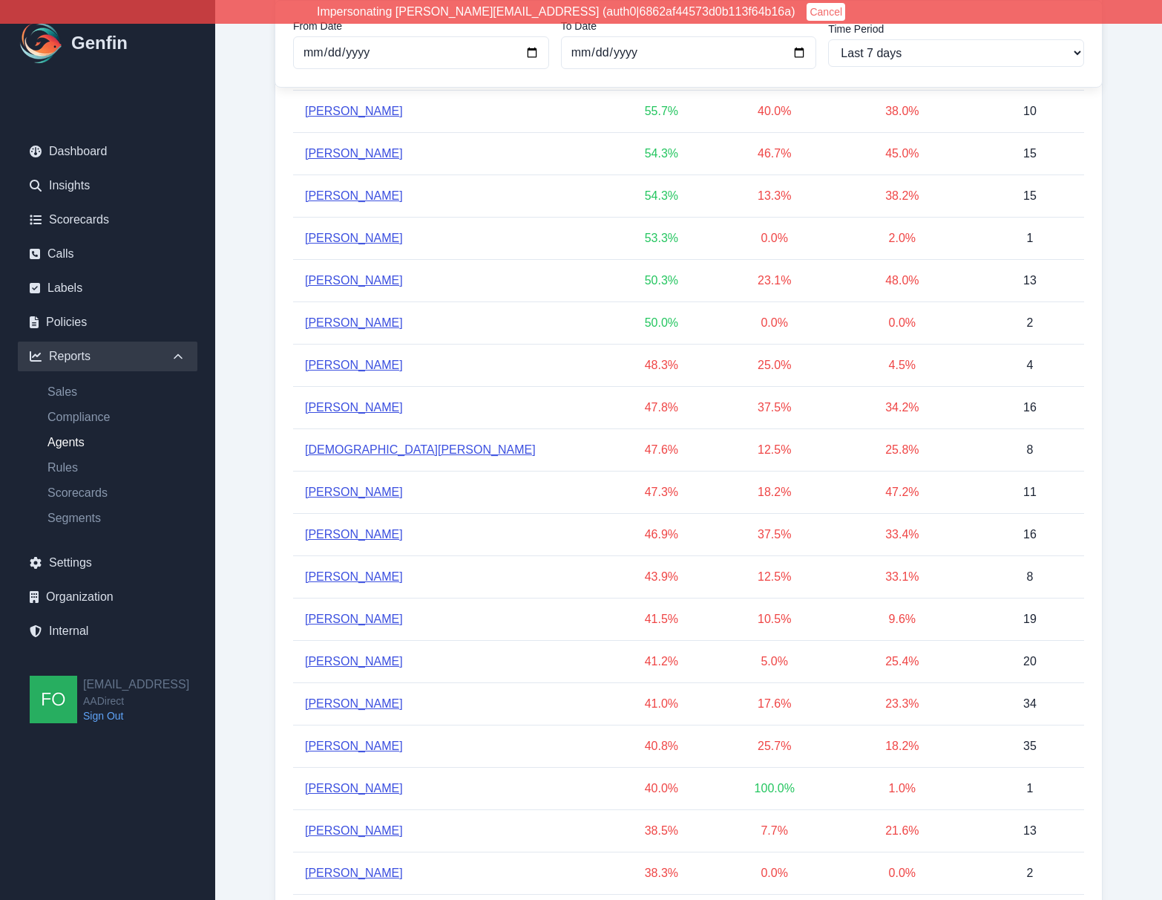
click at [360, 450] on link "[DEMOGRAPHIC_DATA][PERSON_NAME]" at bounding box center [420, 450] width 231 height 18
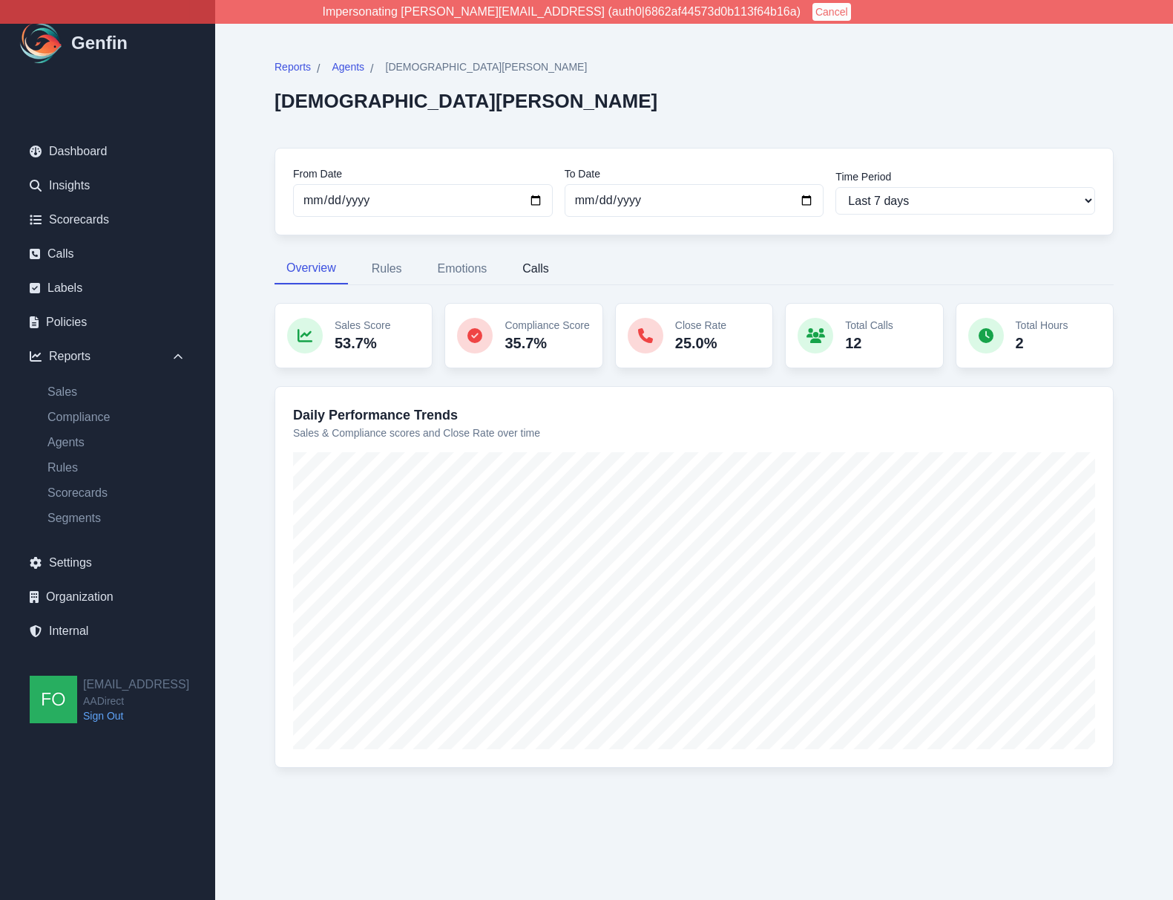
click at [537, 264] on button "Calls" at bounding box center [536, 268] width 50 height 31
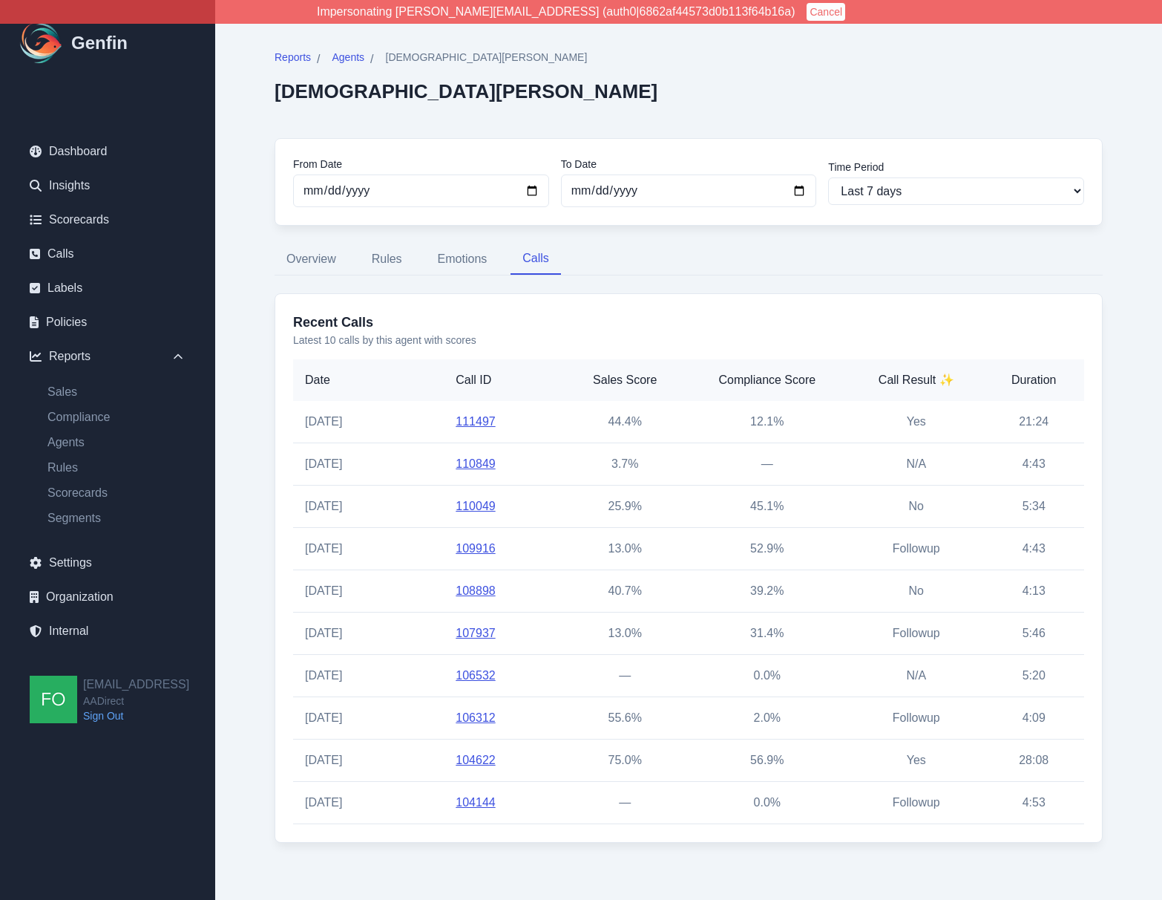
scroll to position [12, 0]
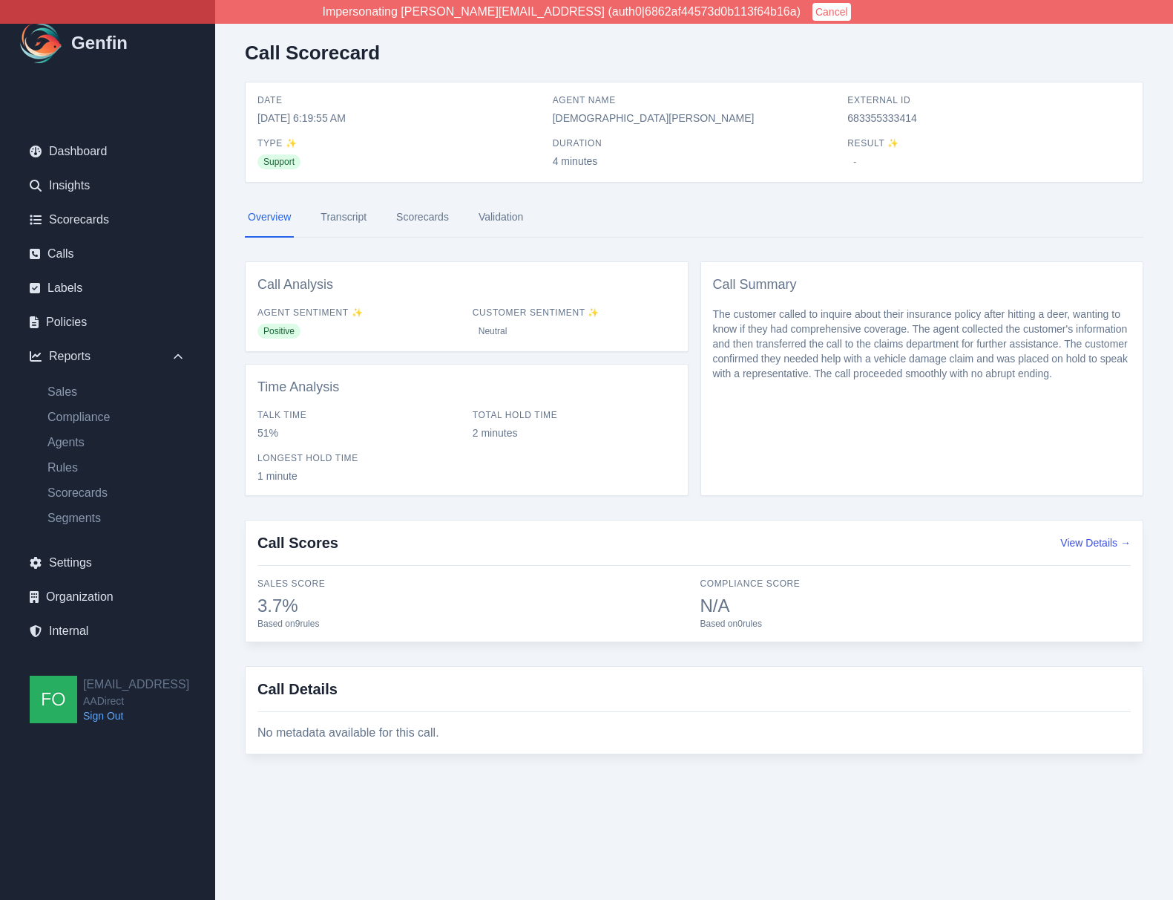
click at [350, 214] on link "Transcript" at bounding box center [344, 217] width 52 height 40
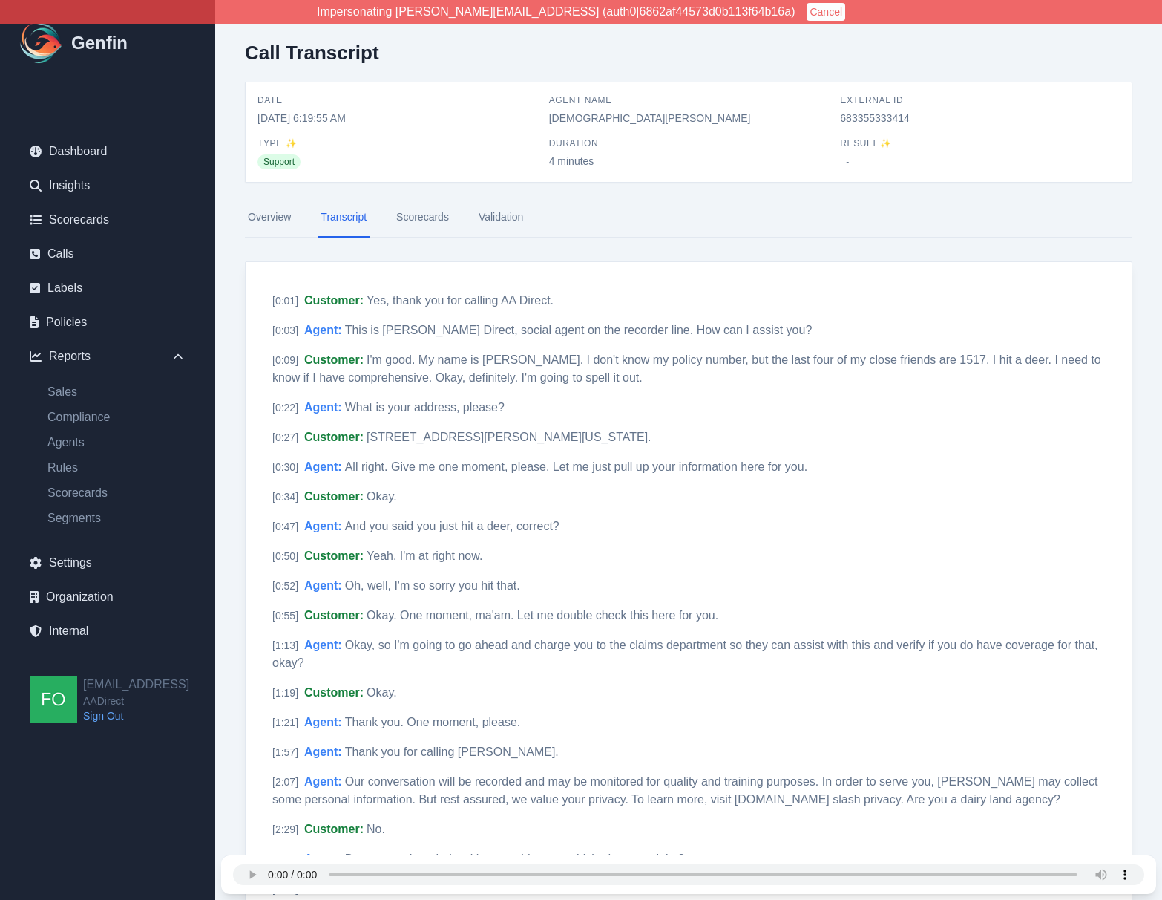
click at [249, 485] on div "[ 0:01 ] Customer : Yes, thank you for calling AA Direct. Notify Genfin of a tr…" at bounding box center [689, 721] width 886 height 919
click at [252, 419] on div "[ 0:01 ] Customer : Yes, thank you for calling AA Direct. Notify Genfin of a tr…" at bounding box center [689, 721] width 886 height 919
click at [238, 295] on div "Call Transcript Date [DATE] 6:19:55 AM Agent Name [PERSON_NAME] External ID 683…" at bounding box center [688, 662] width 947 height 1324
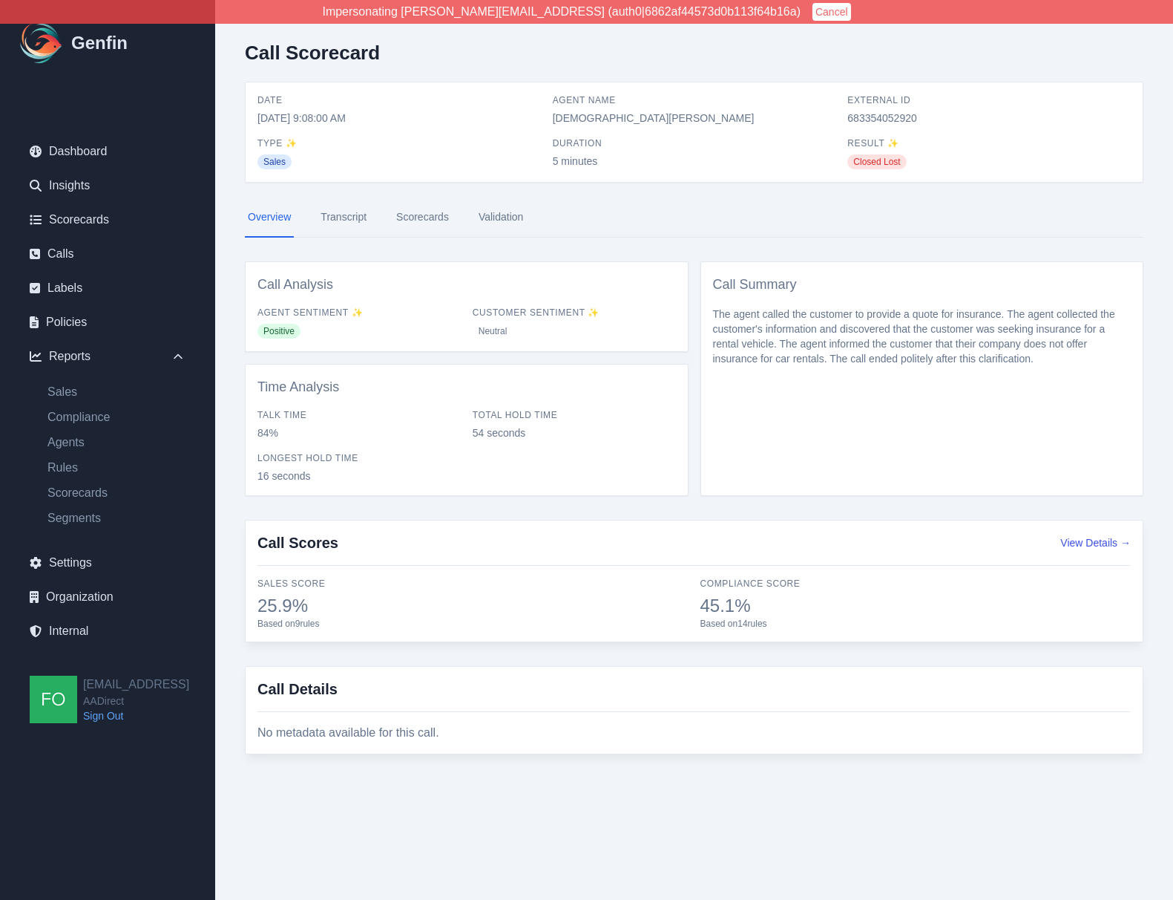
click at [428, 215] on link "Scorecards" at bounding box center [422, 217] width 59 height 40
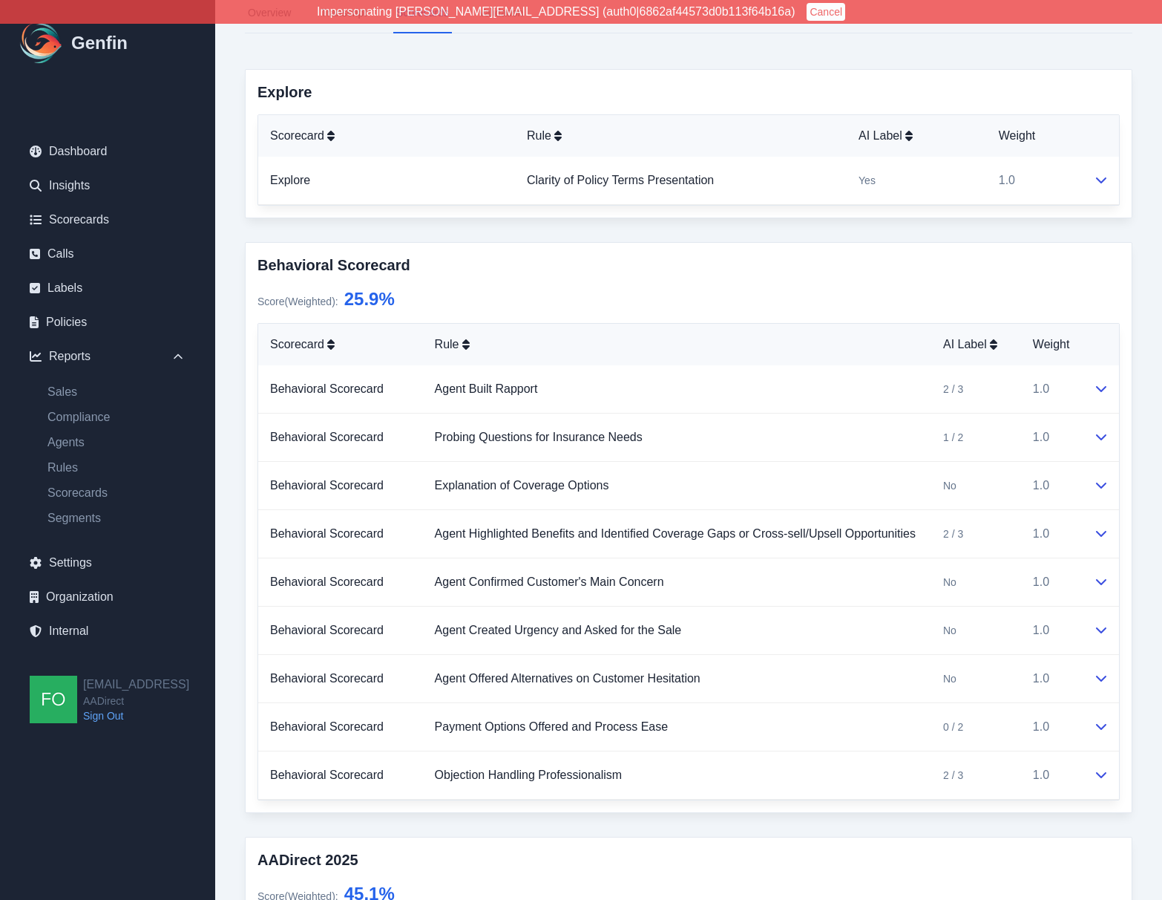
scroll to position [223, 0]
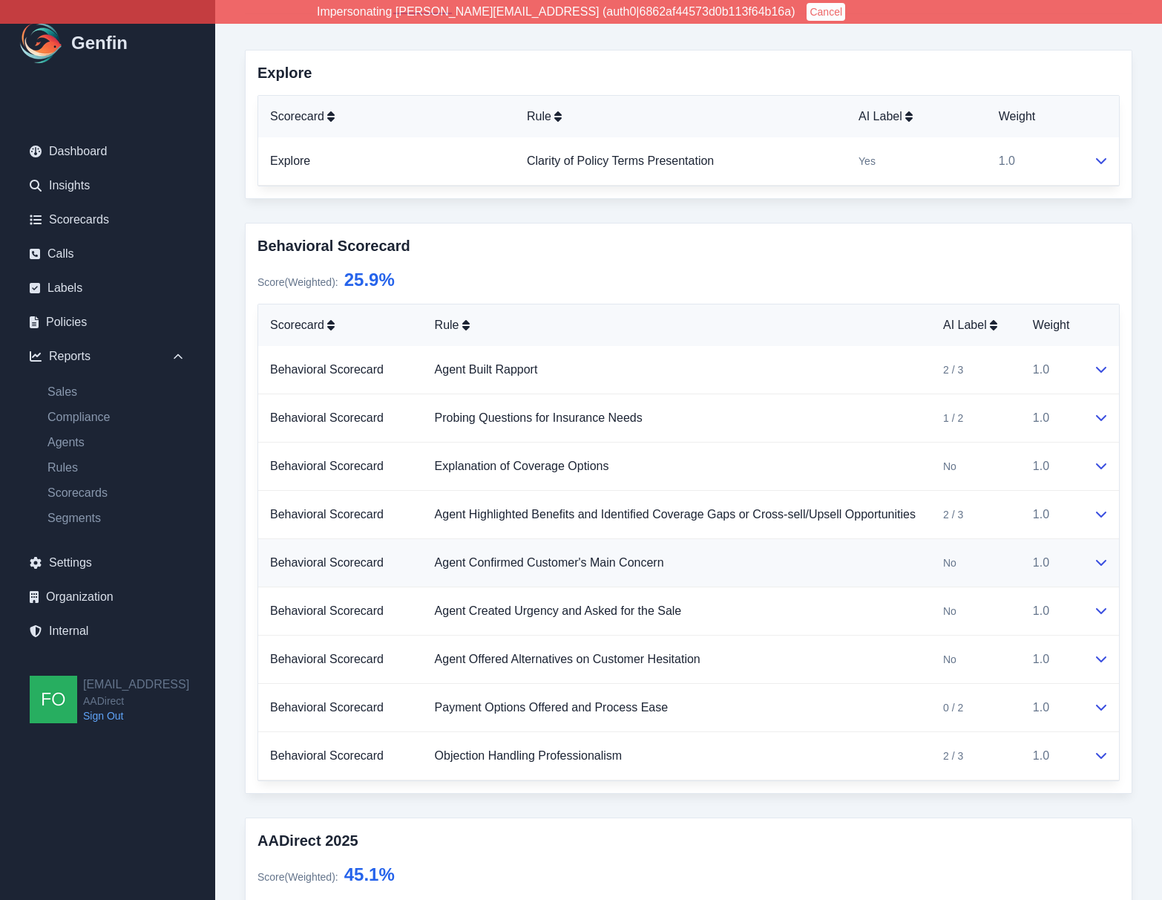
click at [1105, 563] on icon at bounding box center [1102, 562] width 12 height 12
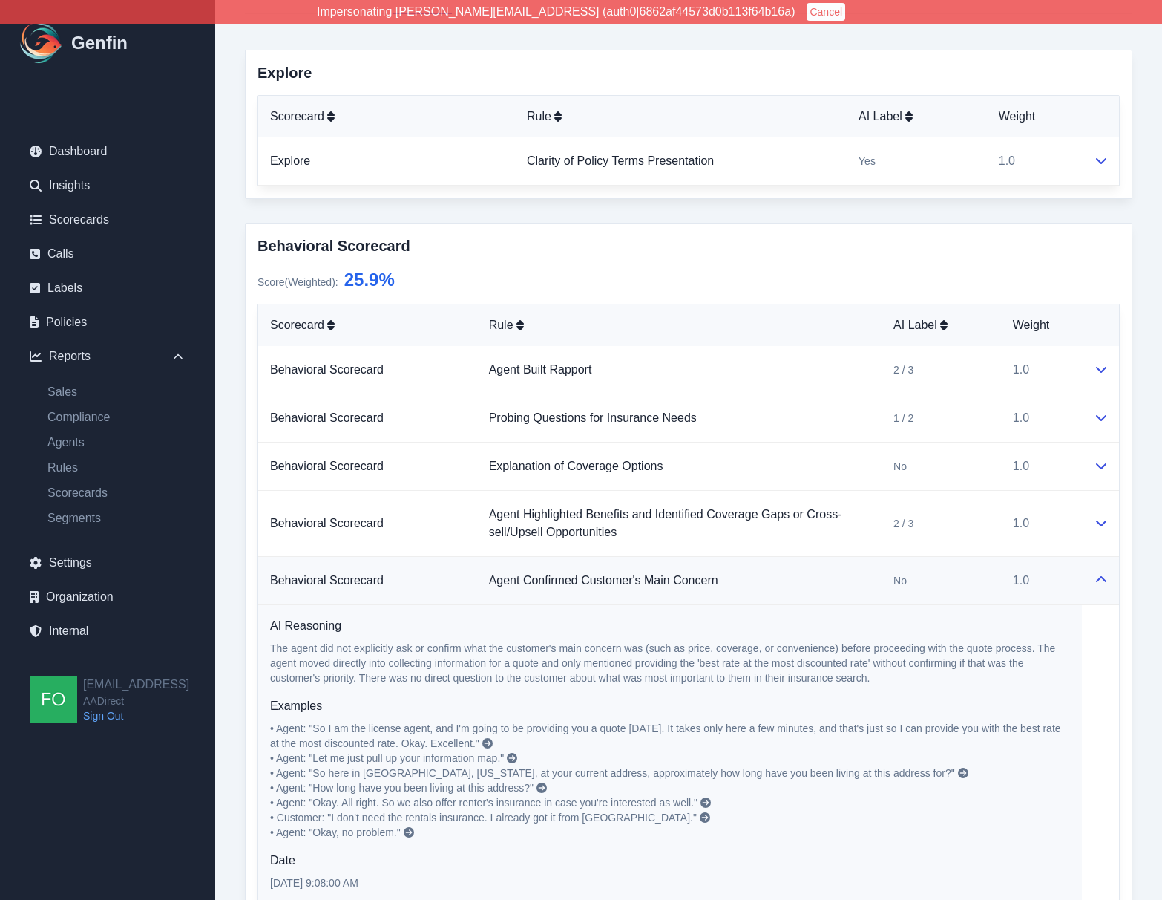
click at [1105, 579] on icon at bounding box center [1102, 580] width 12 height 12
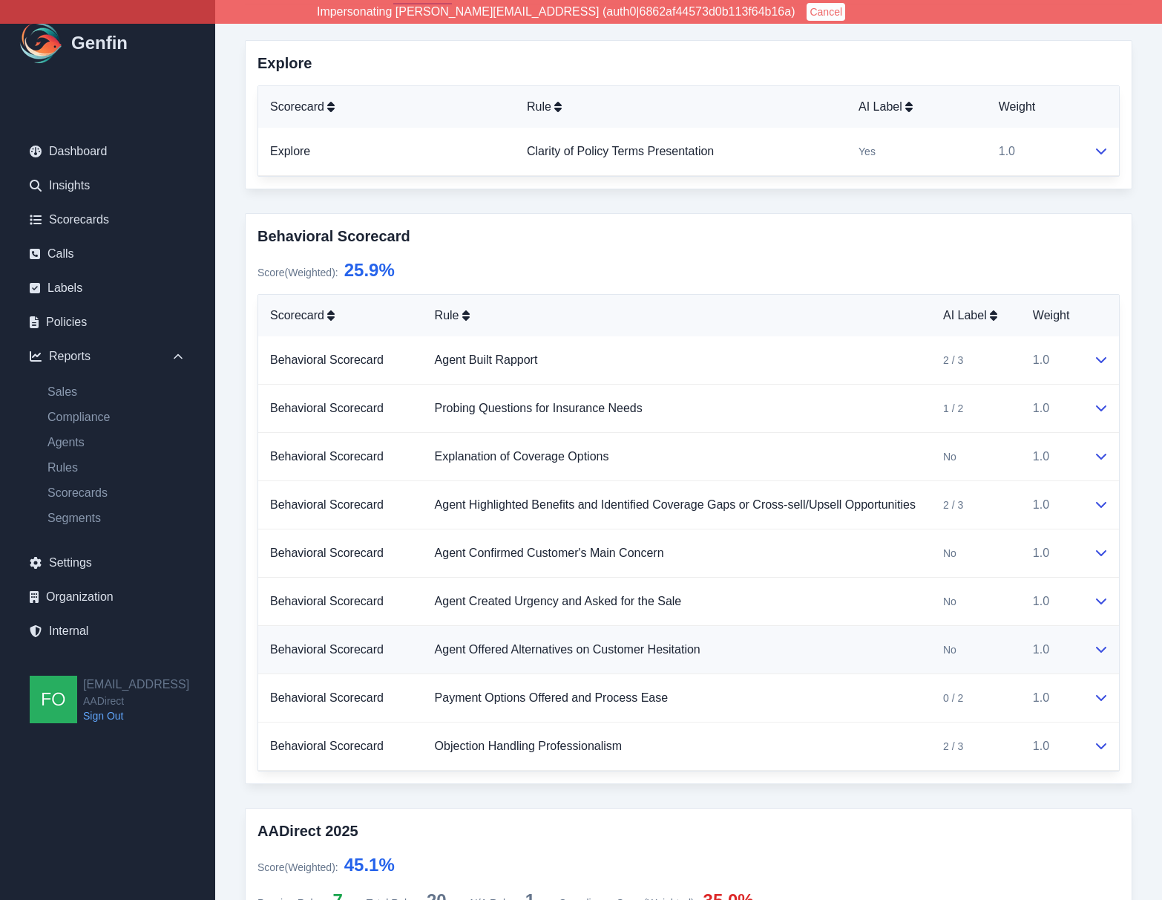
scroll to position [261, 0]
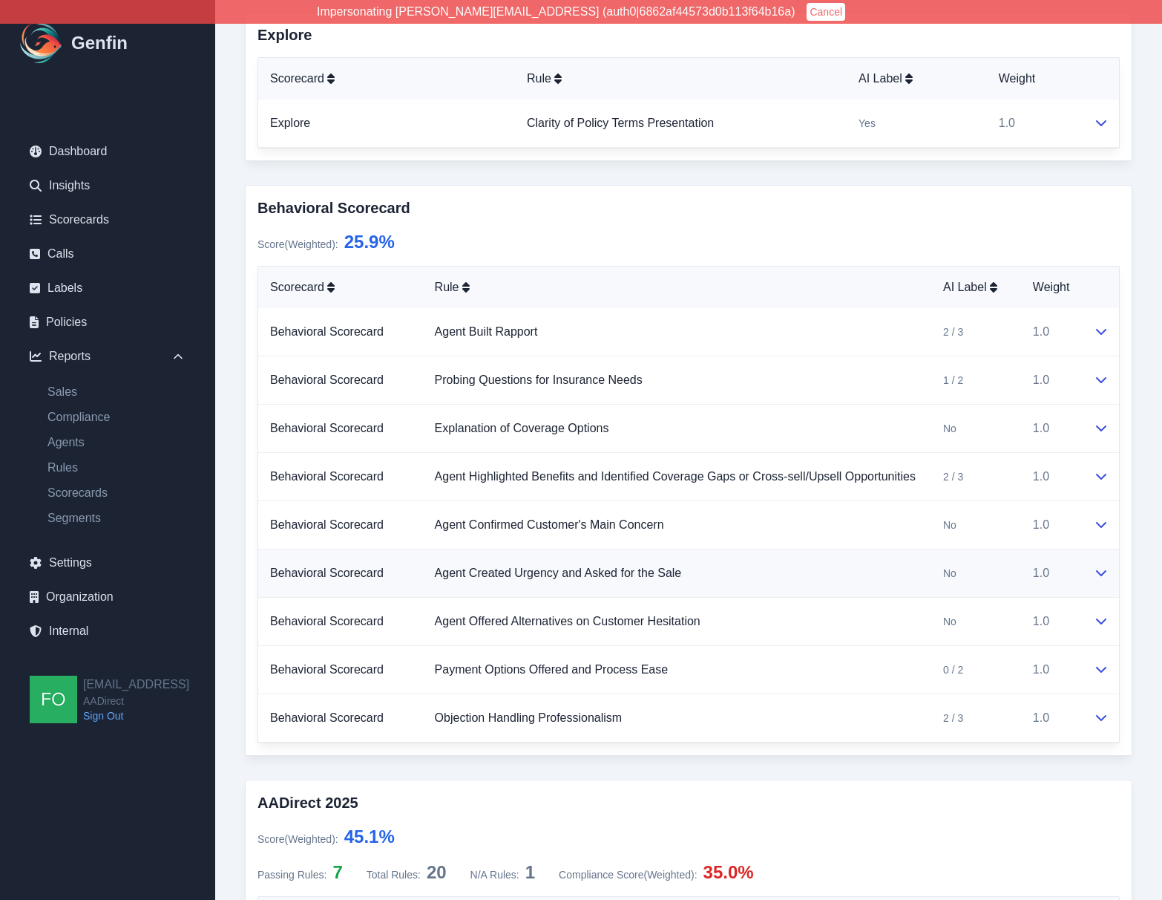
click at [1104, 574] on icon at bounding box center [1102, 572] width 12 height 12
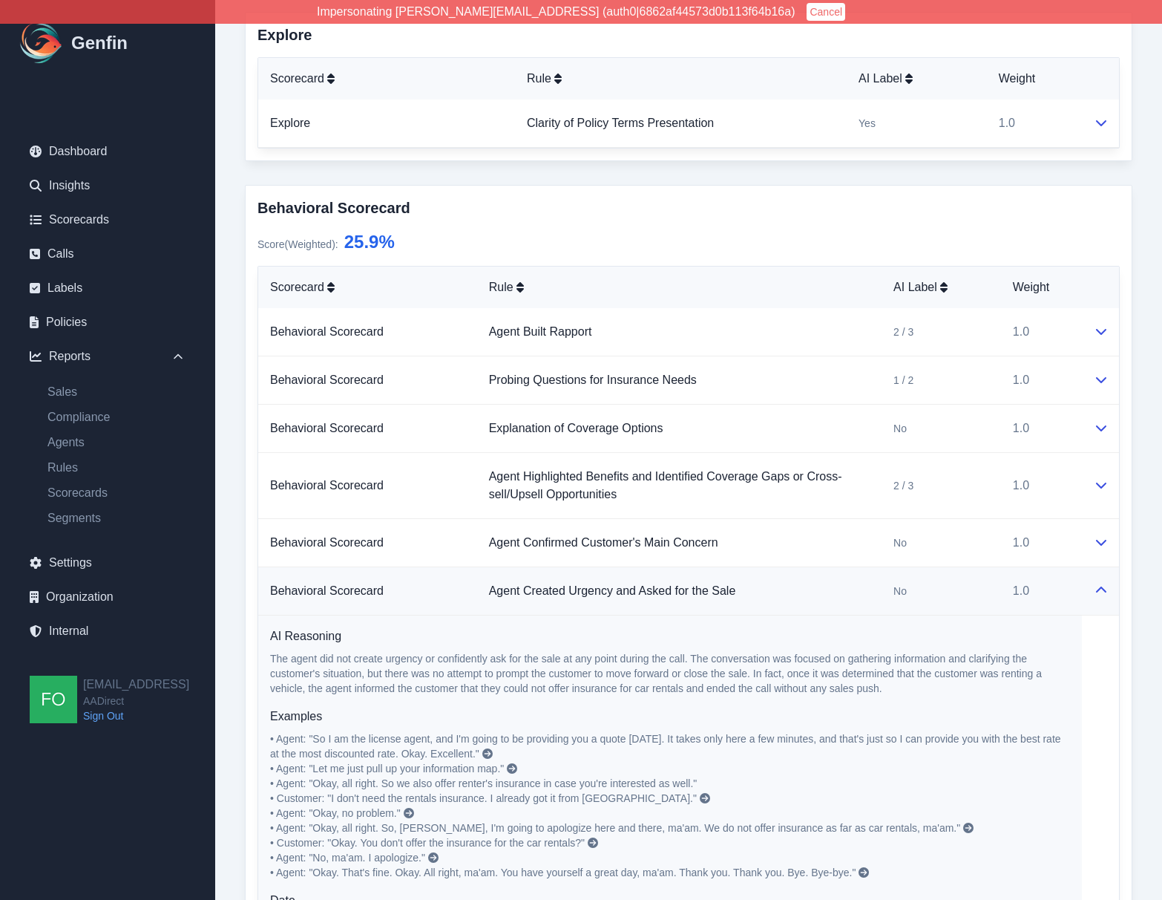
click at [1106, 592] on icon at bounding box center [1102, 590] width 12 height 12
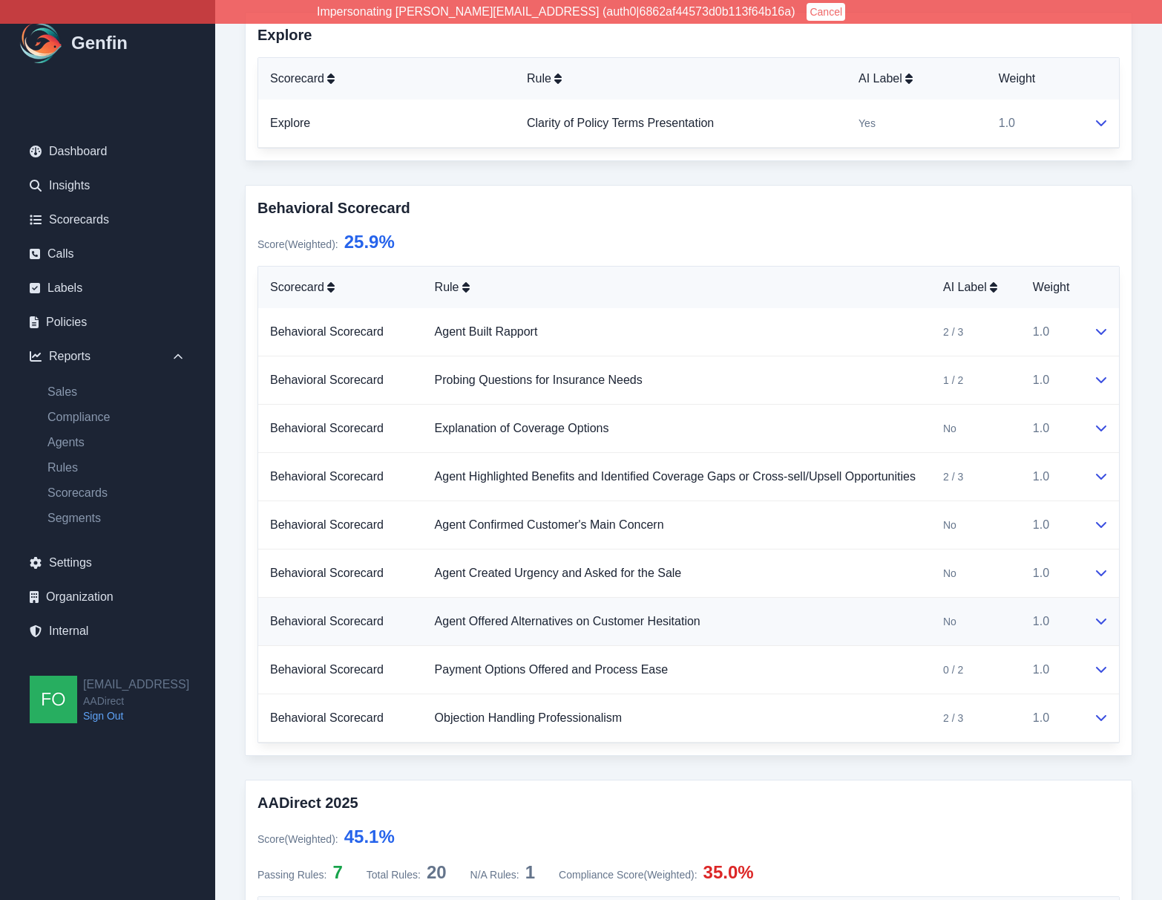
click at [1102, 626] on icon at bounding box center [1102, 621] width 12 height 12
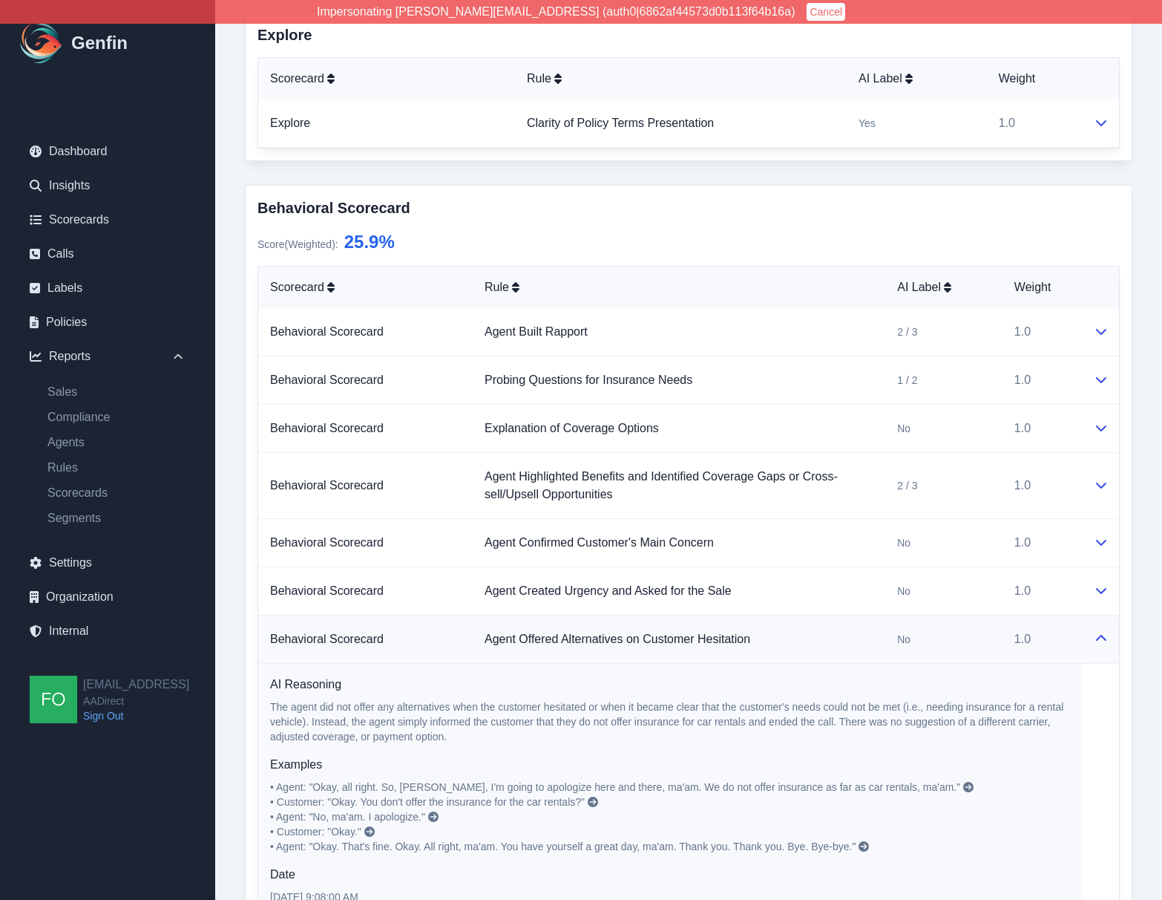
click at [1107, 629] on td at bounding box center [1100, 639] width 37 height 48
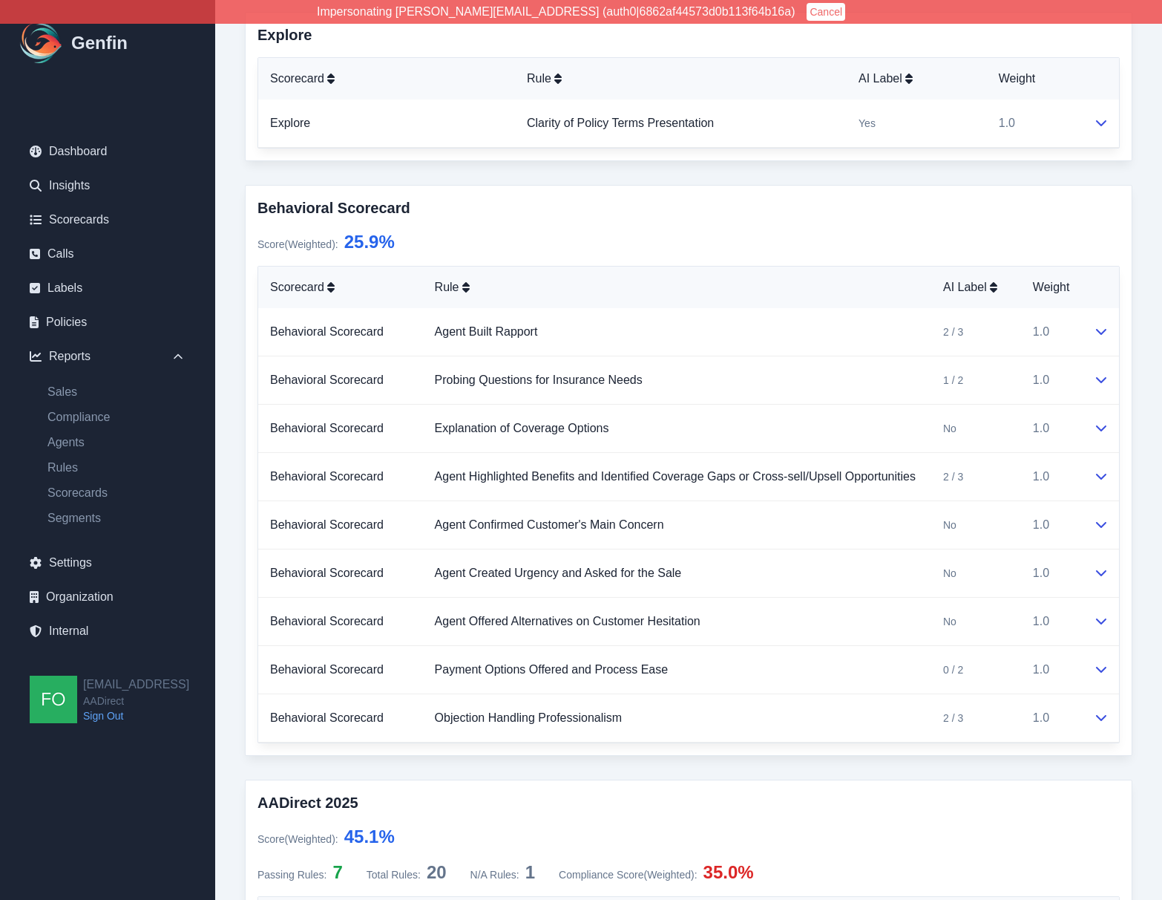
click at [1153, 578] on div "Call Scorecard Date [DATE] 9:08:00 AM Agent Name [PERSON_NAME] External ID 6833…" at bounding box center [688, 878] width 947 height 2279
click at [1104, 675] on button at bounding box center [1102, 670] width 12 height 18
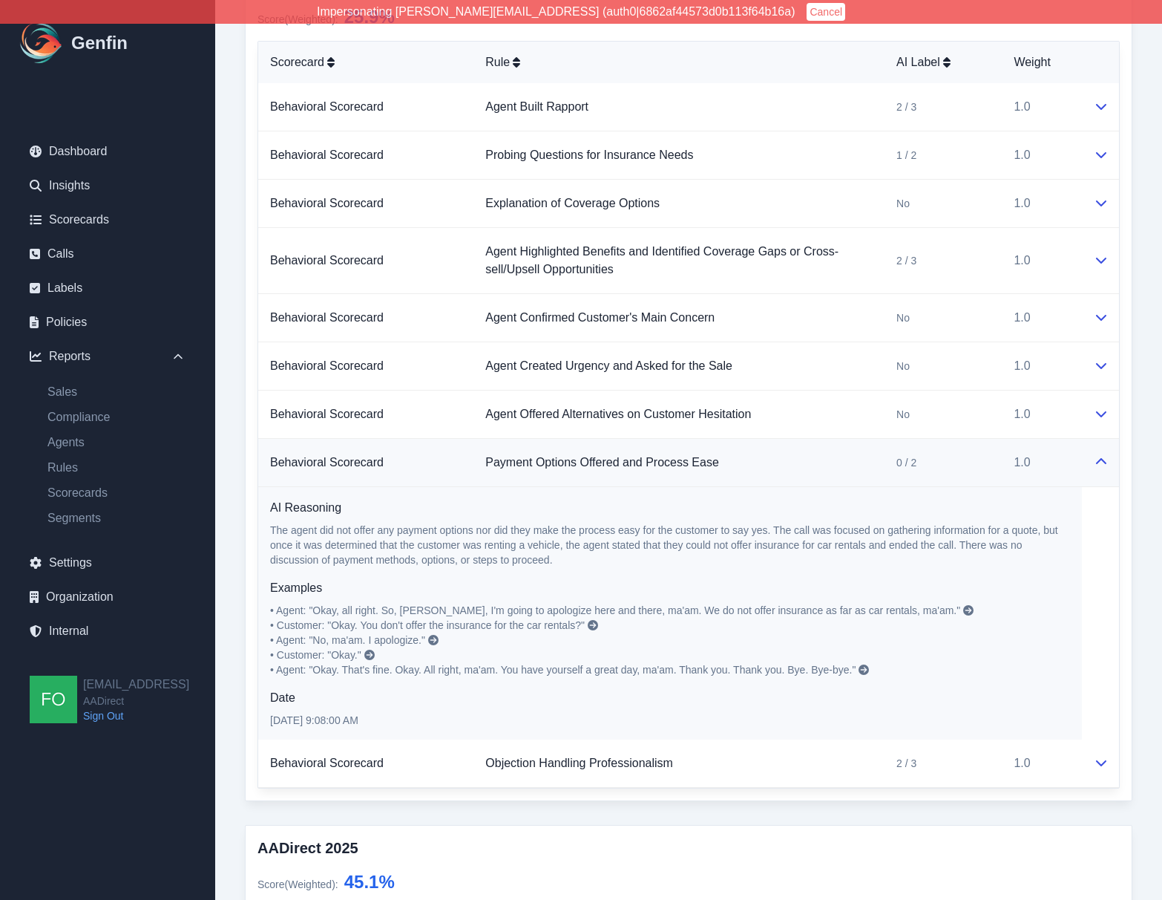
scroll to position [0, 0]
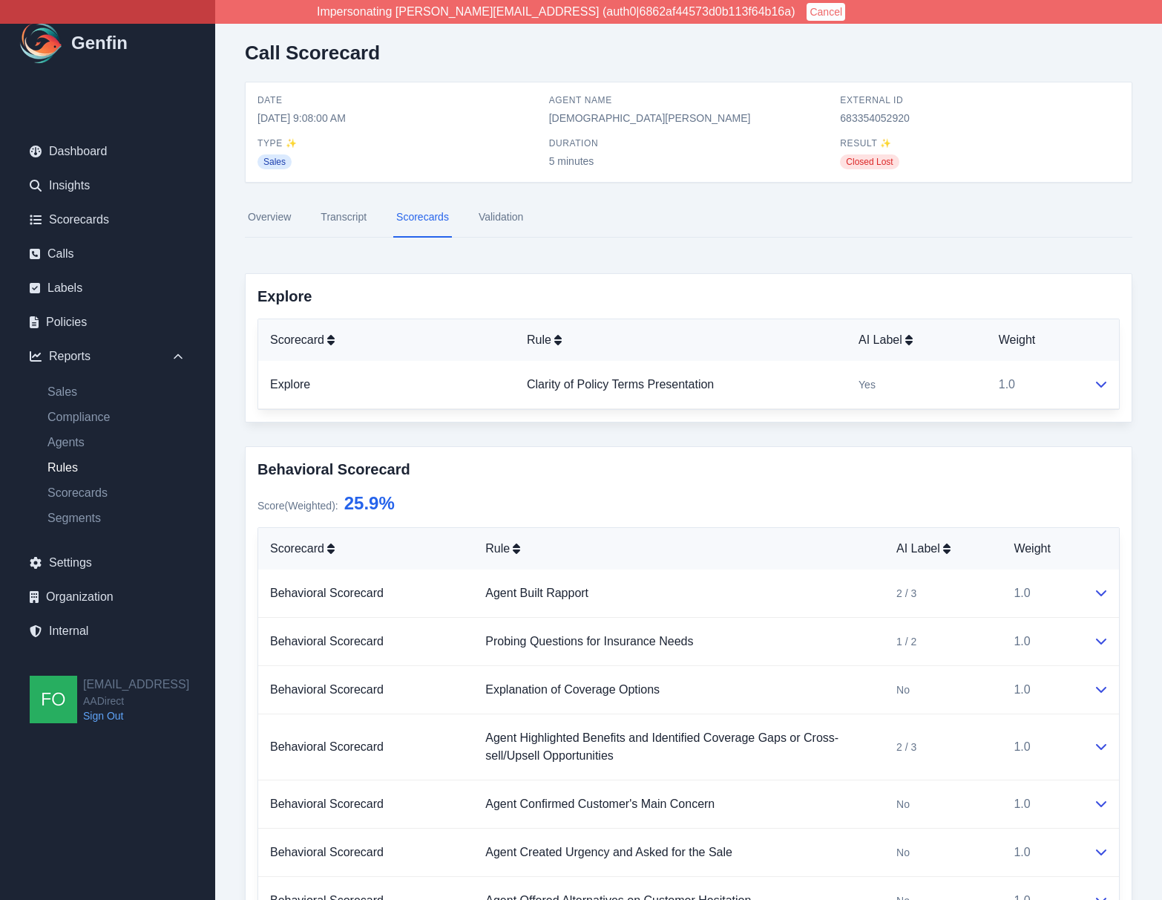
click at [62, 466] on link "Rules" at bounding box center [117, 468] width 162 height 18
select select "14"
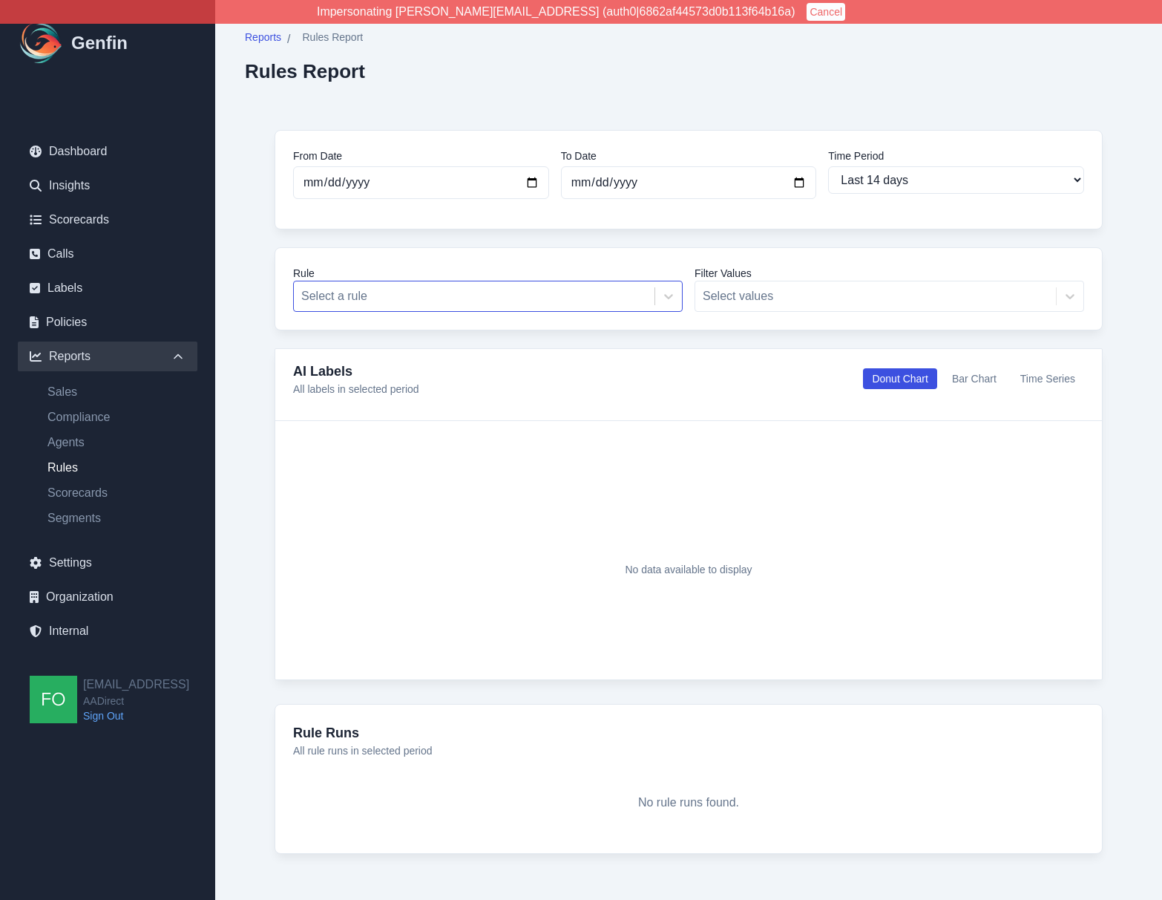
click at [493, 292] on div at bounding box center [474, 296] width 346 height 21
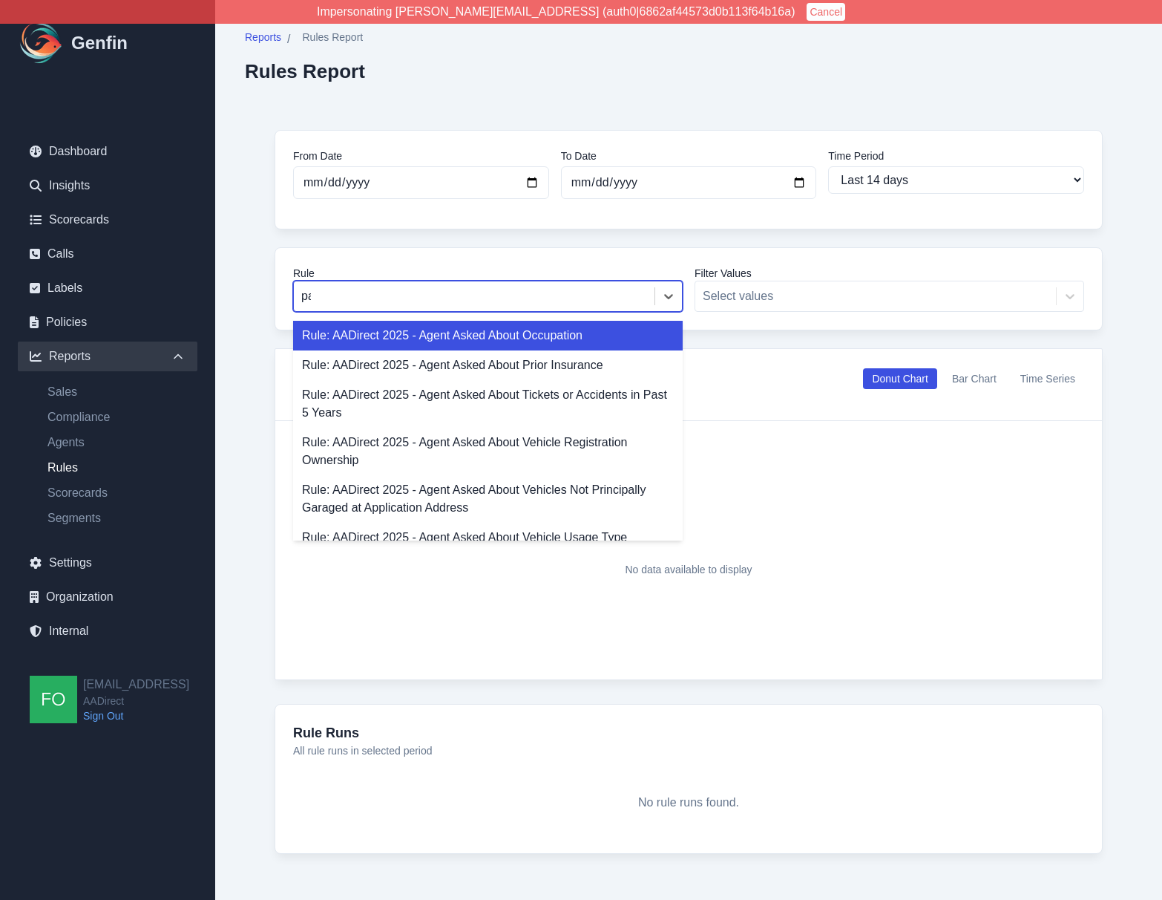
type input "pay"
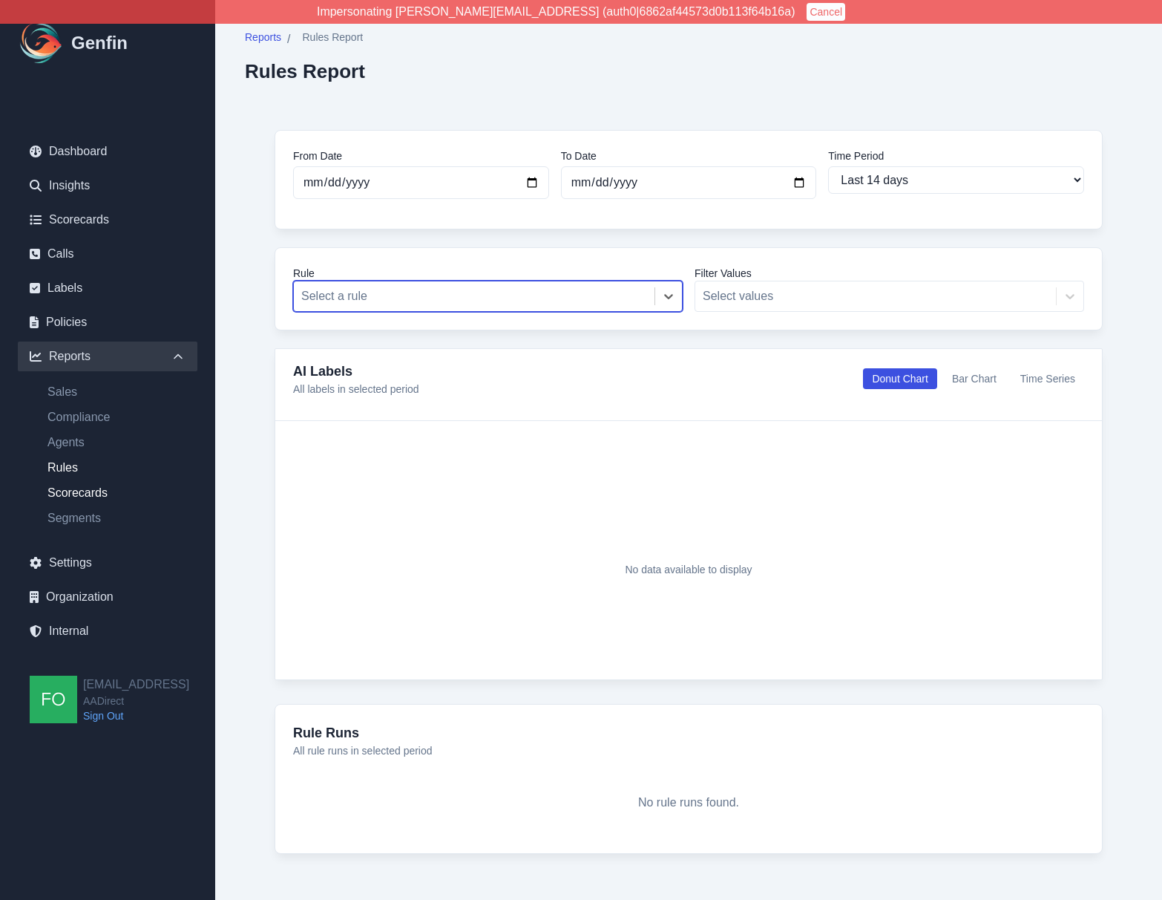
click at [89, 486] on link "Scorecards" at bounding box center [117, 493] width 162 height 18
select select "14"
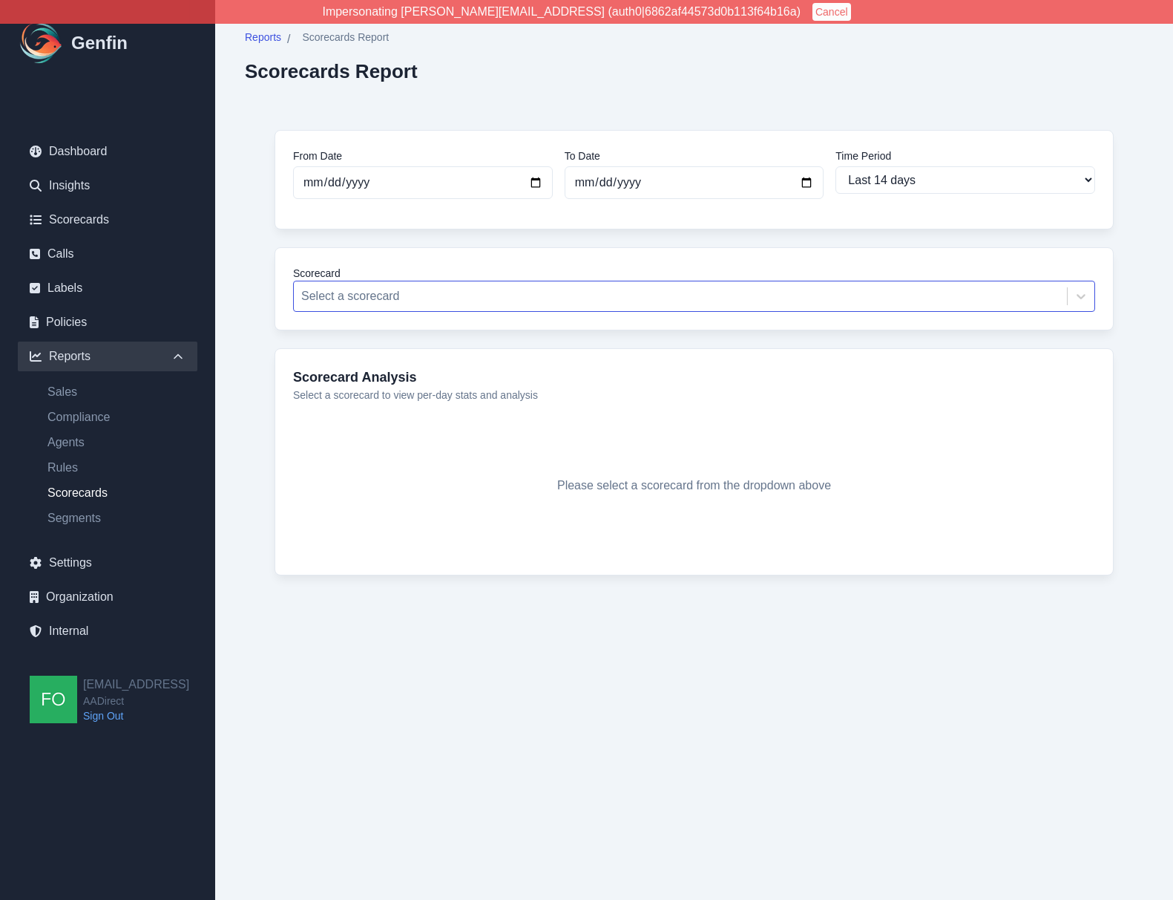
click at [401, 298] on div at bounding box center [680, 296] width 759 height 21
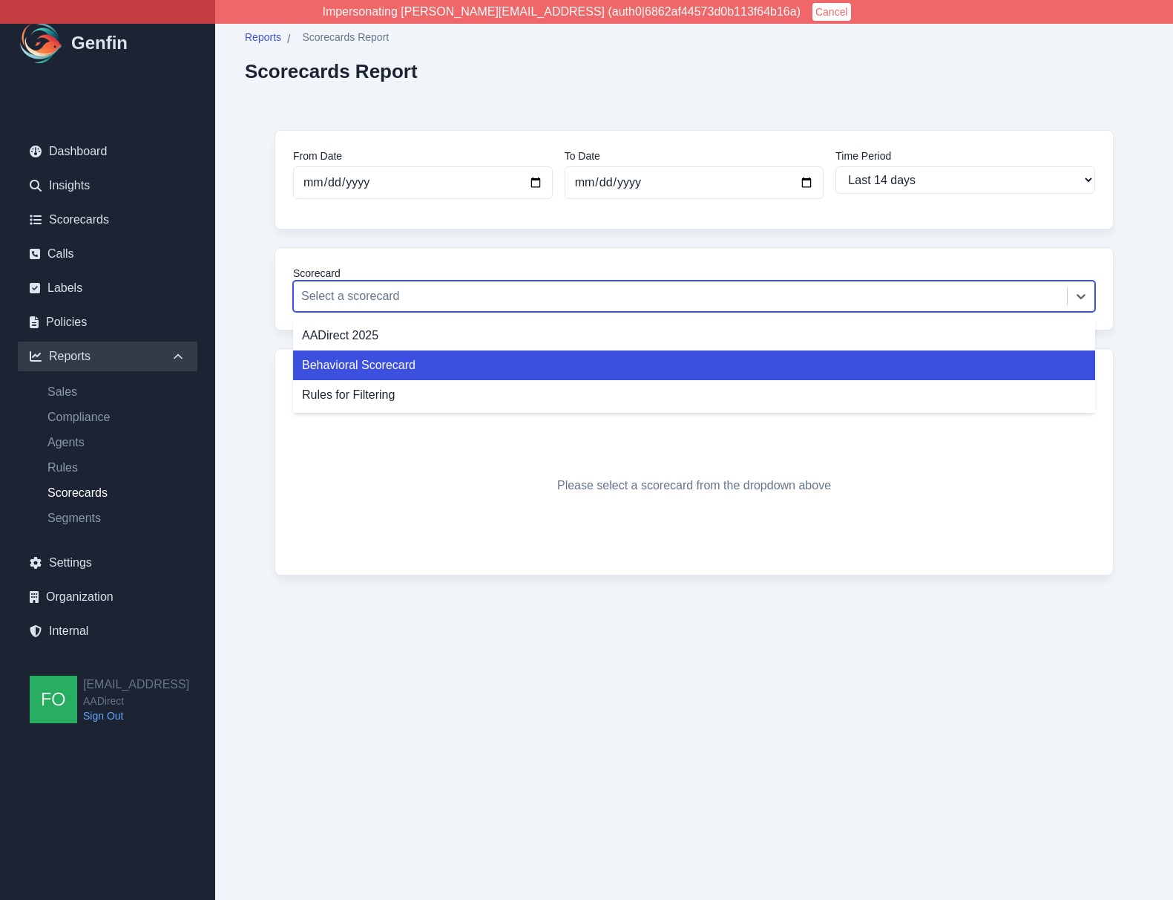
click at [390, 373] on div "Behavioral Scorecard" at bounding box center [694, 365] width 802 height 30
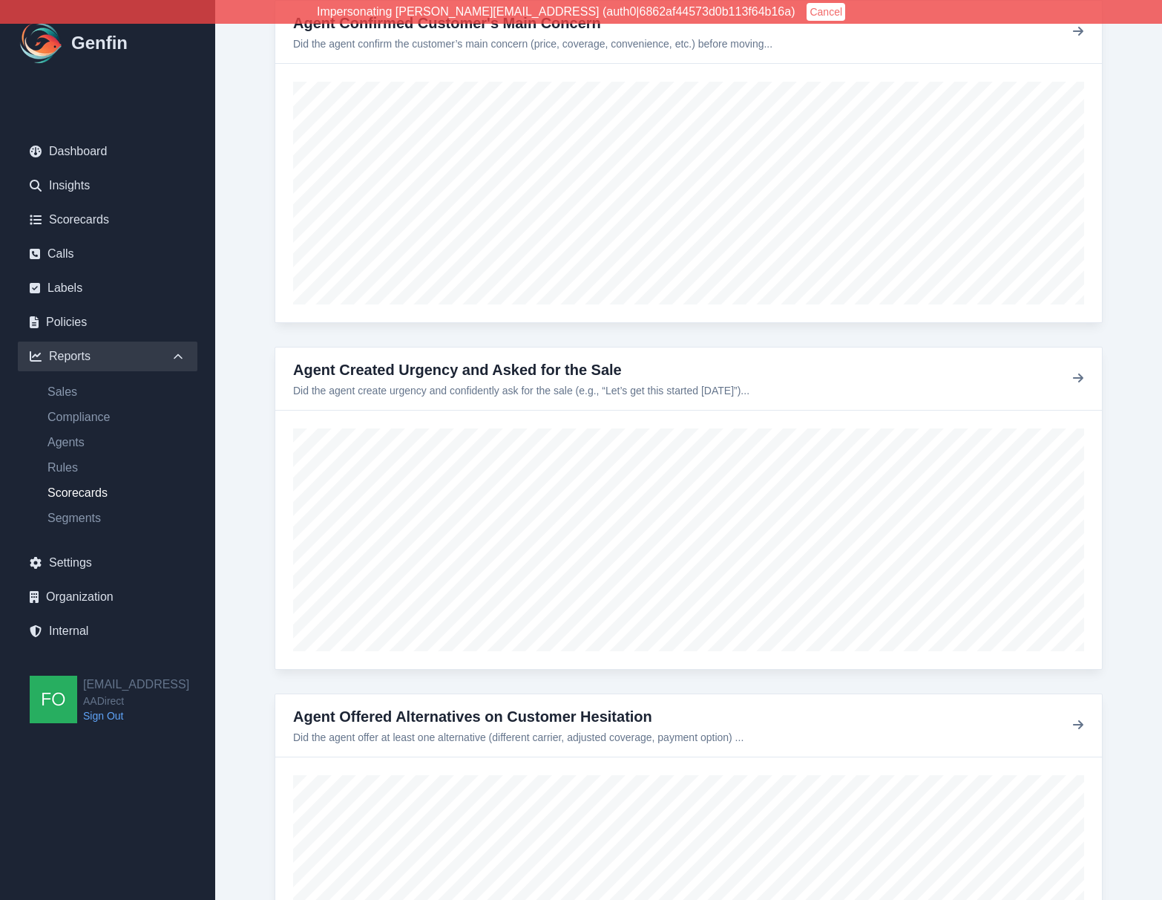
scroll to position [1736, 0]
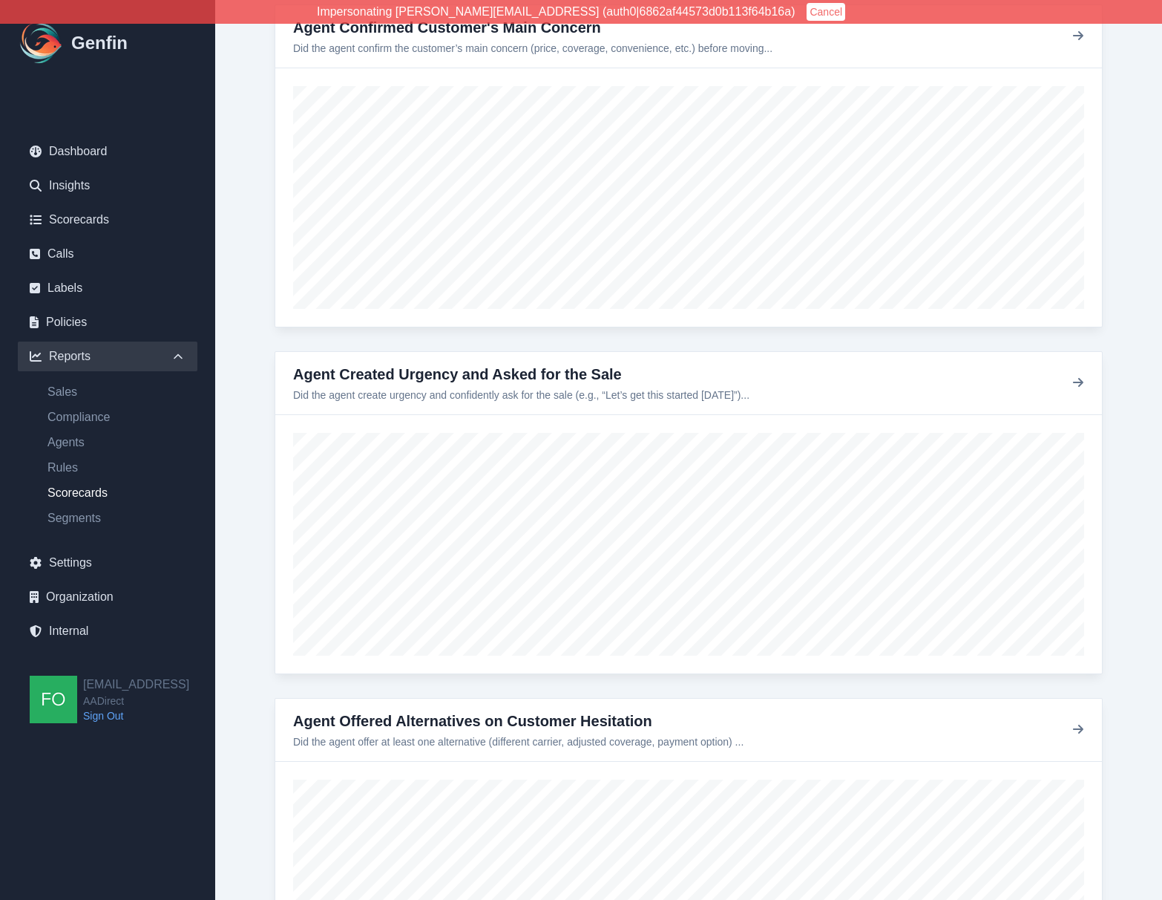
click at [1144, 439] on div "Reports / Scorecards Report Scorecards Report From Date [DATE] To Date [DATE] T…" at bounding box center [688, 30] width 947 height 3533
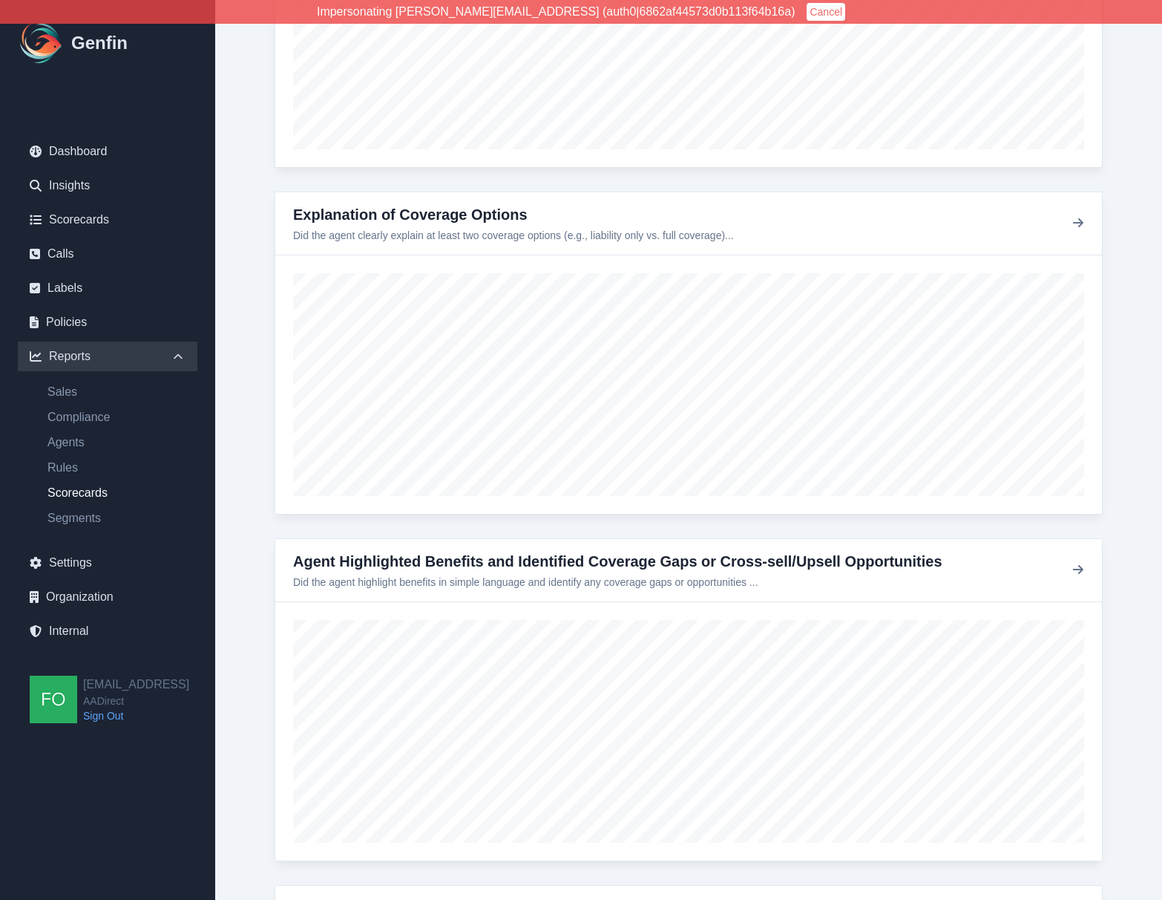
scroll to position [868, 0]
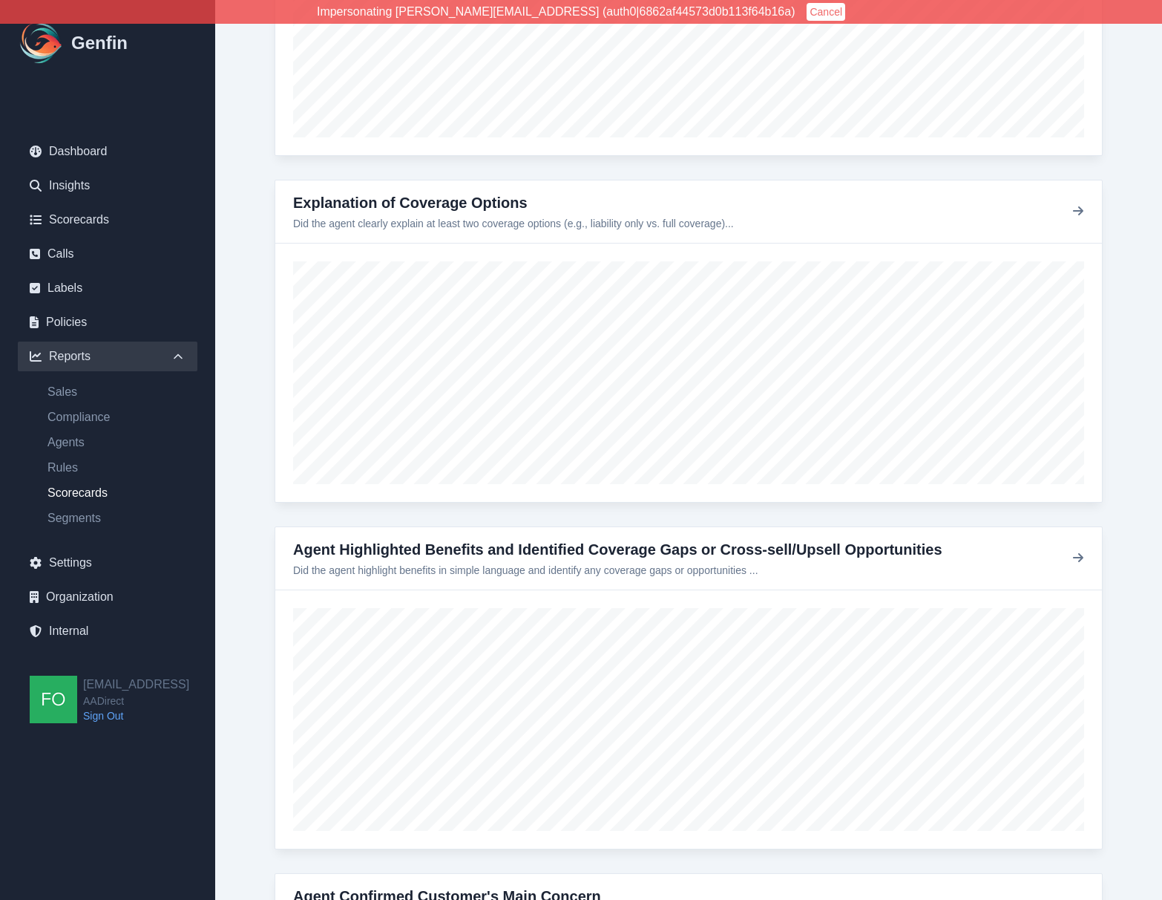
click at [1136, 440] on div "Reports / Scorecards Report Scorecards Report From Date [DATE] To Date [DATE] T…" at bounding box center [688, 898] width 947 height 3533
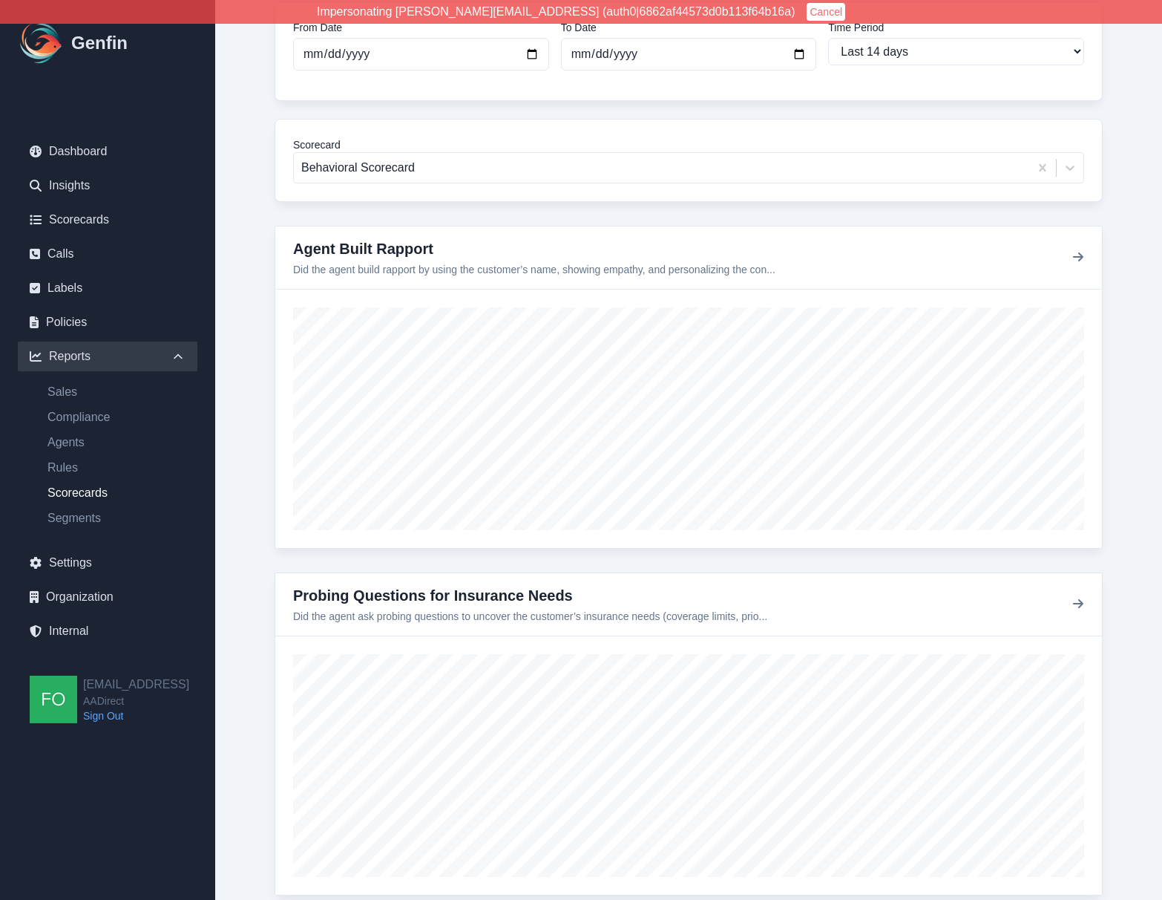
scroll to position [0, 0]
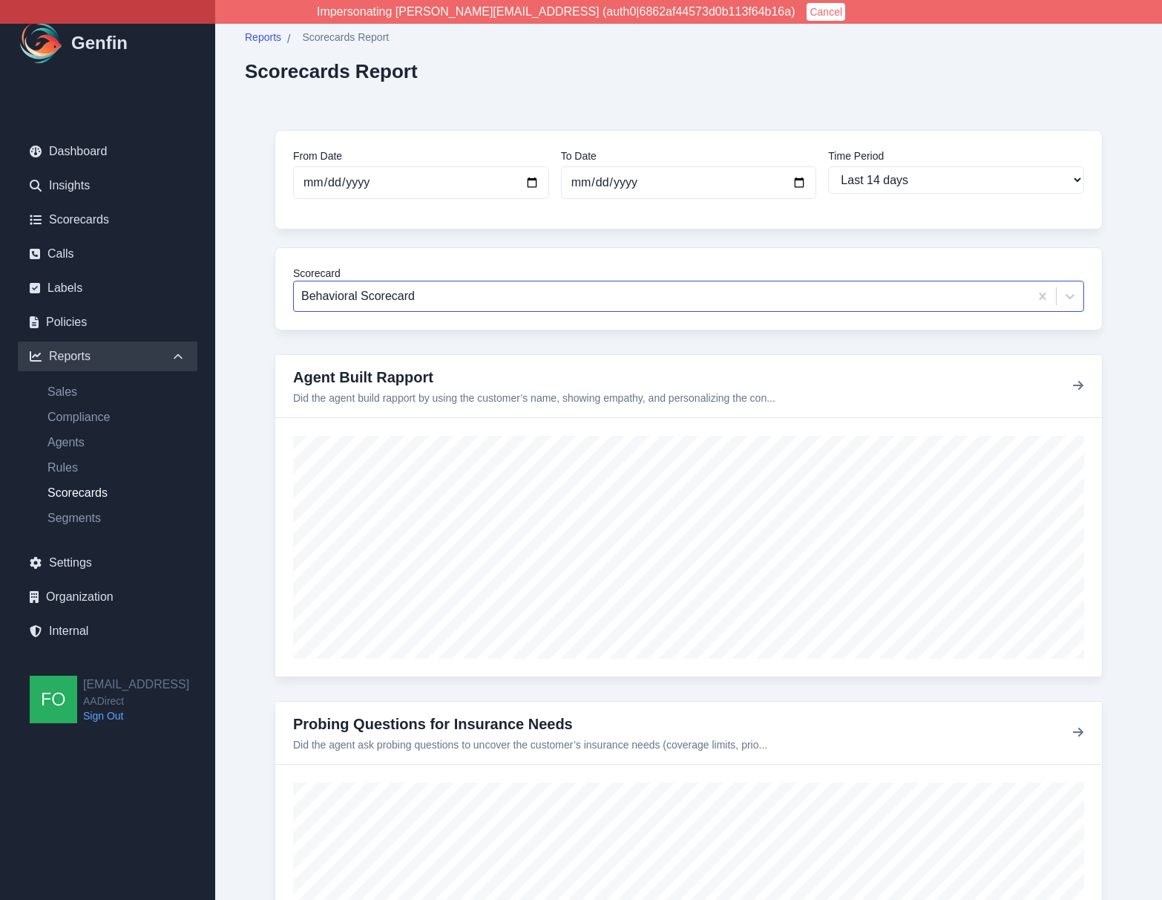
click at [474, 286] on div at bounding box center [661, 296] width 721 height 21
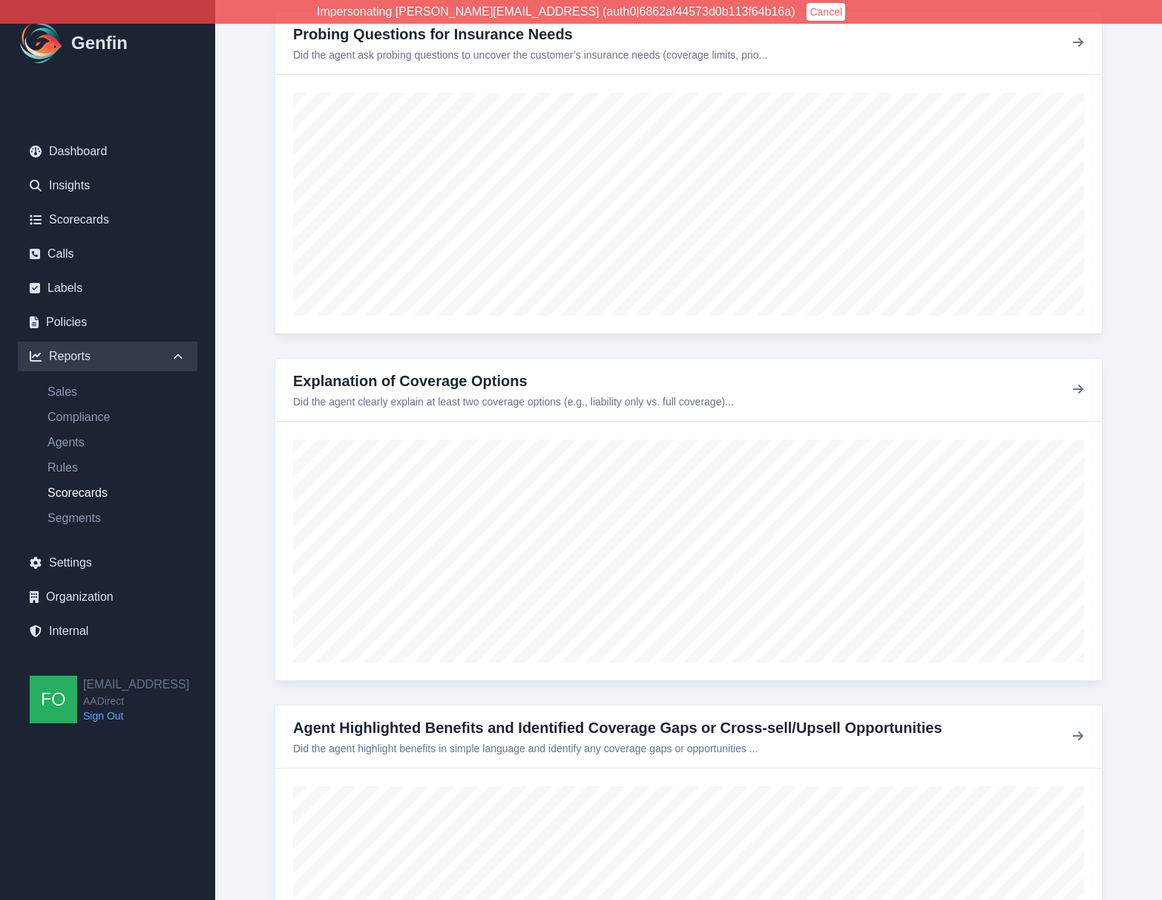
scroll to position [774, 0]
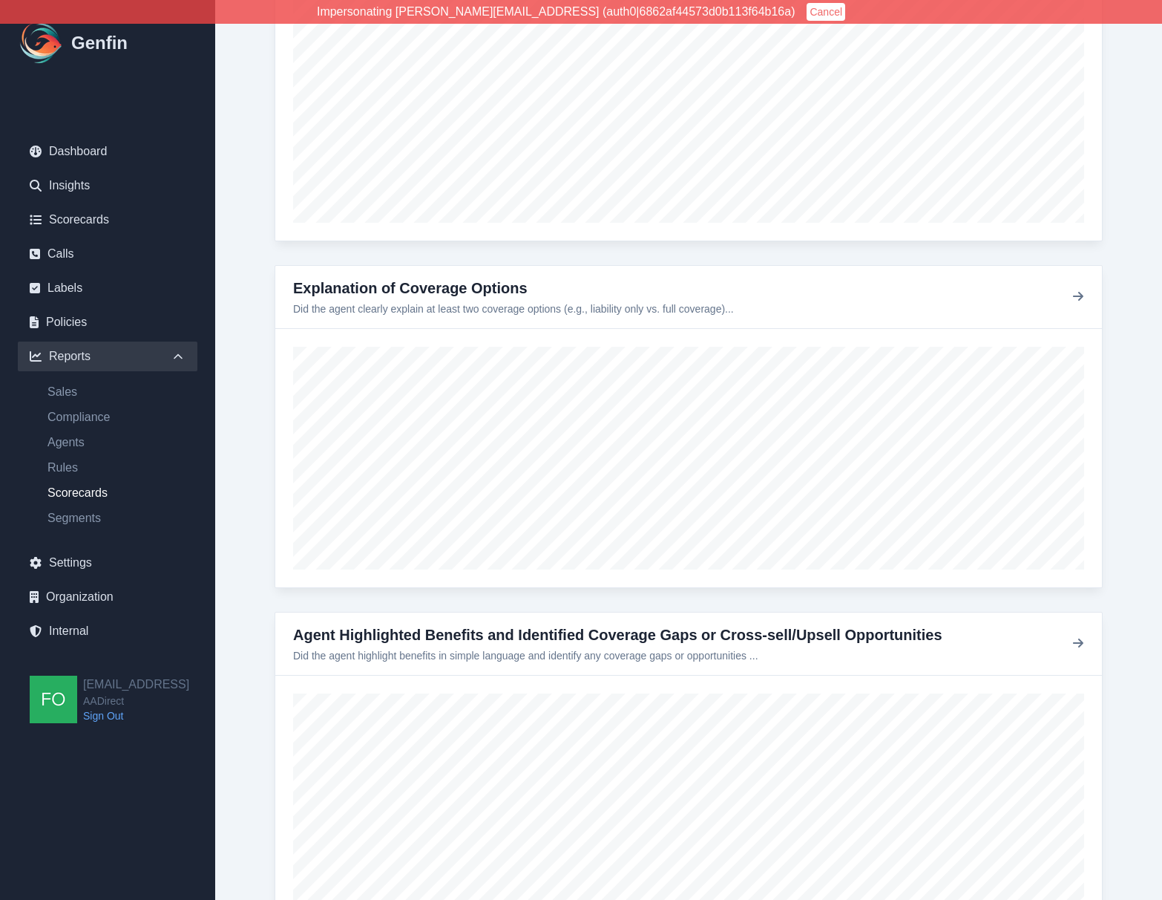
scroll to position [791, 0]
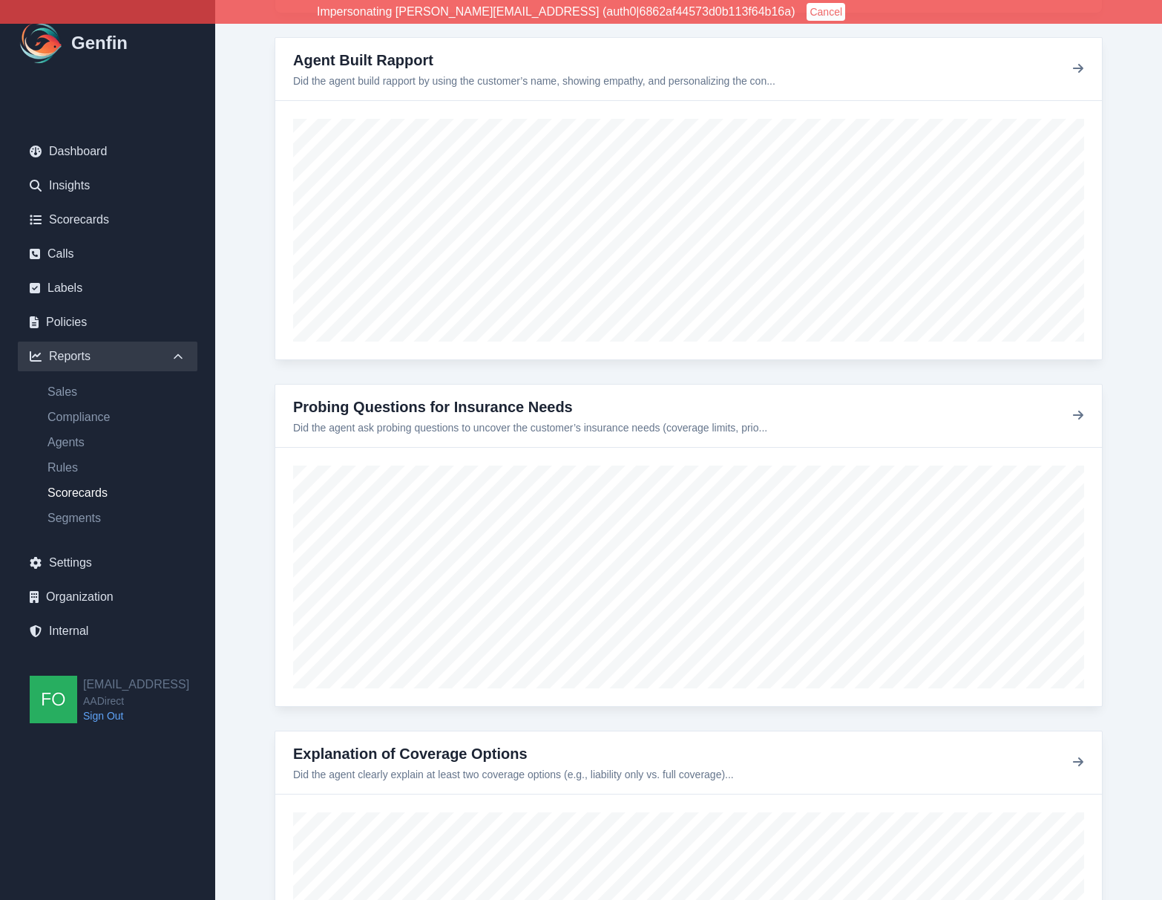
scroll to position [0, 0]
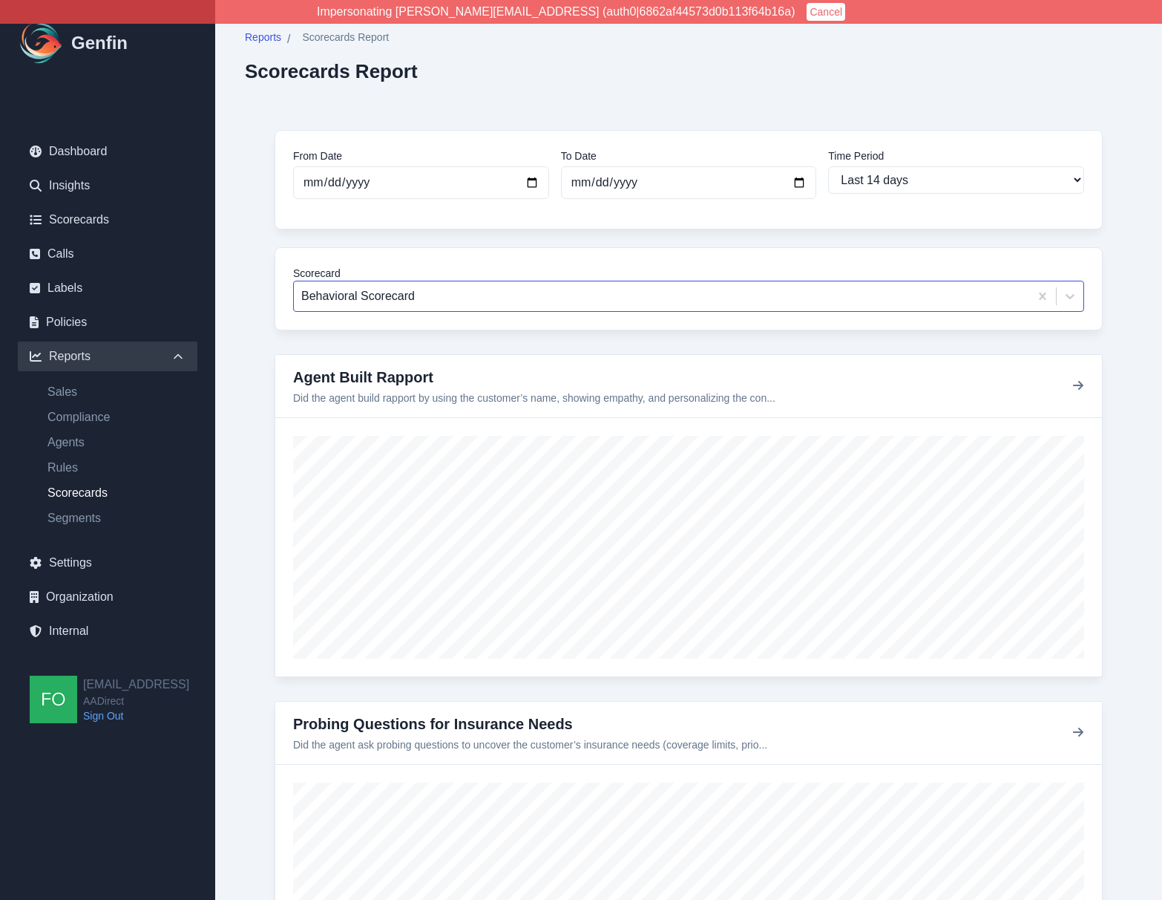
click at [521, 298] on div at bounding box center [661, 296] width 721 height 21
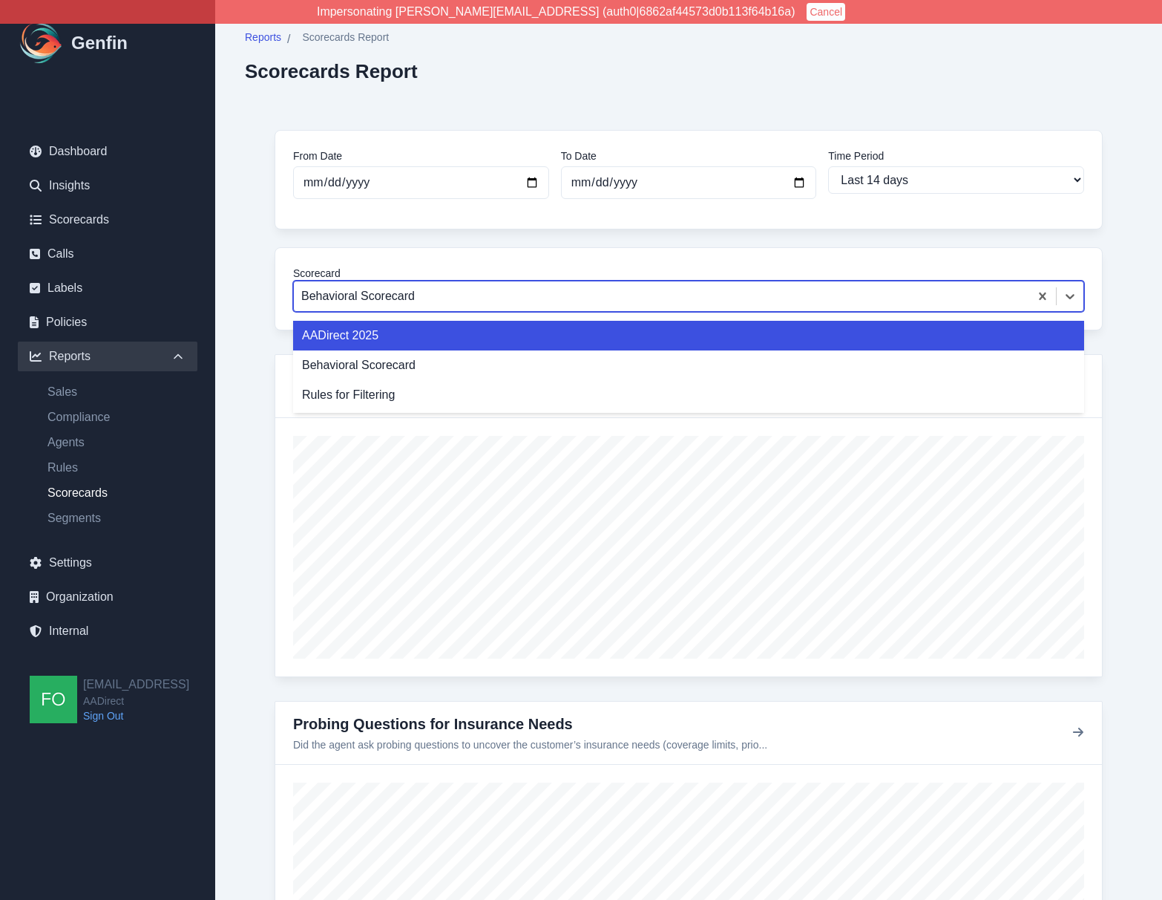
click at [488, 328] on div "AADirect 2025" at bounding box center [688, 336] width 791 height 30
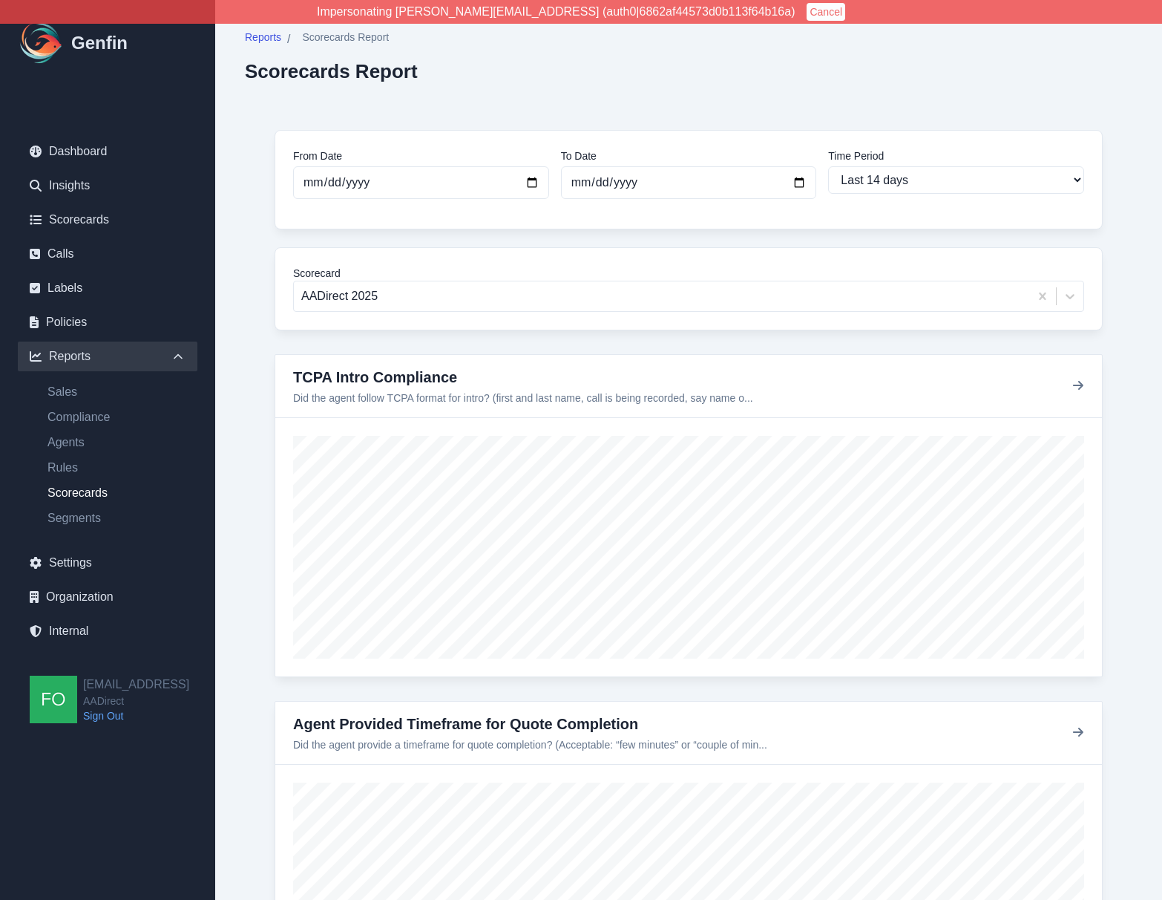
click at [1024, 185] on select "Last 7 days Last 14 days Last 30 days Last 90 days Last 180 days Last 365 days …" at bounding box center [956, 179] width 256 height 27
click at [830, 78] on div "Reports / Scorecards Report Scorecards Report" at bounding box center [689, 56] width 888 height 53
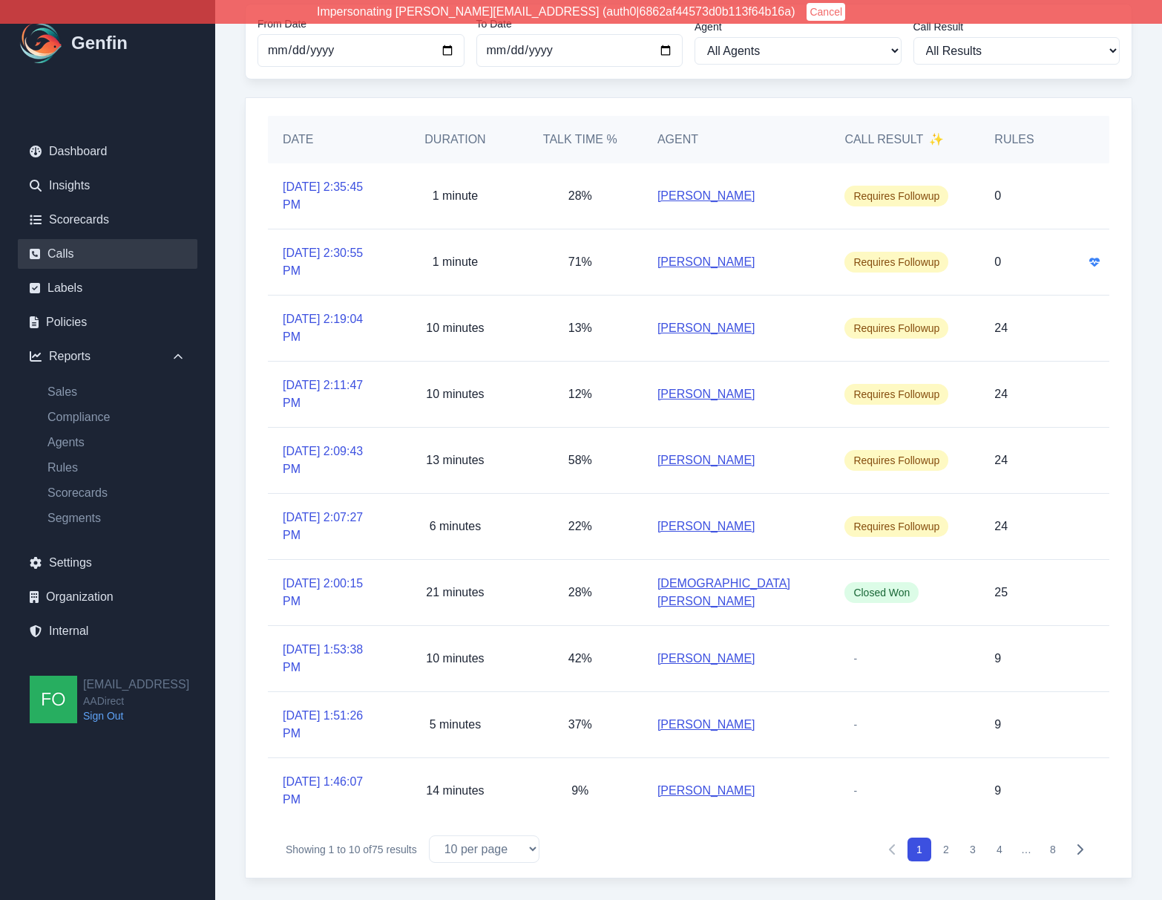
scroll to position [99, 0]
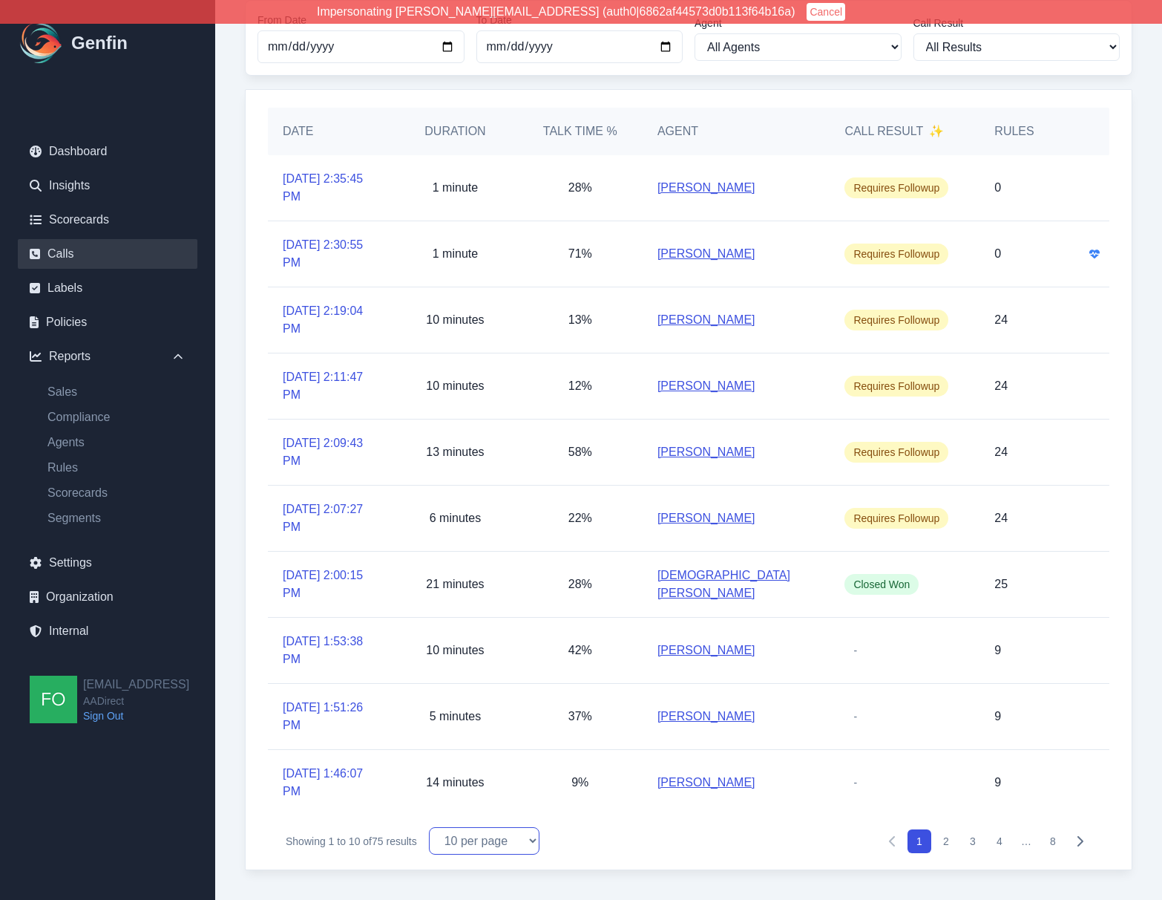
click at [468, 840] on select "10 per page 25 per page 50 per page 100 per page" at bounding box center [484, 840] width 111 height 27
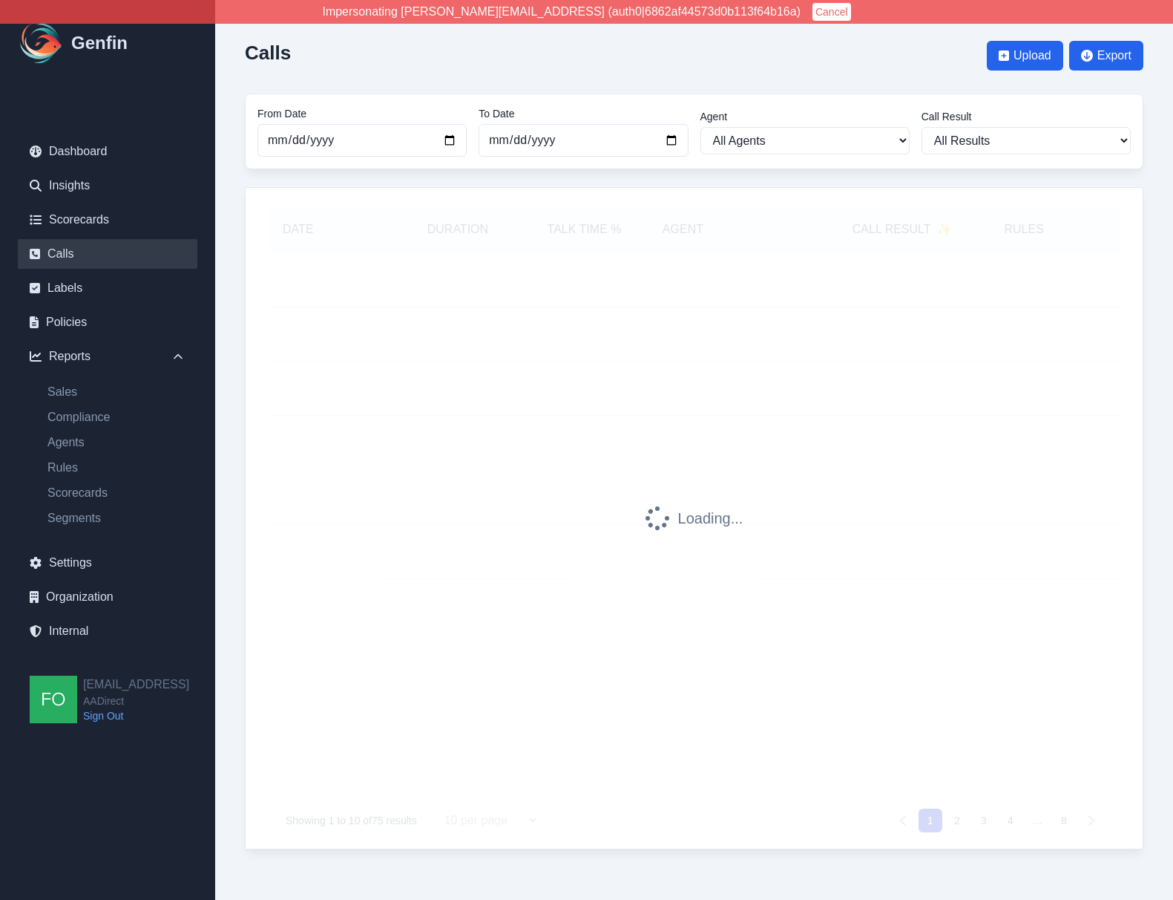
select select "100"
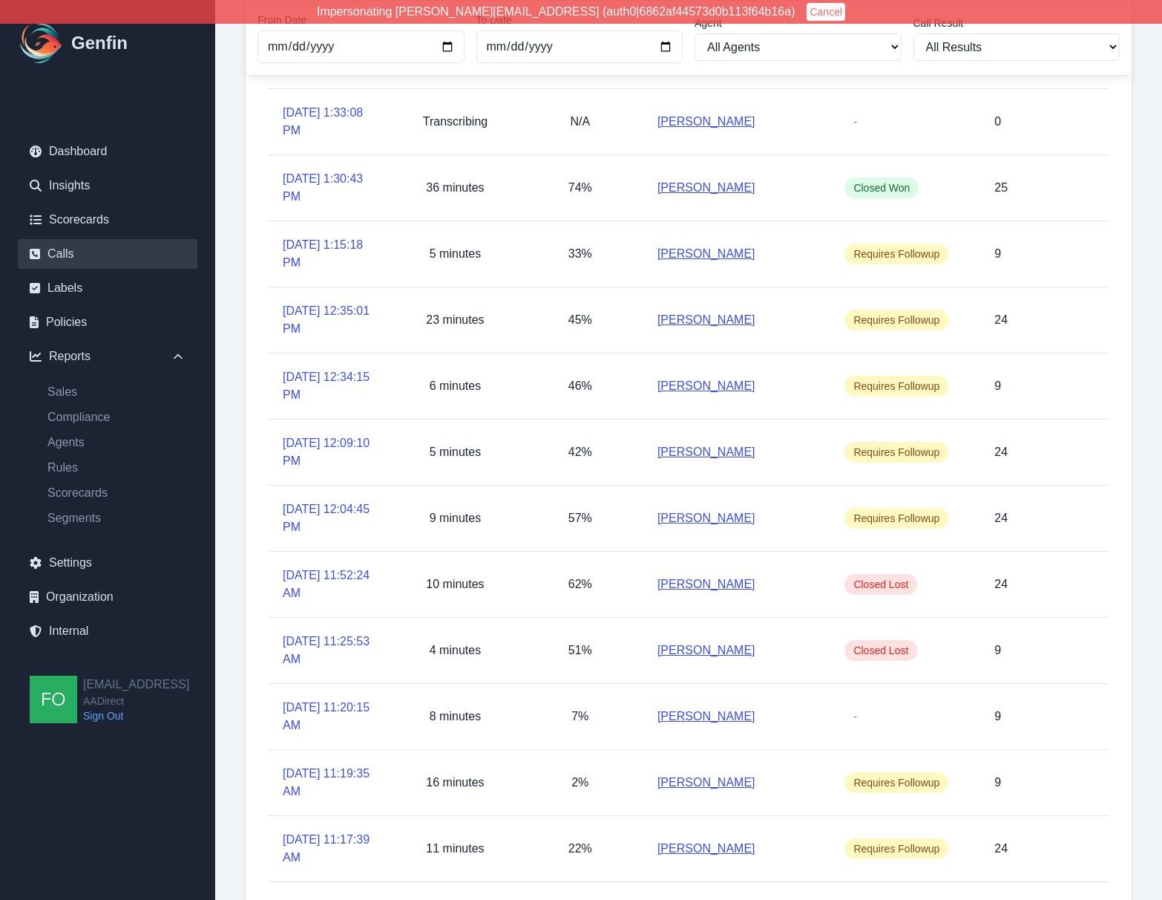
scroll to position [905, 0]
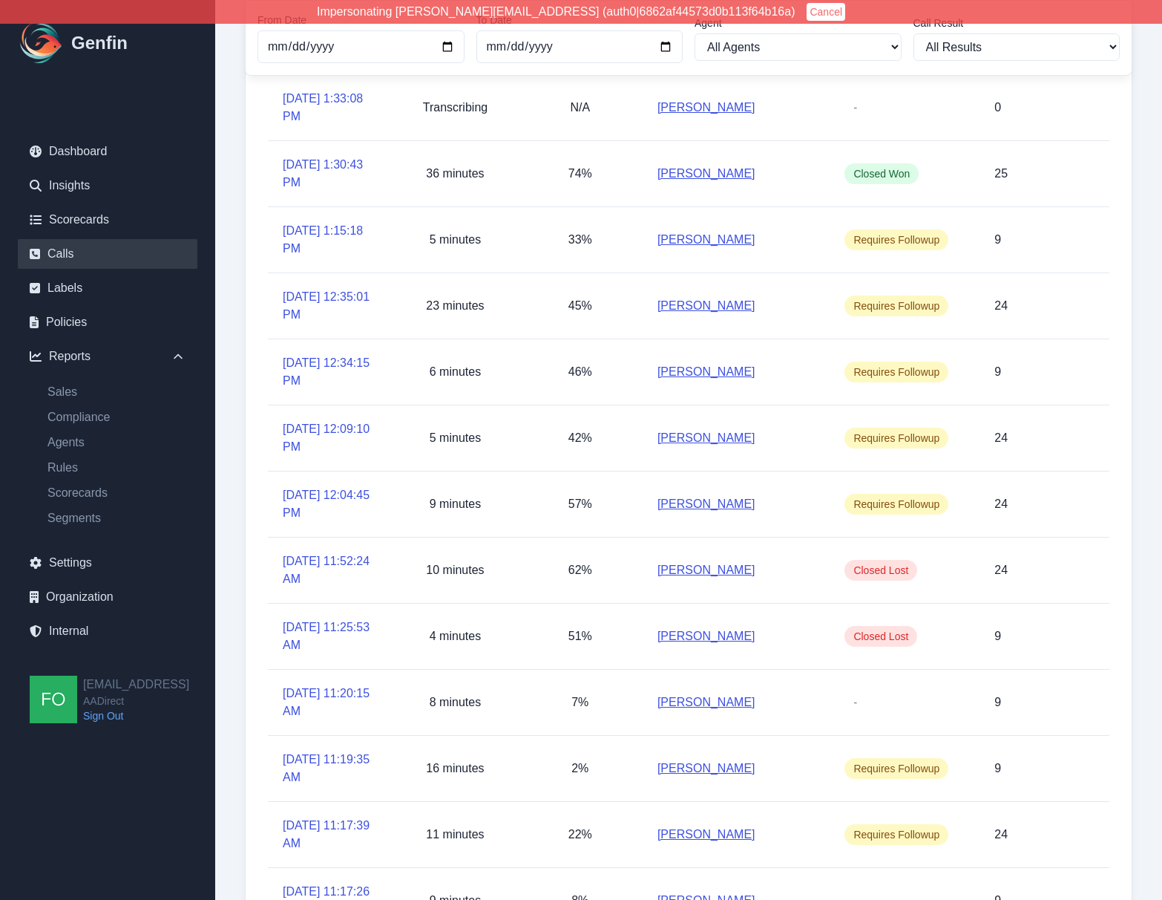
click at [84, 216] on link "Scorecards" at bounding box center [108, 220] width 180 height 30
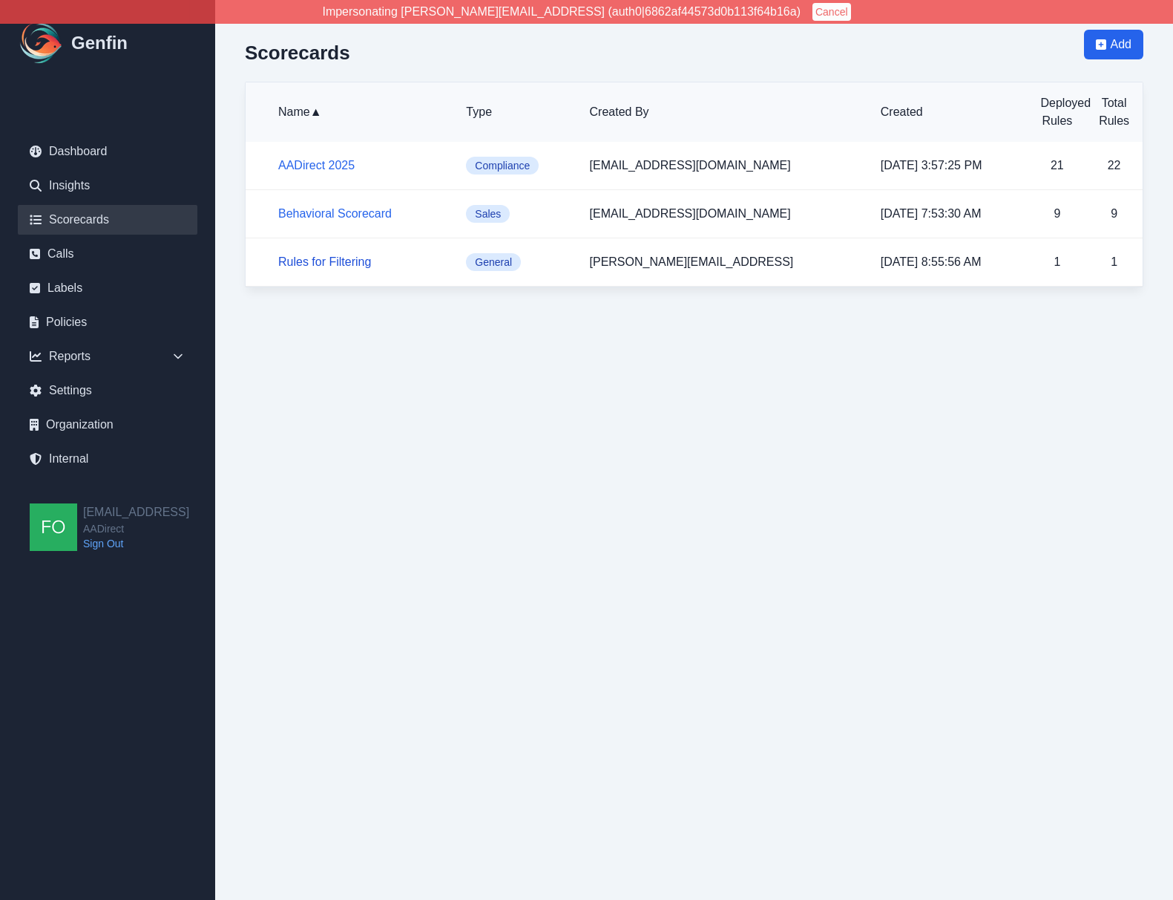
click at [333, 263] on link "Rules for Filtering" at bounding box center [324, 261] width 93 height 13
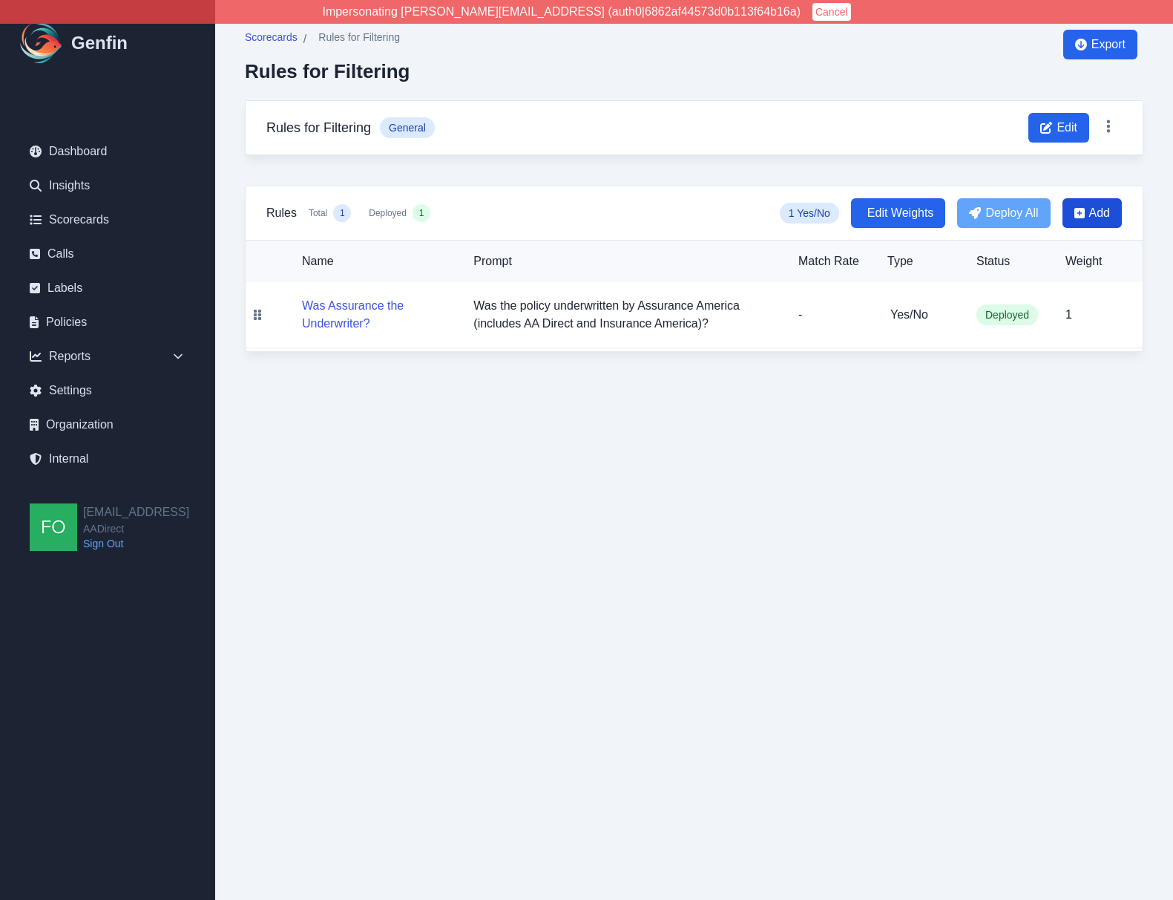
click at [1091, 217] on span "Add" at bounding box center [1100, 213] width 21 height 18
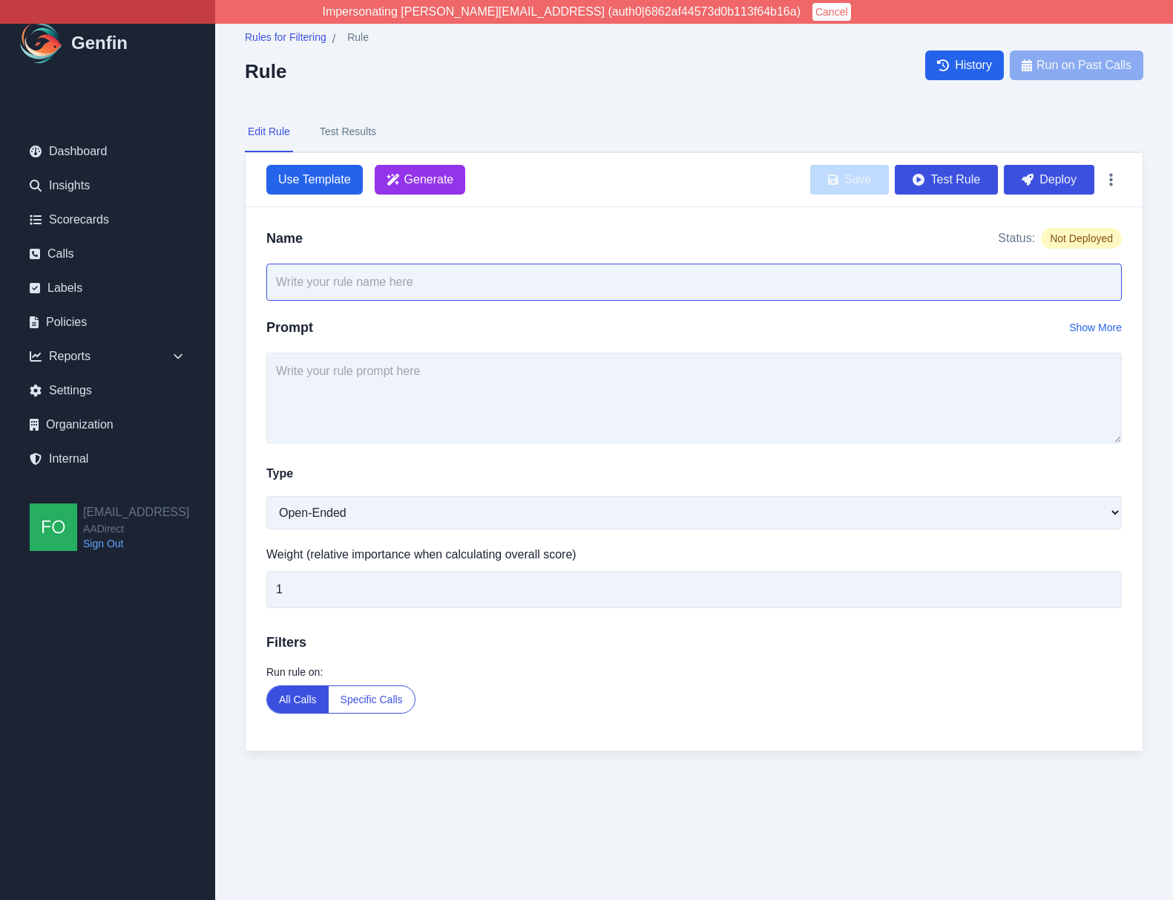
click at [500, 281] on input "text" at bounding box center [694, 281] width 856 height 37
type input "Multiple Calls"
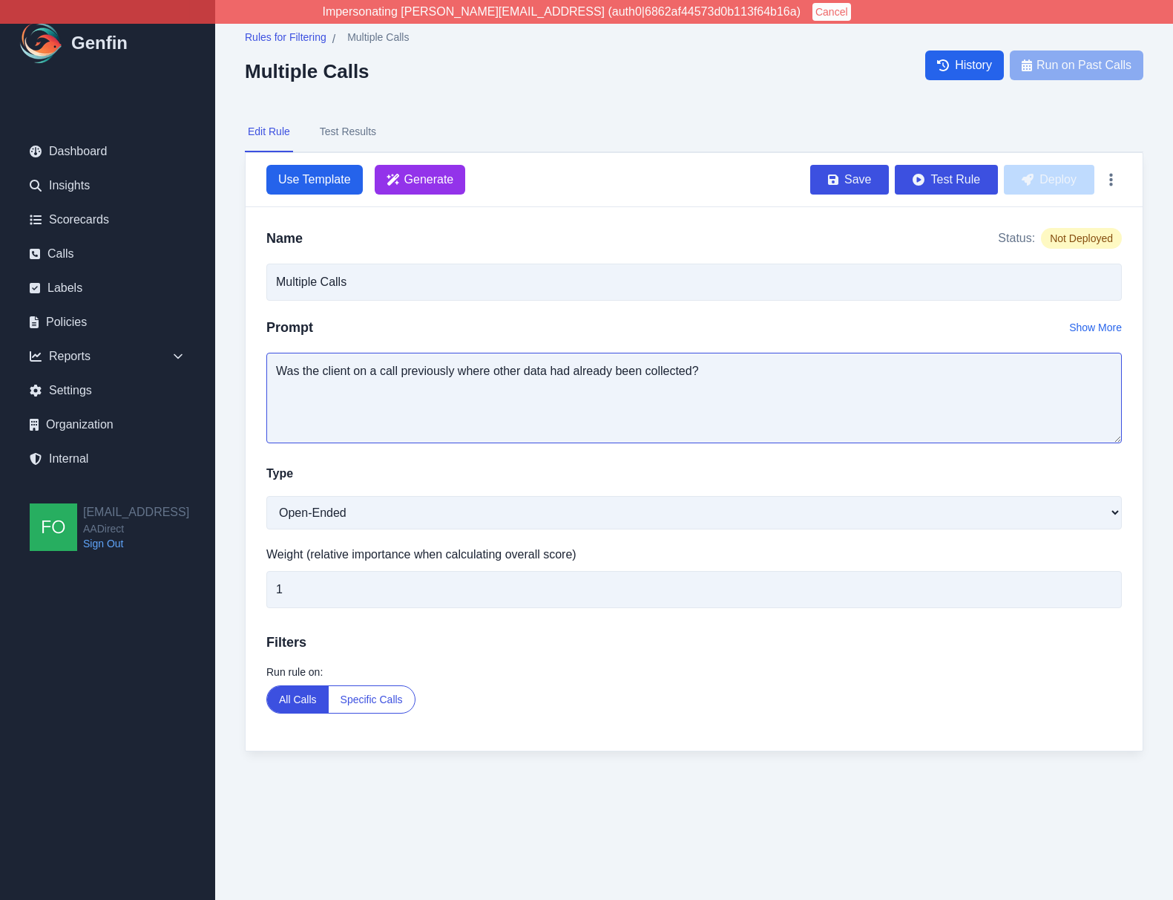
type textarea "Was the client on a call previously where other data had already been collected?"
click at [409, 510] on select "Open-Ended Score Yes/No Single-Choice Number" at bounding box center [694, 512] width 856 height 33
select select "Yes/No"
click at [266, 496] on select "Open-Ended Score Yes/No Single-Choice Number" at bounding box center [694, 512] width 856 height 33
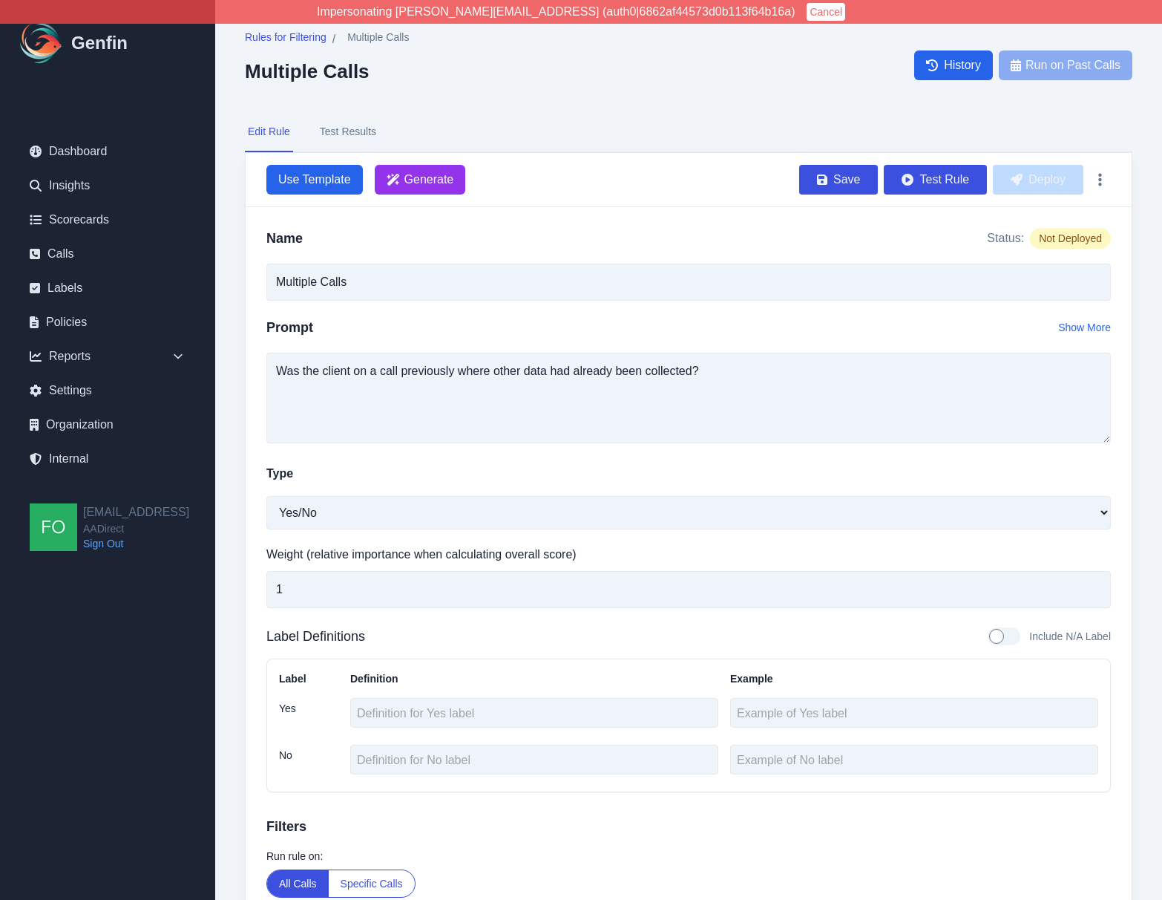
click at [1153, 518] on div "Rules for Filtering / Multiple Calls Multiple Calls History Run on Past Calls E…" at bounding box center [688, 497] width 947 height 995
drag, startPoint x: 1146, startPoint y: 526, endPoint x: 1099, endPoint y: 450, distance: 89.4
click at [1146, 526] on div "Rules for Filtering / Multiple Calls Multiple Calls History Run on Past Calls E…" at bounding box center [688, 497] width 947 height 995
click at [935, 179] on button "Test Rule" at bounding box center [935, 180] width 103 height 30
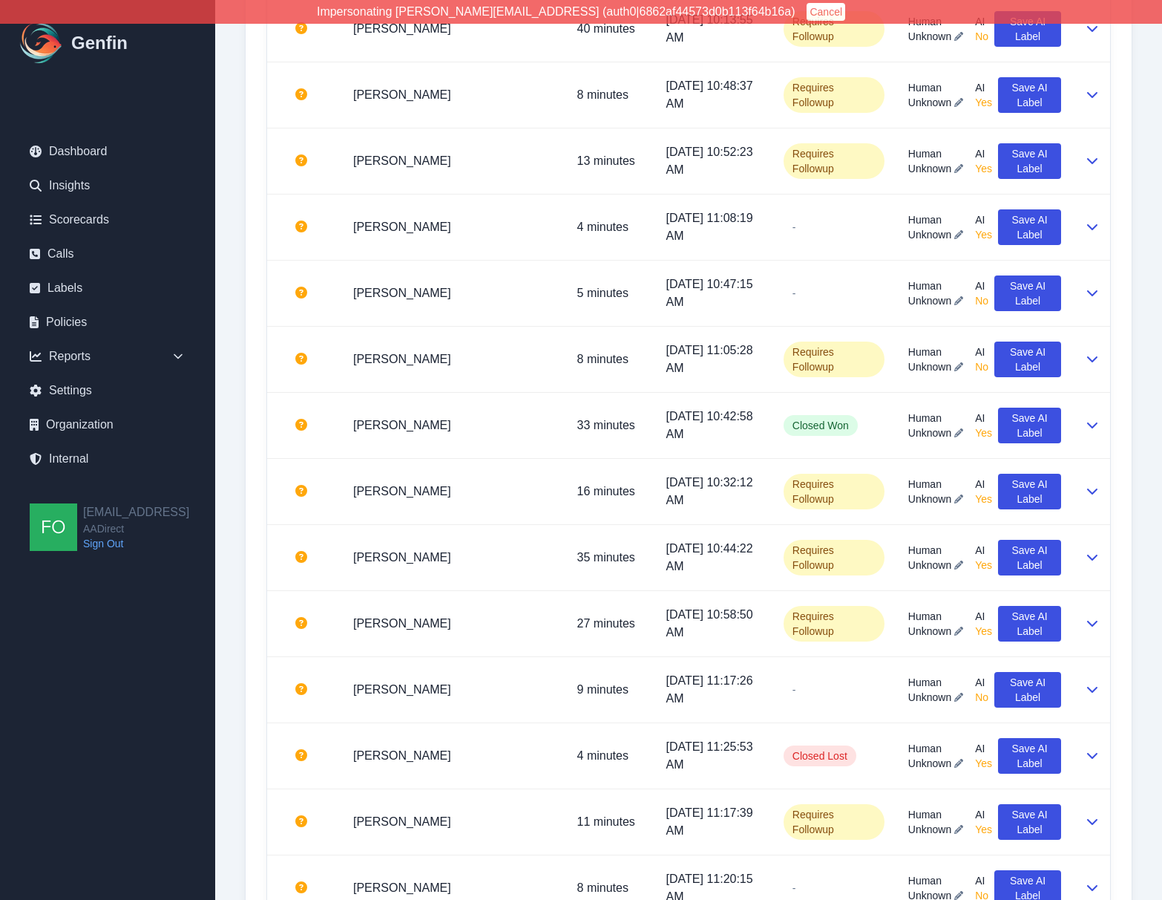
scroll to position [1657, 0]
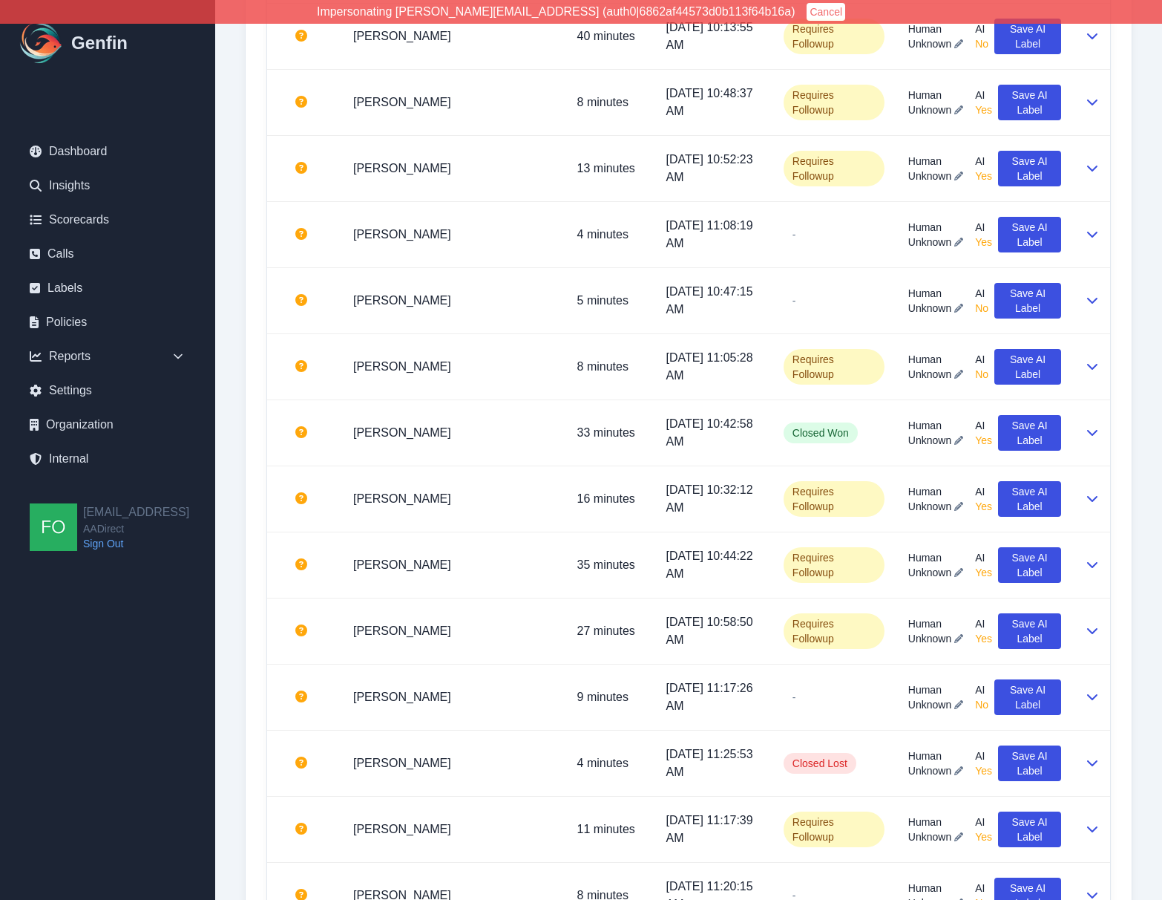
click at [1150, 320] on div "Rules for Filtering / Multiple Calls Multiple Calls History Run on Past Calls E…" at bounding box center [688, 403] width 947 height 4120
click at [1093, 430] on icon at bounding box center [1092, 433] width 10 height 6
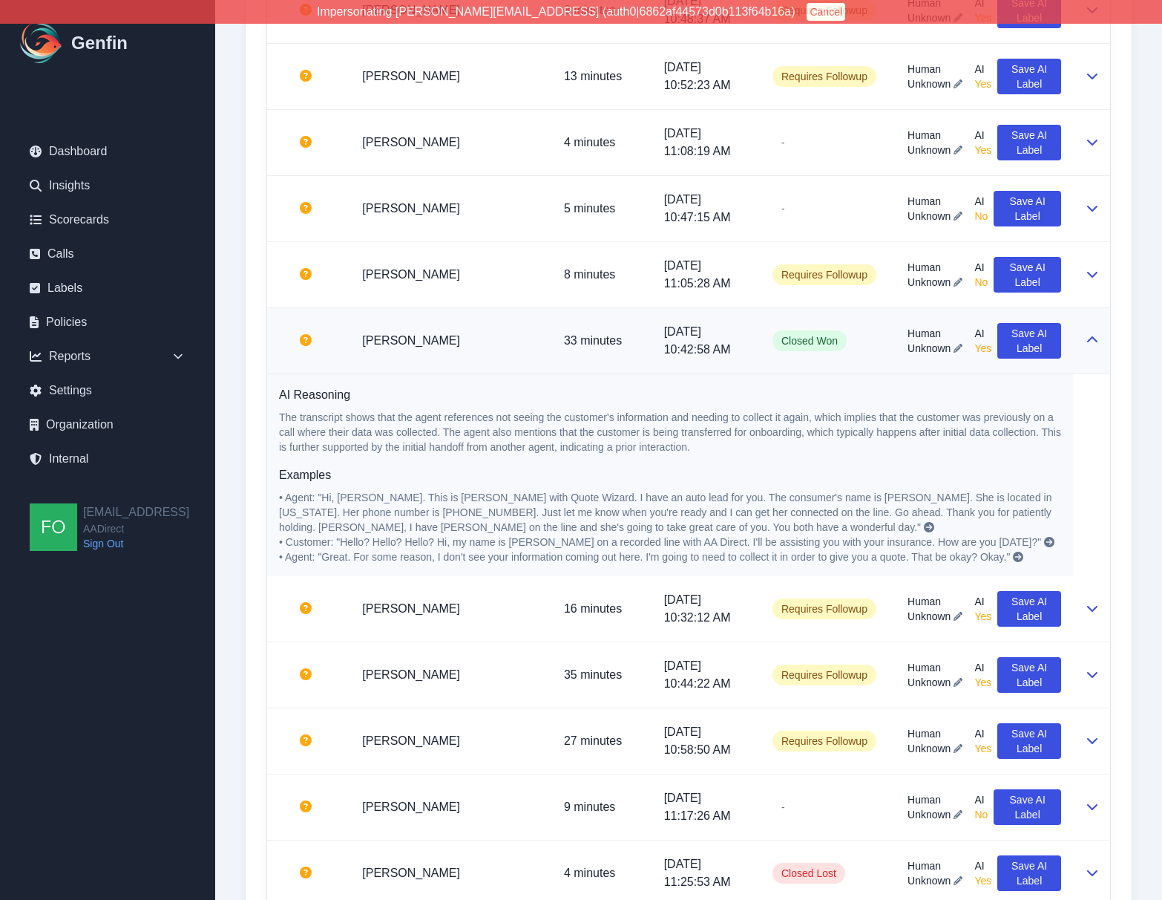
click at [1087, 330] on td at bounding box center [1091, 341] width 37 height 66
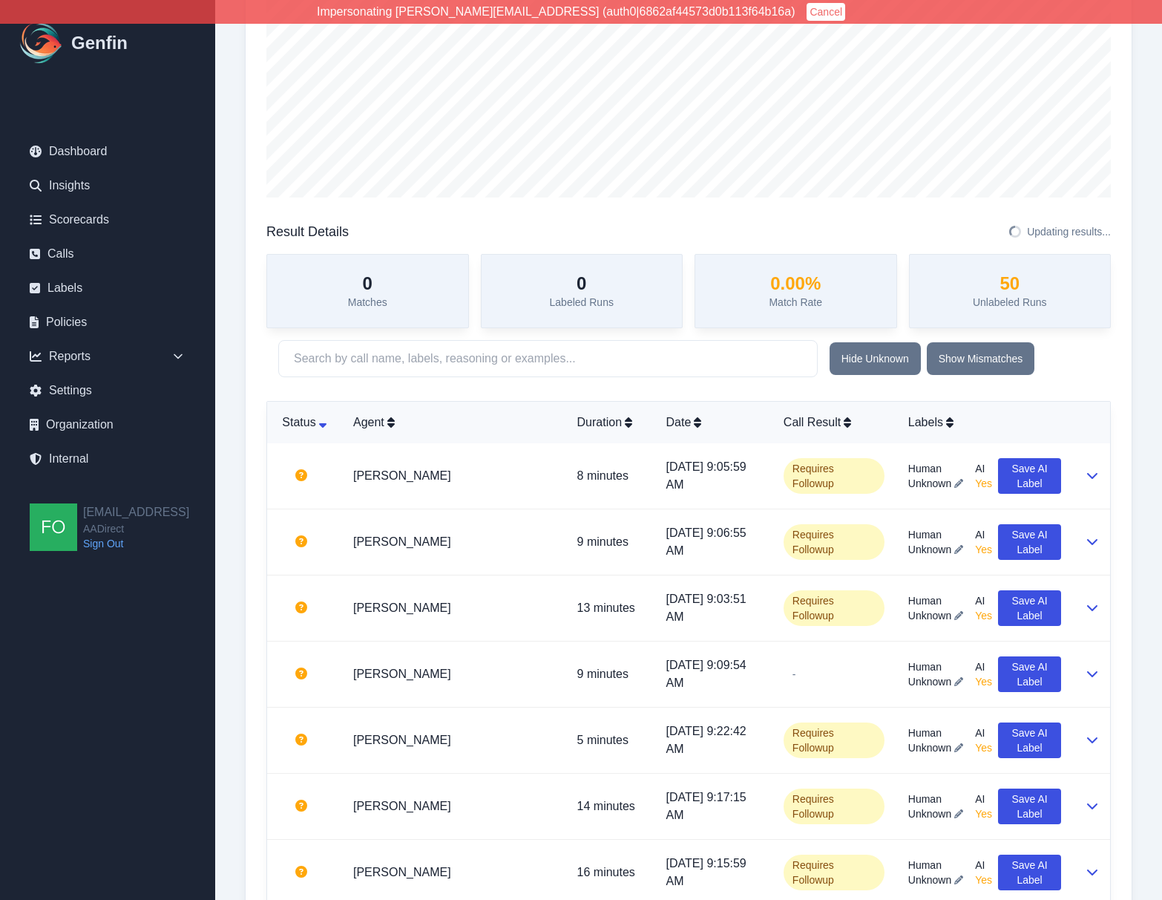
scroll to position [287, 0]
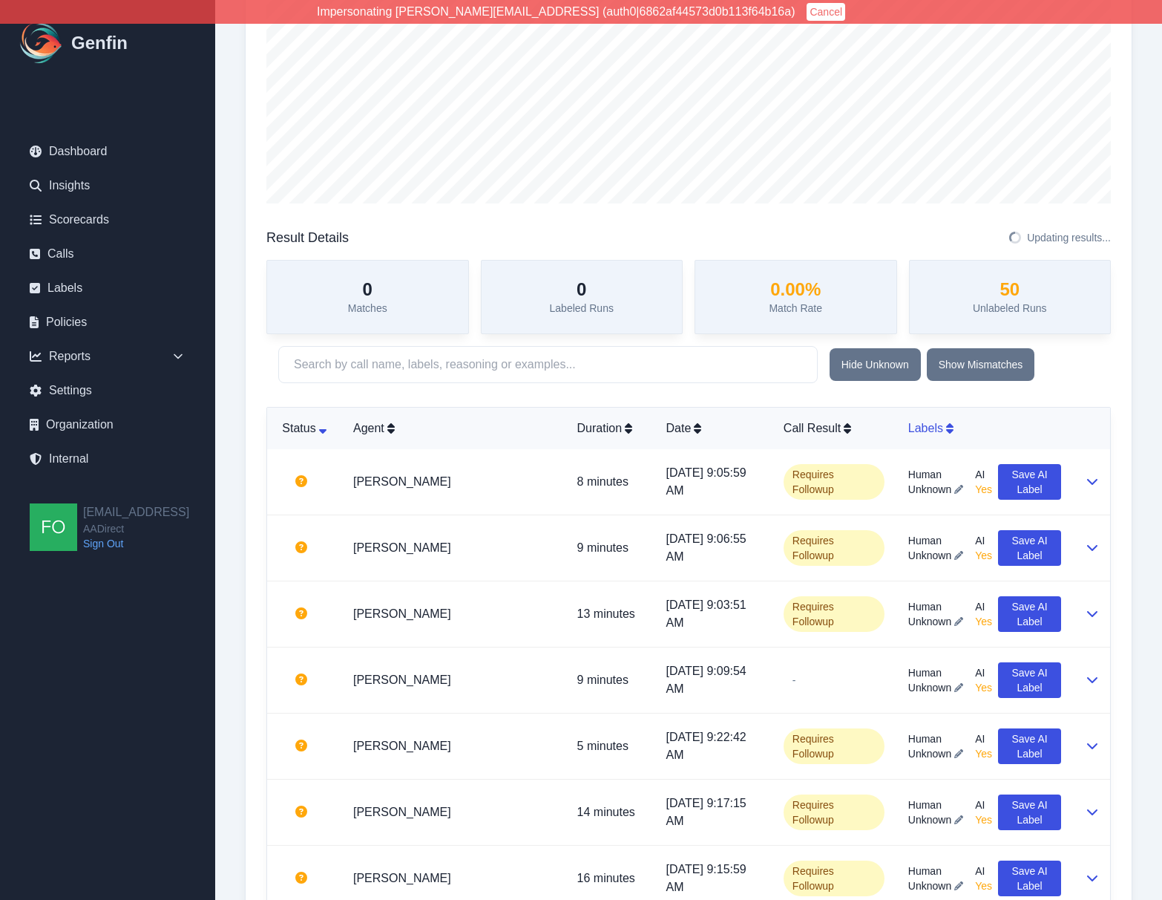
click at [946, 425] on icon at bounding box center [949, 428] width 7 height 12
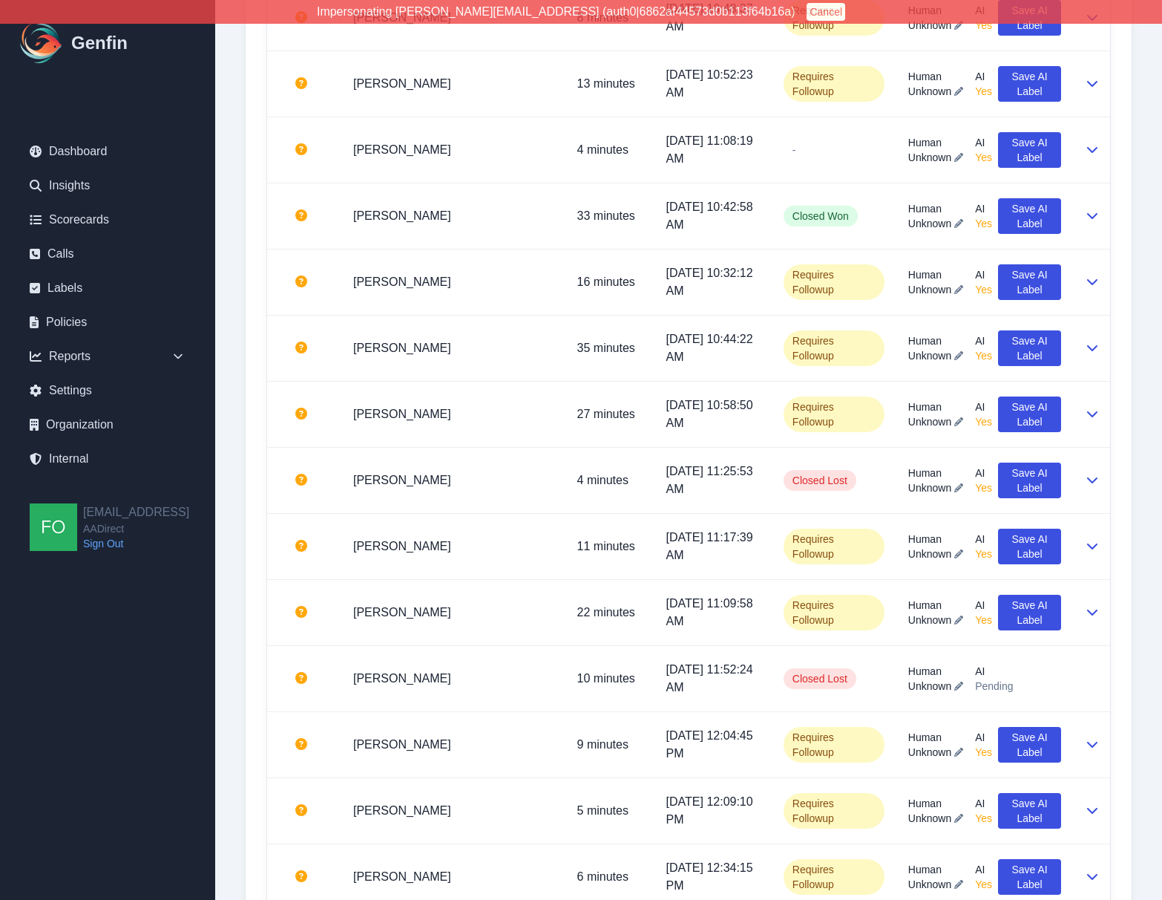
scroll to position [2924, 0]
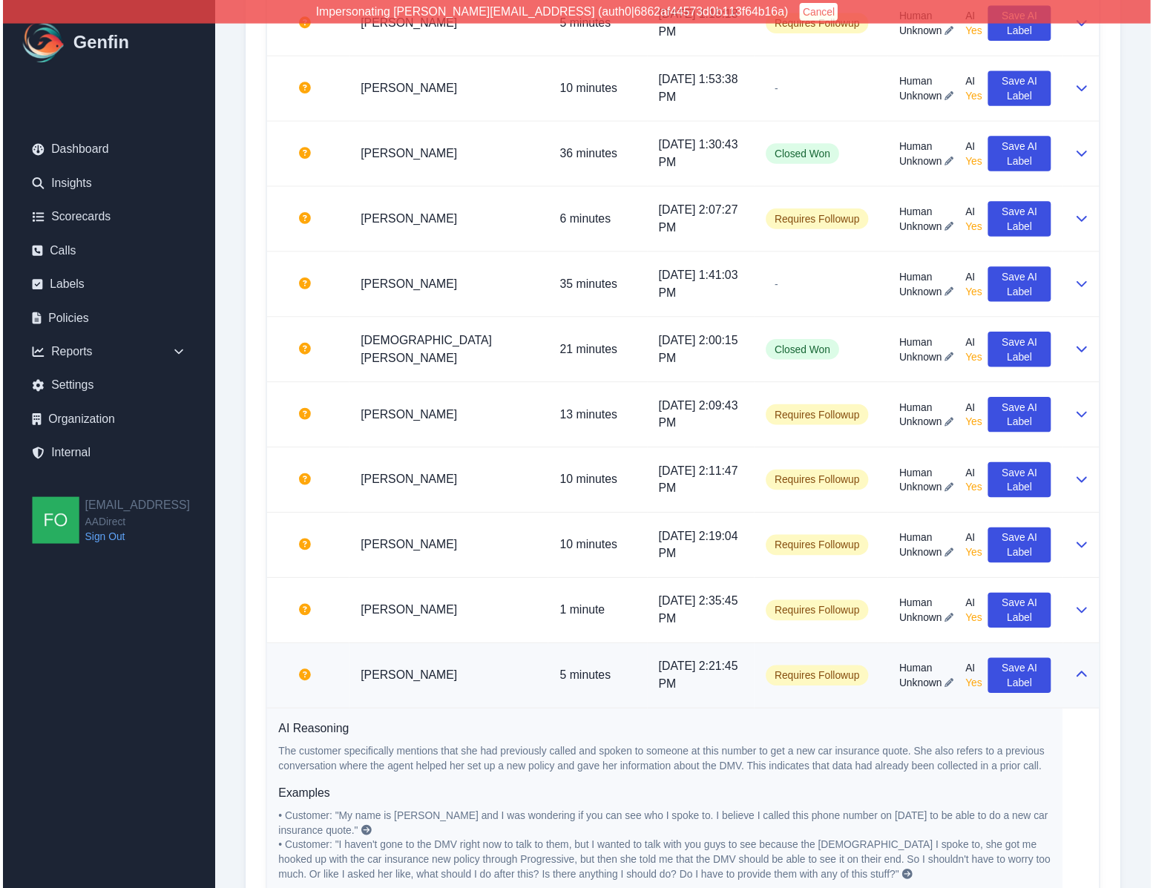
scroll to position [3344, 0]
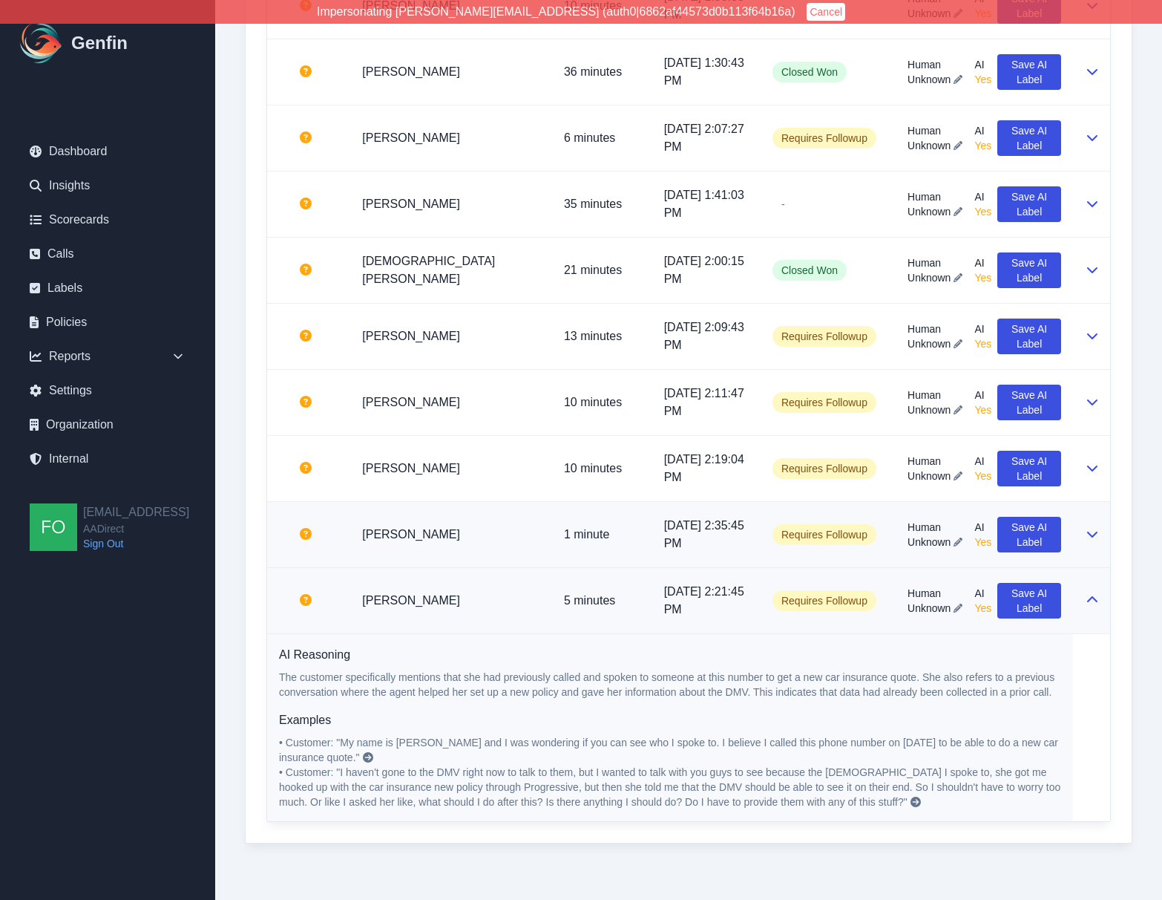
click at [1092, 531] on icon at bounding box center [1093, 534] width 12 height 12
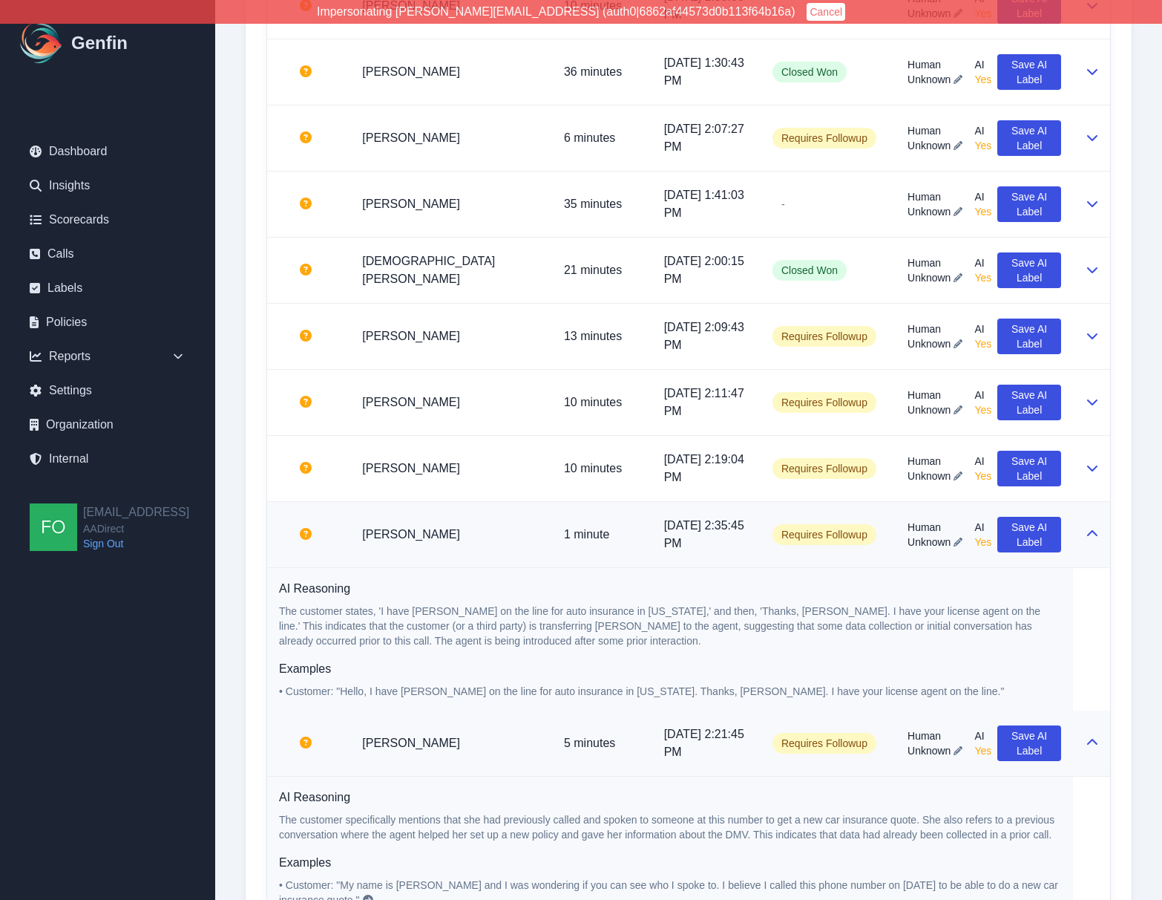
click at [1092, 532] on icon at bounding box center [1093, 534] width 12 height 12
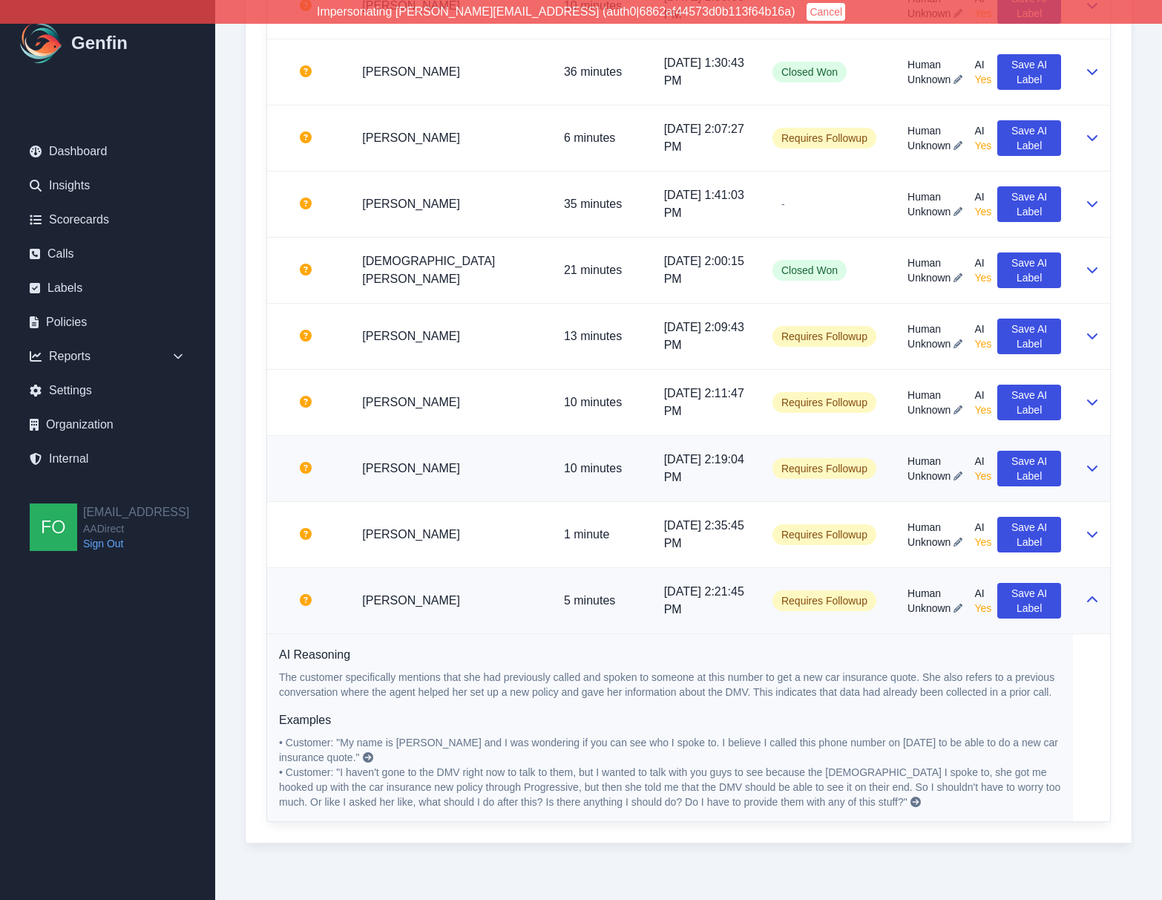
click at [1099, 467] on td at bounding box center [1091, 469] width 37 height 66
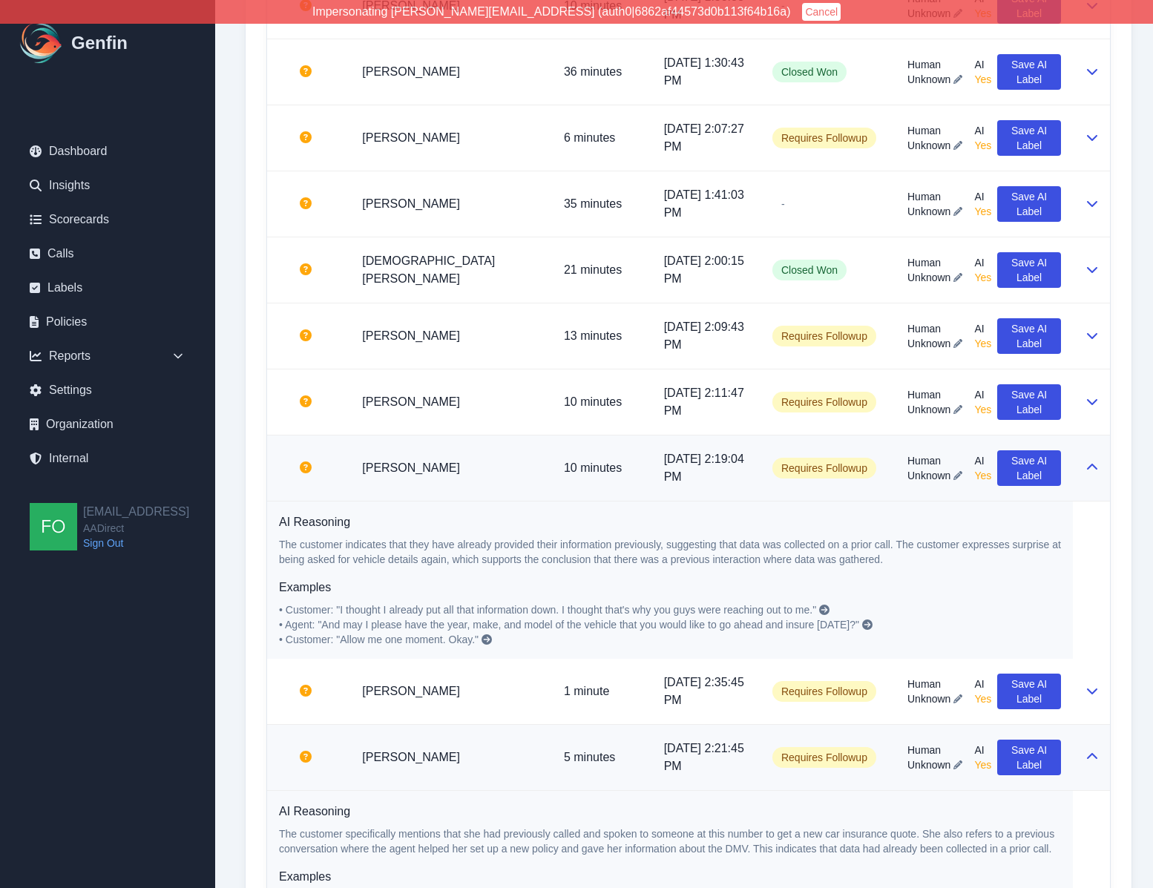
click at [1093, 471] on icon at bounding box center [1093, 468] width 12 height 12
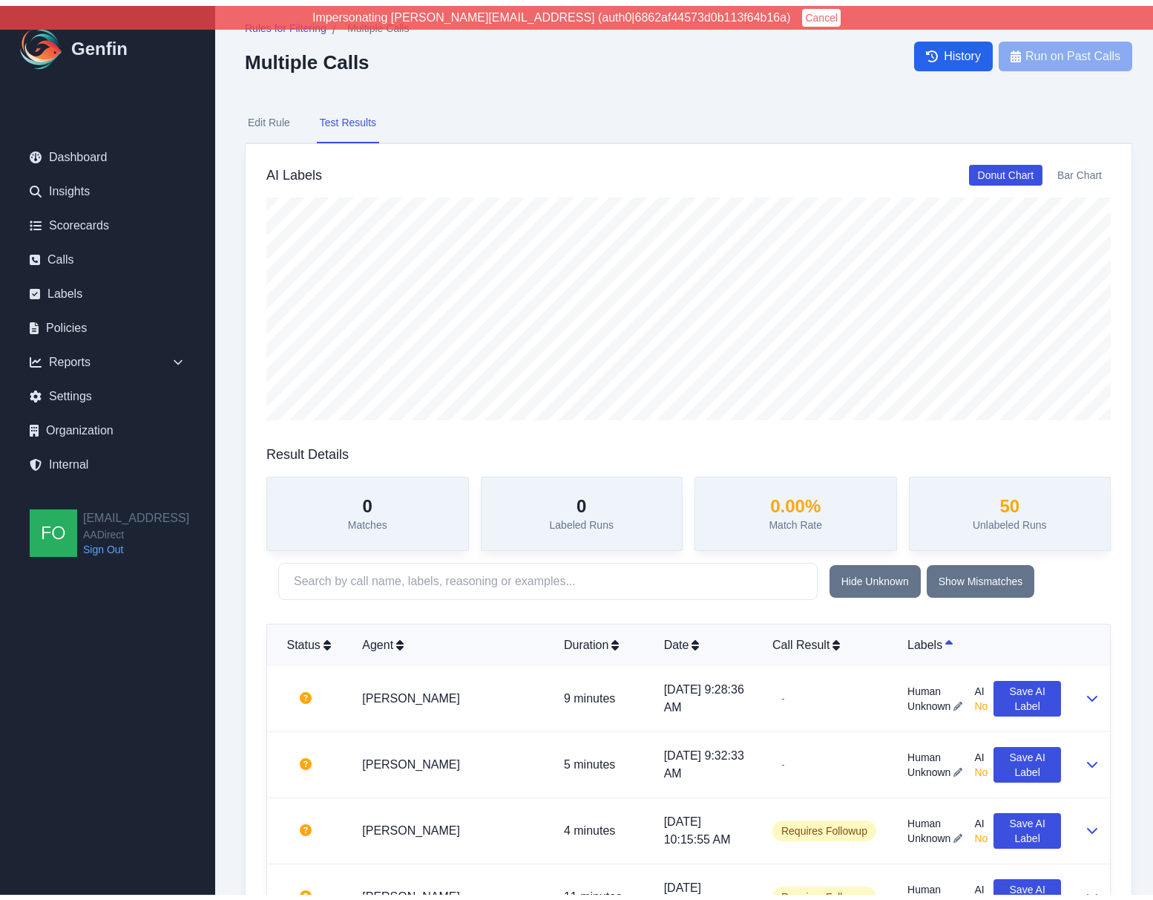
scroll to position [0, 0]
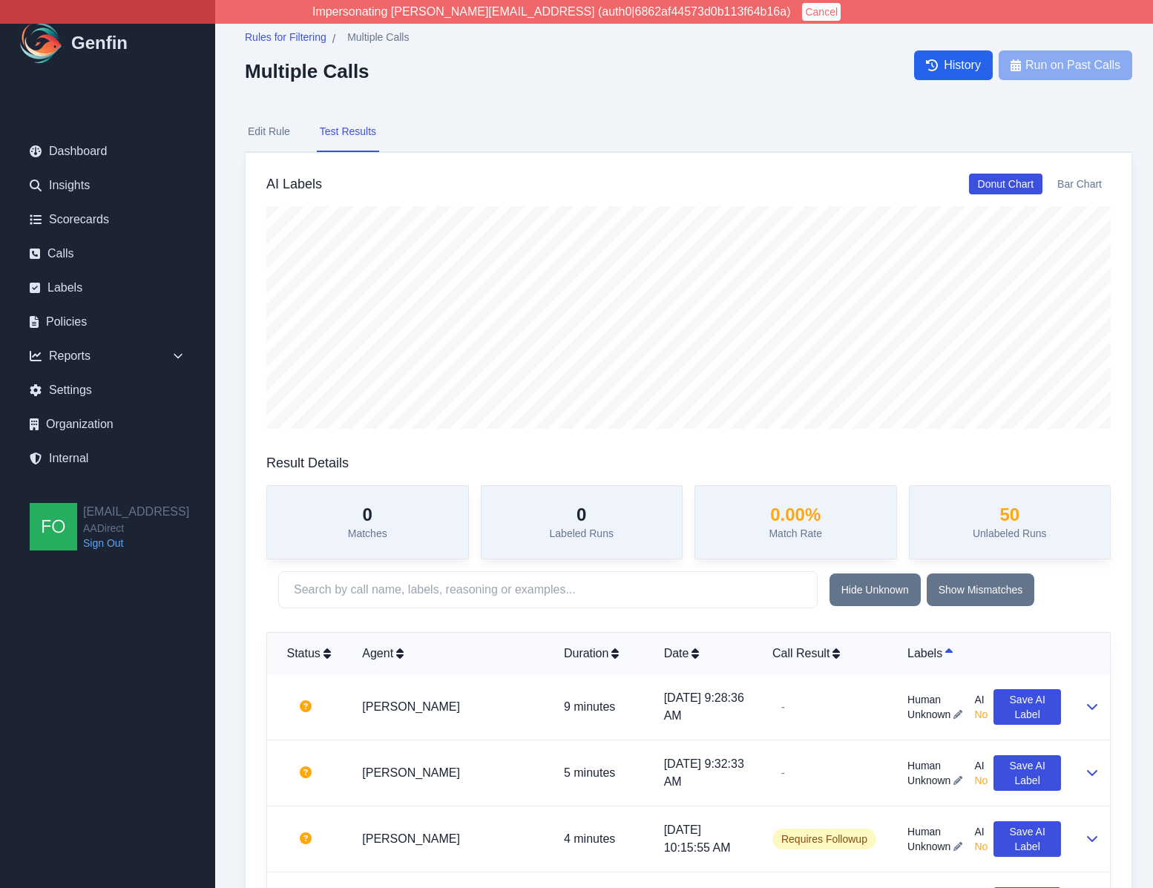
click at [800, 125] on nav "Edit Rule Test Results" at bounding box center [689, 132] width 888 height 40
click at [800, 120] on nav "Edit Rule Test Results" at bounding box center [689, 132] width 888 height 40
drag, startPoint x: 227, startPoint y: 485, endPoint x: 343, endPoint y: 441, distance: 124.1
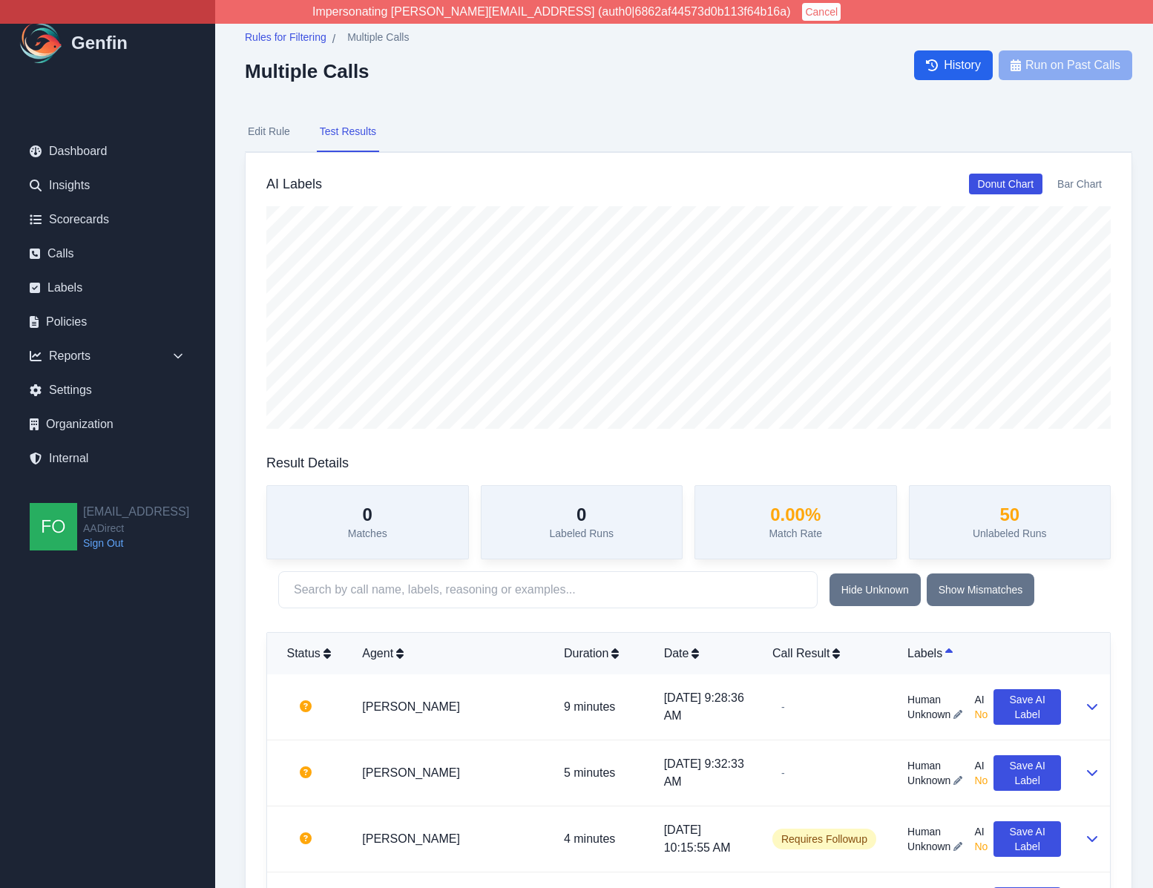
click at [591, 96] on div "Rules for Filtering / Multiple Calls Multiple Calls History Run on Past Calls" at bounding box center [689, 65] width 888 height 71
click at [272, 135] on button "Edit Rule" at bounding box center [269, 132] width 48 height 40
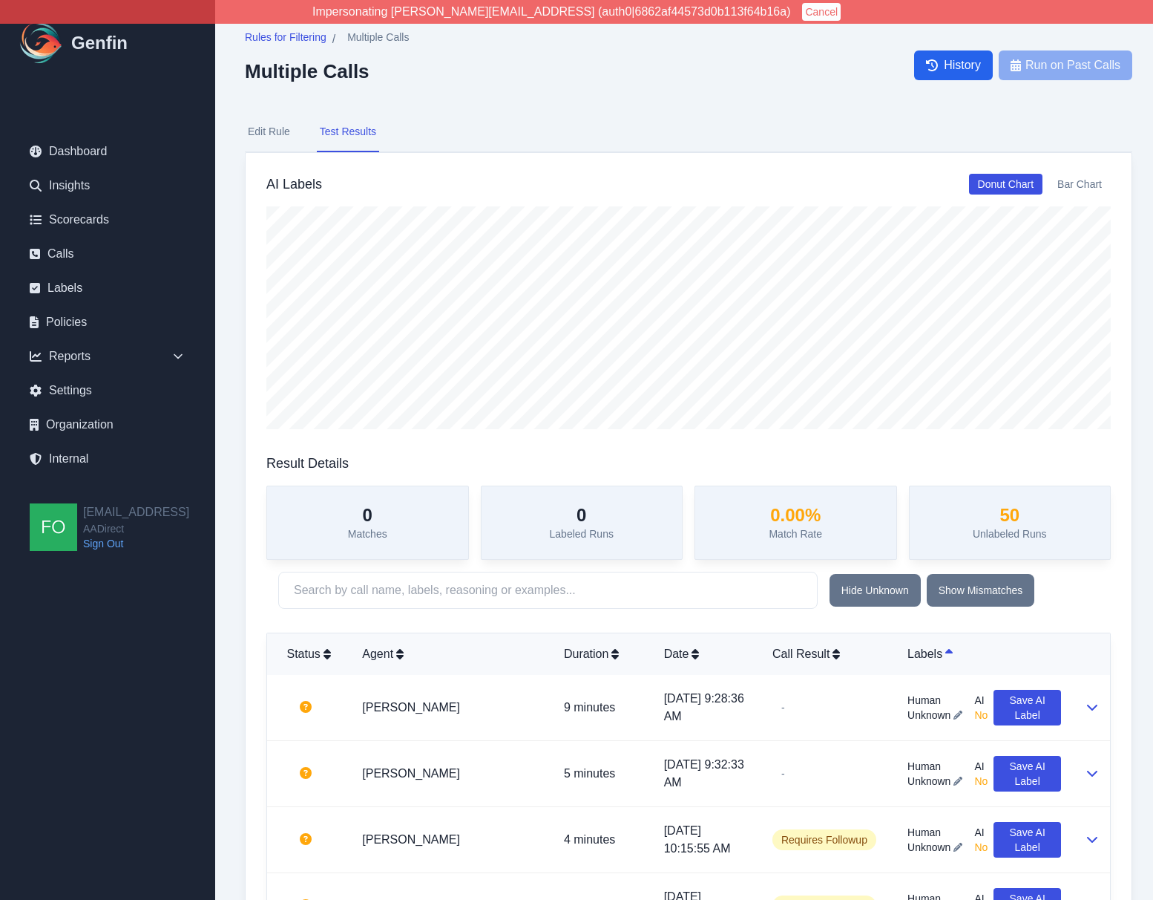
select select "Yes/No"
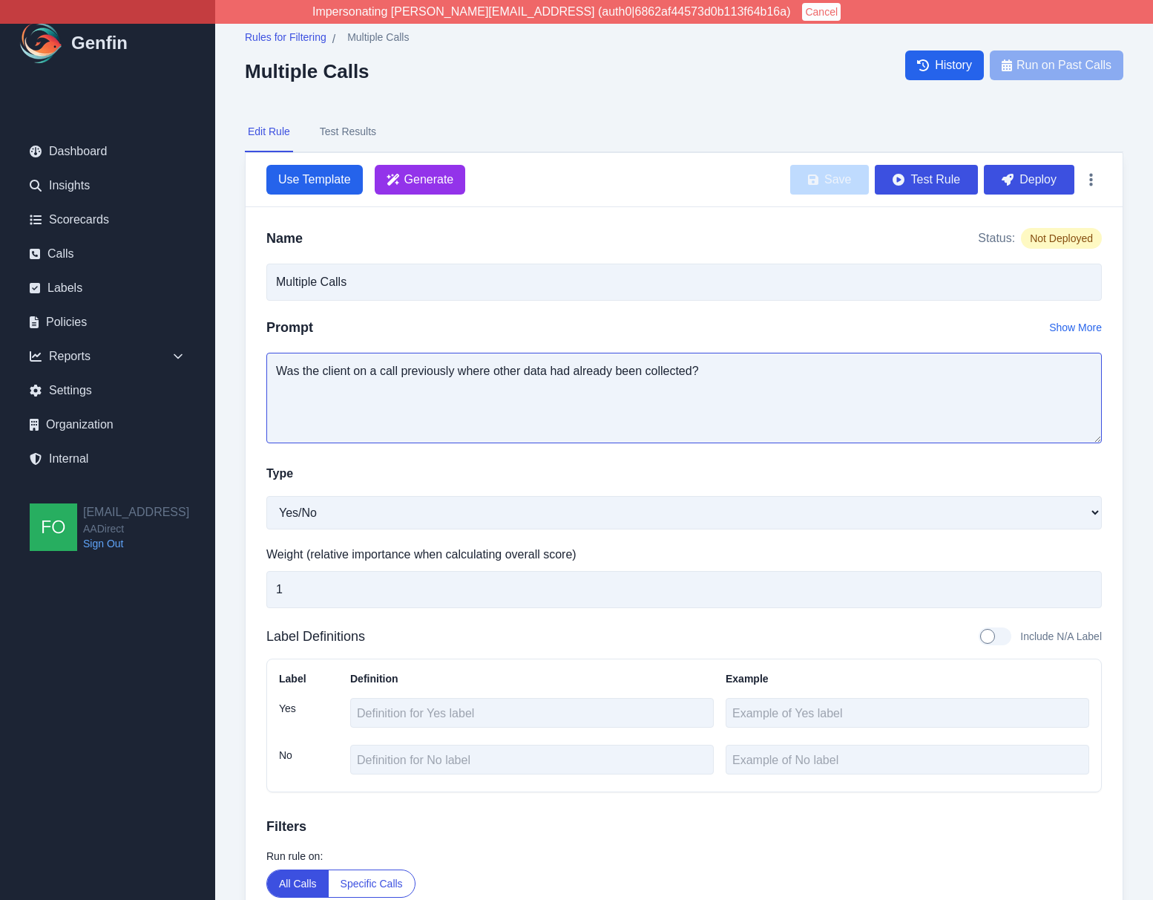
click at [766, 389] on textarea "Was the client on a call previously where other data had already been collected?" at bounding box center [684, 398] width 836 height 91
click at [1139, 693] on div "Rules for Filtering / Multiple Calls Multiple Calls History Run on Past Calls E…" at bounding box center [684, 497] width 938 height 995
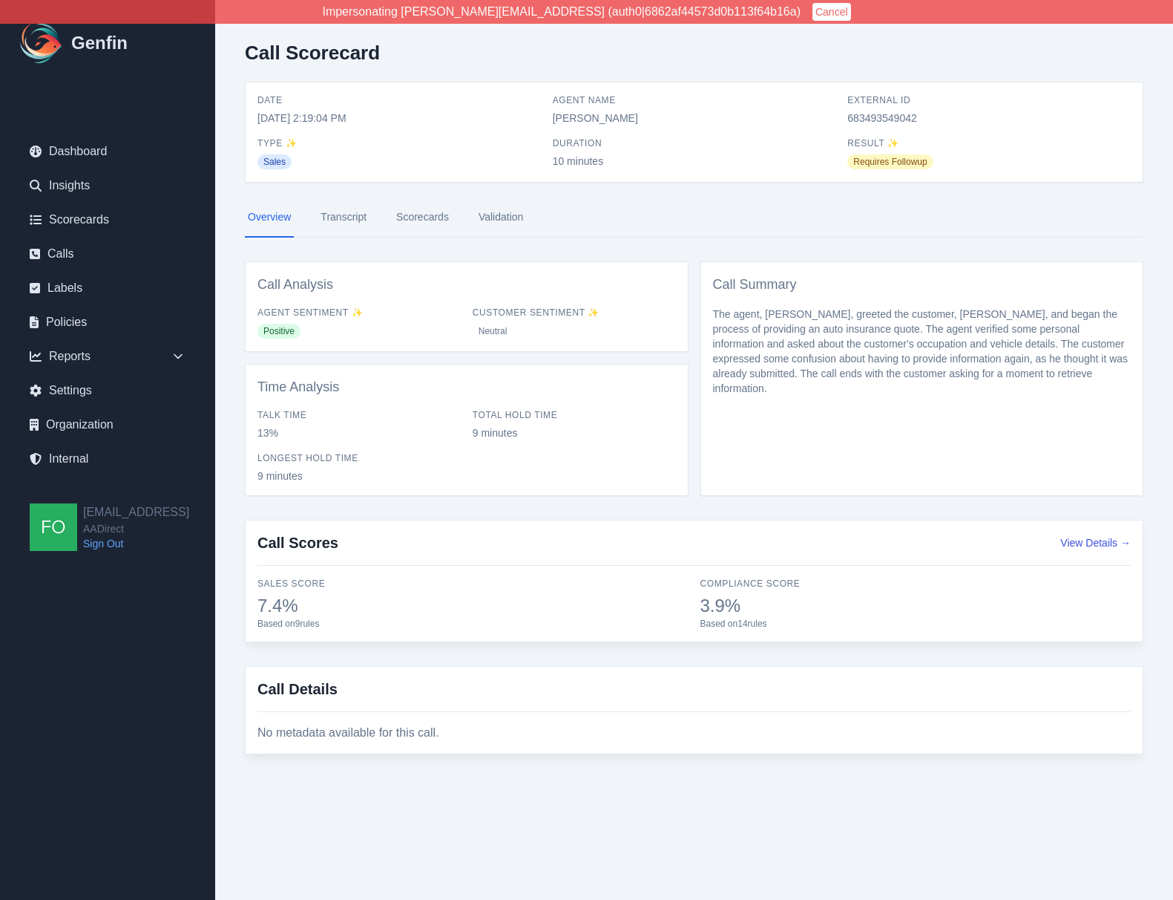
click at [340, 219] on link "Transcript" at bounding box center [344, 217] width 52 height 40
click at [236, 470] on div "Call Scorecard Date [DATE] 2:19:04 PM Agent Name [PERSON_NAME] External ID 6834…" at bounding box center [694, 404] width 958 height 808
click at [587, 594] on span "7.4%" at bounding box center [471, 606] width 427 height 24
click at [228, 310] on div "Call Scorecard Date [DATE] 2:19:04 PM Agent Name [PERSON_NAME] External ID 6834…" at bounding box center [689, 404] width 949 height 808
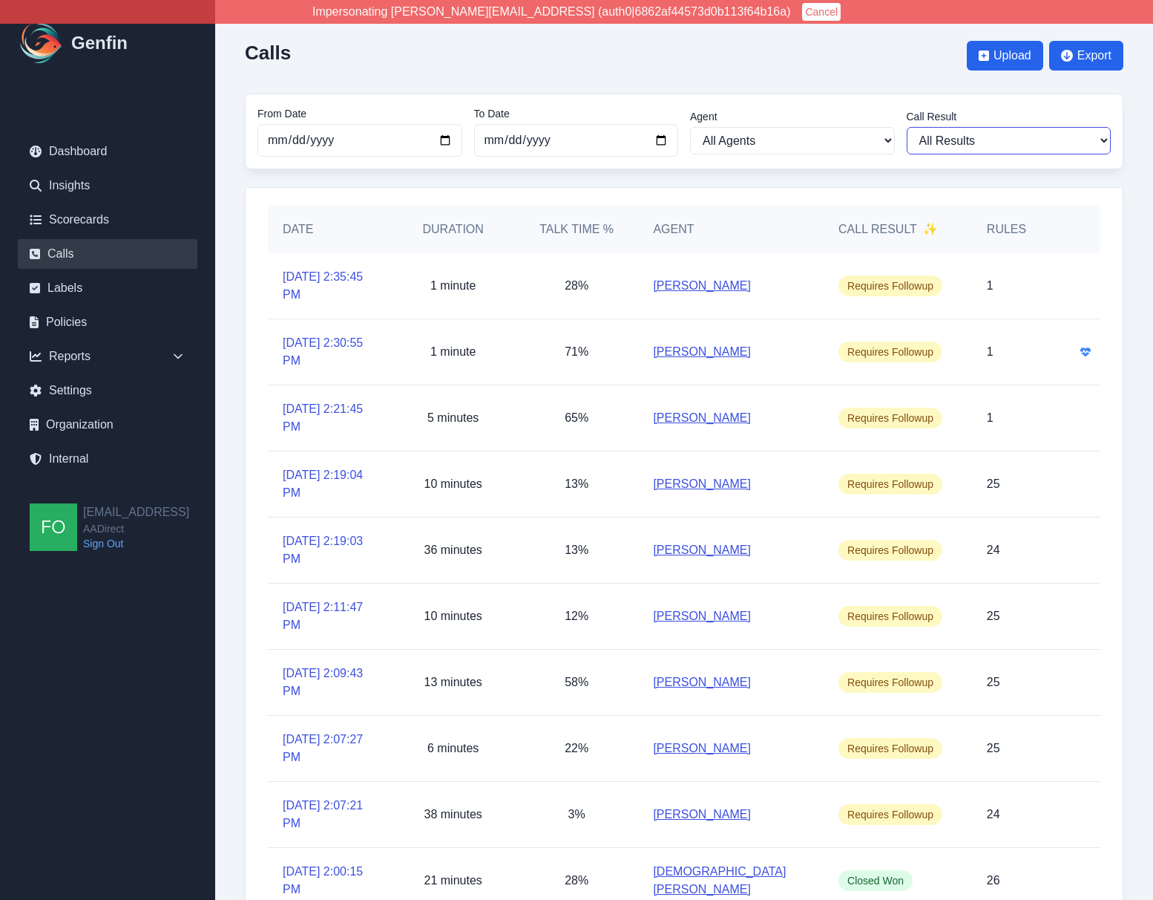
click at [1024, 144] on select "All Results Closed Won Closed Lost Requires Followup" at bounding box center [1009, 140] width 205 height 27
select select "Yes"
click at [907, 127] on select "All Results Closed Won Closed Lost Requires Followup" at bounding box center [1009, 140] width 205 height 27
select select "Yes"
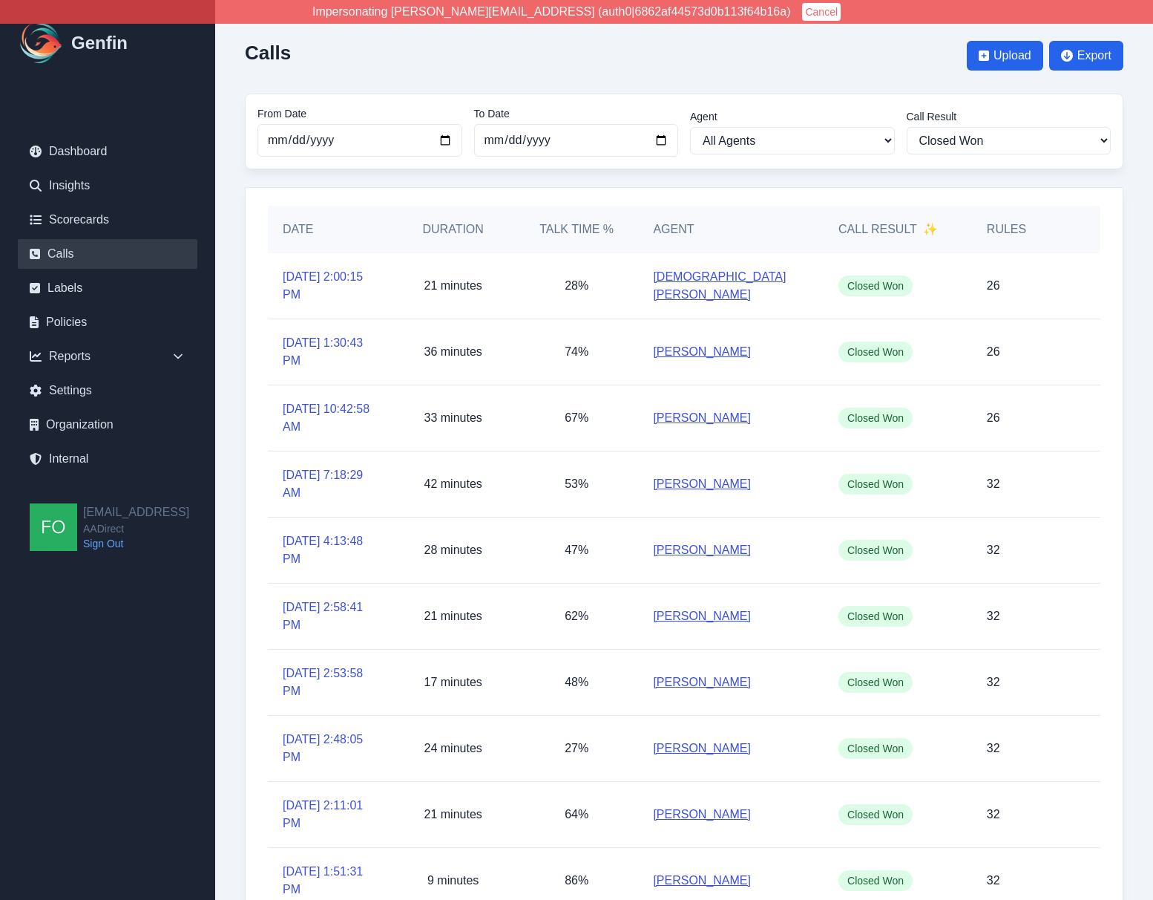
click at [71, 253] on link "Calls" at bounding box center [108, 254] width 180 height 30
select select
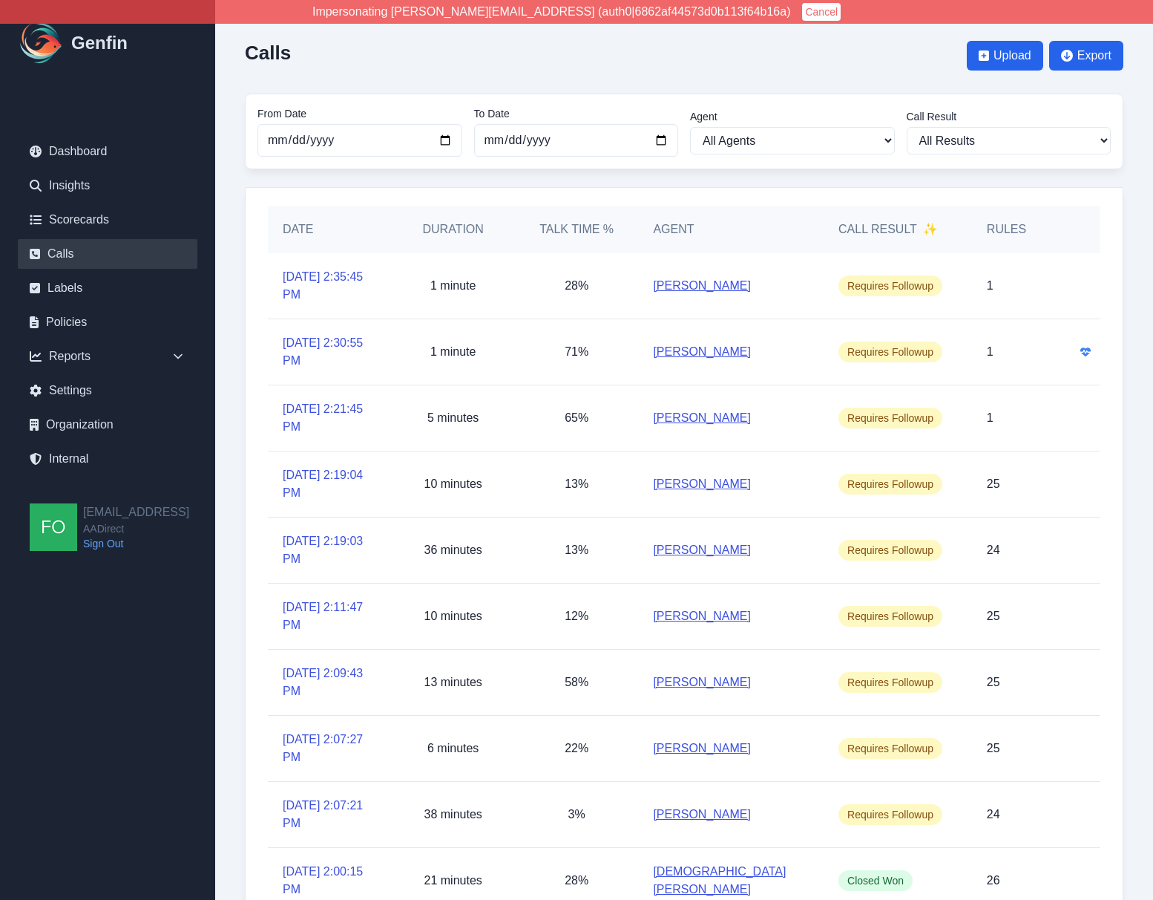
click at [1135, 273] on div "Calls Upload Export From Date 2025-08-01 To Date 2025-09-23 Agent All Agents An…" at bounding box center [684, 499] width 938 height 998
click at [1136, 502] on div "Calls Upload Export From Date 2025-08-01 To Date 2025-09-23 Agent All Agents An…" at bounding box center [684, 499] width 938 height 998
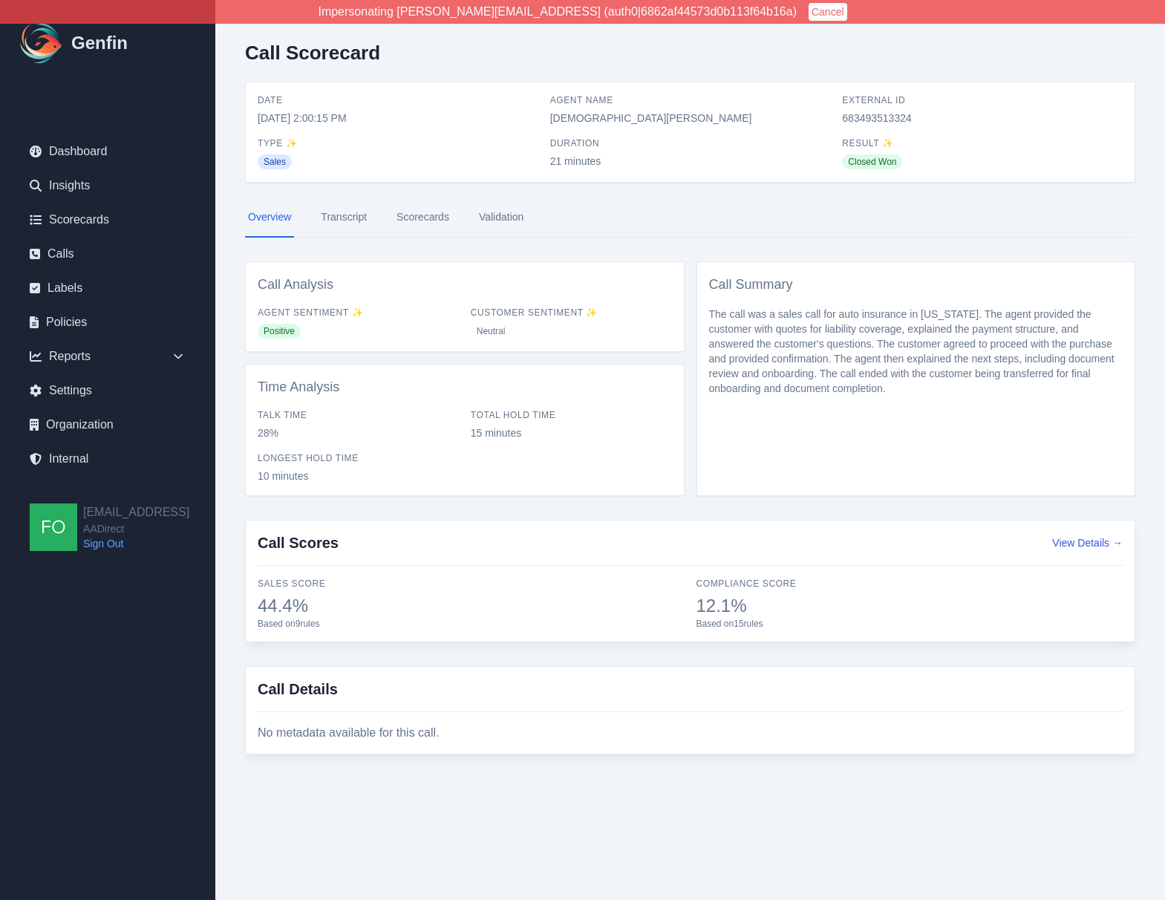
click at [420, 215] on link "Scorecards" at bounding box center [422, 217] width 59 height 40
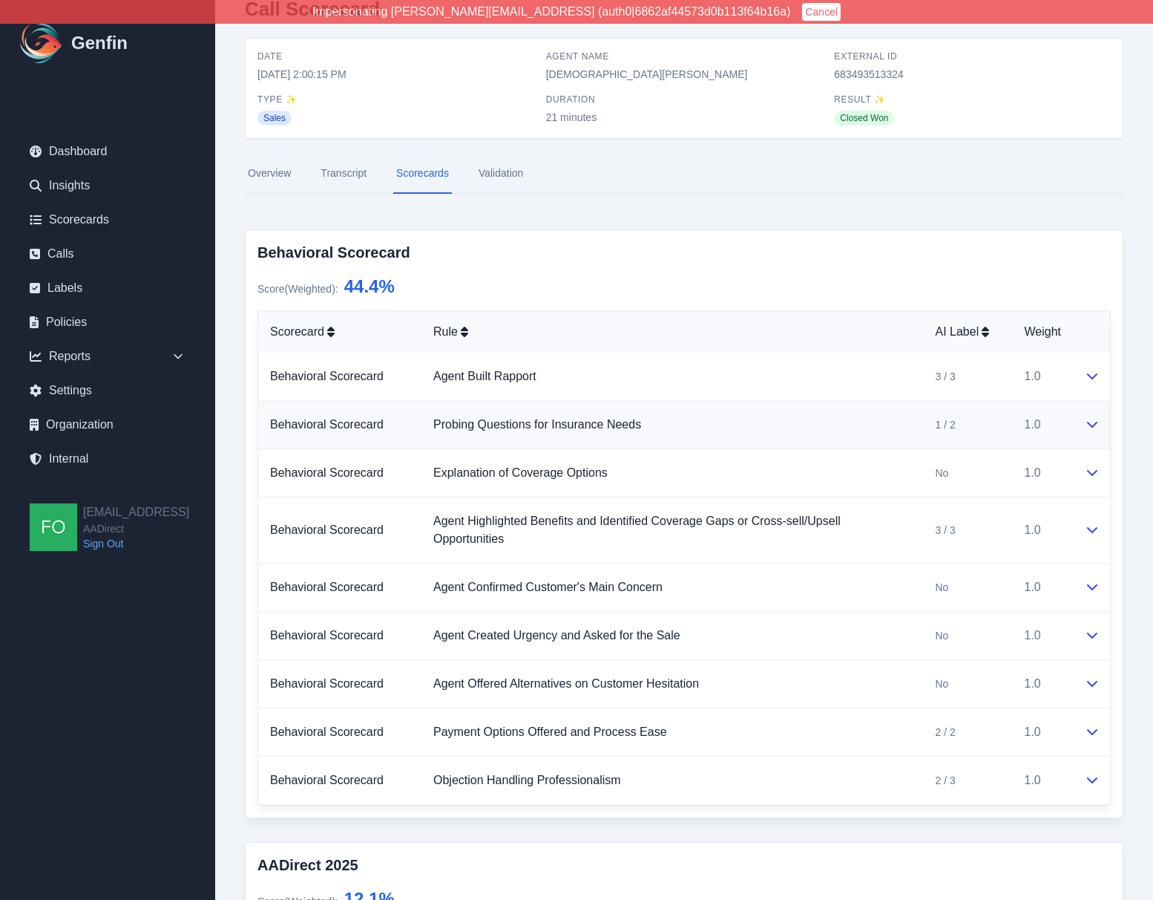
scroll to position [375, 0]
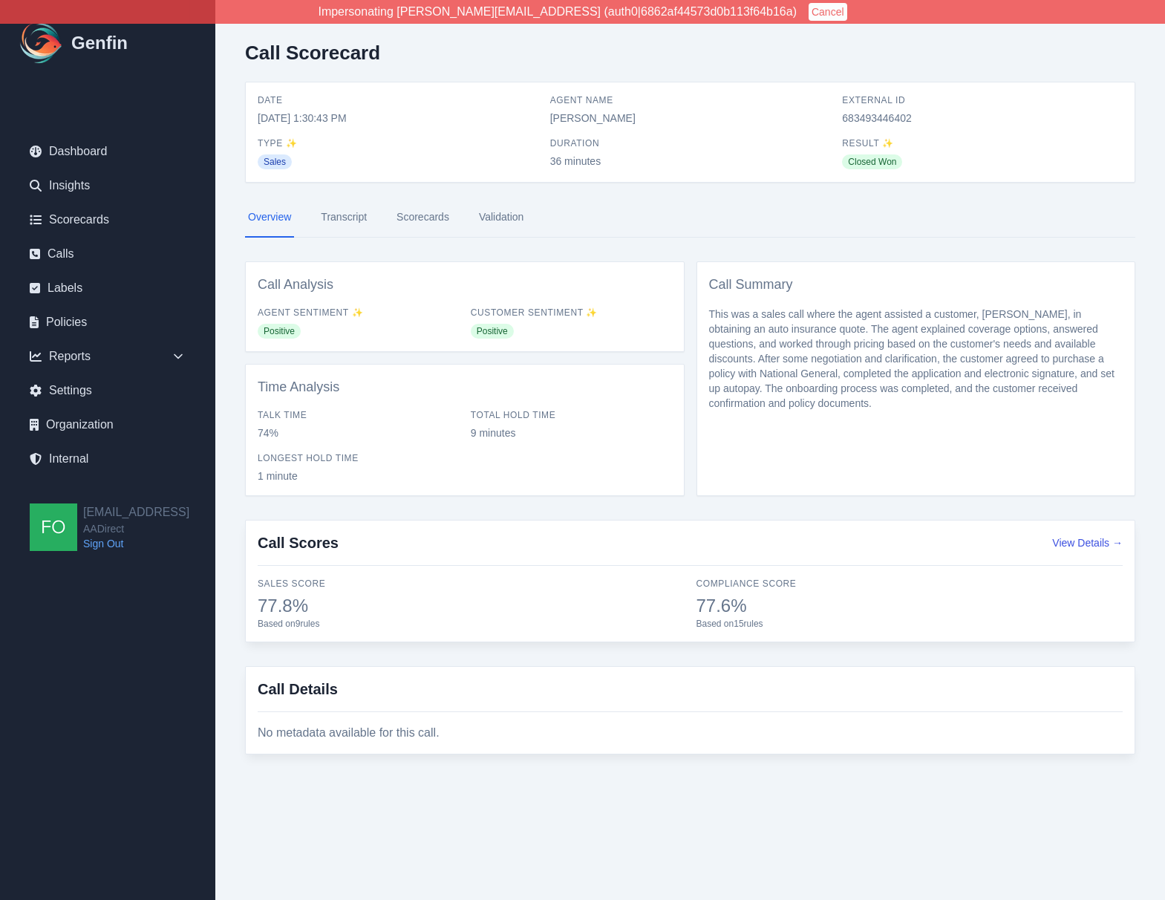
click at [422, 216] on link "Scorecards" at bounding box center [422, 217] width 59 height 40
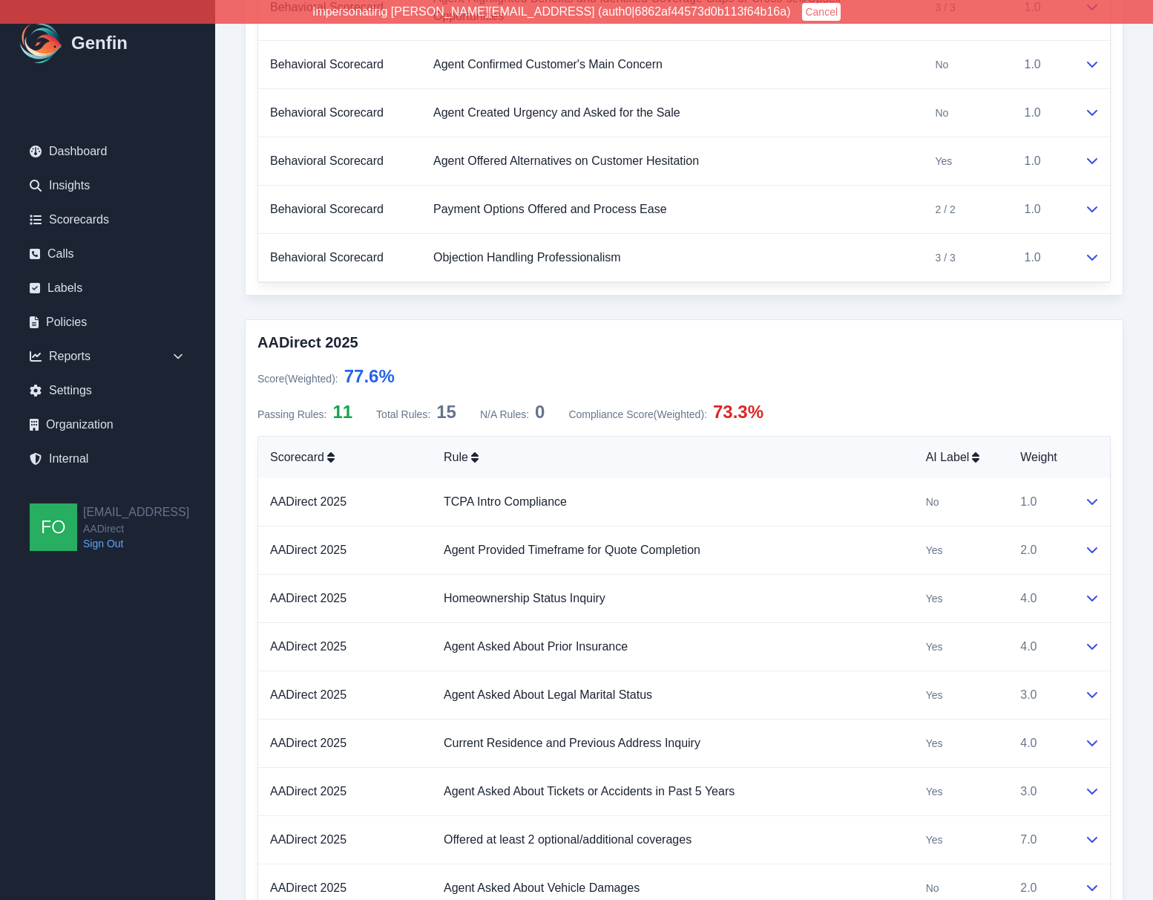
scroll to position [570, 0]
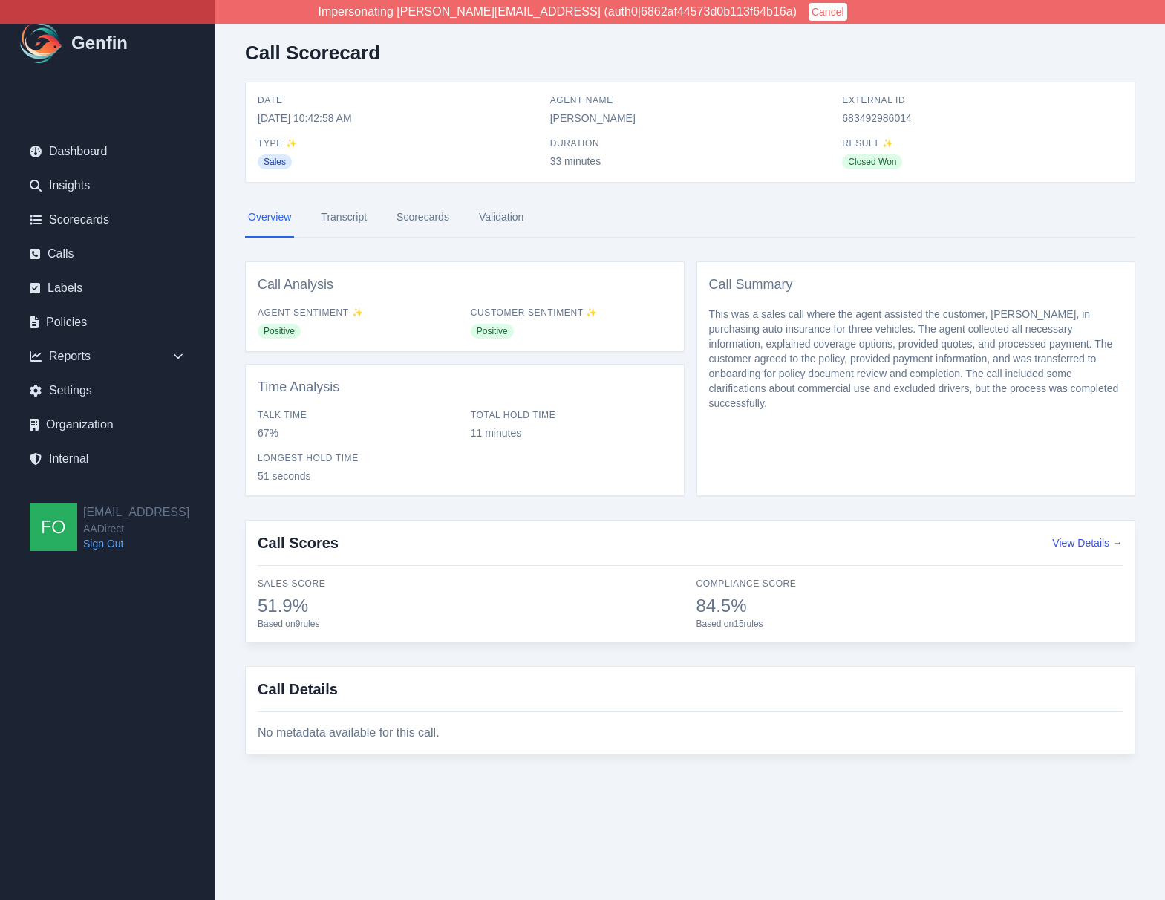
click at [425, 211] on link "Scorecards" at bounding box center [422, 217] width 59 height 40
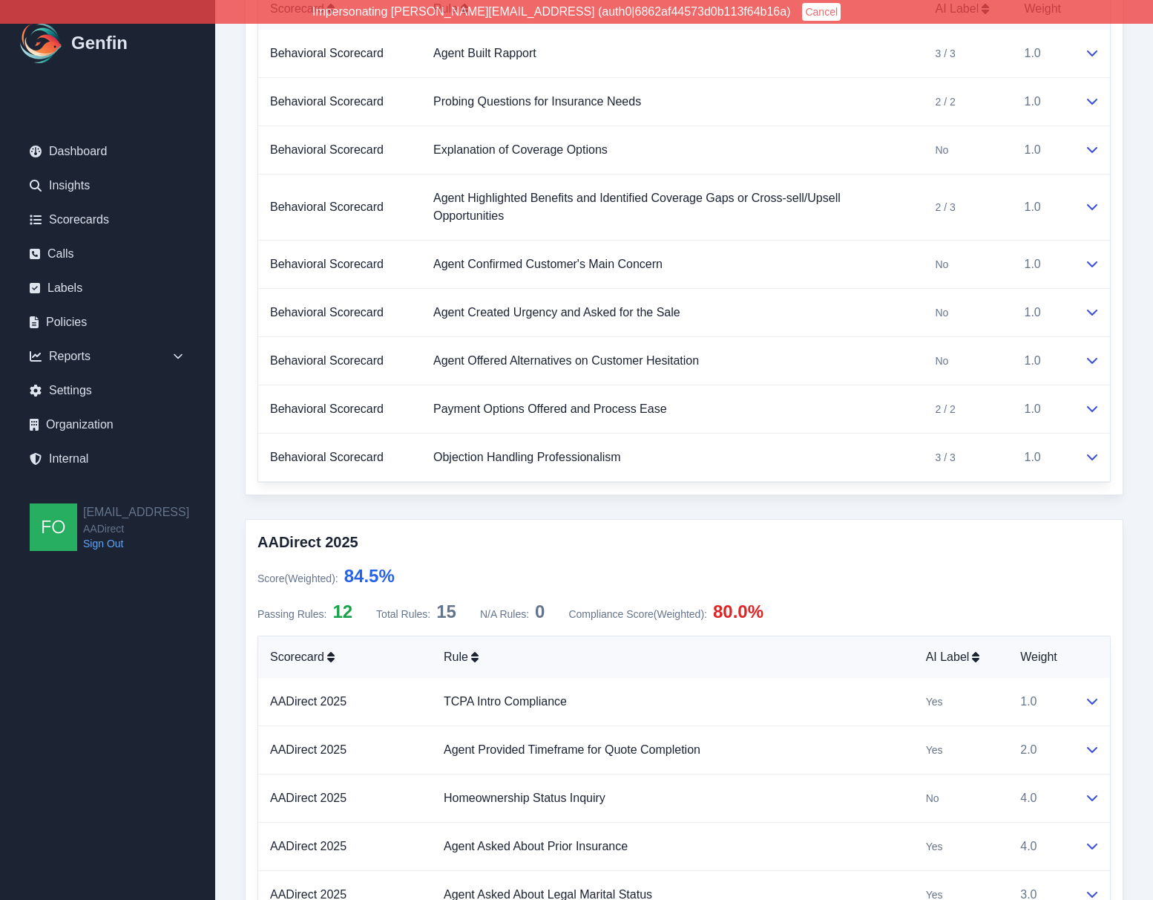
scroll to position [369, 0]
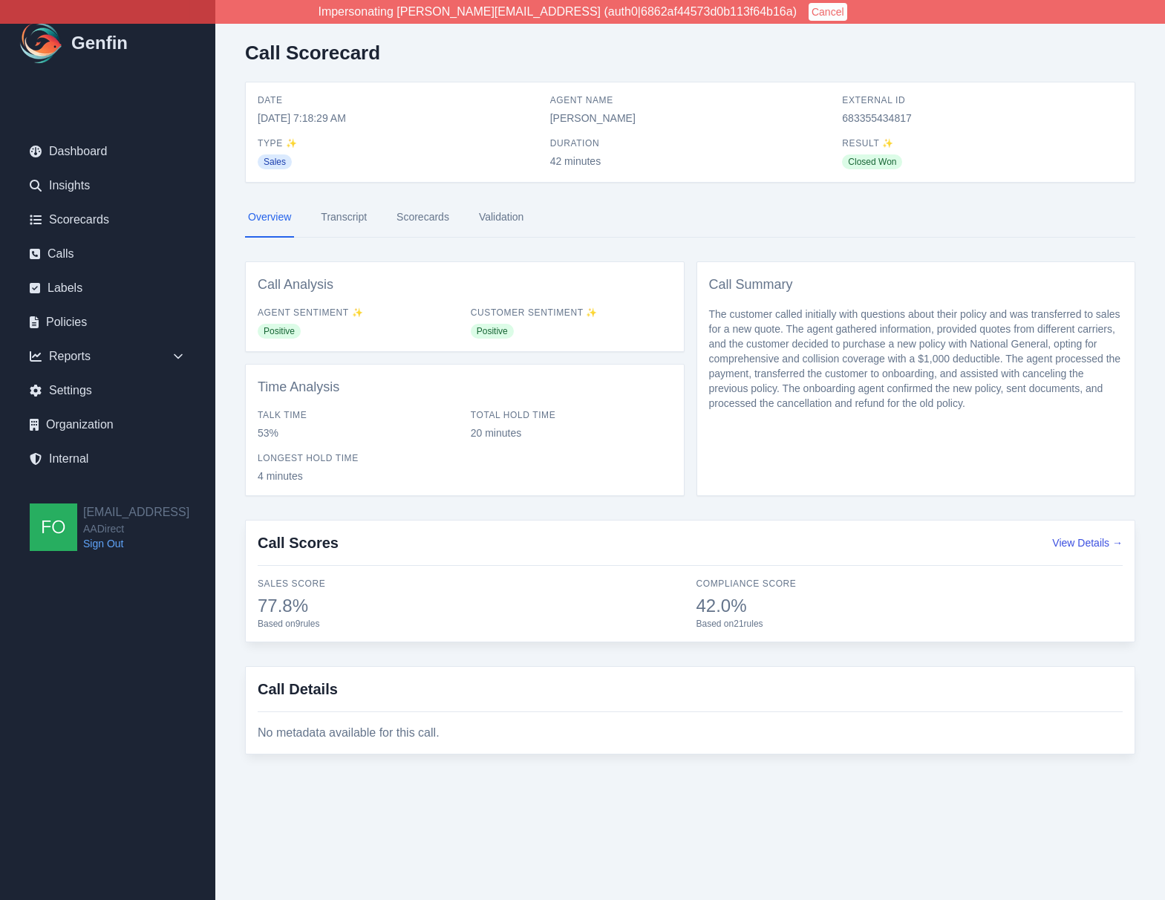
click at [417, 200] on link "Scorecards" at bounding box center [422, 217] width 59 height 40
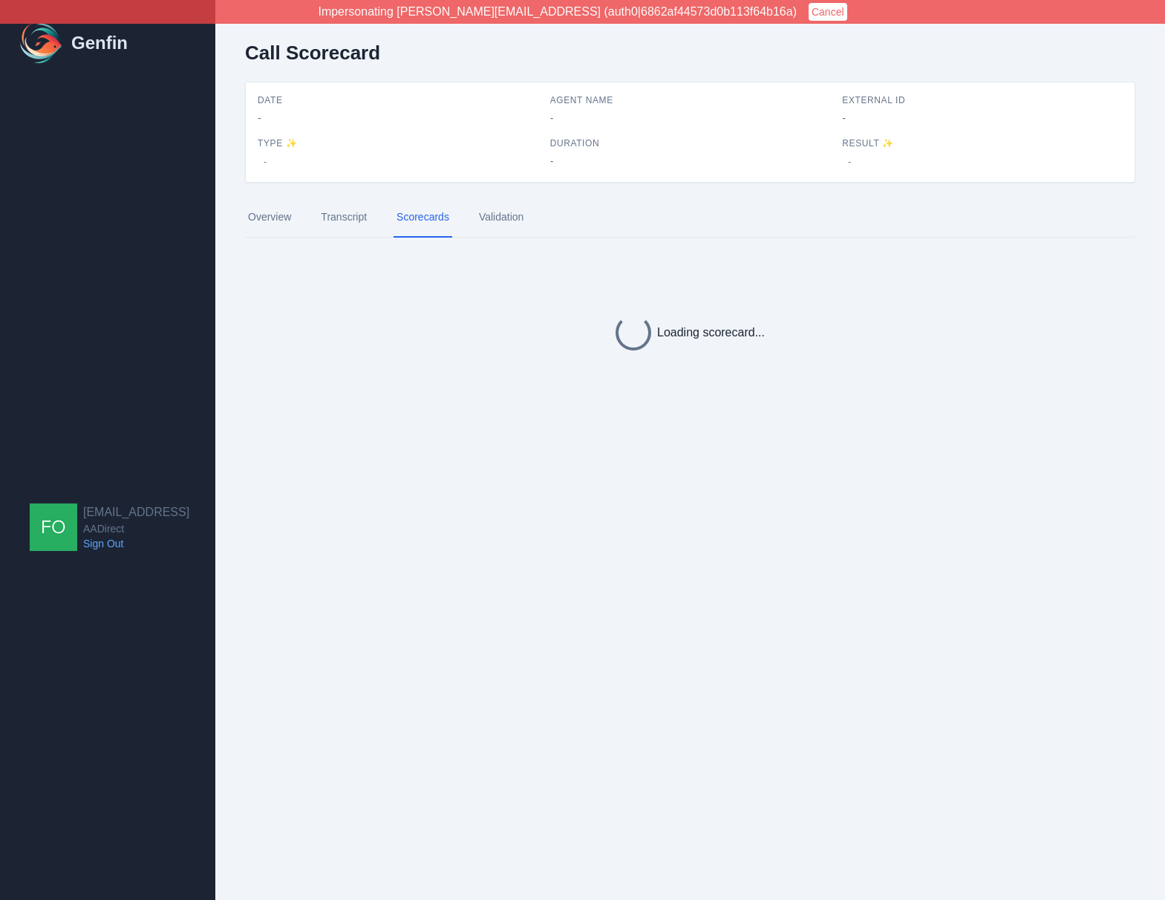
click at [427, 213] on link "Scorecards" at bounding box center [422, 217] width 59 height 40
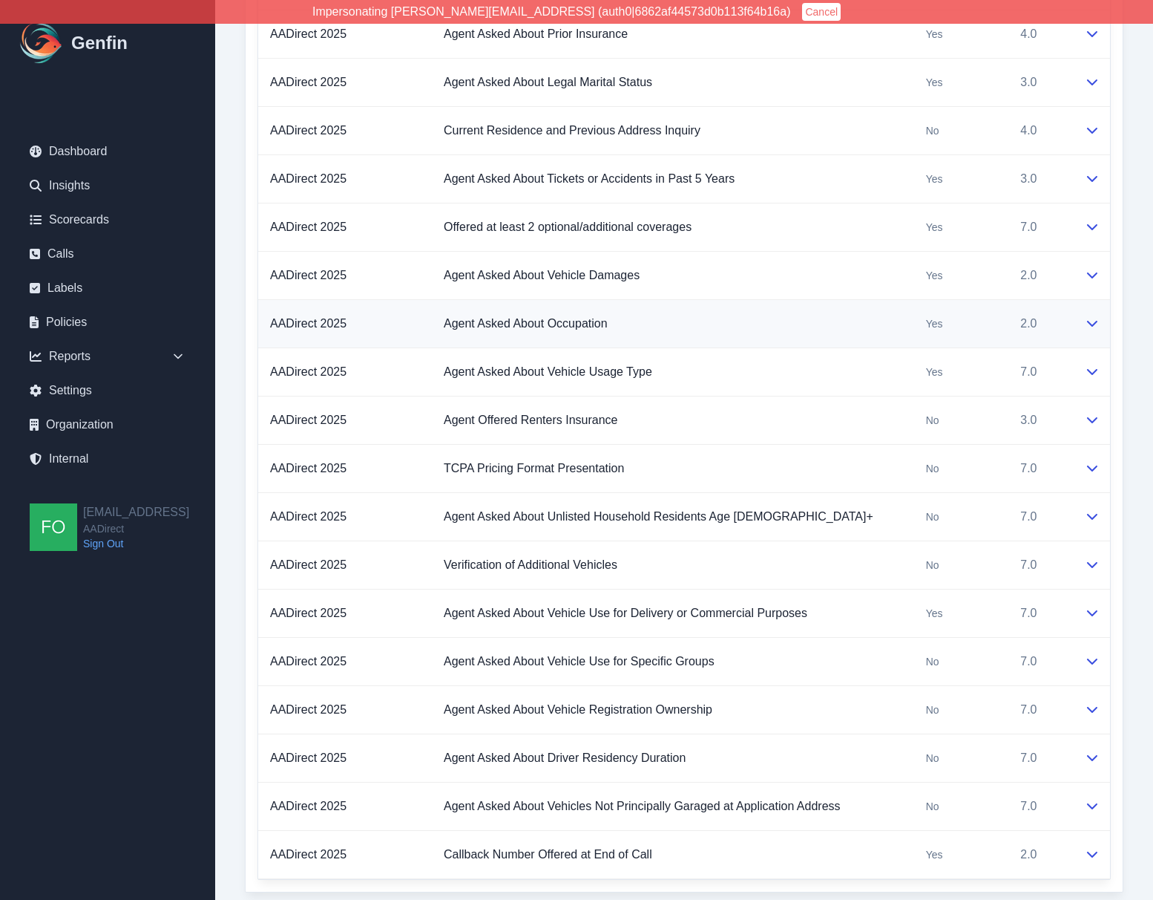
scroll to position [1353, 0]
click at [1093, 419] on icon at bounding box center [1092, 419] width 10 height 6
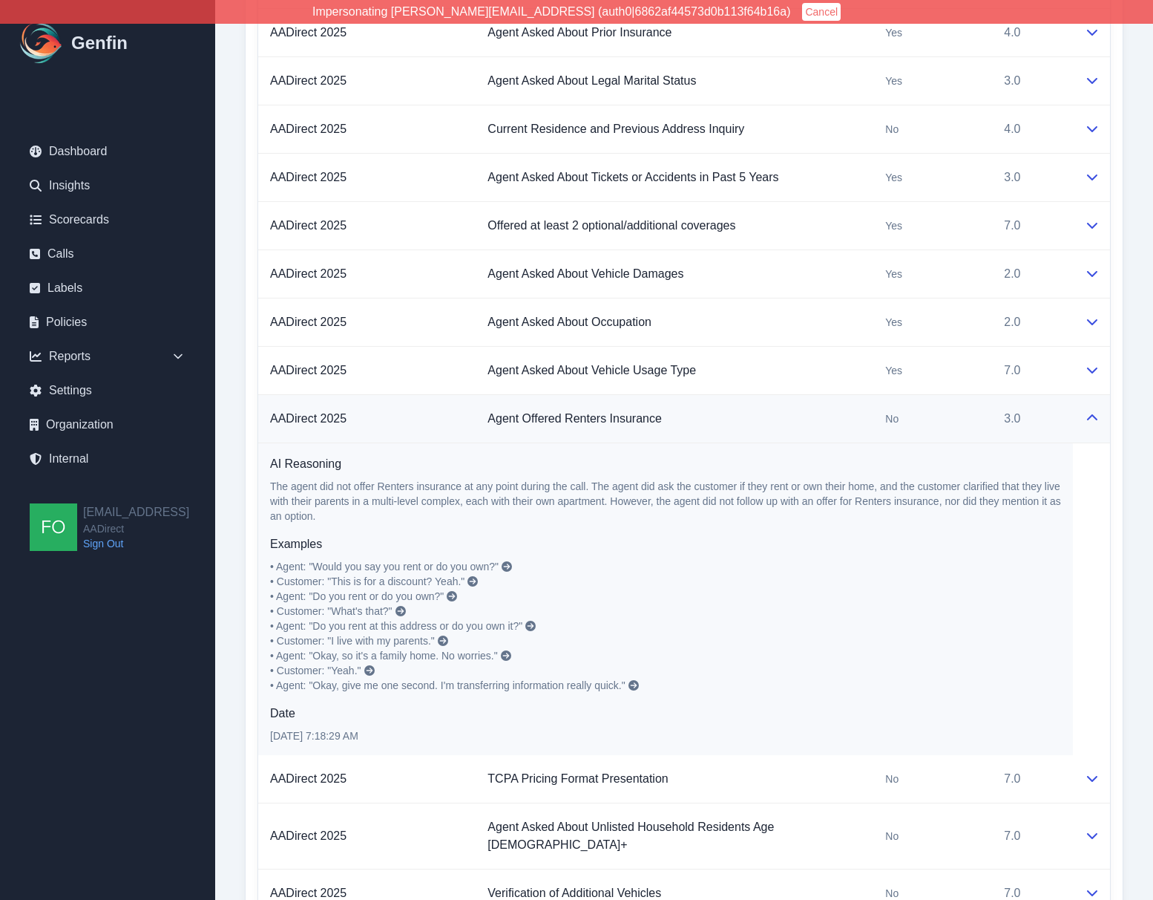
click at [1096, 414] on icon at bounding box center [1093, 418] width 12 height 12
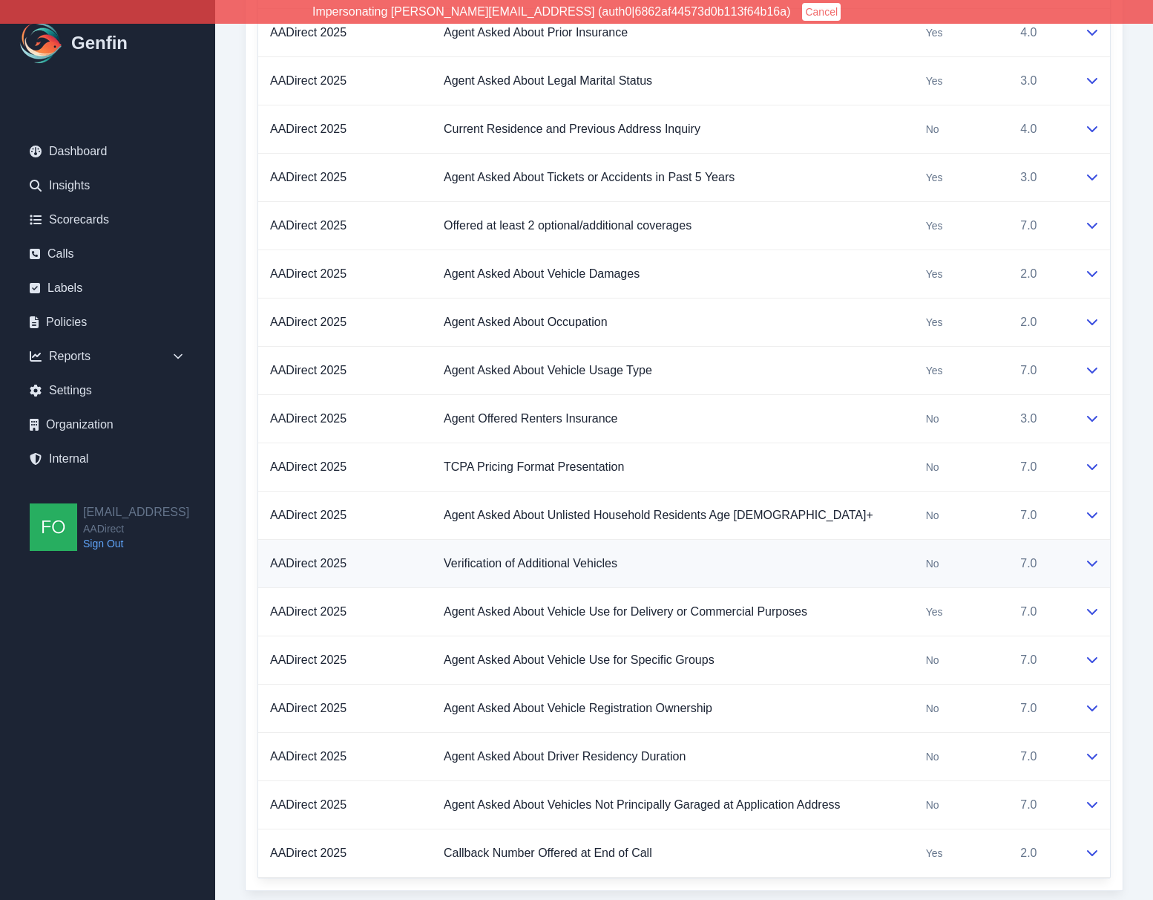
click at [1095, 562] on icon at bounding box center [1092, 563] width 10 height 6
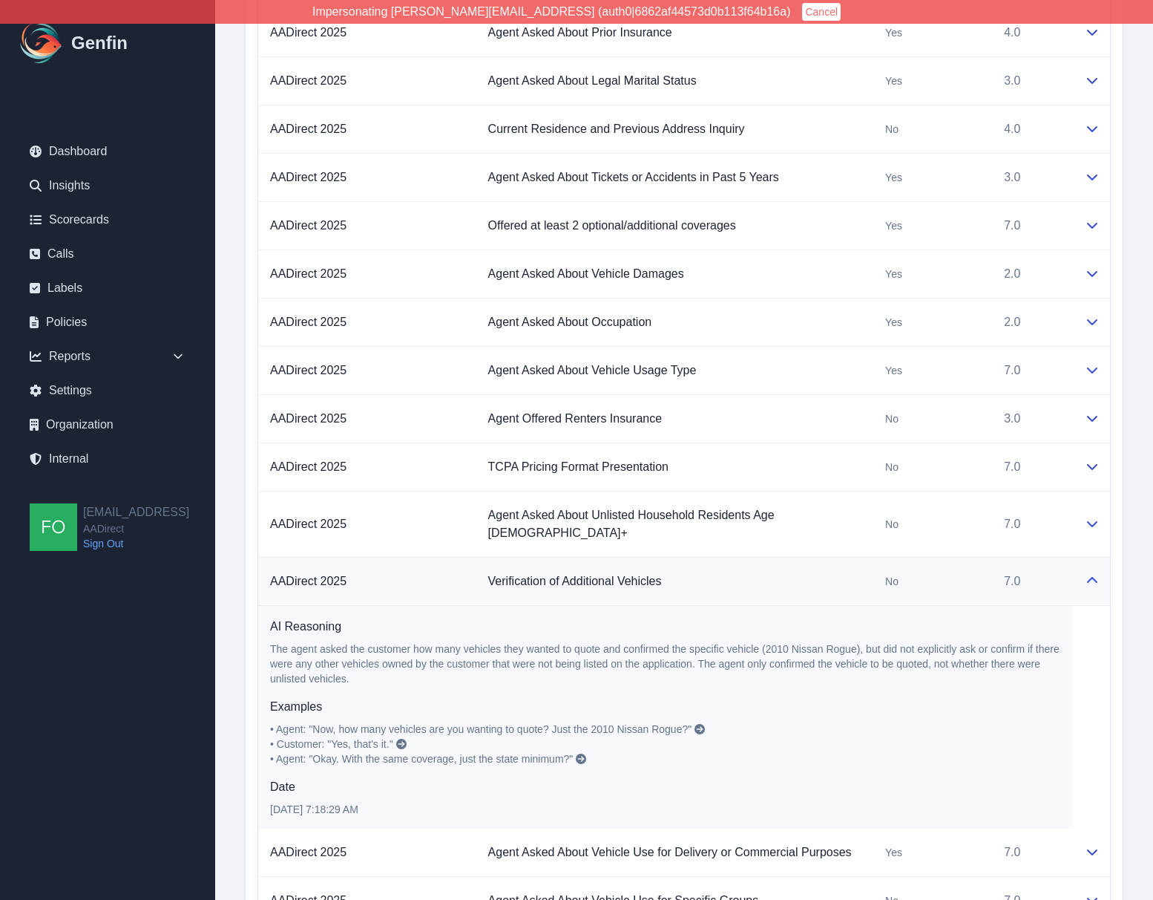
click at [1093, 574] on icon at bounding box center [1093, 580] width 12 height 12
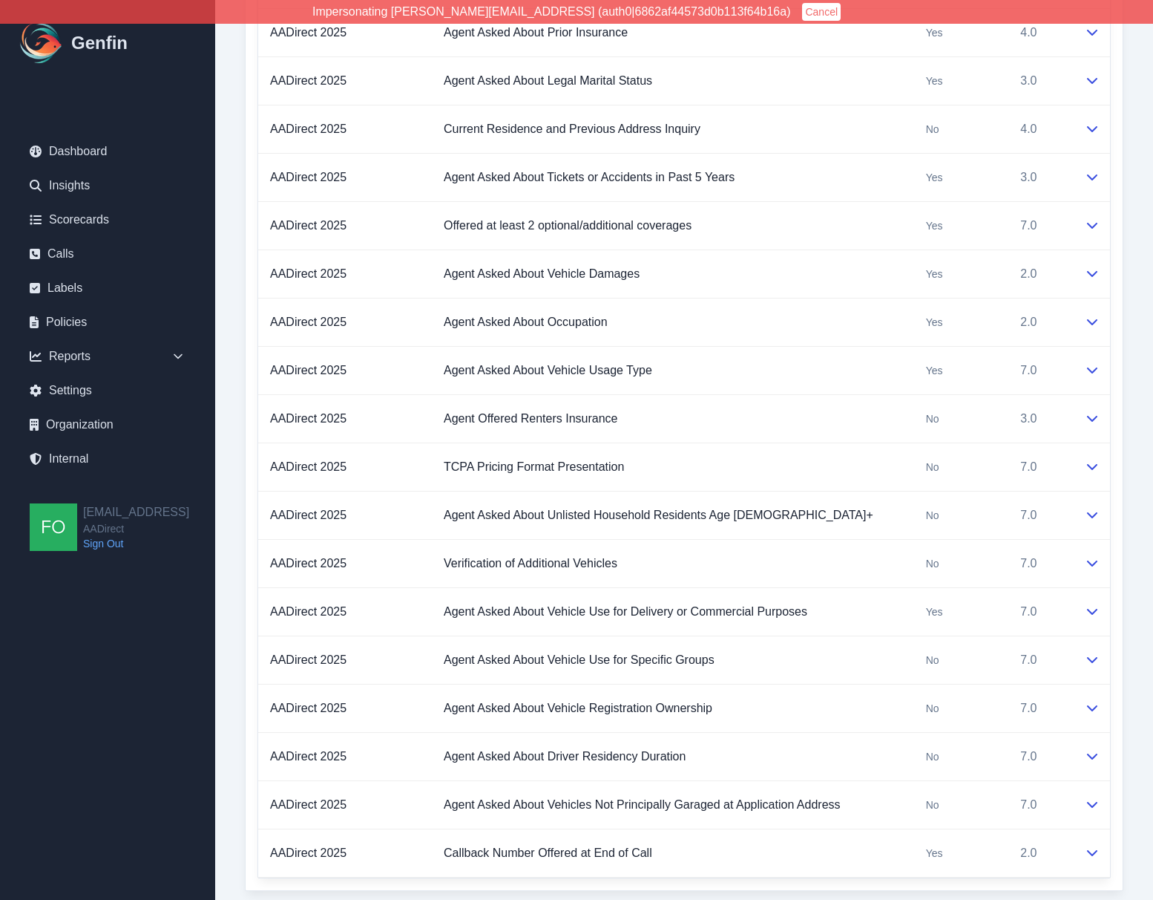
scroll to position [1342, 0]
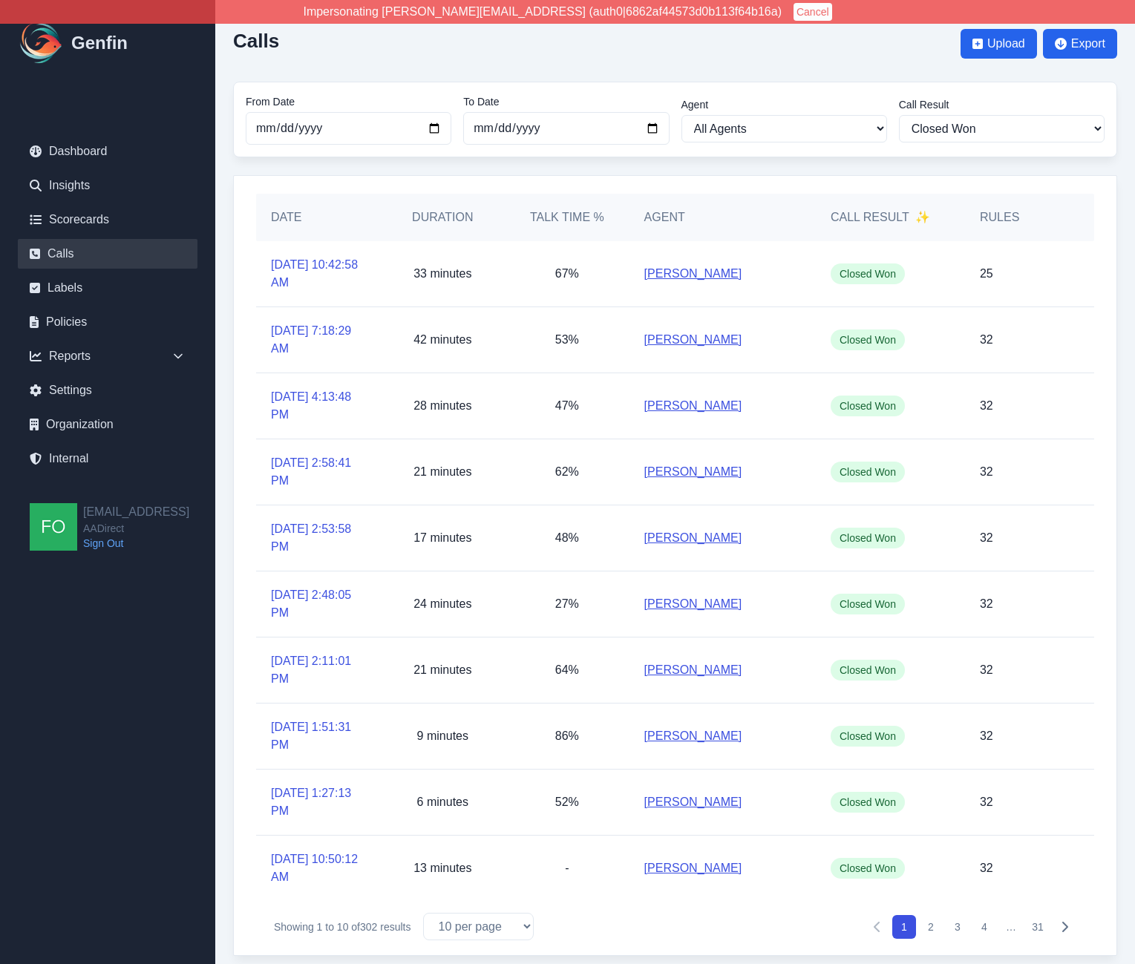
select select "Yes"
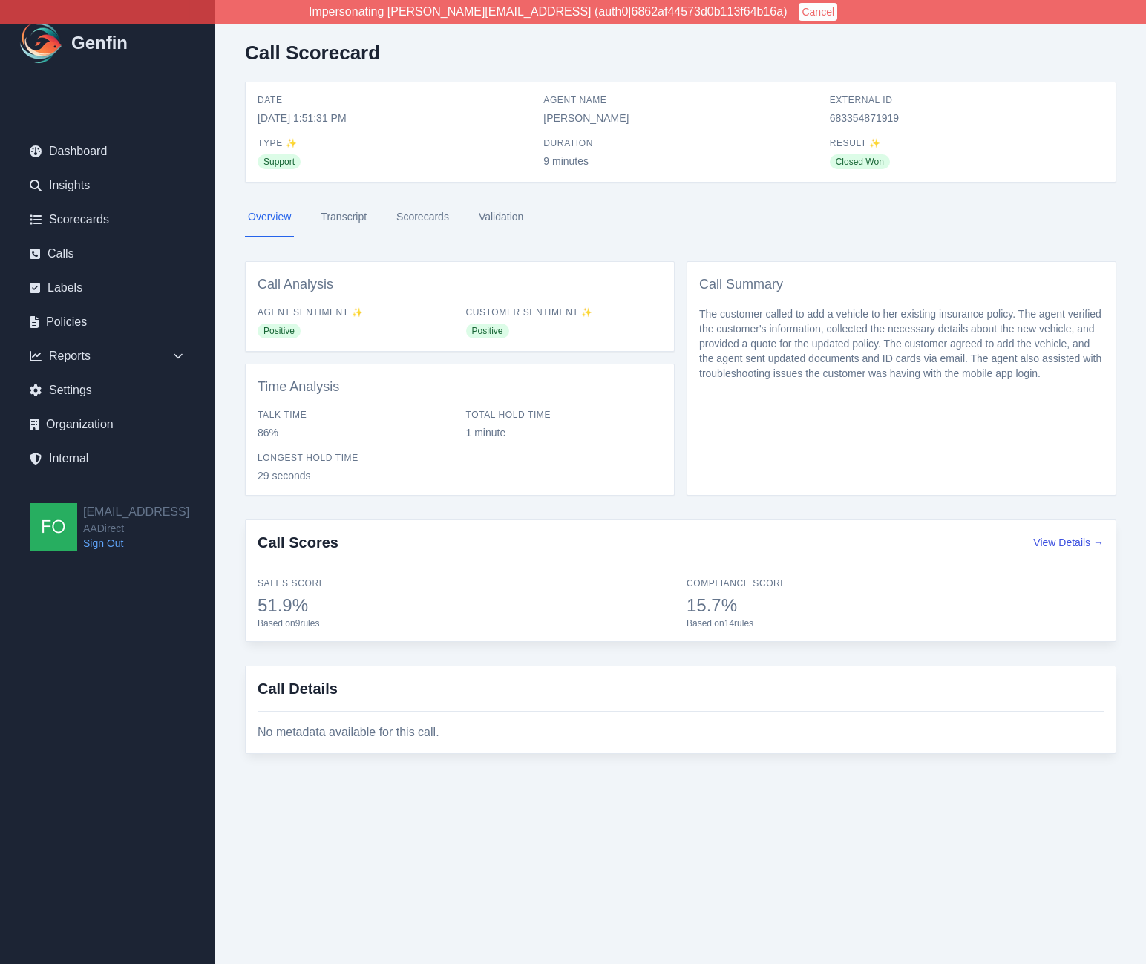
click at [870, 118] on span "683354871919" at bounding box center [967, 118] width 274 height 15
copy span "683354871919"
click at [68, 256] on link "Calls" at bounding box center [108, 254] width 180 height 30
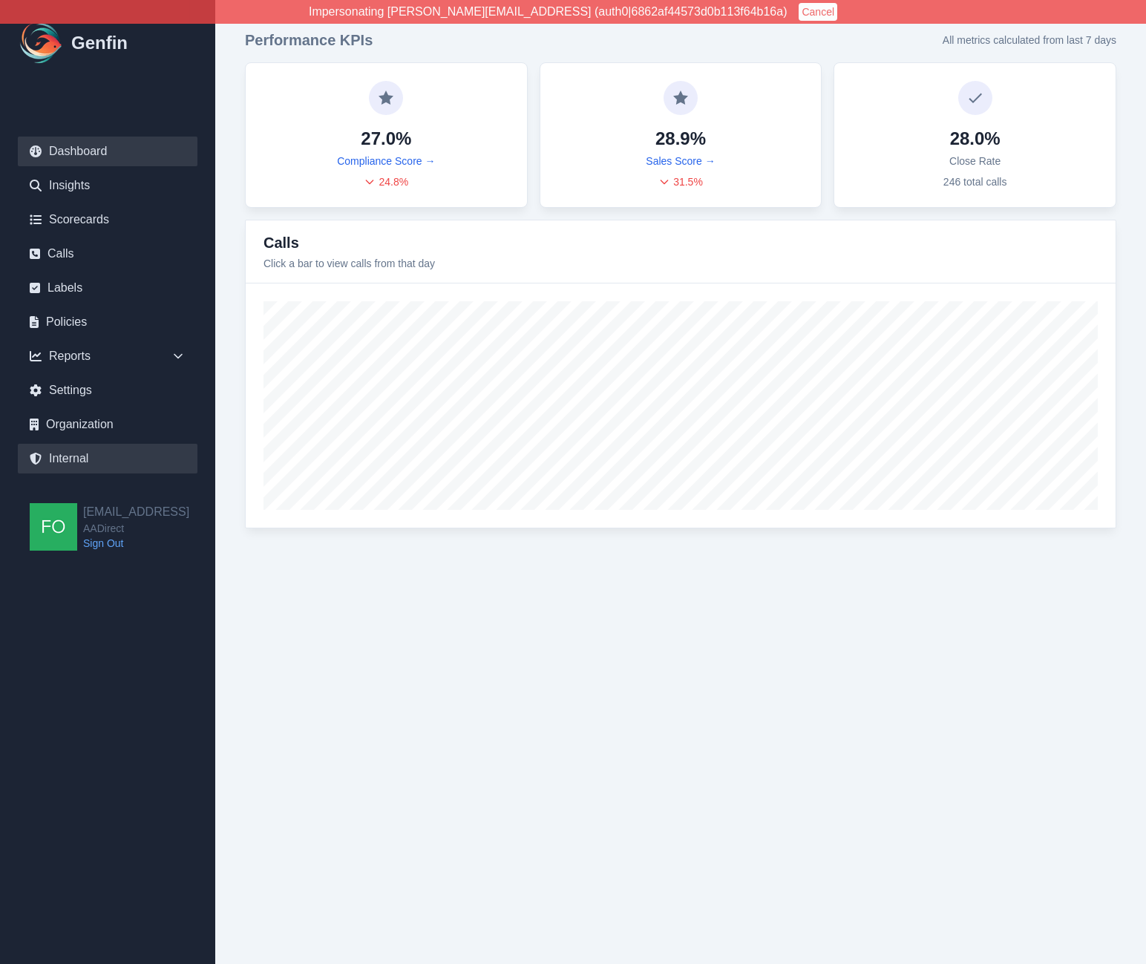
click at [83, 458] on link "Internal" at bounding box center [108, 459] width 180 height 30
click at [76, 257] on link "Calls" at bounding box center [108, 254] width 180 height 30
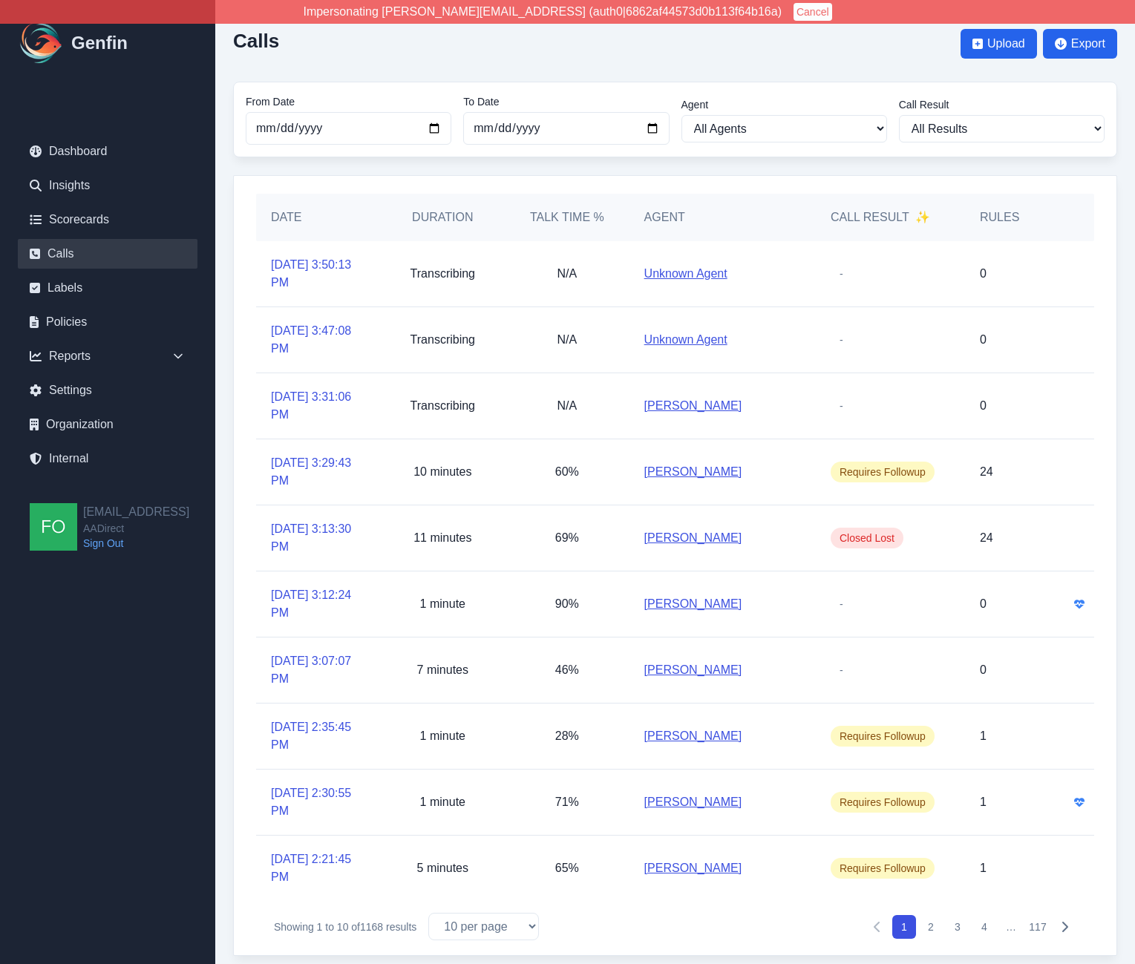
click at [235, 446] on div "Calls Upload Export From Date [DATE] To Date [DATE] Agent All Agents [PERSON_NA…" at bounding box center [675, 487] width 920 height 974
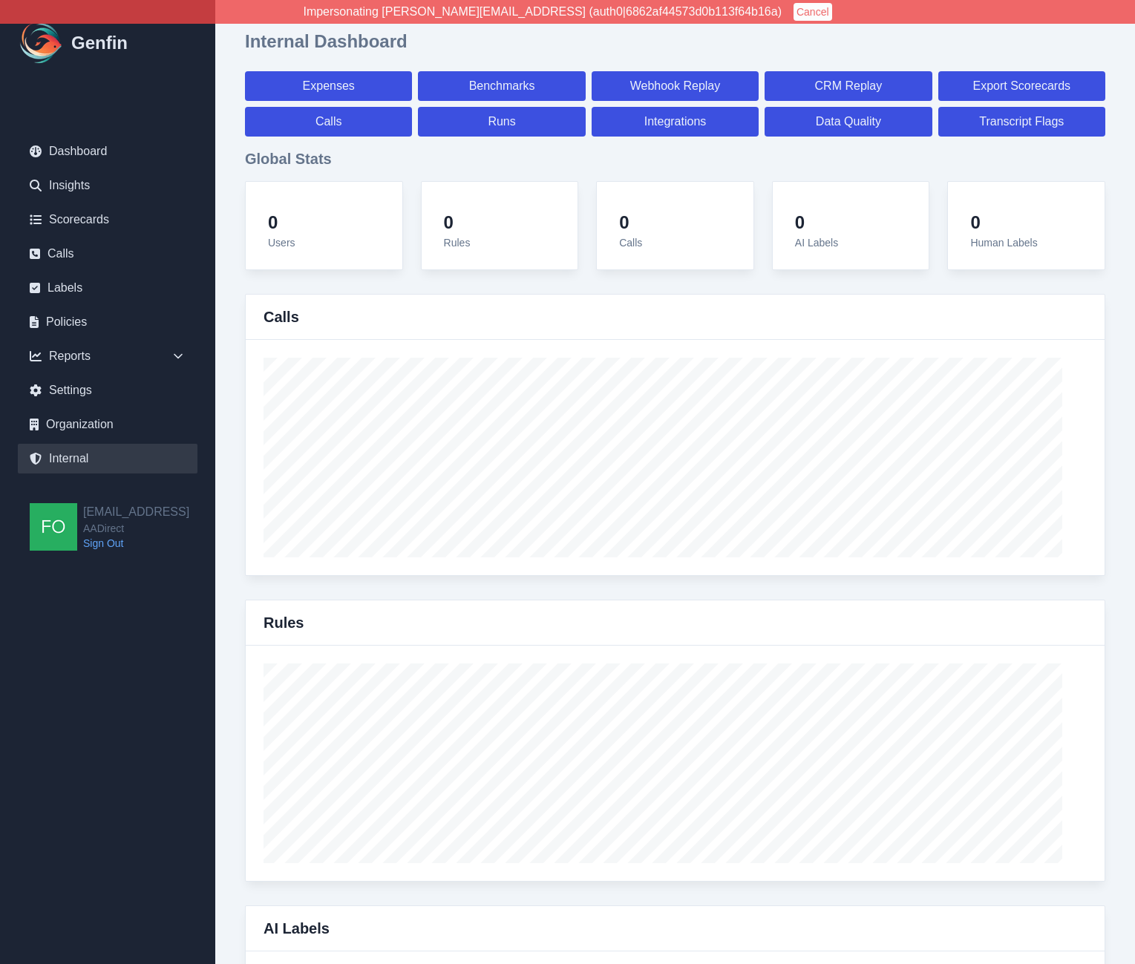
select select "paid"
select select "7"
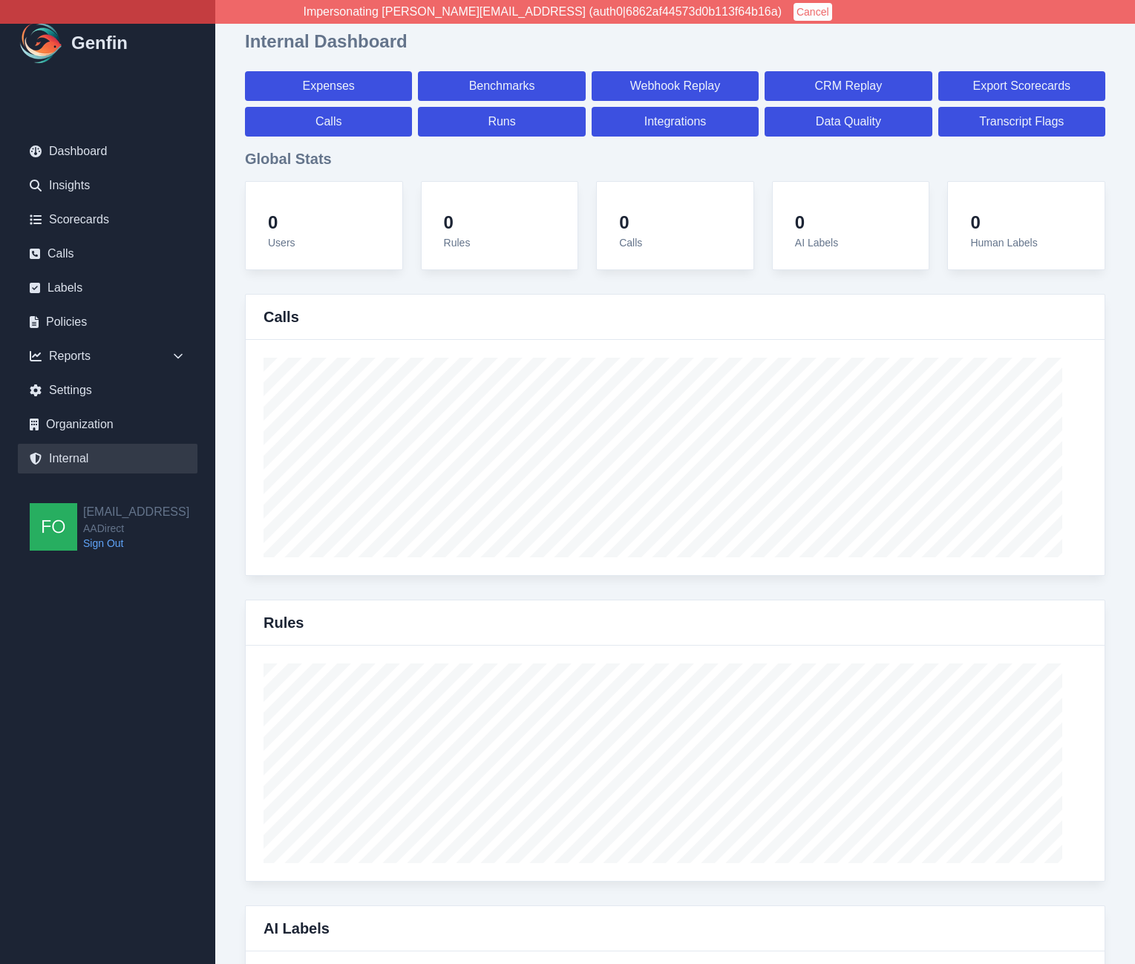
select select "paid"
select select "7"
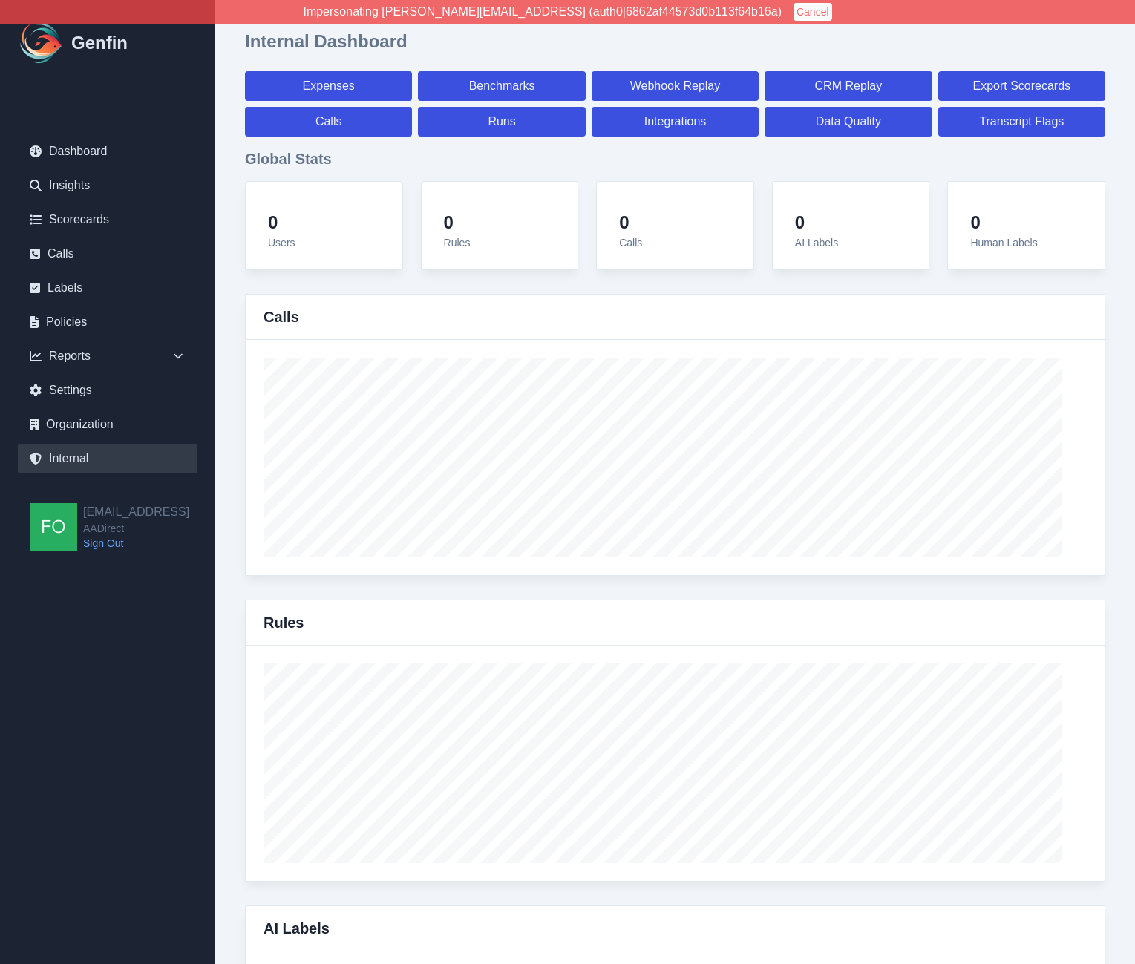
select select "7"
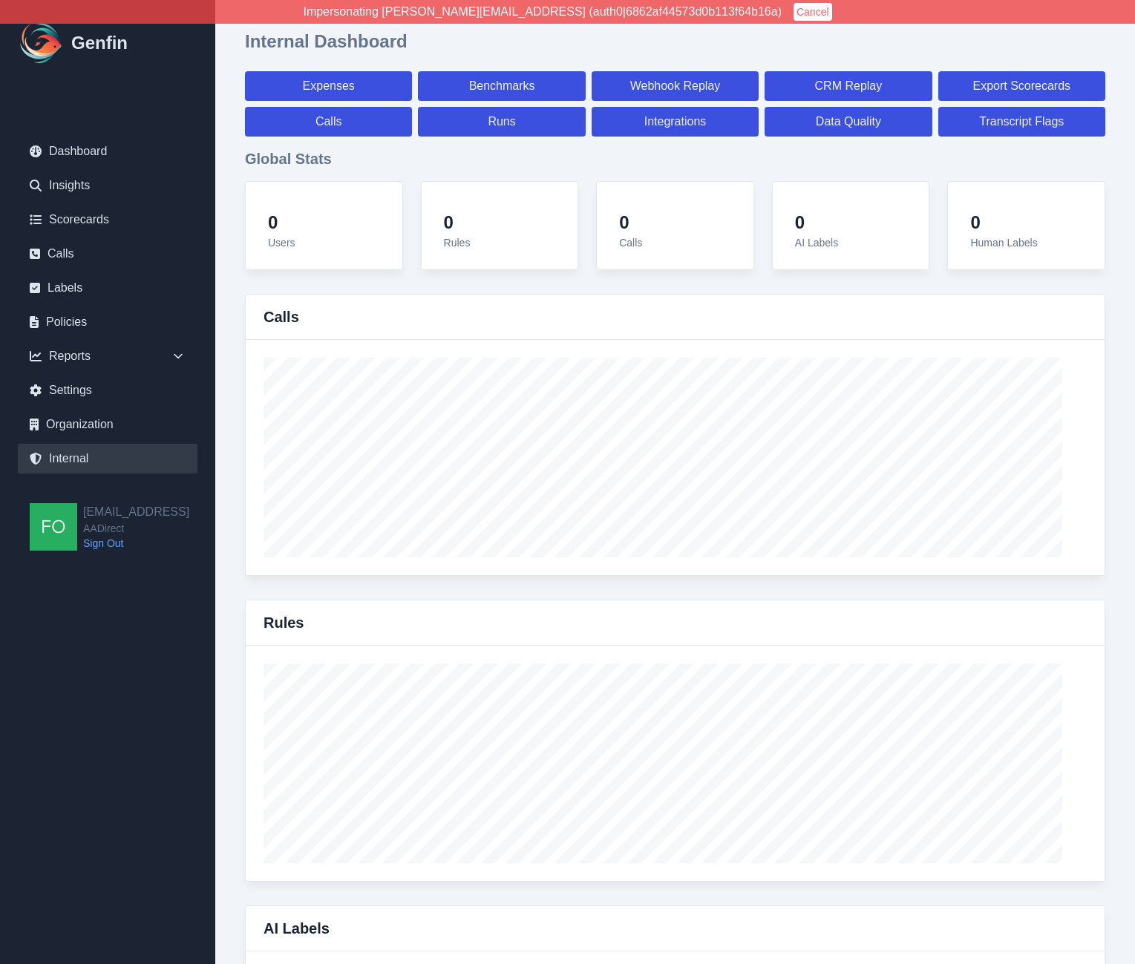
select select "7"
select select "paid"
select select "7"
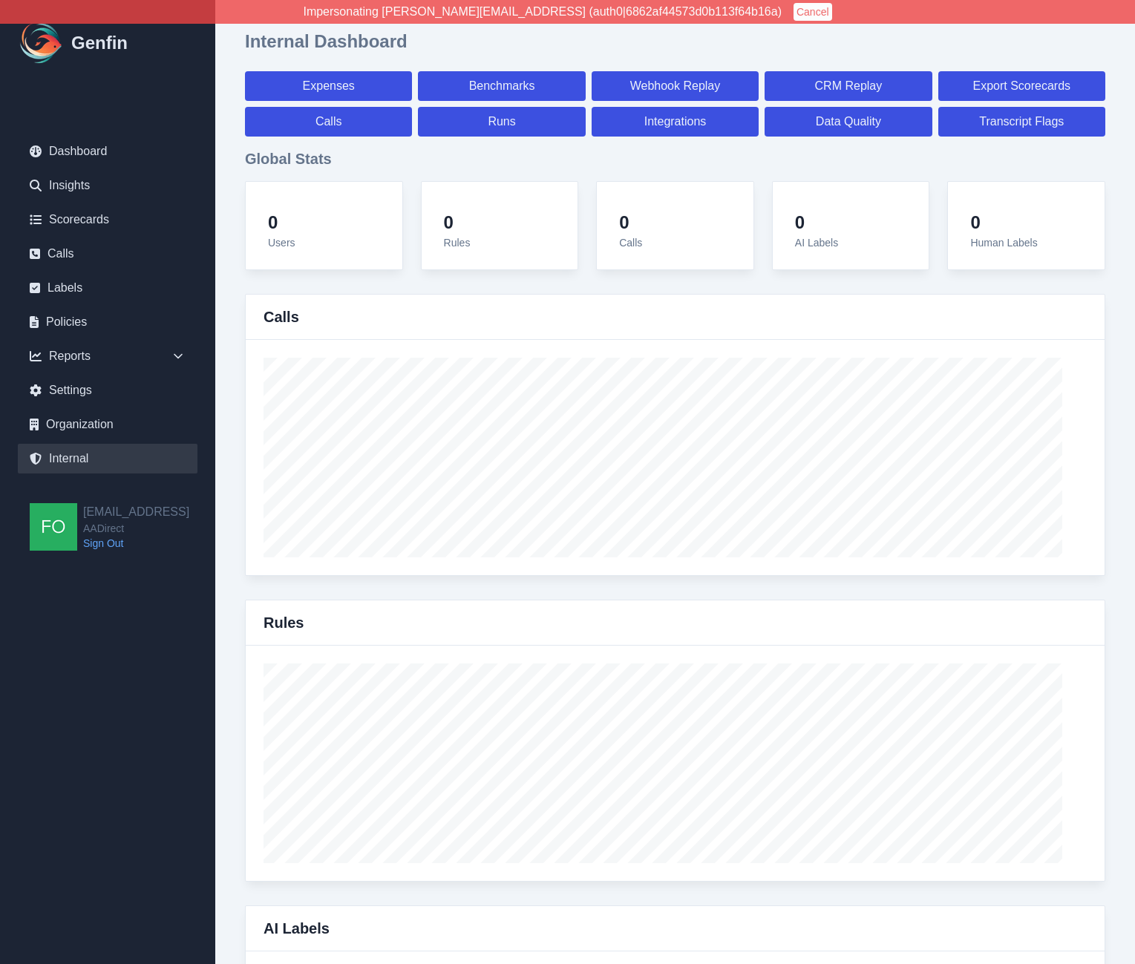
select select "7"
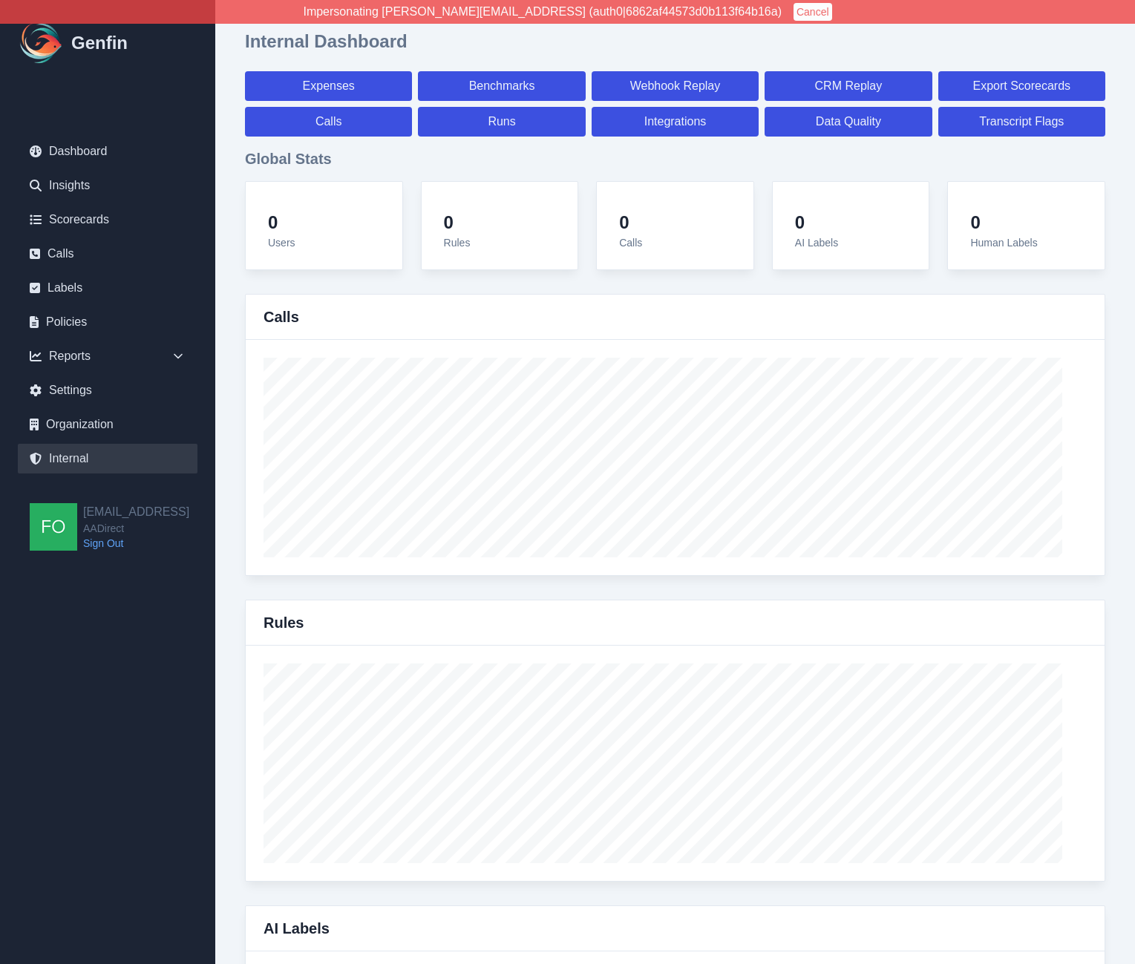
select select "7"
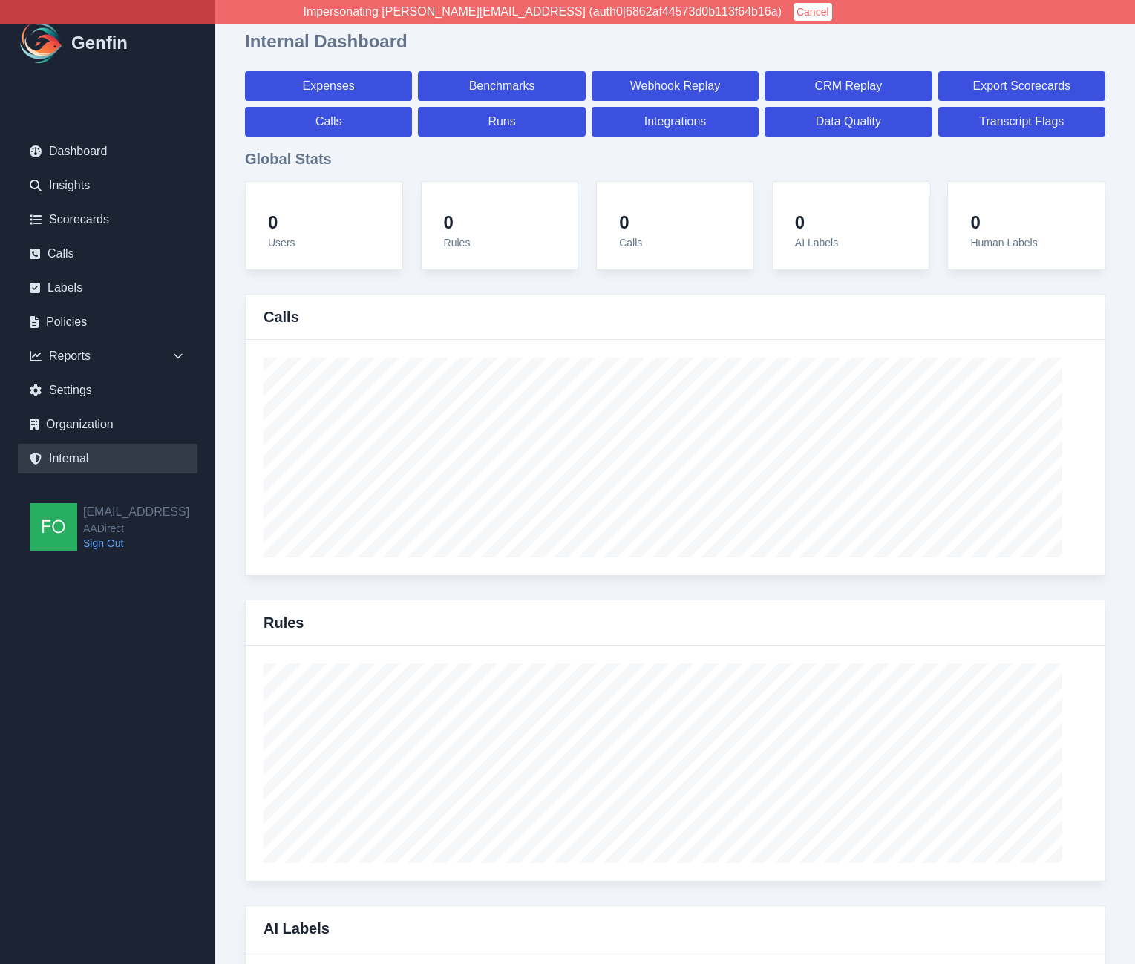
select select "7"
select select "paid"
select select "7"
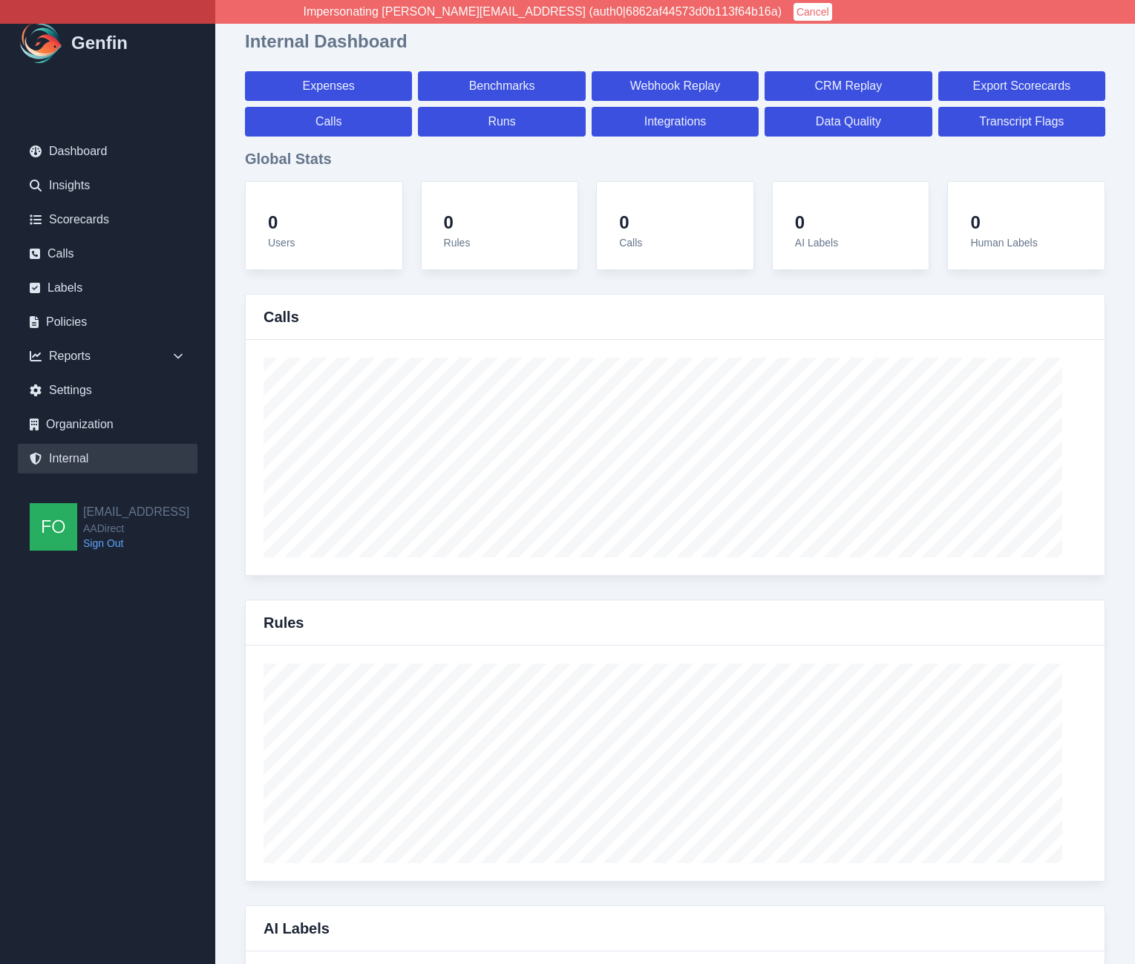
select select "7"
select select "paid"
select select "7"
select select "paid"
select select "7"
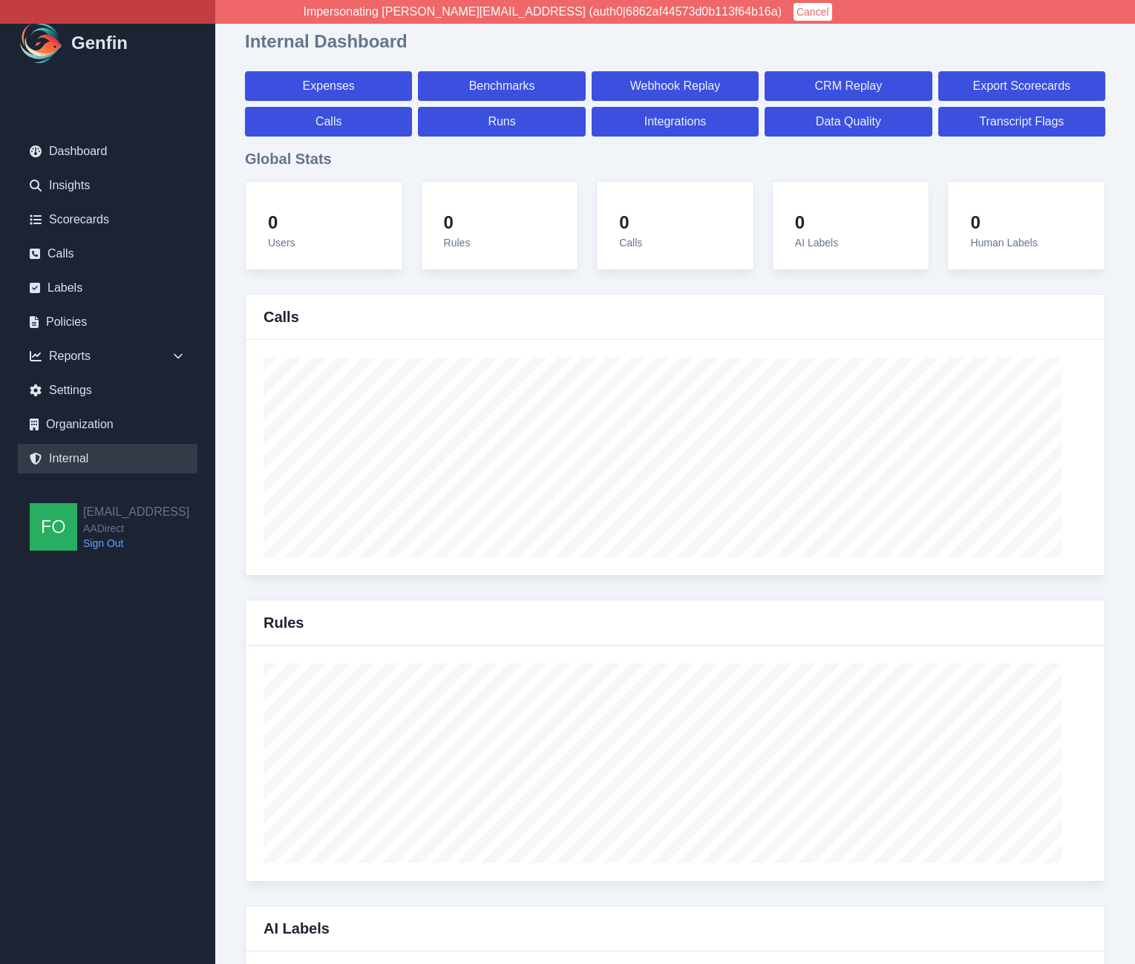
select select "7"
select select "paid"
select select "7"
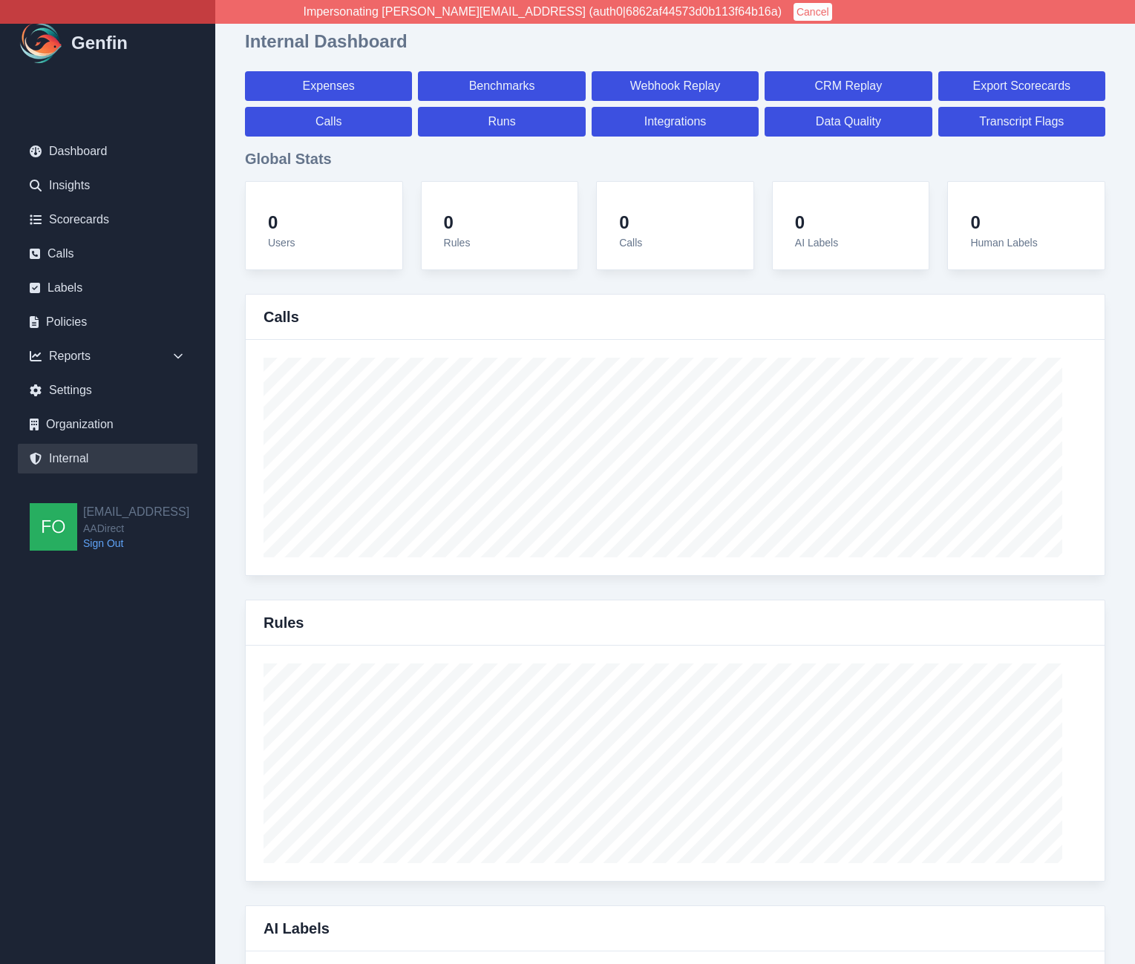
select select "7"
select select "paid"
select select "7"
select select "paid"
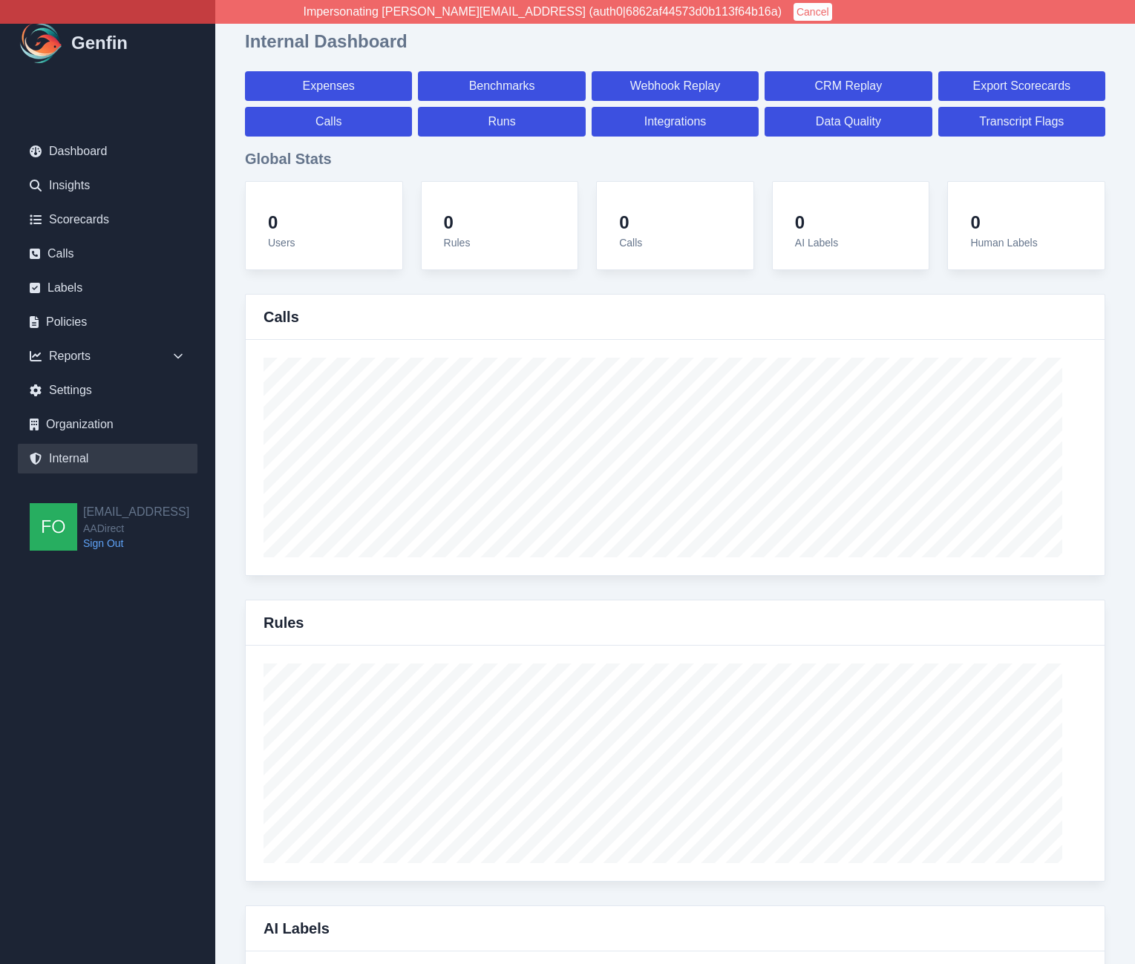
select select "7"
select select "paid"
select select "7"
select select "paid"
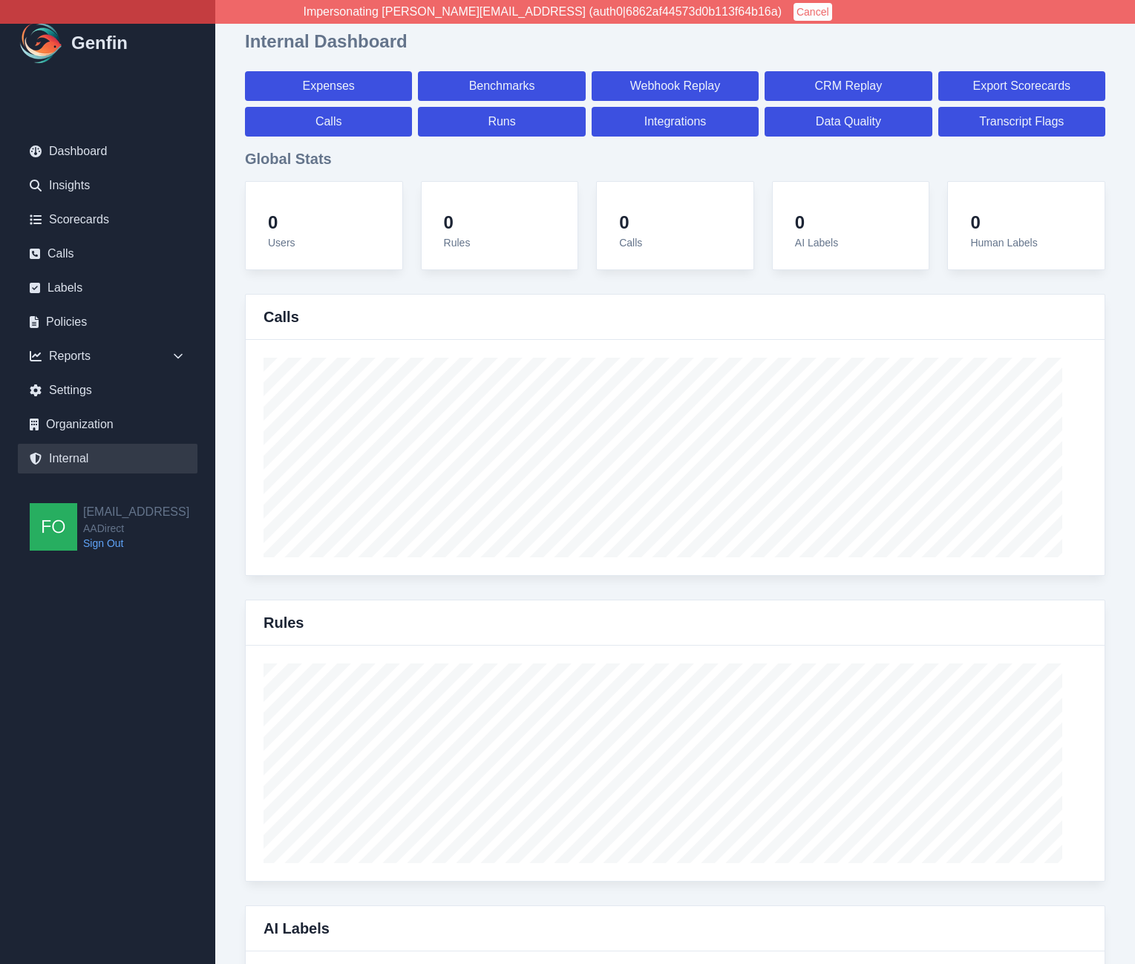
select select "7"
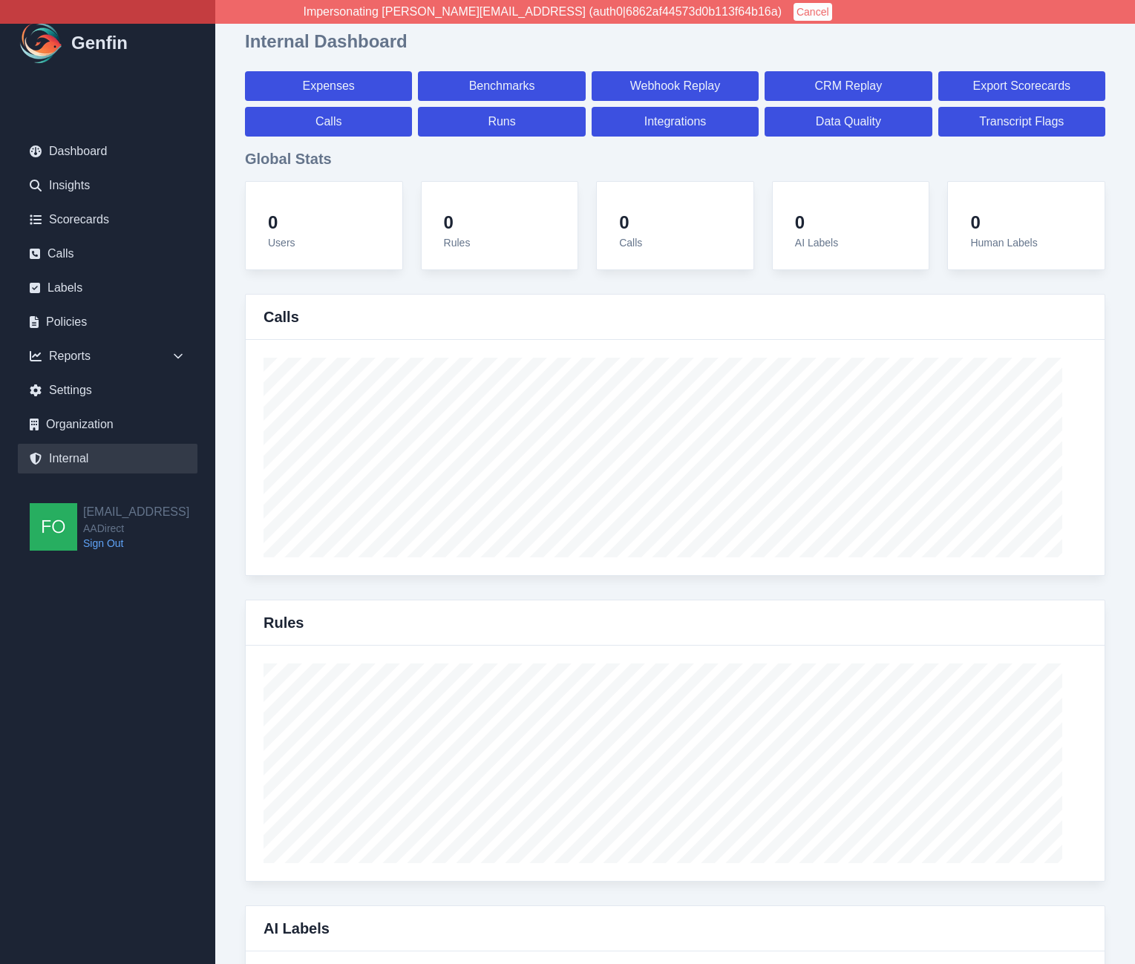
select select "7"
select select "paid"
select select "7"
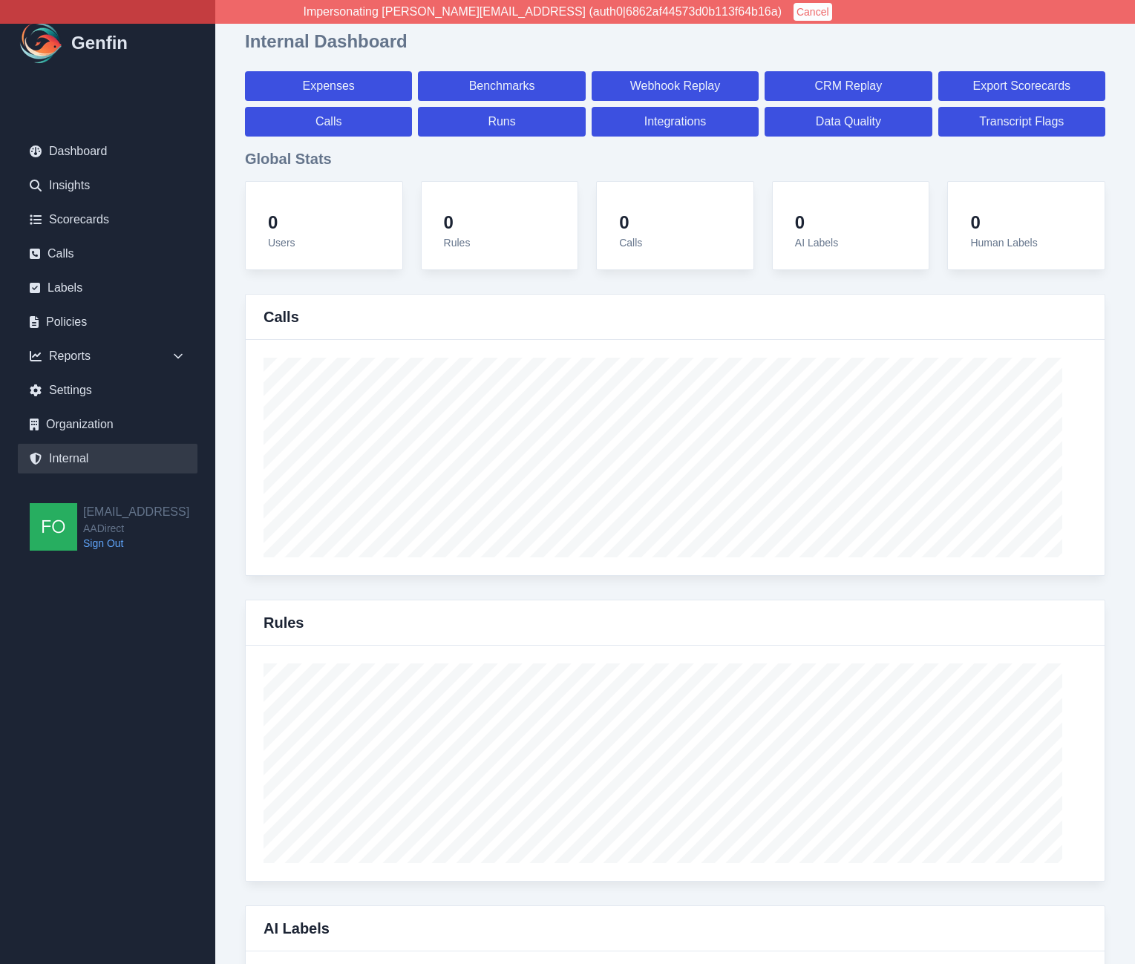
select select "7"
select select "paid"
select select "7"
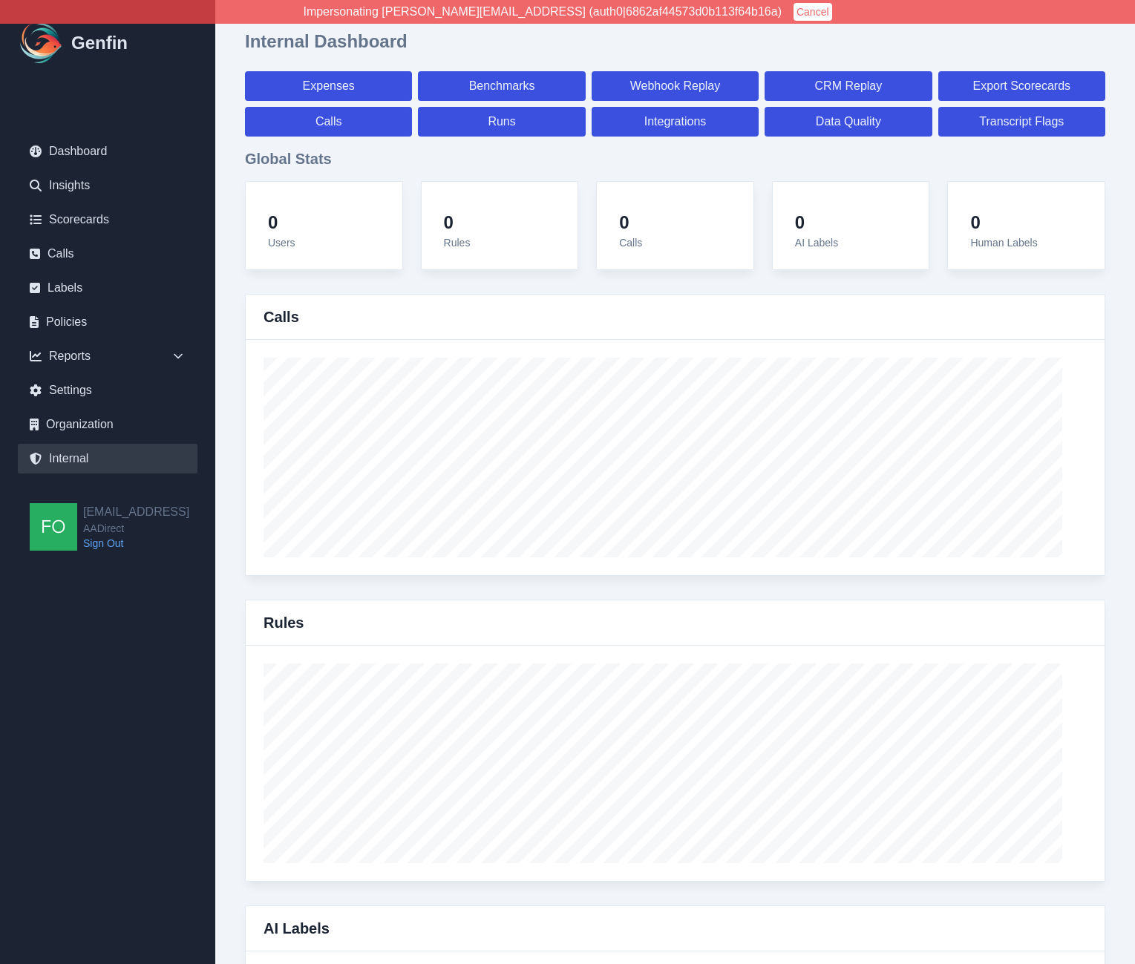
select select "7"
select select "paid"
select select "7"
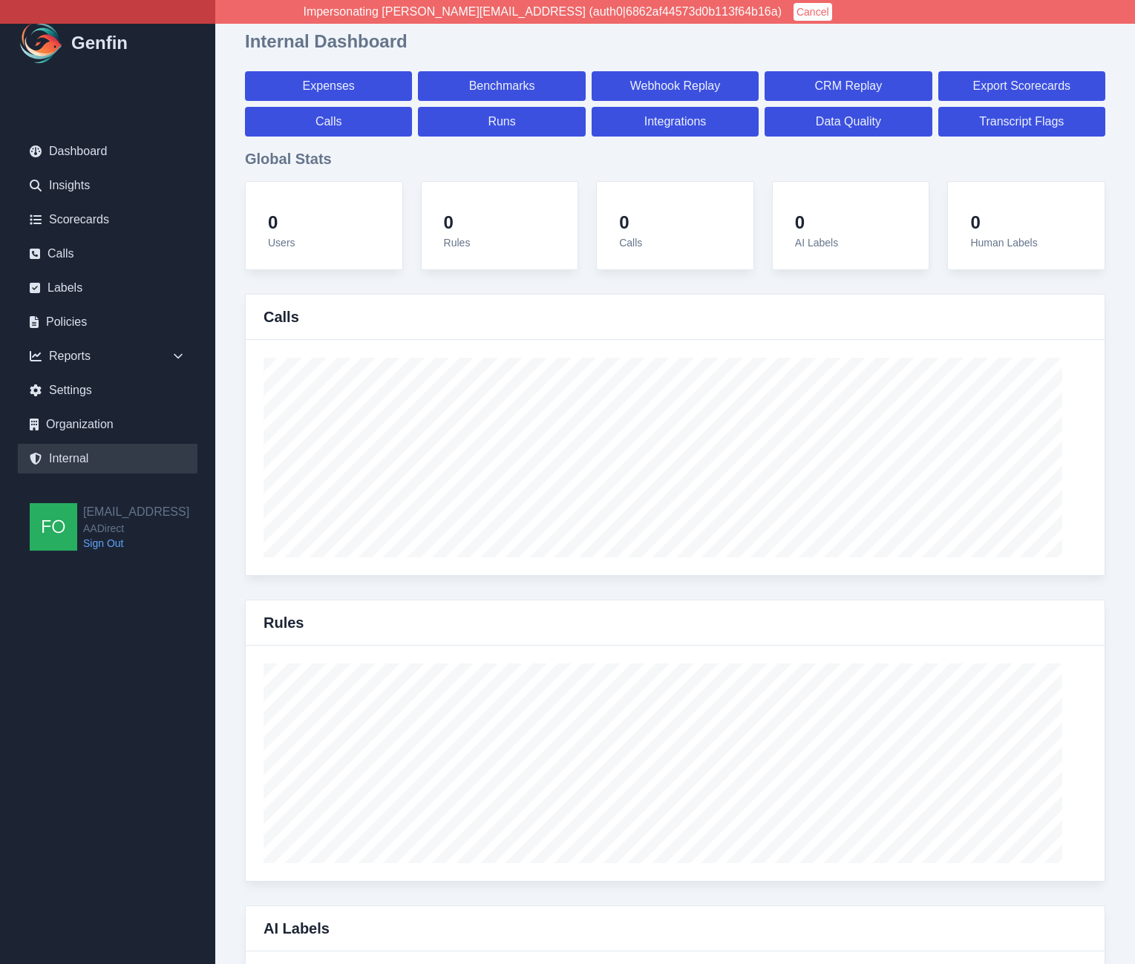
select select "7"
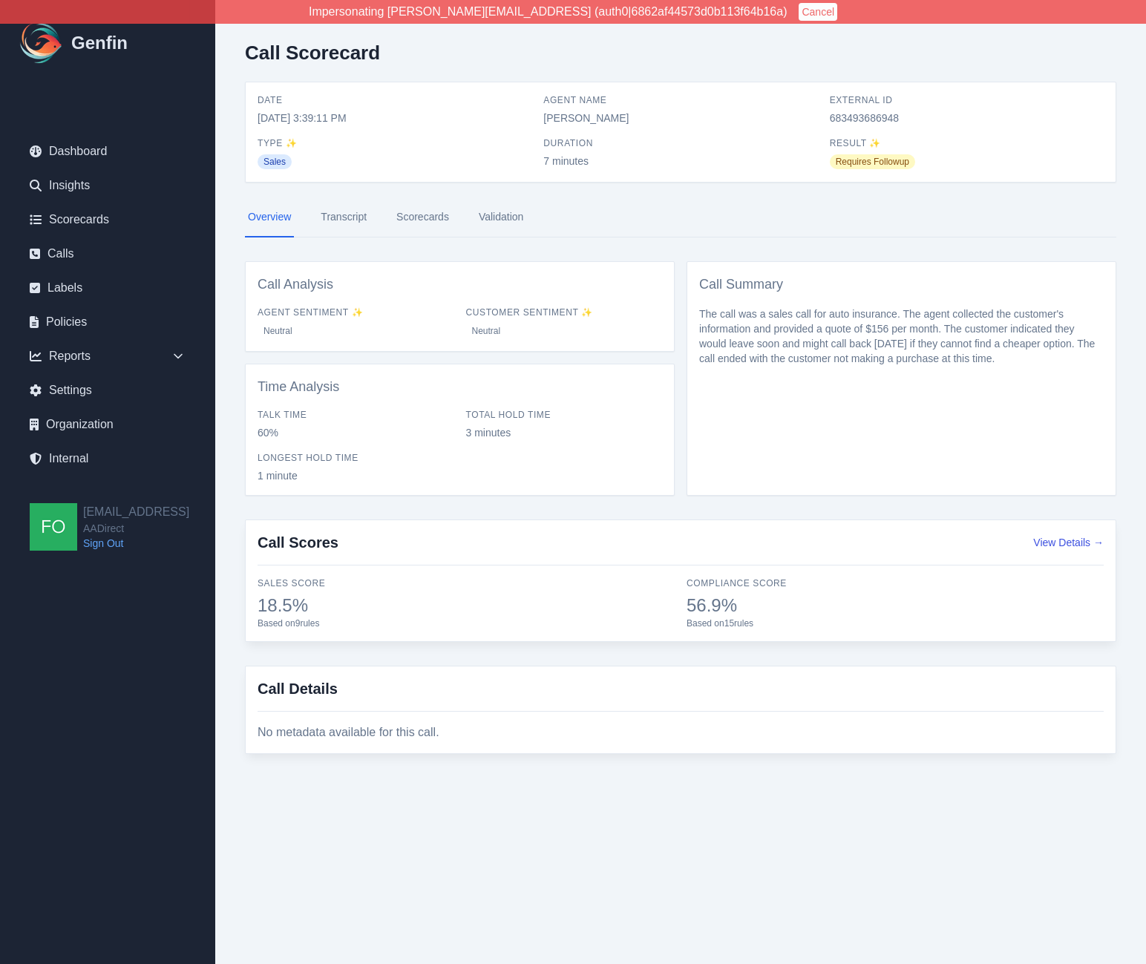
click at [352, 215] on link "Transcript" at bounding box center [344, 217] width 52 height 40
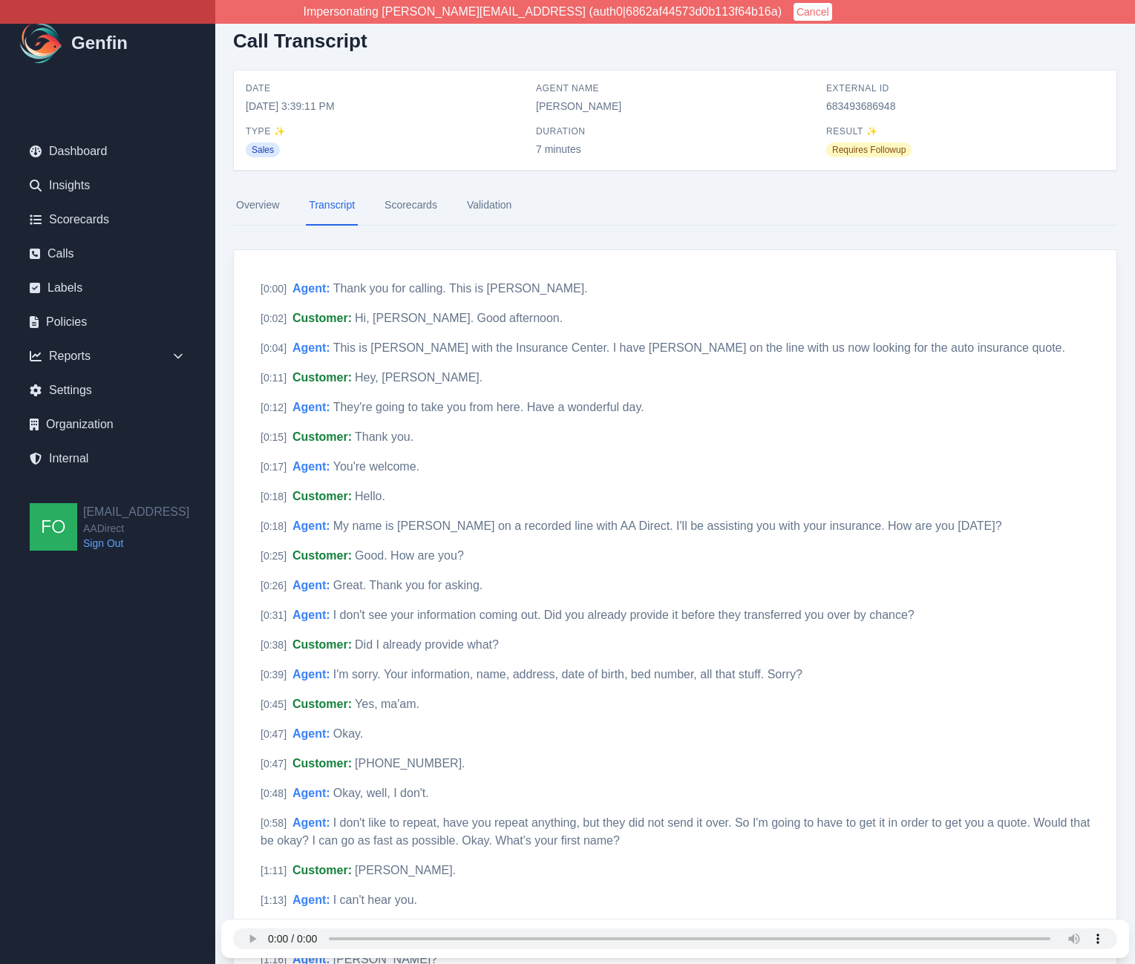
click at [431, 218] on link "Scorecards" at bounding box center [411, 206] width 59 height 40
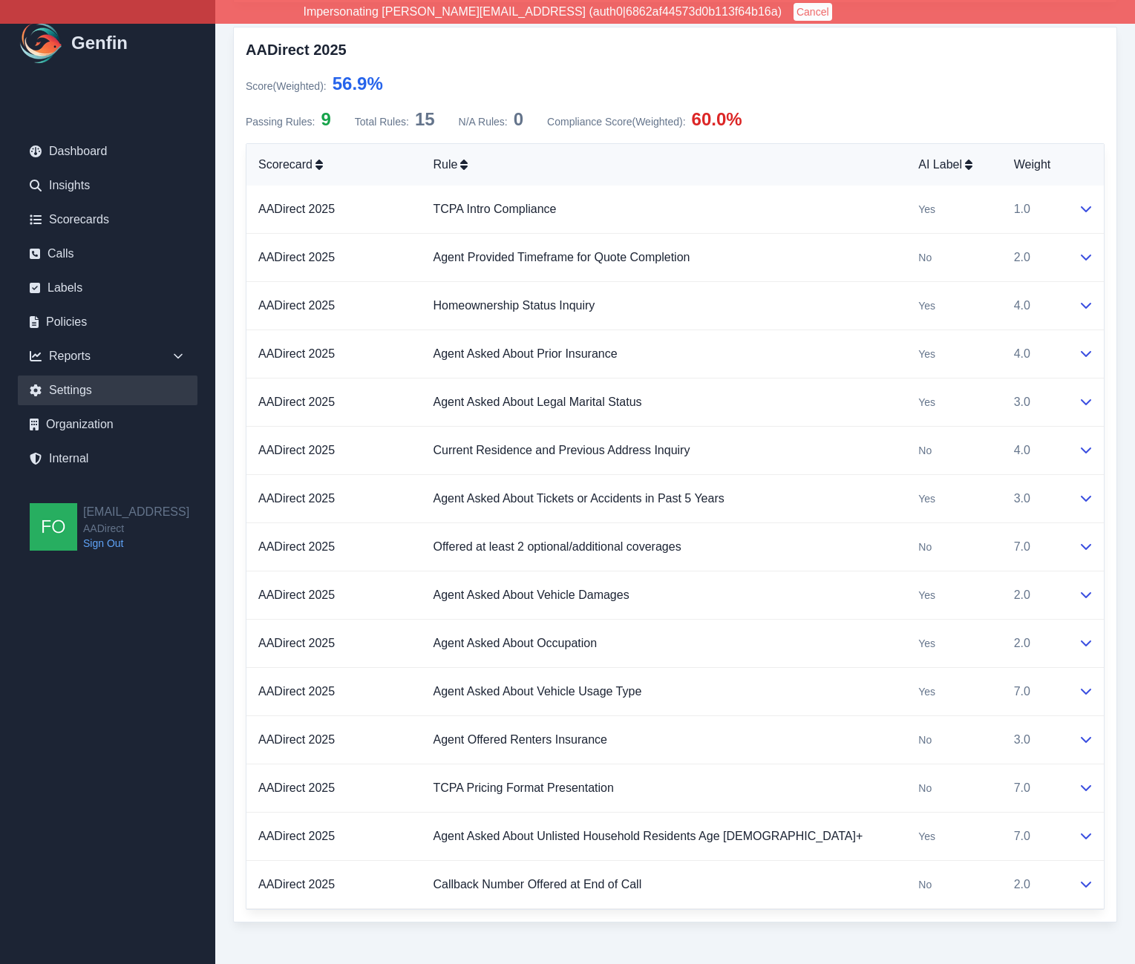
scroll to position [871, 0]
click at [73, 253] on link "Calls" at bounding box center [108, 254] width 180 height 30
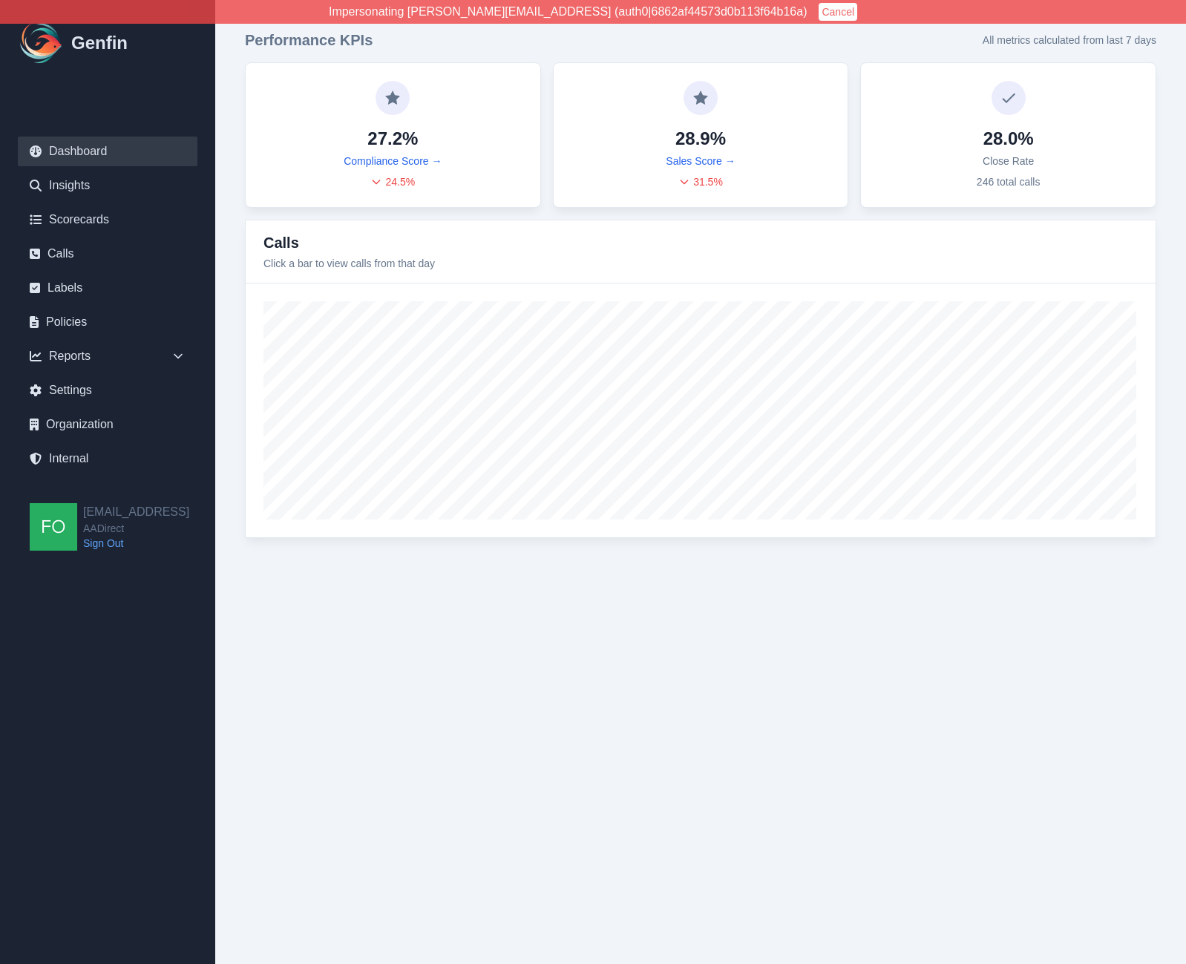
drag, startPoint x: 575, startPoint y: 652, endPoint x: 565, endPoint y: 644, distance: 13.2
click at [575, 568] on html "Impersonating [PERSON_NAME][EMAIL_ADDRESS] (auth0|6862af44573d0b113f64b16a) Can…" at bounding box center [593, 284] width 1186 height 568
click at [75, 248] on link "Calls" at bounding box center [108, 254] width 180 height 30
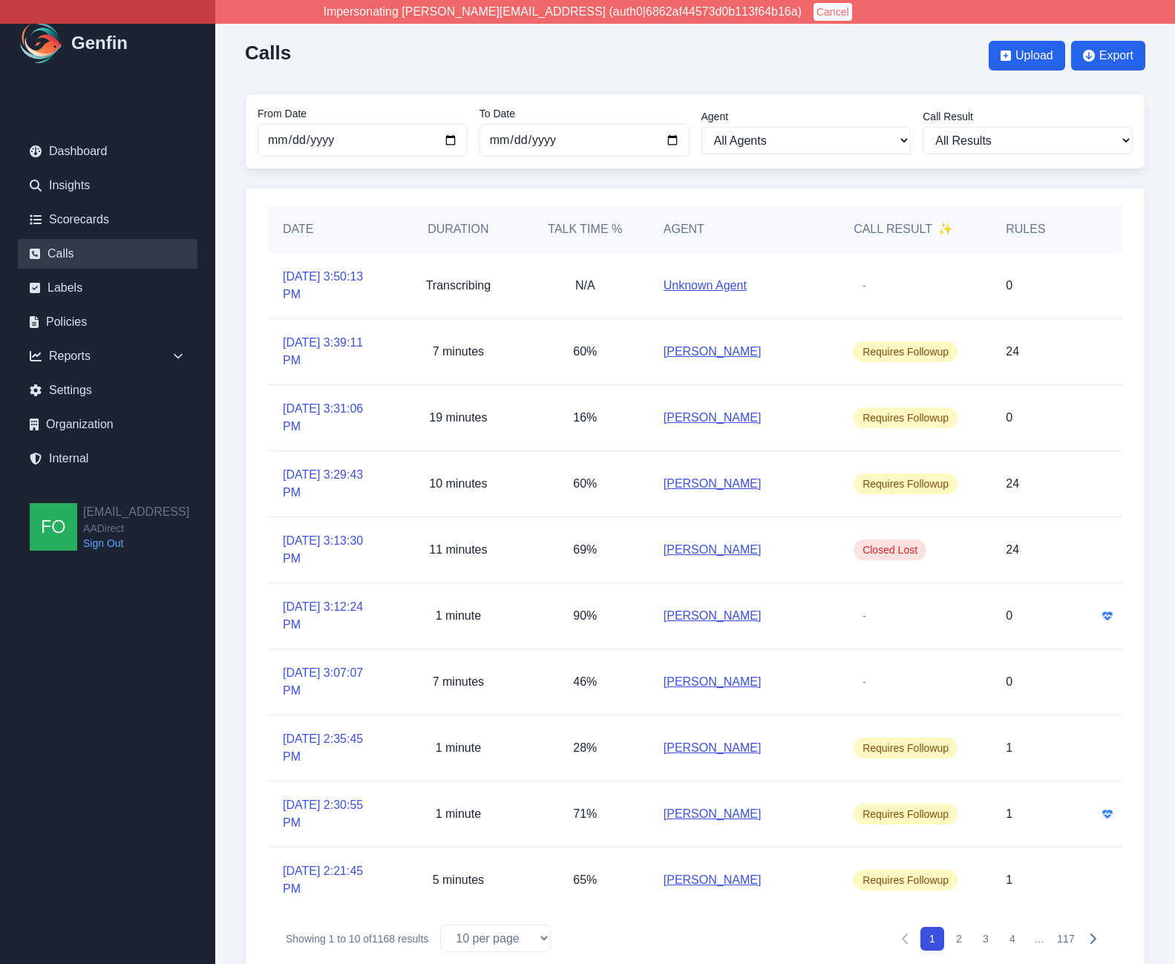
click at [630, 68] on div "Calls Upload Export" at bounding box center [695, 56] width 900 height 52
drag, startPoint x: 510, startPoint y: 71, endPoint x: 487, endPoint y: 70, distance: 23.1
click at [510, 71] on div "Calls Upload Export" at bounding box center [695, 56] width 900 height 52
